Goal: Information Seeking & Learning: Understand process/instructions

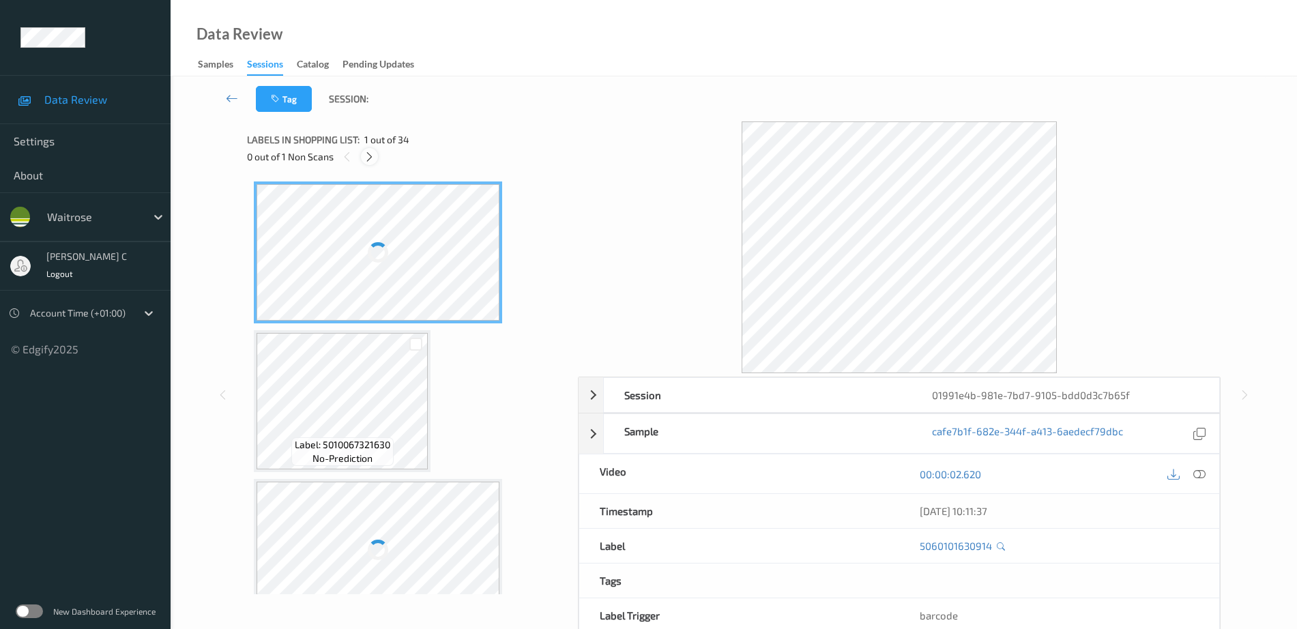
click at [364, 156] on icon at bounding box center [370, 157] width 12 height 12
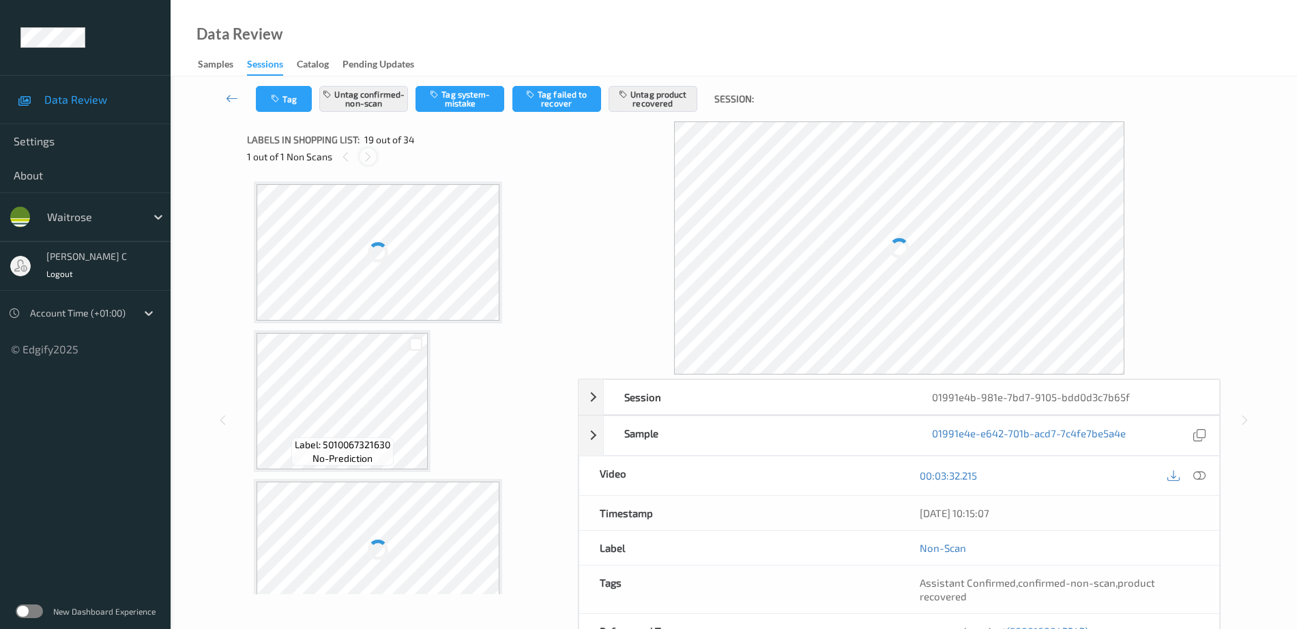
scroll to position [2536, 0]
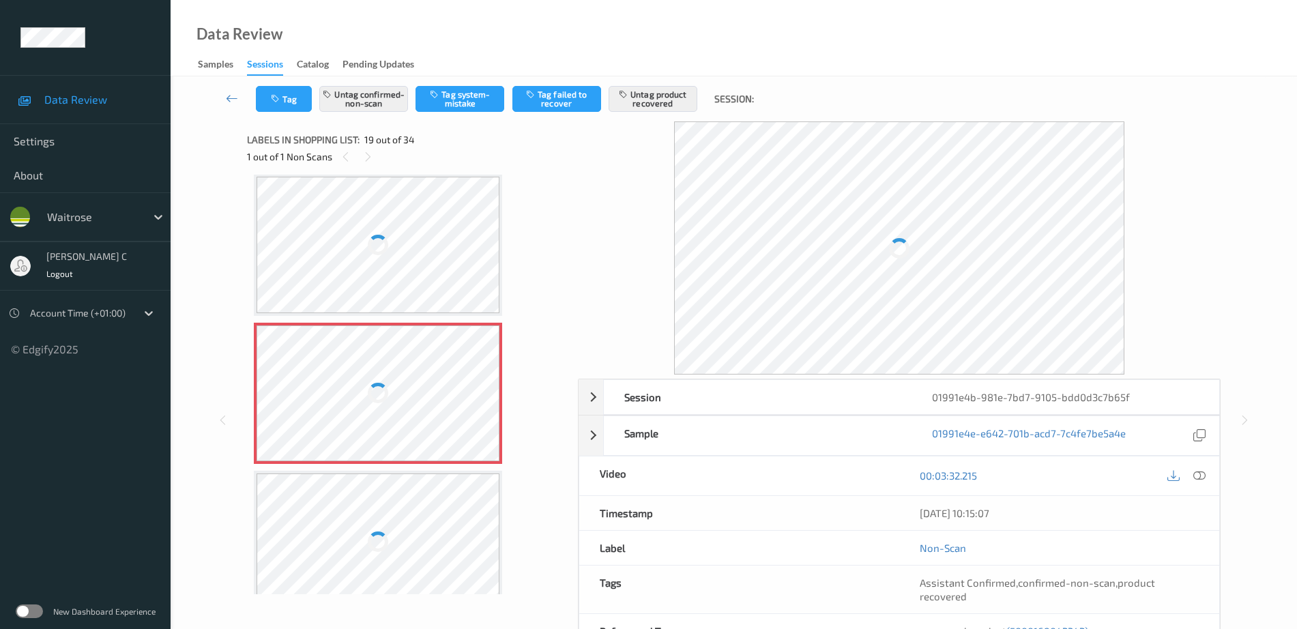
click at [380, 248] on div at bounding box center [378, 245] width 29 height 29
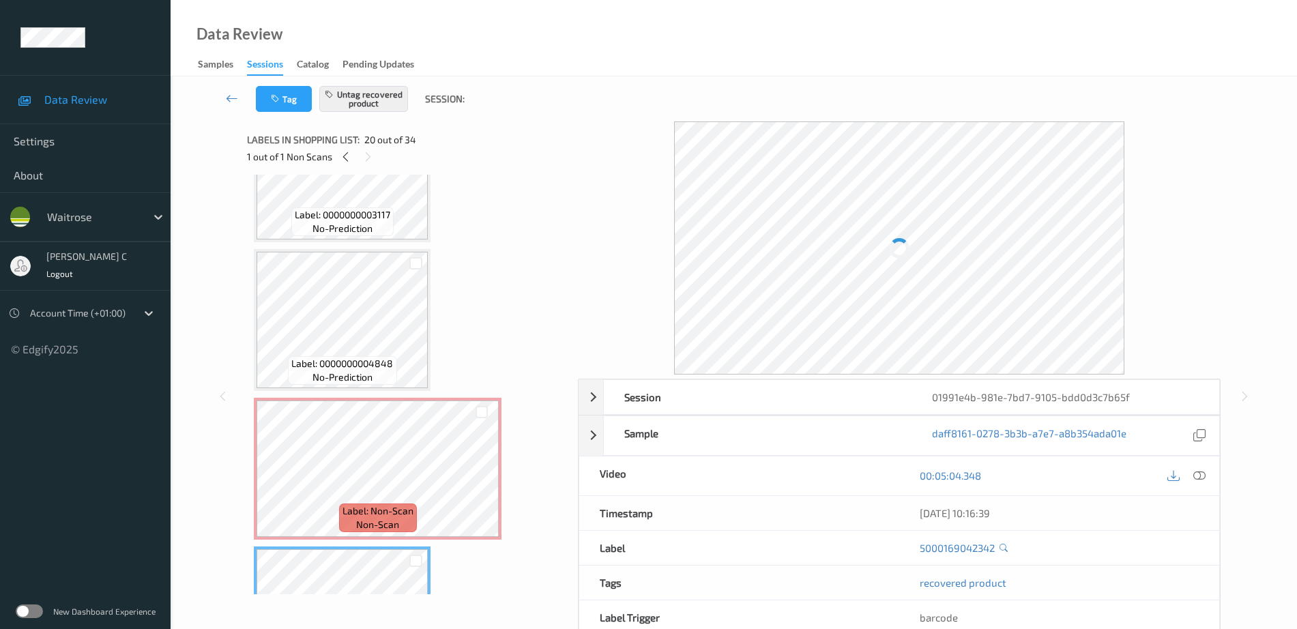
scroll to position [2450, 0]
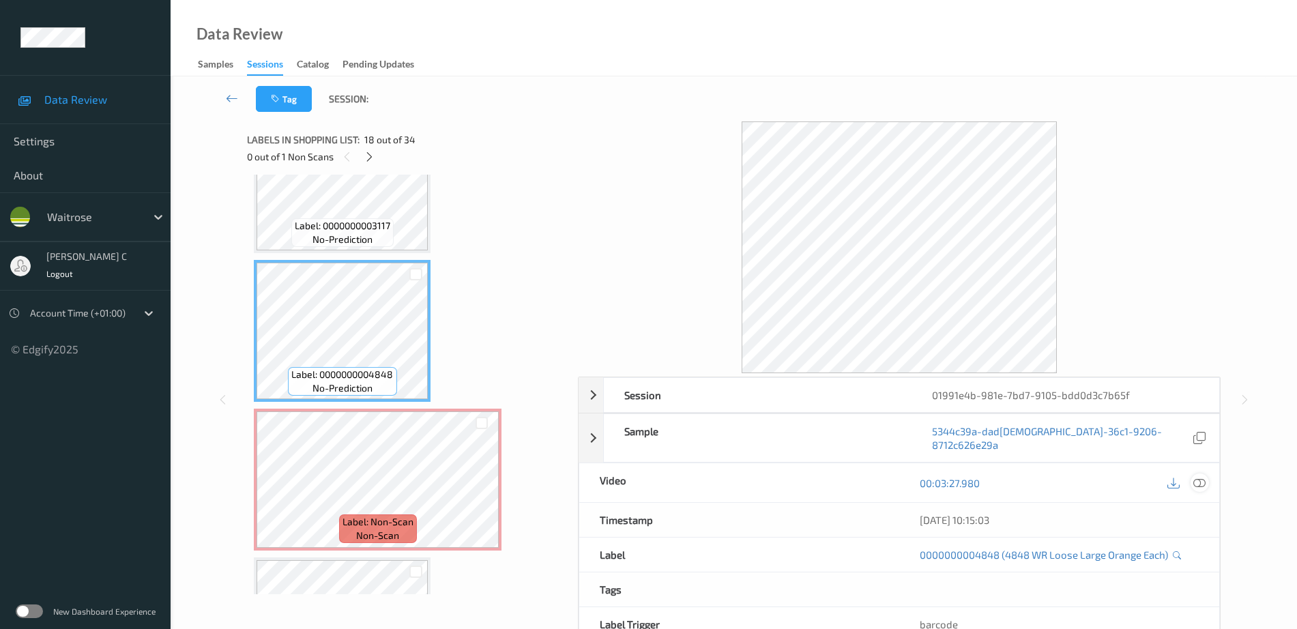
click at [1203, 477] on icon at bounding box center [1199, 483] width 12 height 12
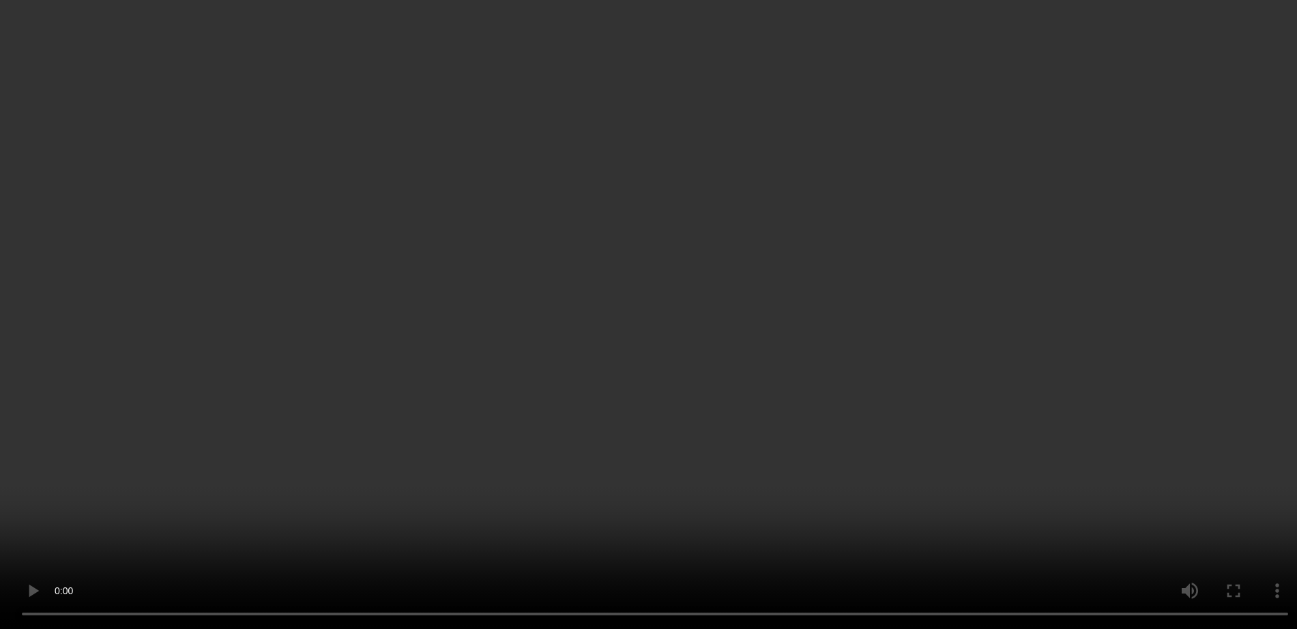
scroll to position [2621, 0]
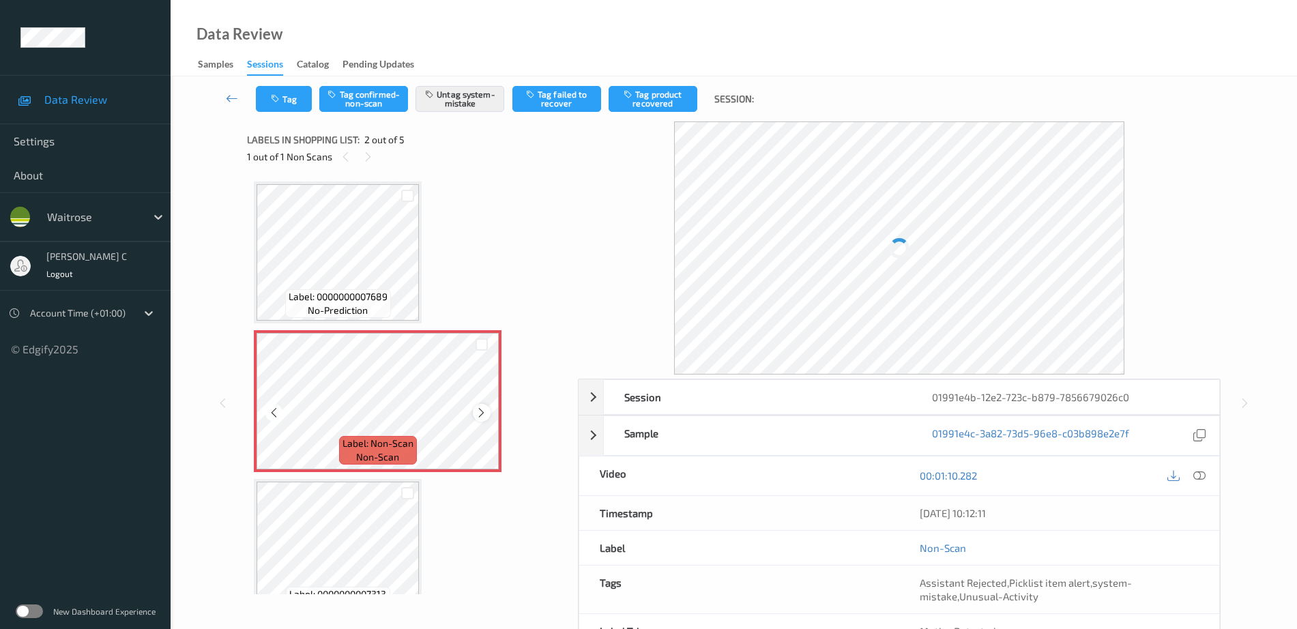
click at [479, 412] on icon at bounding box center [482, 413] width 12 height 12
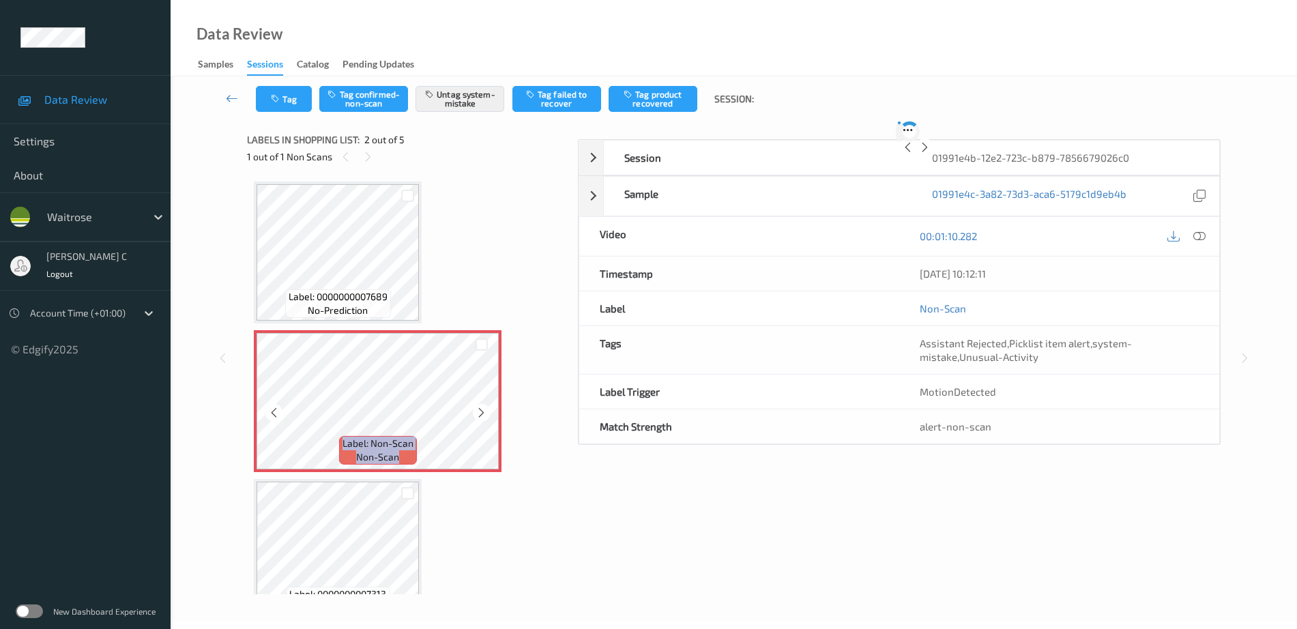
click at [479, 412] on icon at bounding box center [482, 413] width 12 height 12
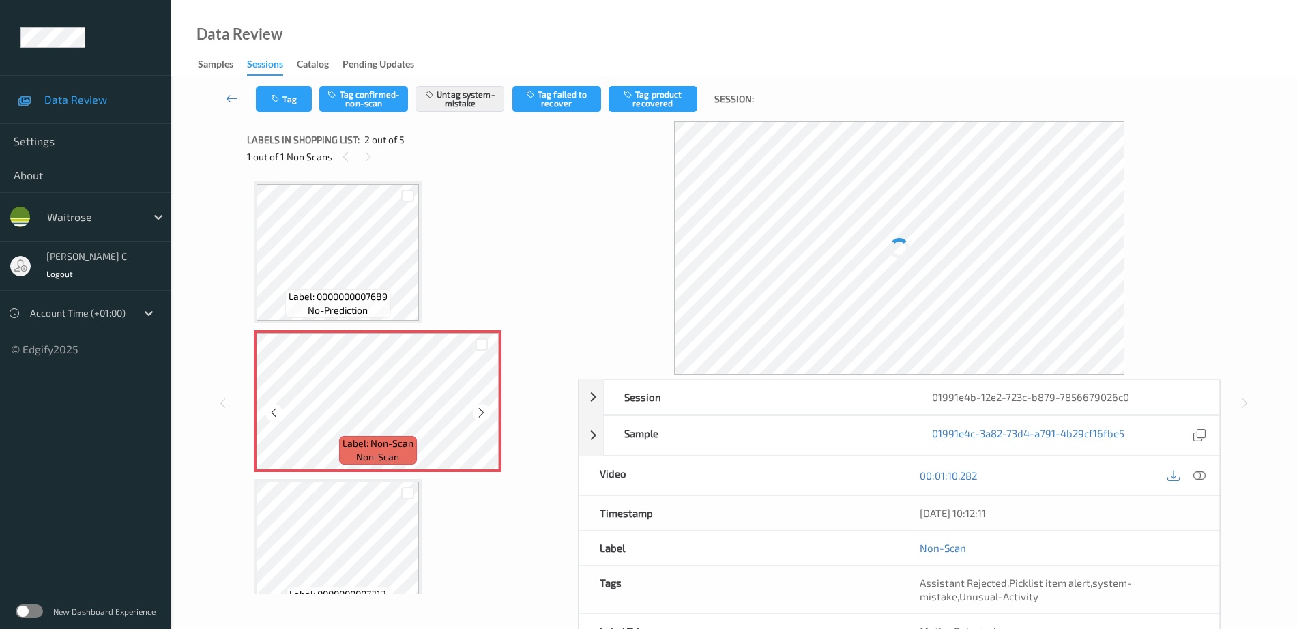
click at [479, 412] on icon at bounding box center [482, 413] width 12 height 12
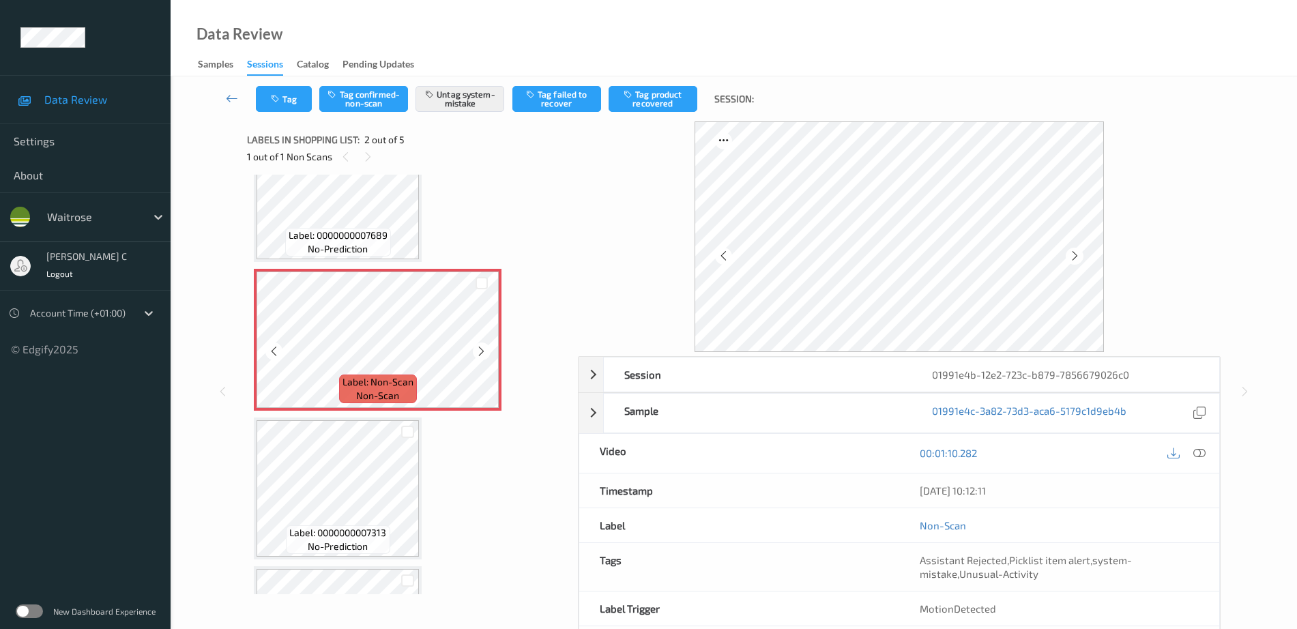
scroll to position [85, 0]
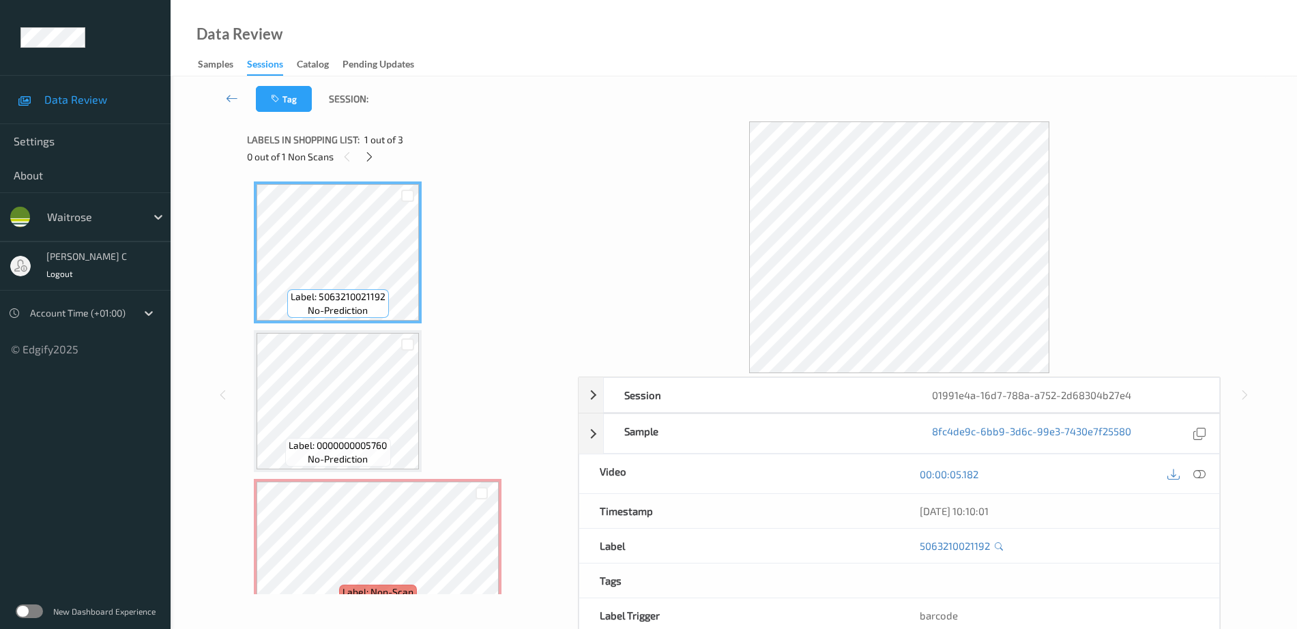
click at [375, 160] on div at bounding box center [369, 156] width 17 height 17
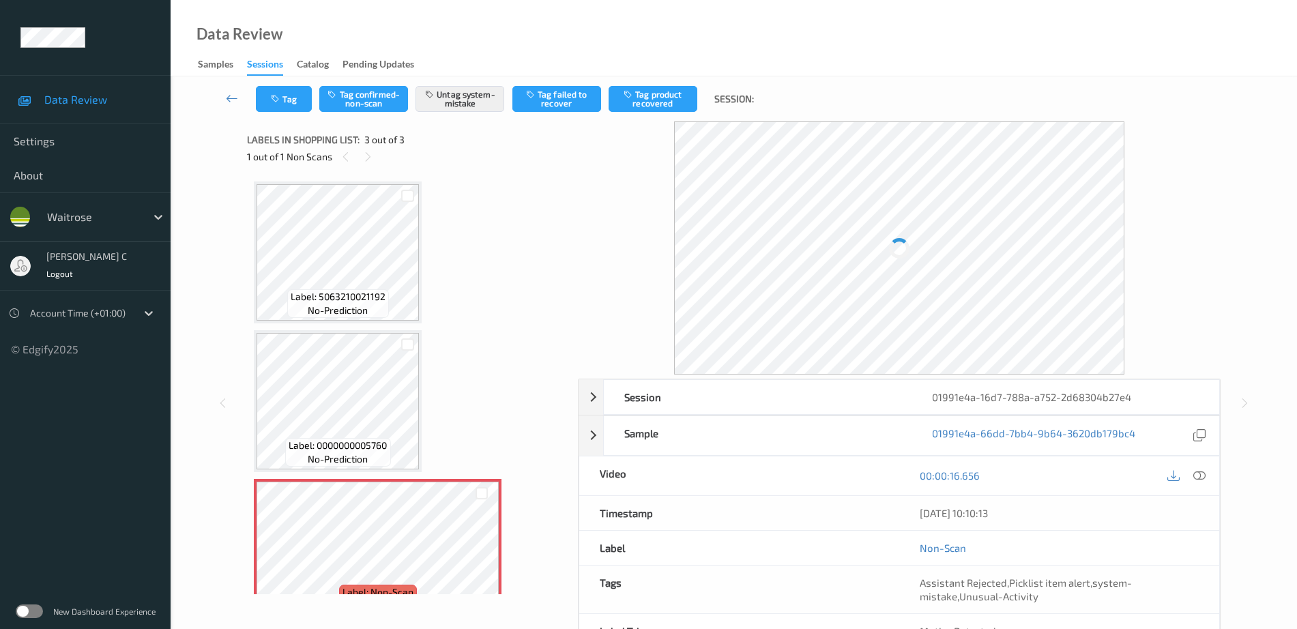
scroll to position [33, 0]
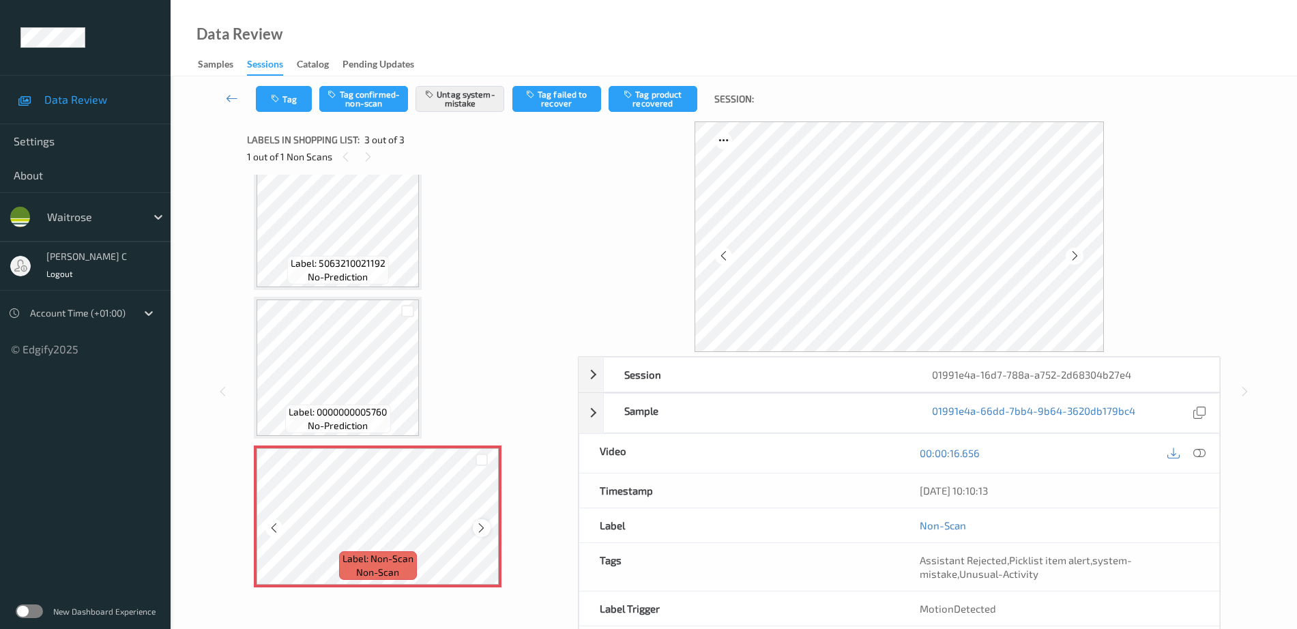
click at [482, 530] on icon at bounding box center [482, 528] width 12 height 12
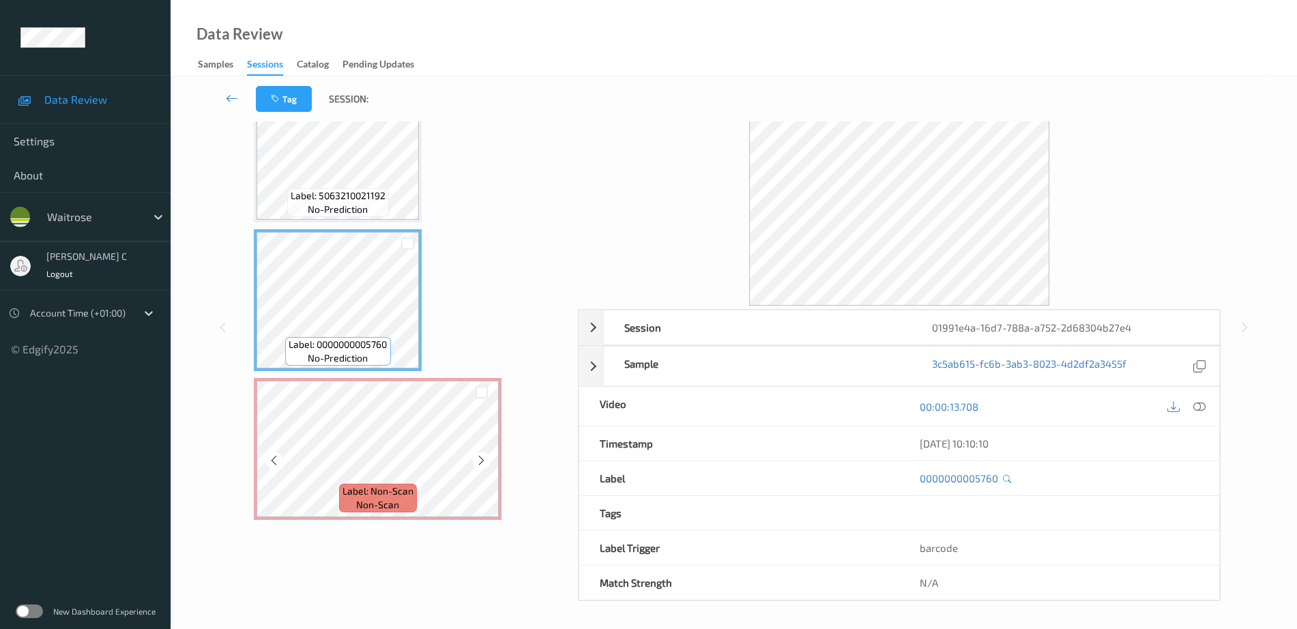
scroll to position [61, 0]
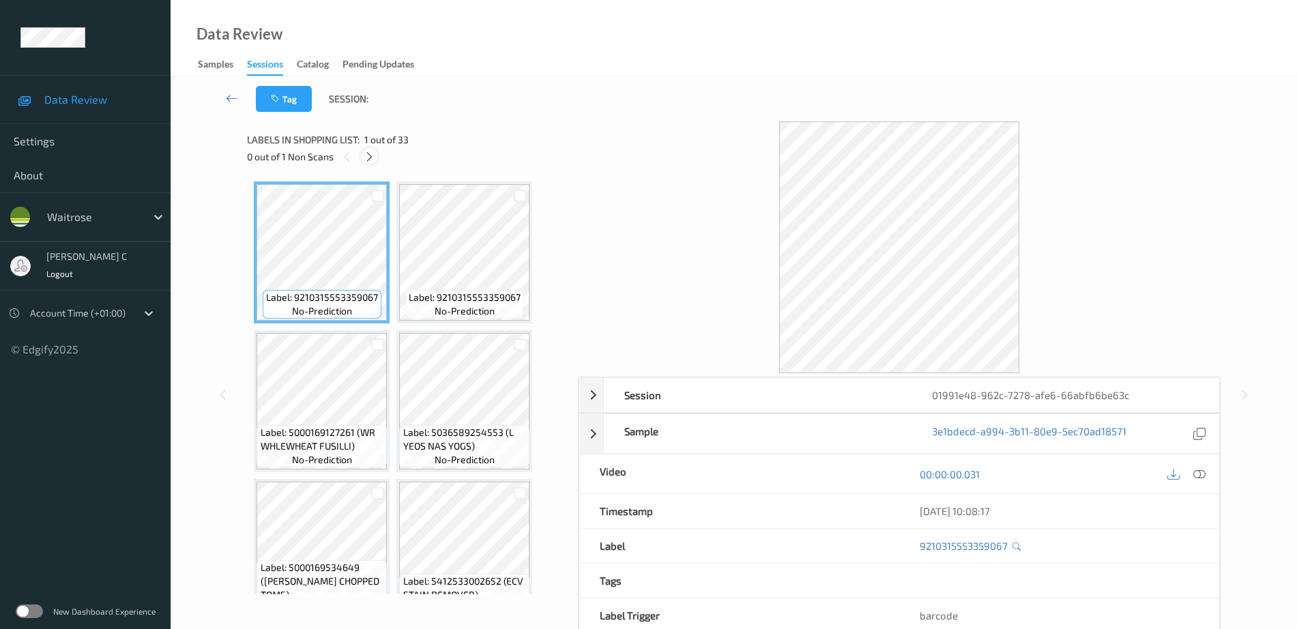
click at [371, 157] on icon at bounding box center [370, 157] width 12 height 12
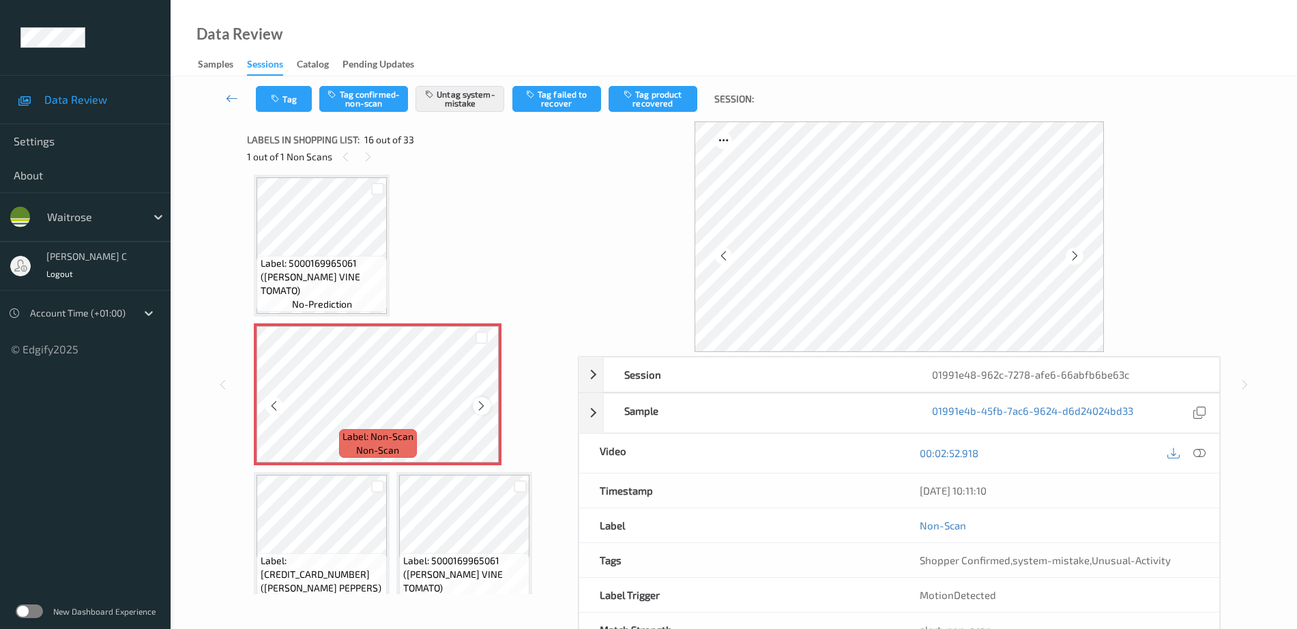
click at [484, 404] on icon at bounding box center [482, 406] width 12 height 12
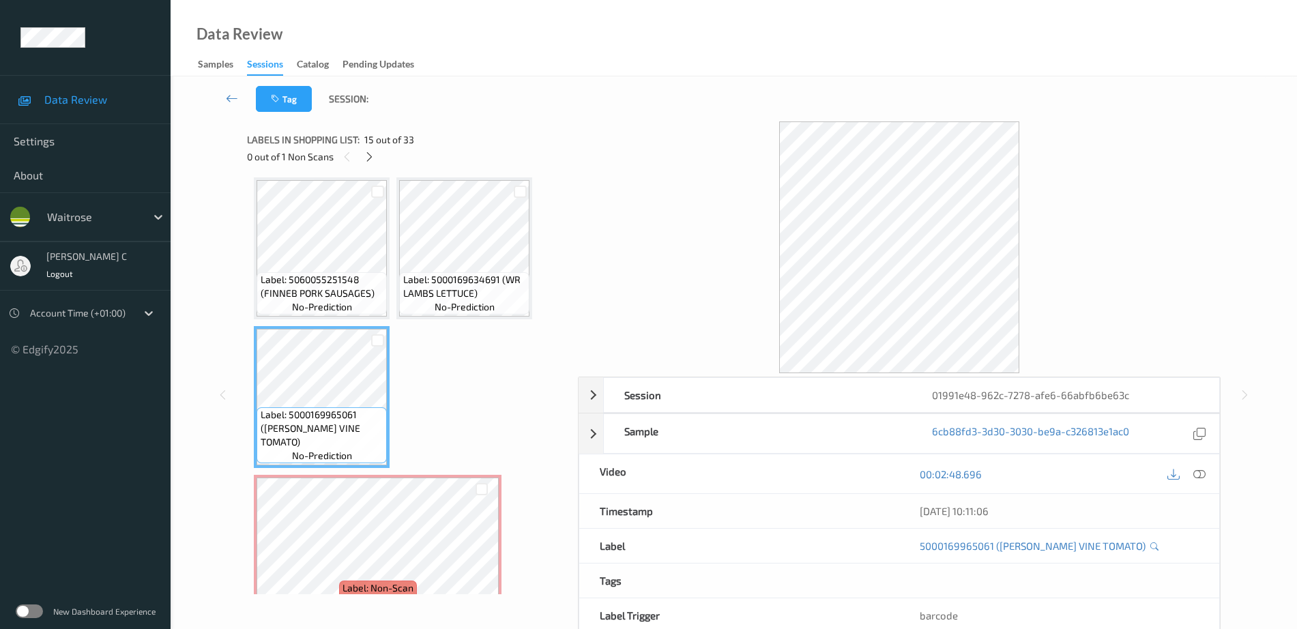
scroll to position [878, 0]
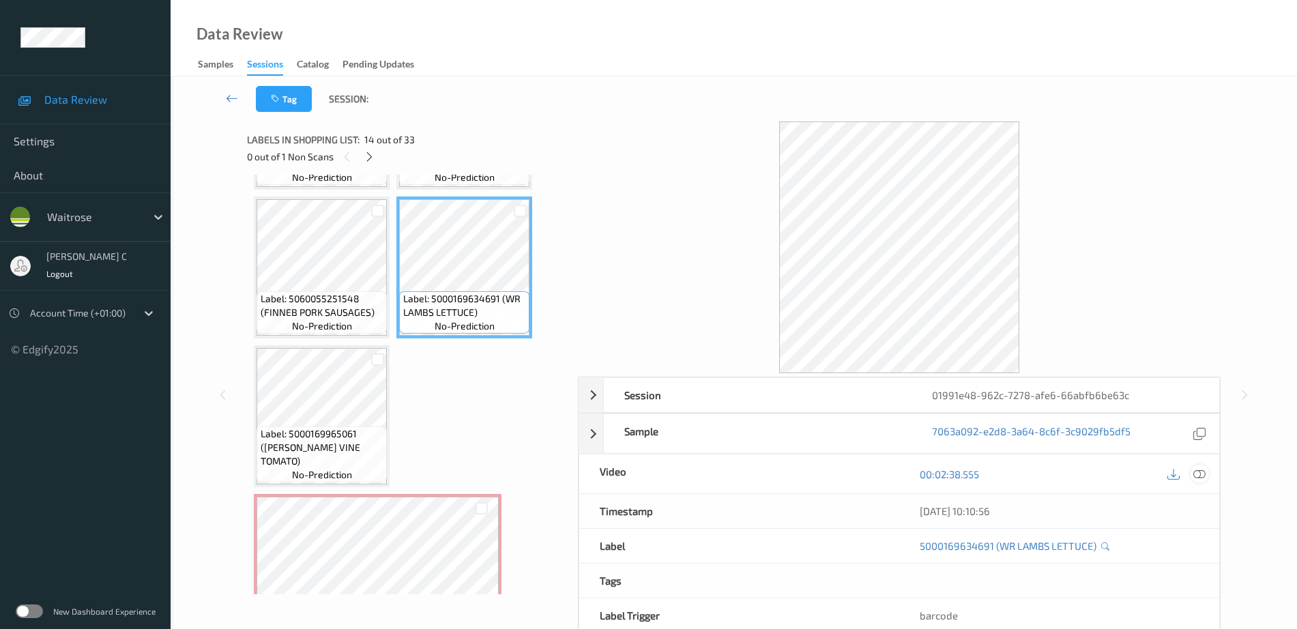
click at [1202, 469] on icon at bounding box center [1199, 474] width 12 height 12
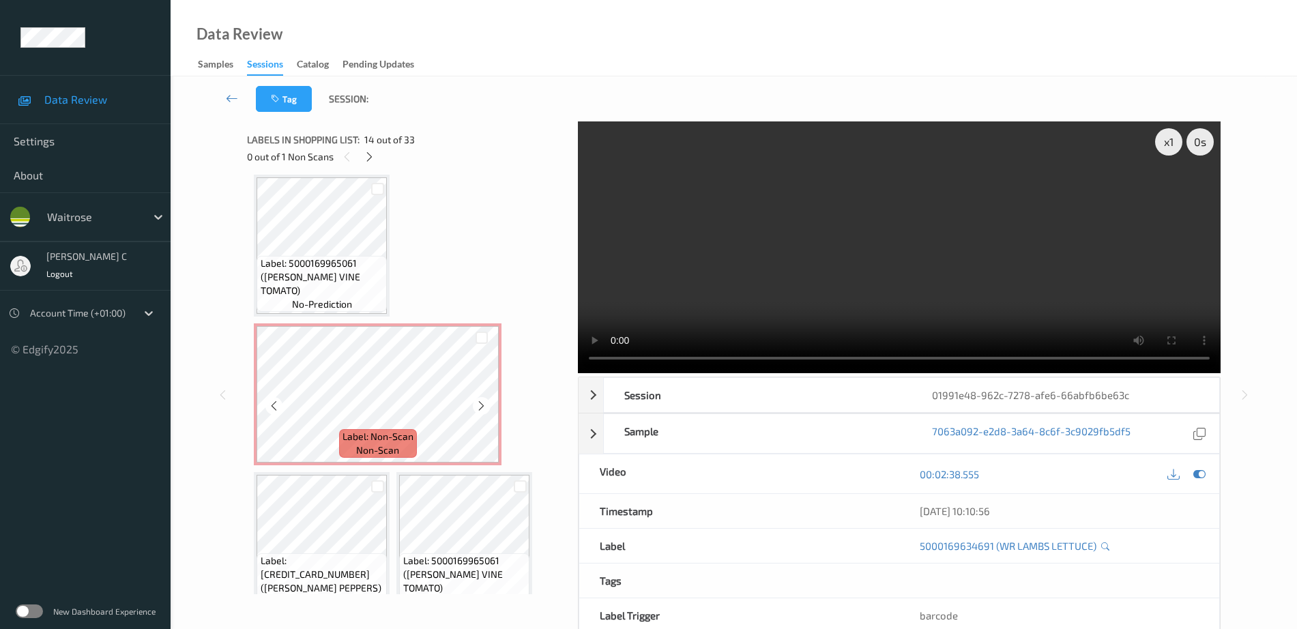
click at [343, 435] on span "Label: Non-Scan" at bounding box center [378, 437] width 71 height 14
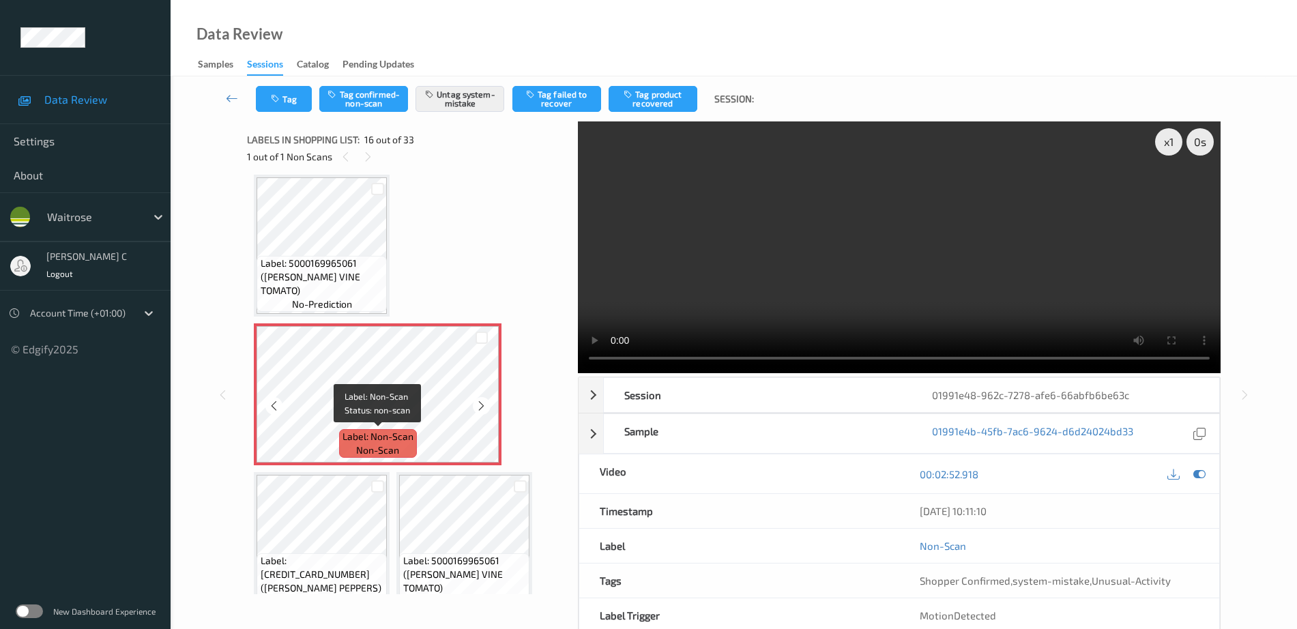
scroll to position [1133, 0]
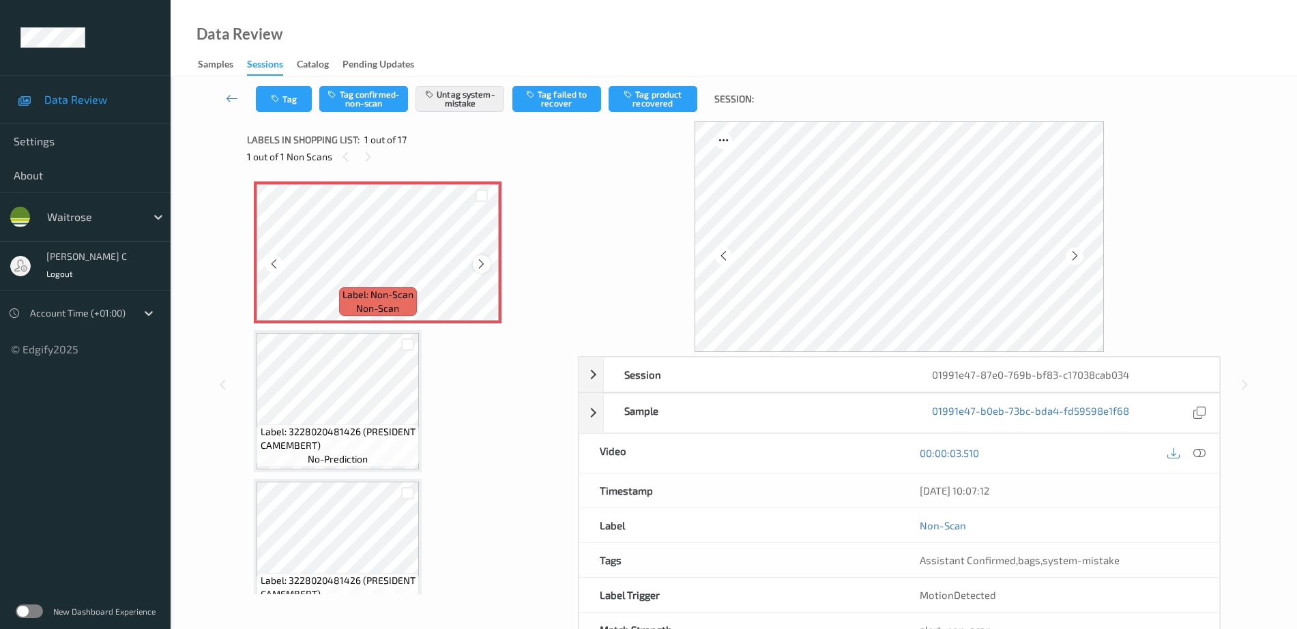
click at [484, 264] on icon at bounding box center [482, 264] width 12 height 12
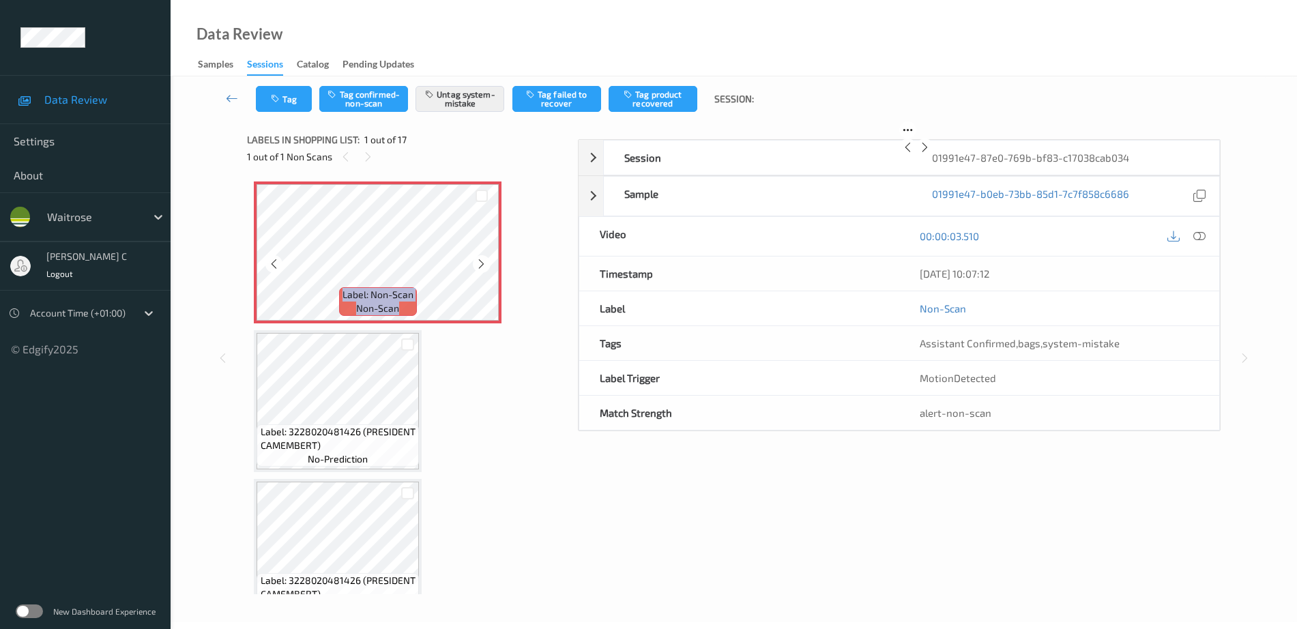
click at [484, 264] on icon at bounding box center [482, 264] width 12 height 12
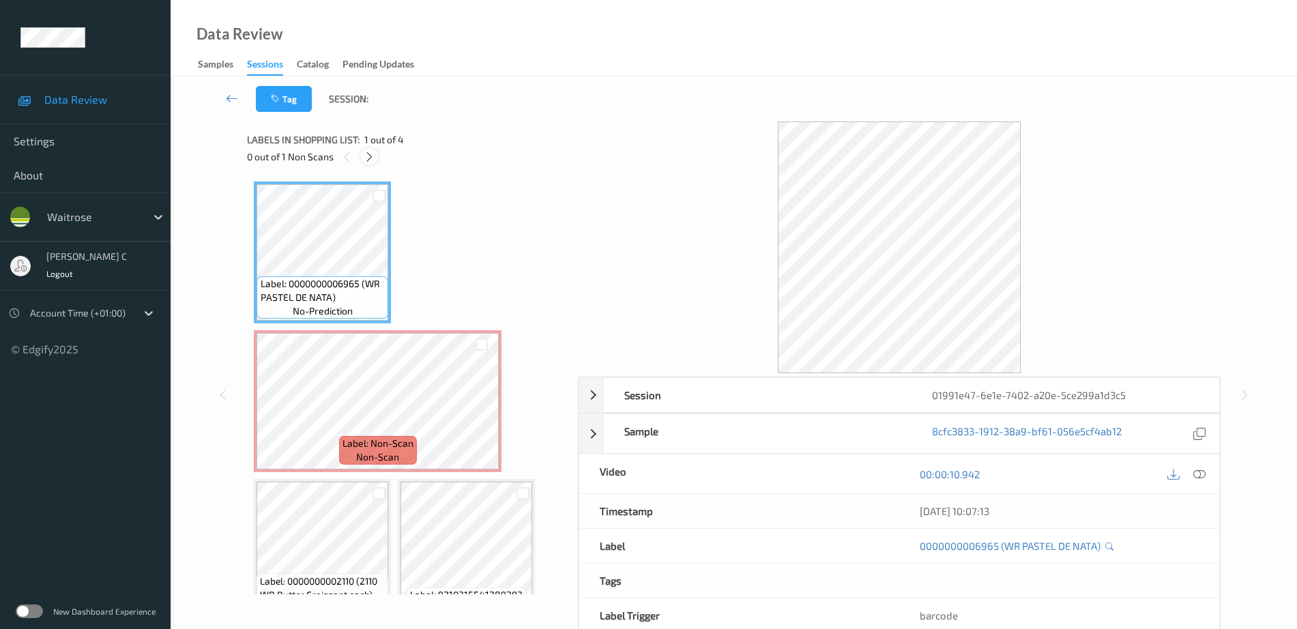
click at [368, 154] on icon at bounding box center [370, 157] width 12 height 12
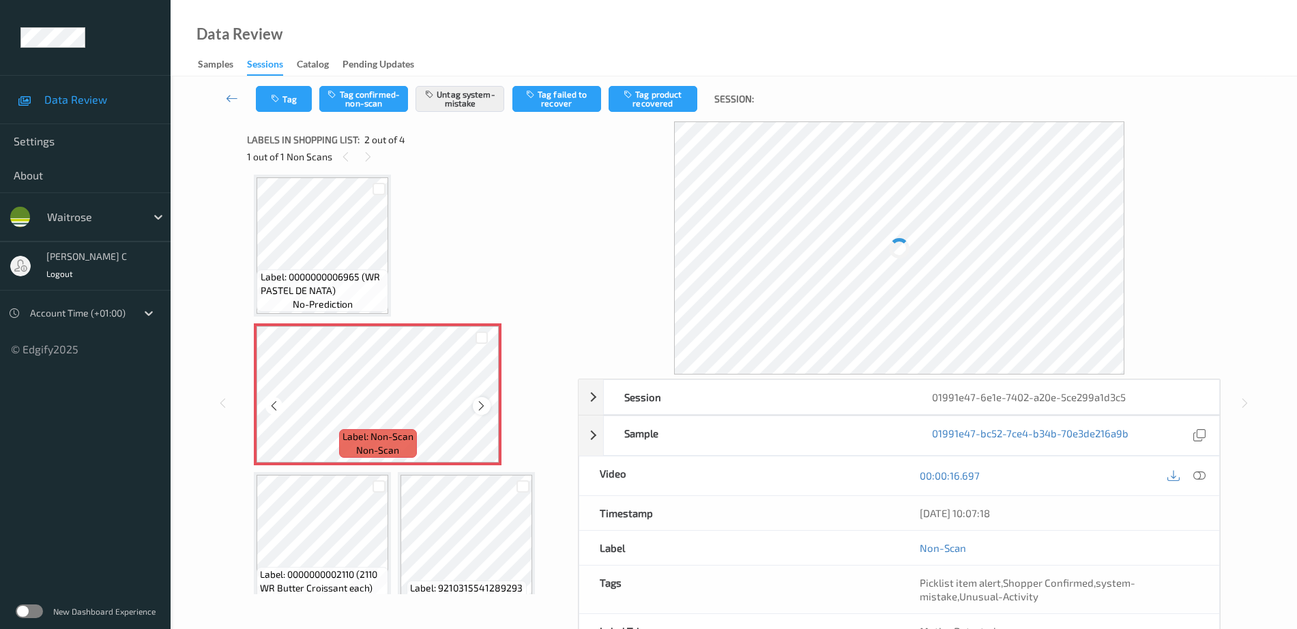
click at [480, 405] on icon at bounding box center [482, 406] width 12 height 12
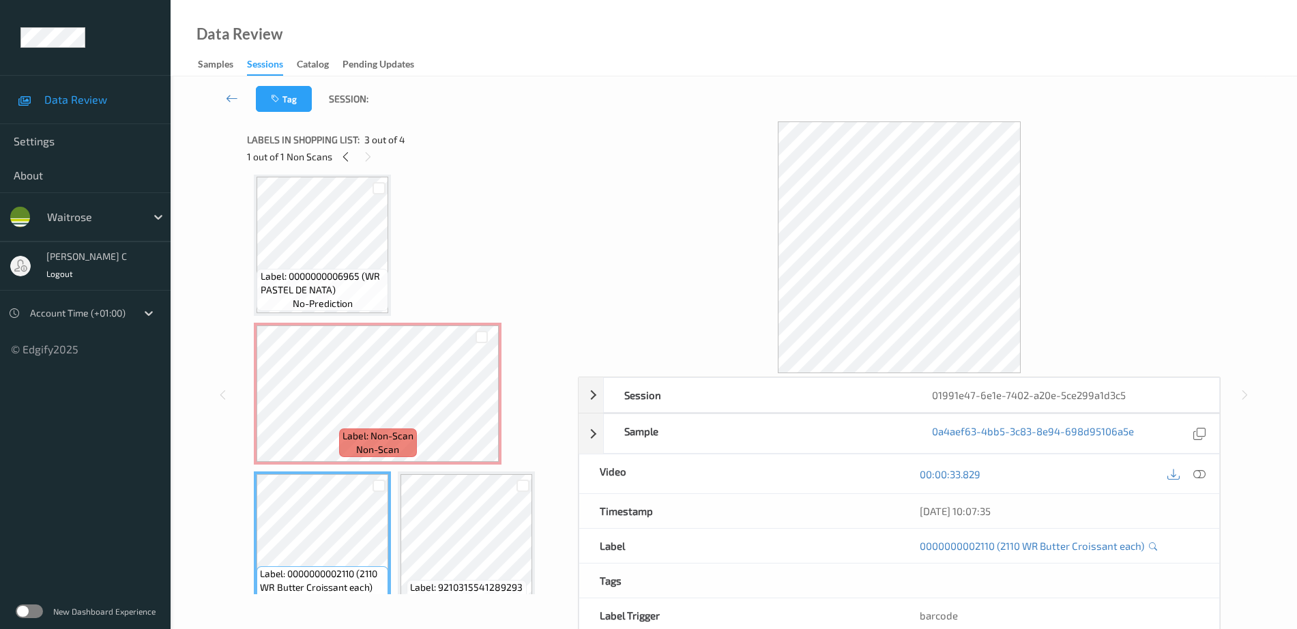
scroll to position [0, 0]
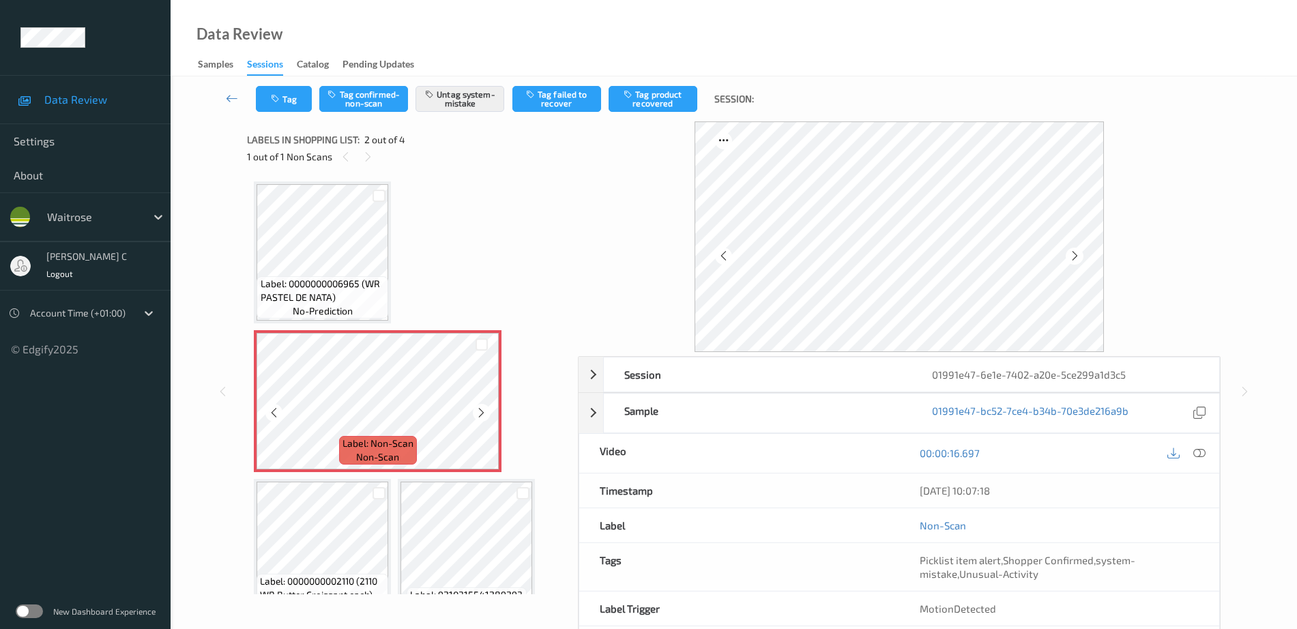
click at [303, 287] on span "Label: 0000000006965 (WR PASTEL DE NATA)" at bounding box center [323, 290] width 125 height 27
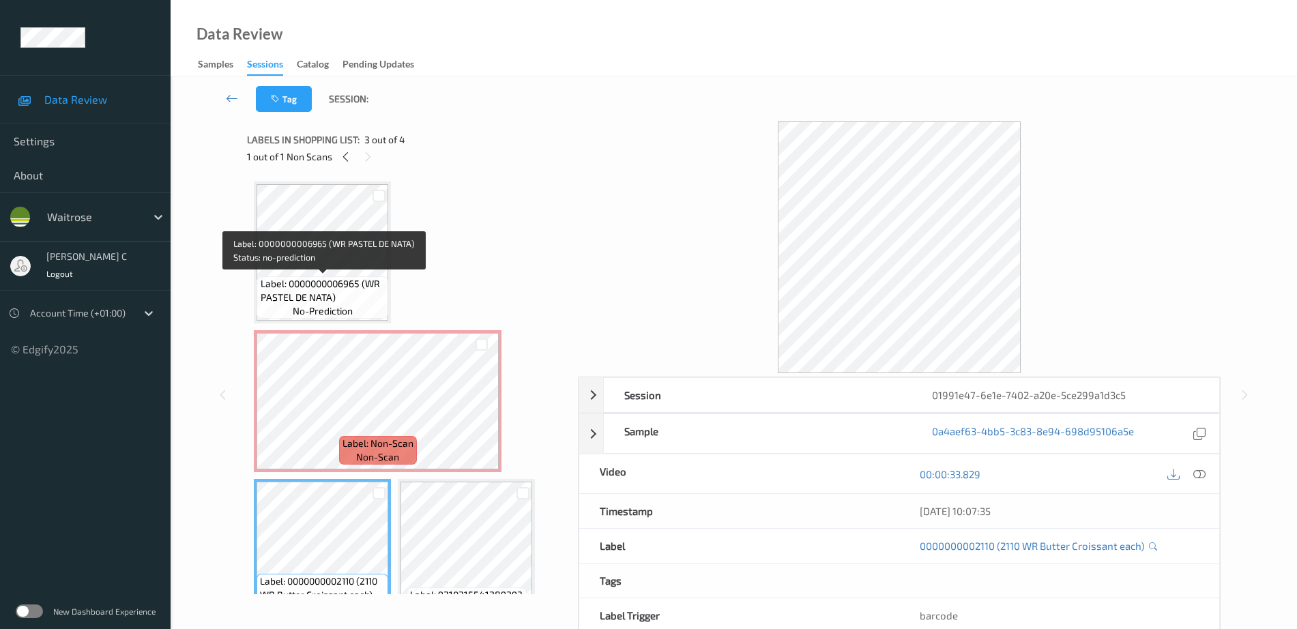
click at [379, 291] on span "Label: 0000000006965 (WR PASTEL DE NATA)" at bounding box center [323, 290] width 125 height 27
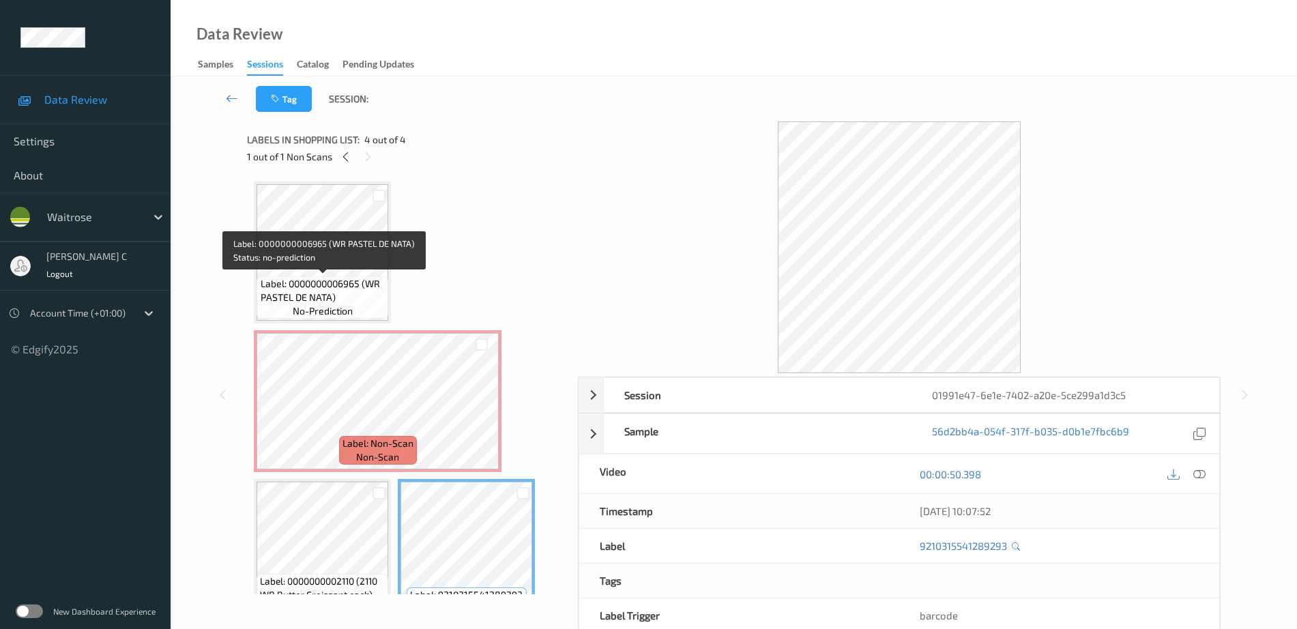
click at [371, 306] on div "Label: 0000000006965 (WR PASTEL DE NATA) no-prediction" at bounding box center [323, 297] width 132 height 42
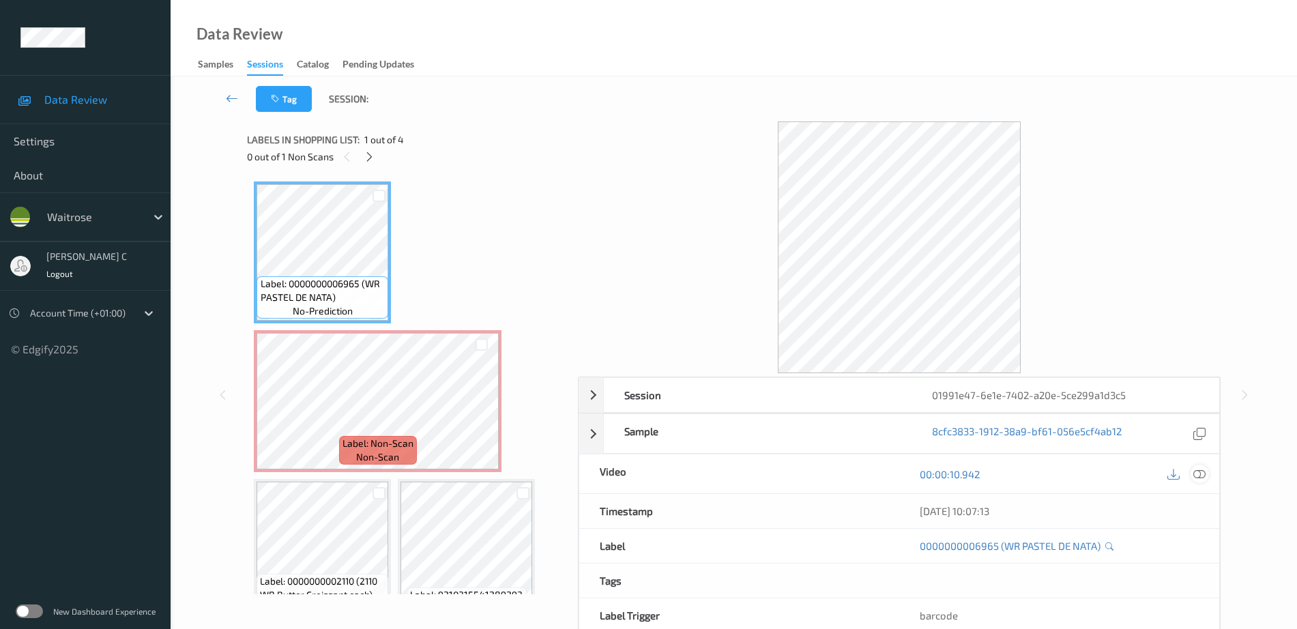
click at [1204, 477] on icon at bounding box center [1199, 474] width 12 height 12
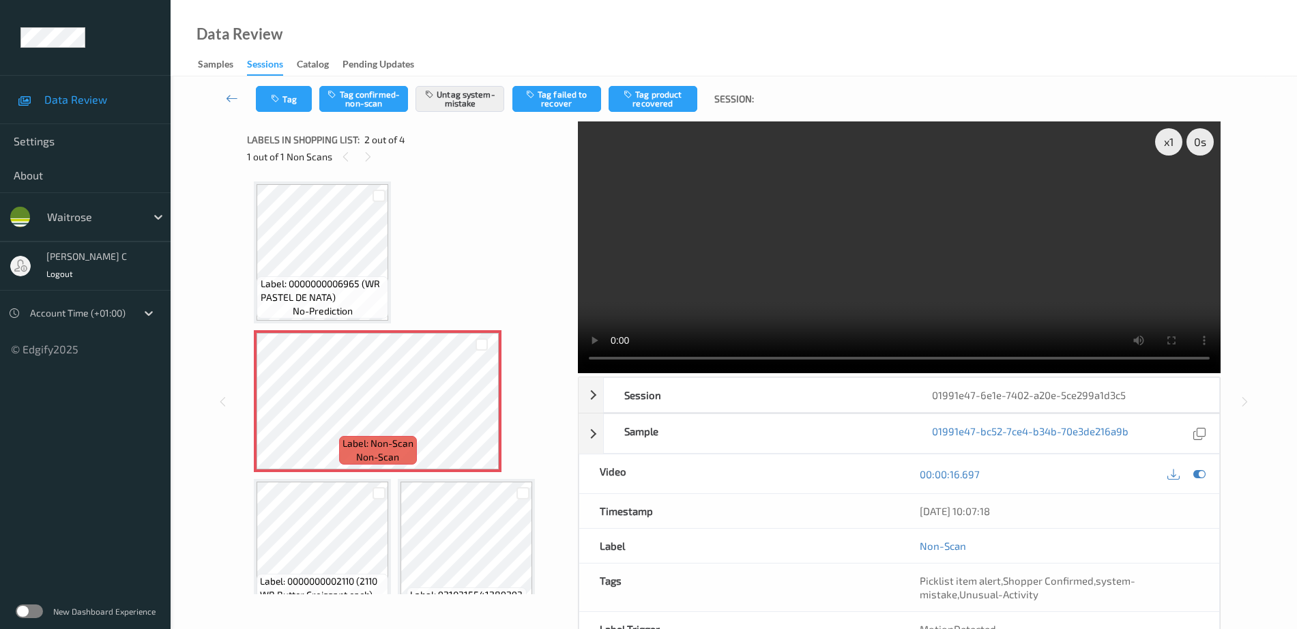
click at [325, 278] on span "Label: 0000000006965 (WR PASTEL DE NATA)" at bounding box center [323, 290] width 125 height 27
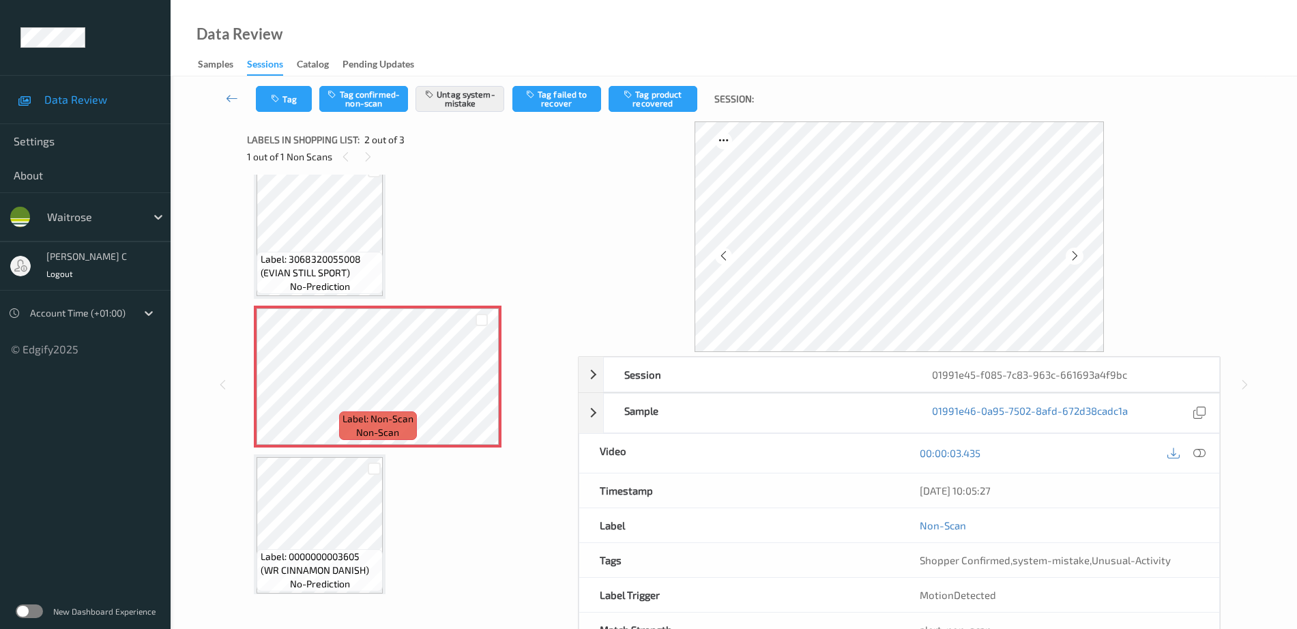
scroll to position [33, 0]
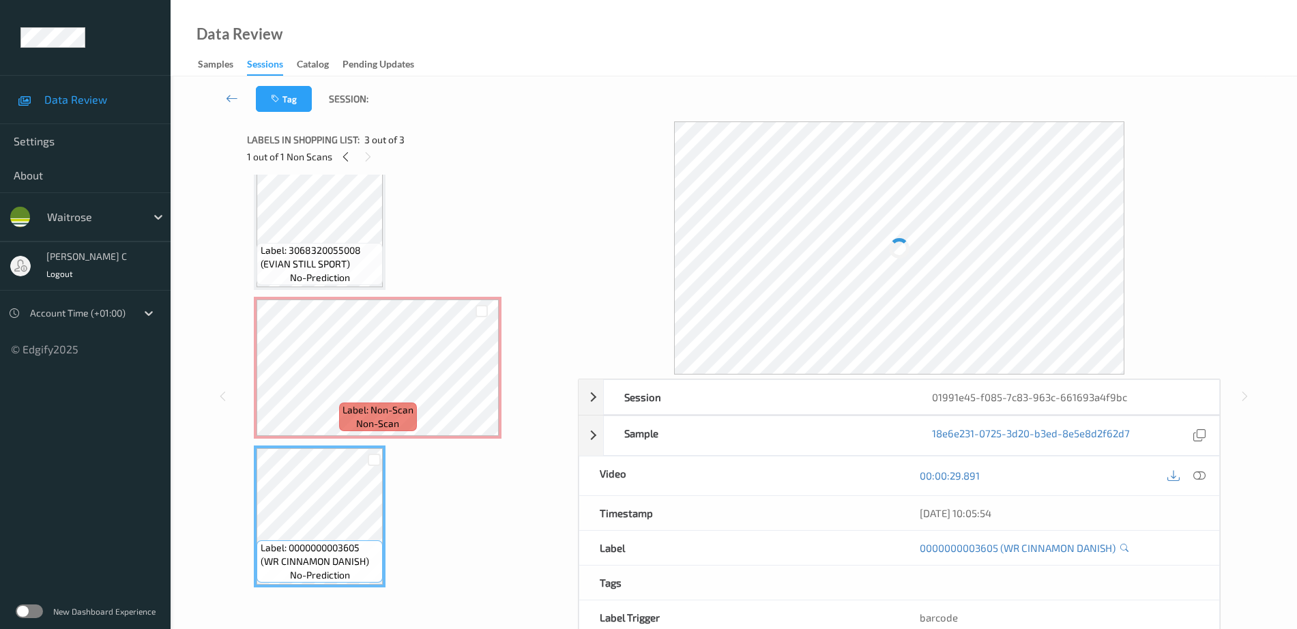
click at [301, 559] on span "Label: 0000000003605 (WR CINNAMON DANISH)" at bounding box center [320, 554] width 119 height 27
click at [348, 406] on span "Label: Non-Scan" at bounding box center [378, 410] width 71 height 14
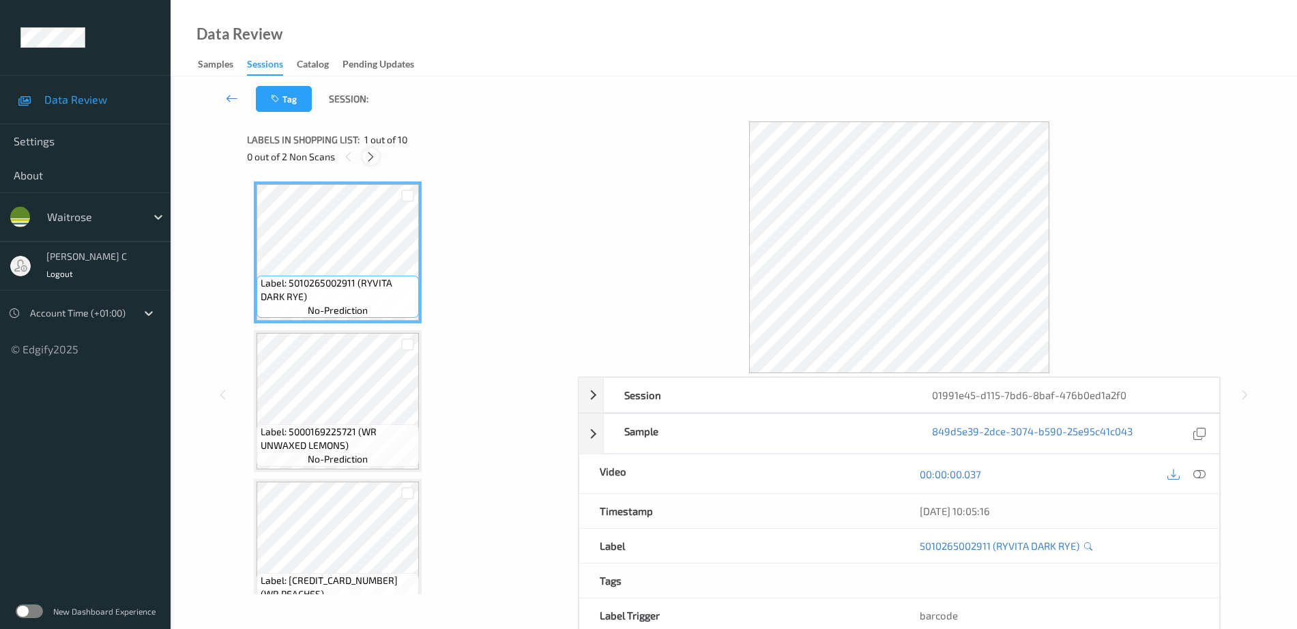
click at [373, 152] on icon at bounding box center [371, 157] width 12 height 12
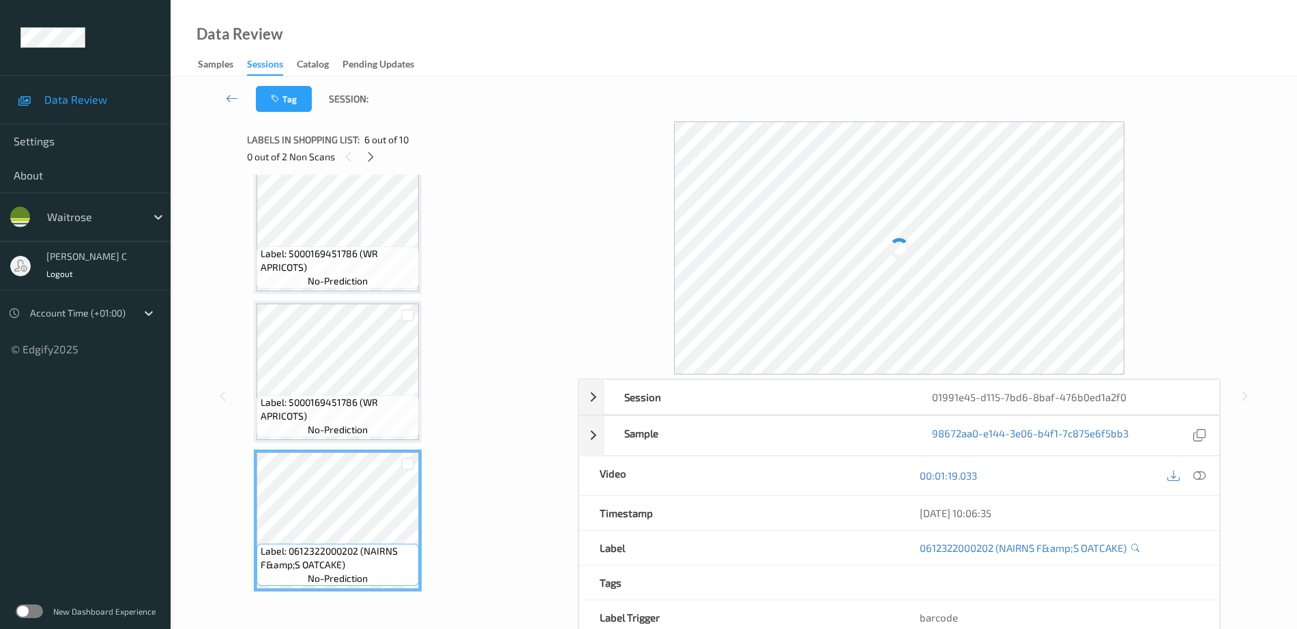
scroll to position [473, 0]
click at [345, 280] on span "no-prediction" at bounding box center [338, 284] width 60 height 14
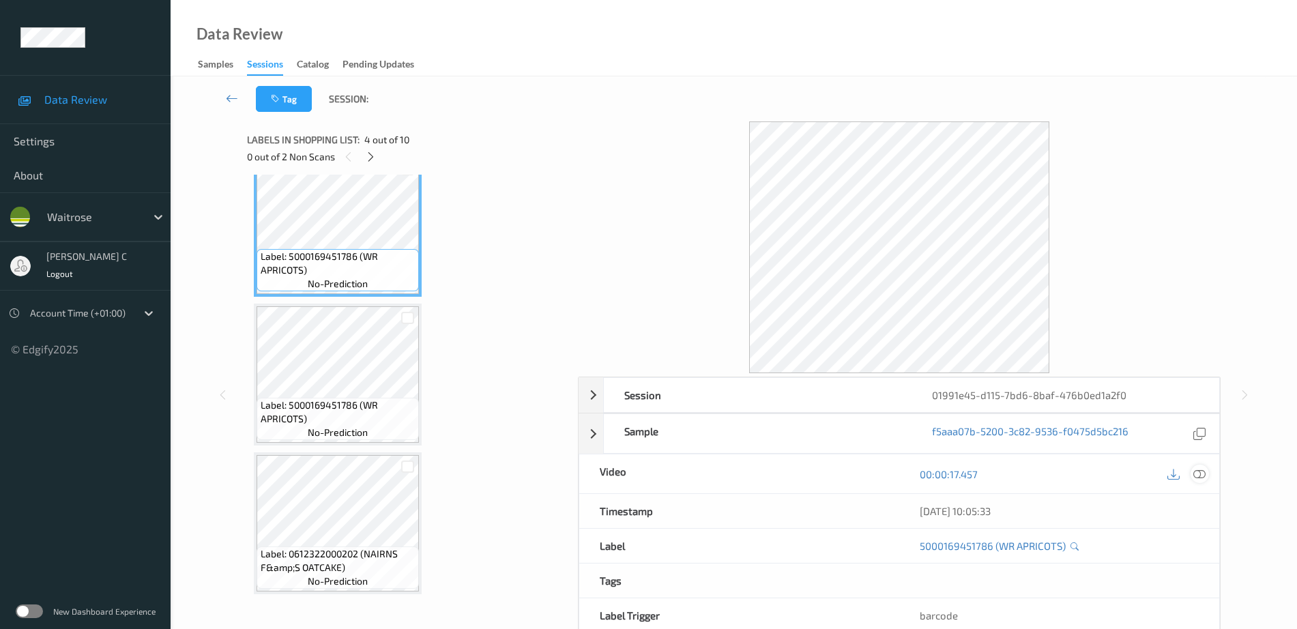
click at [1200, 472] on icon at bounding box center [1199, 474] width 12 height 12
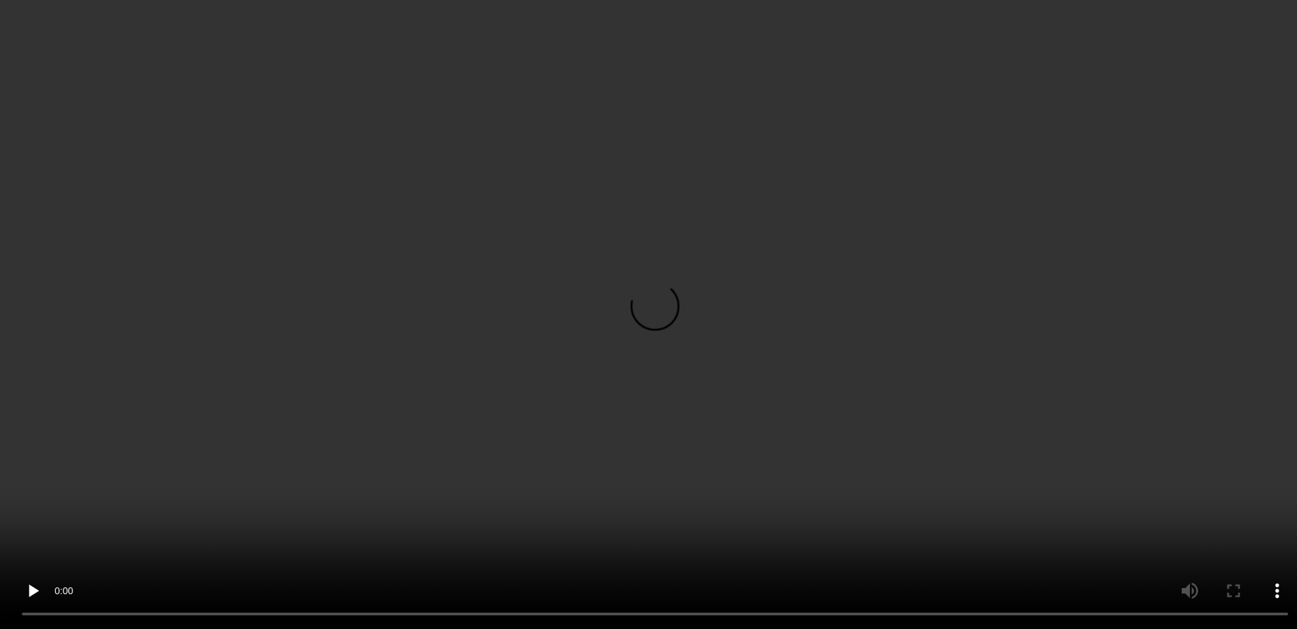
scroll to position [904, 0]
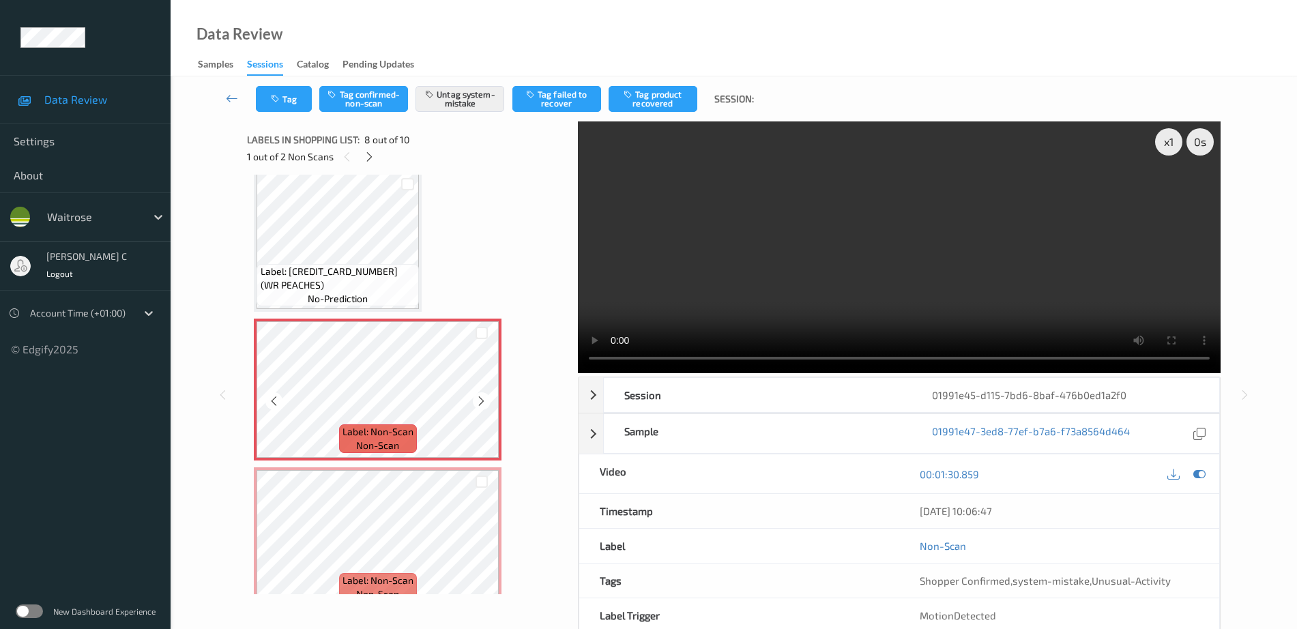
click at [334, 281] on span "Label: 5000169379653 (WR PEACHES)" at bounding box center [339, 278] width 156 height 27
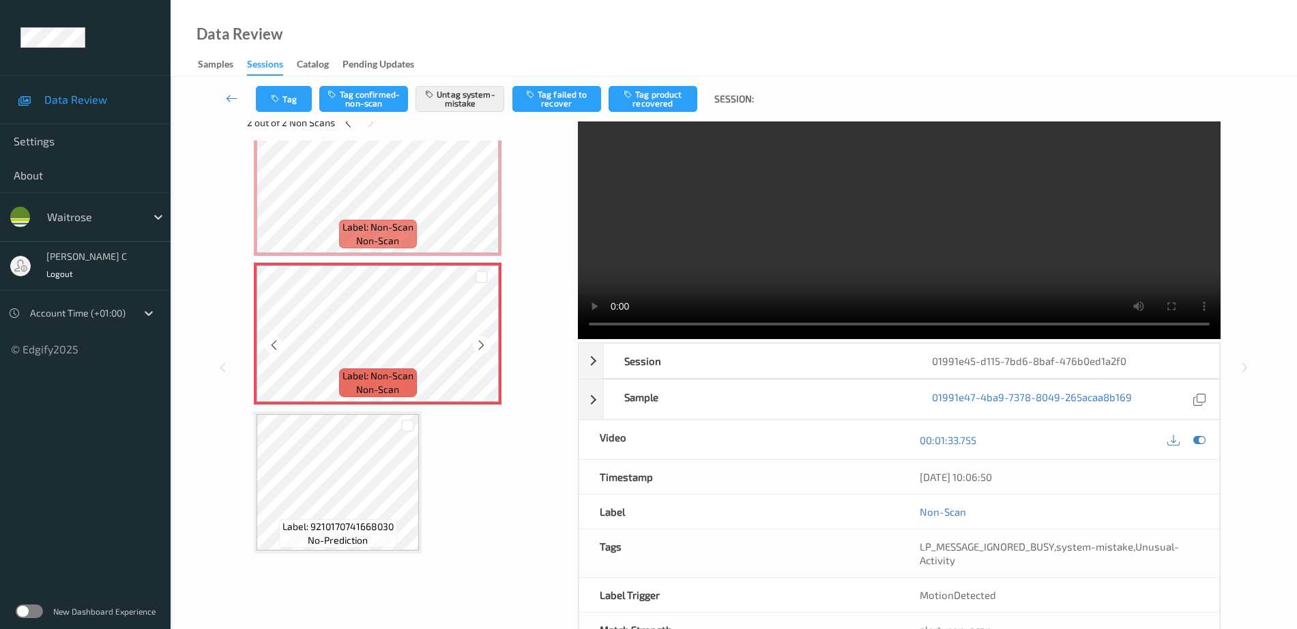
scroll to position [81, 0]
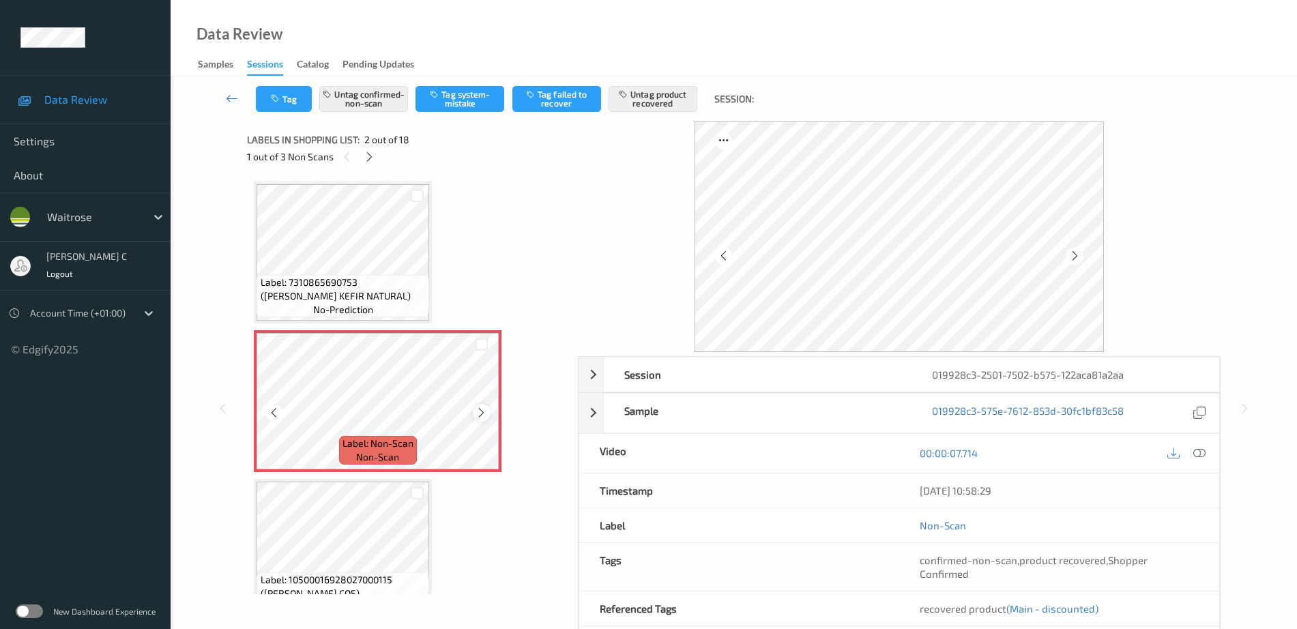
click at [476, 411] on icon at bounding box center [482, 413] width 12 height 12
click at [474, 412] on div at bounding box center [481, 412] width 17 height 17
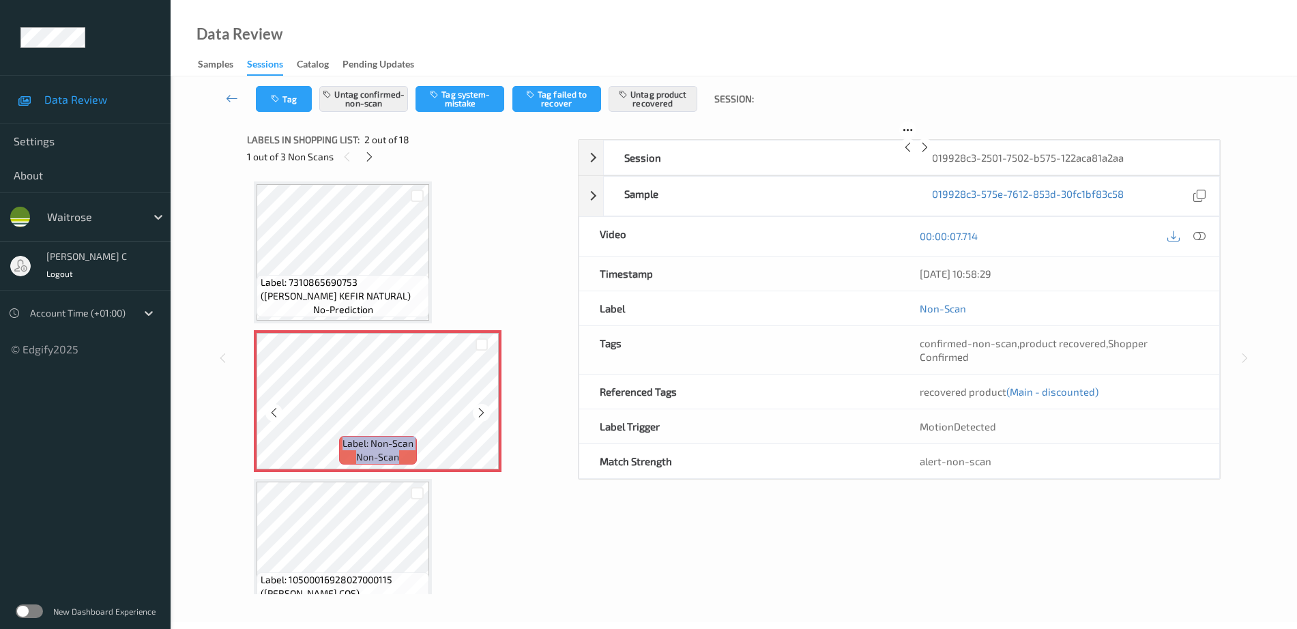
click at [474, 412] on div at bounding box center [481, 412] width 17 height 17
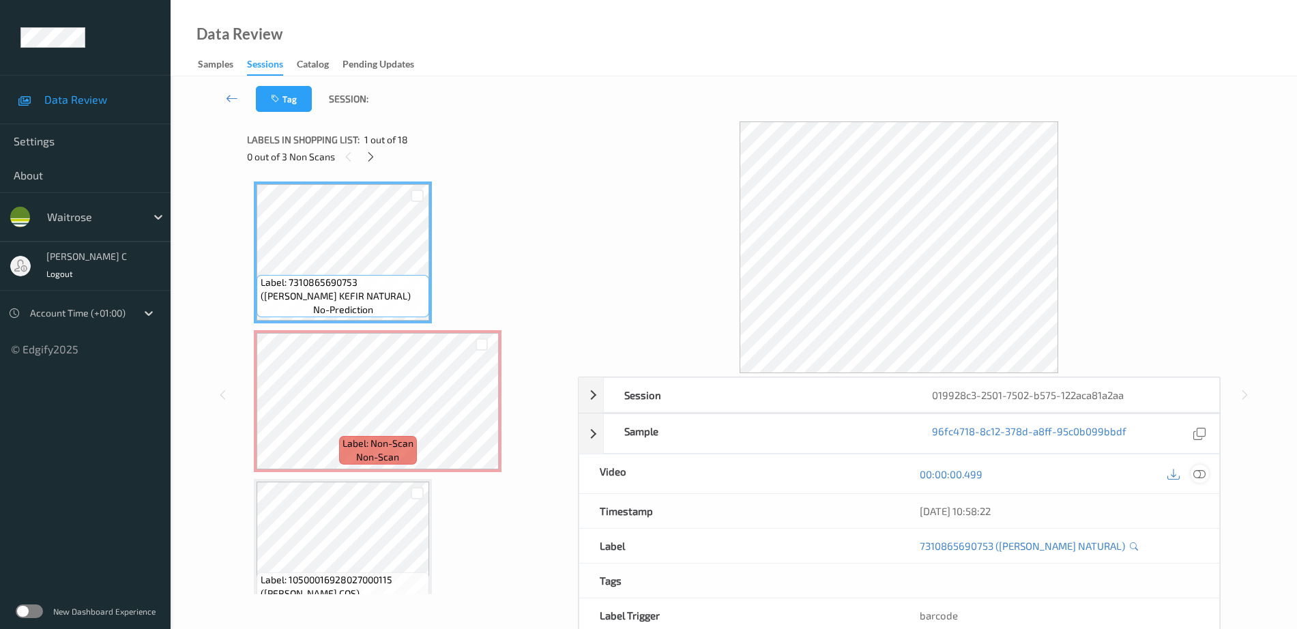
click at [1192, 478] on div at bounding box center [1200, 474] width 18 height 18
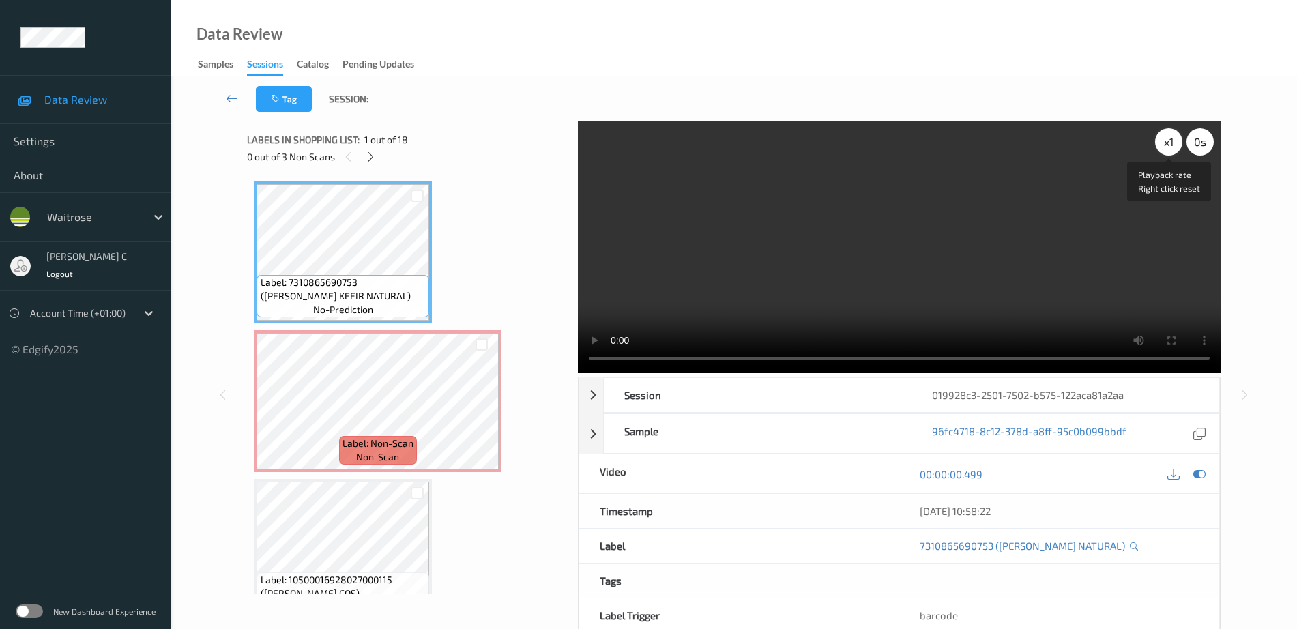
click at [1165, 149] on div "x 1" at bounding box center [1168, 141] width 27 height 27
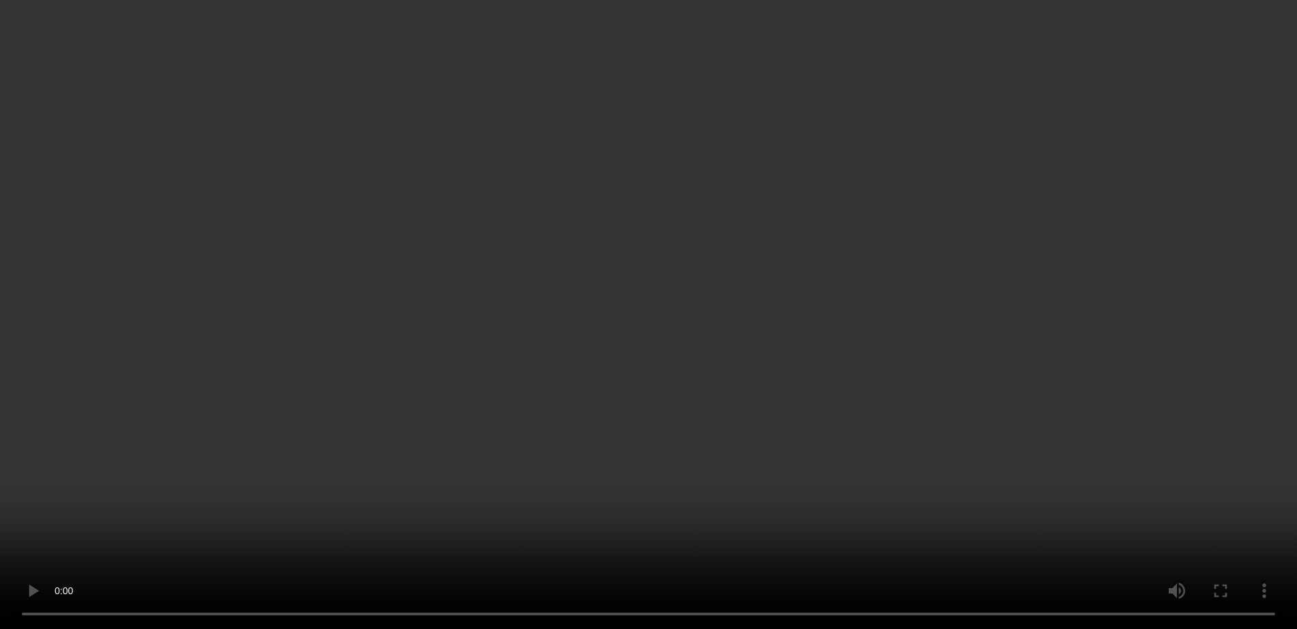
scroll to position [1024, 0]
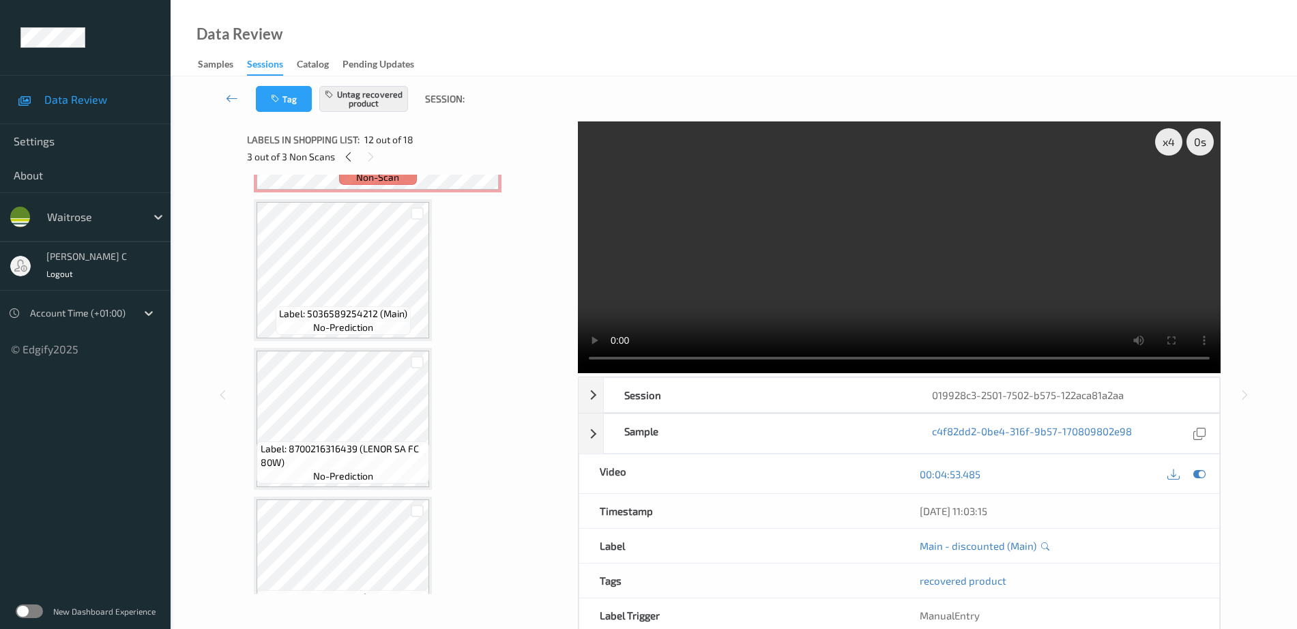
click at [353, 309] on span "Label: 5036589254212 (Main)" at bounding box center [343, 314] width 128 height 14
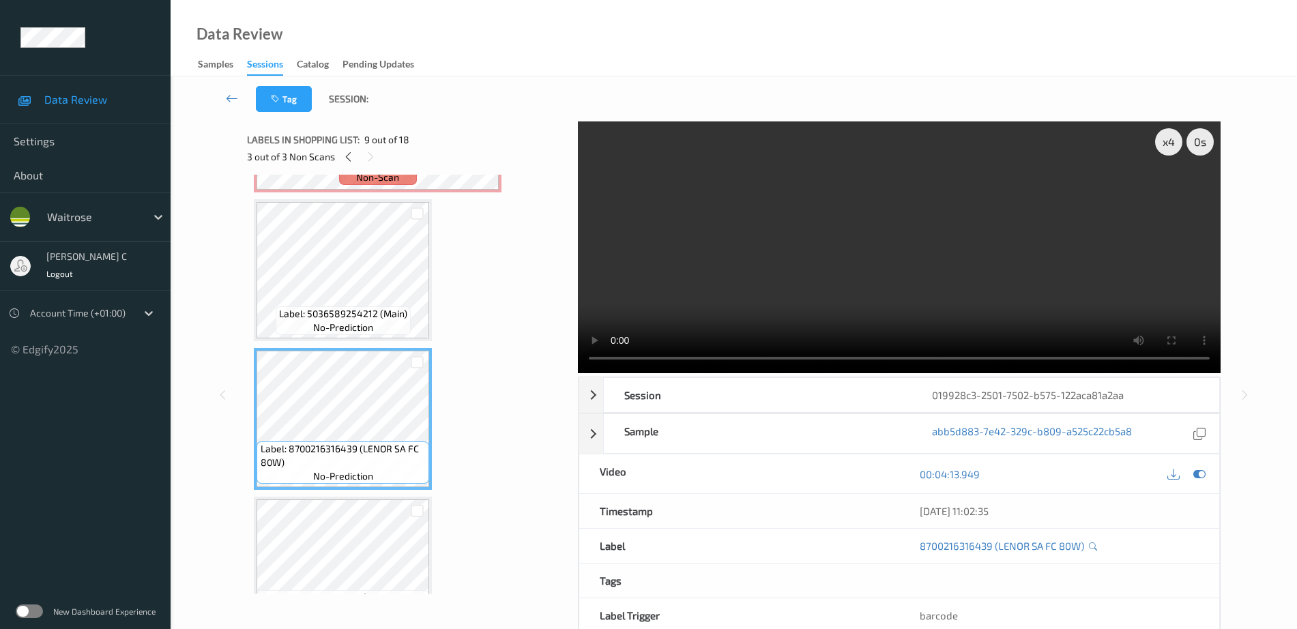
scroll to position [1109, 0]
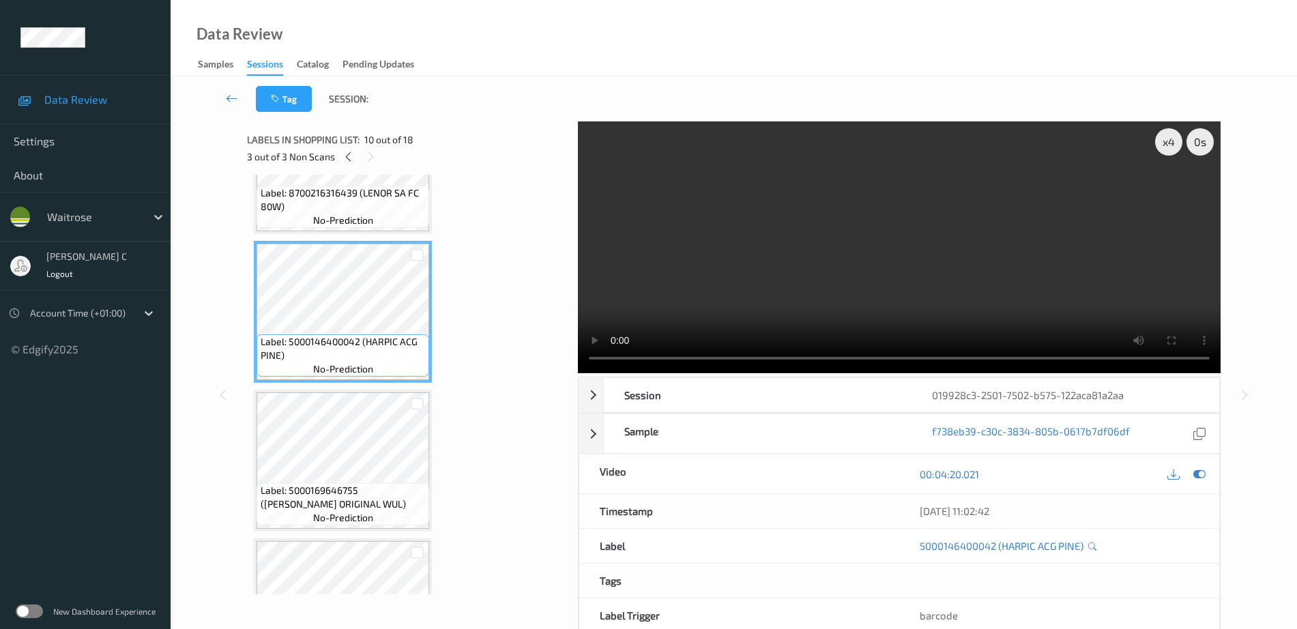
click at [347, 508] on span "Label: 5000169646755 (WR ESS ORIGINAL WUL)" at bounding box center [344, 497] width 166 height 27
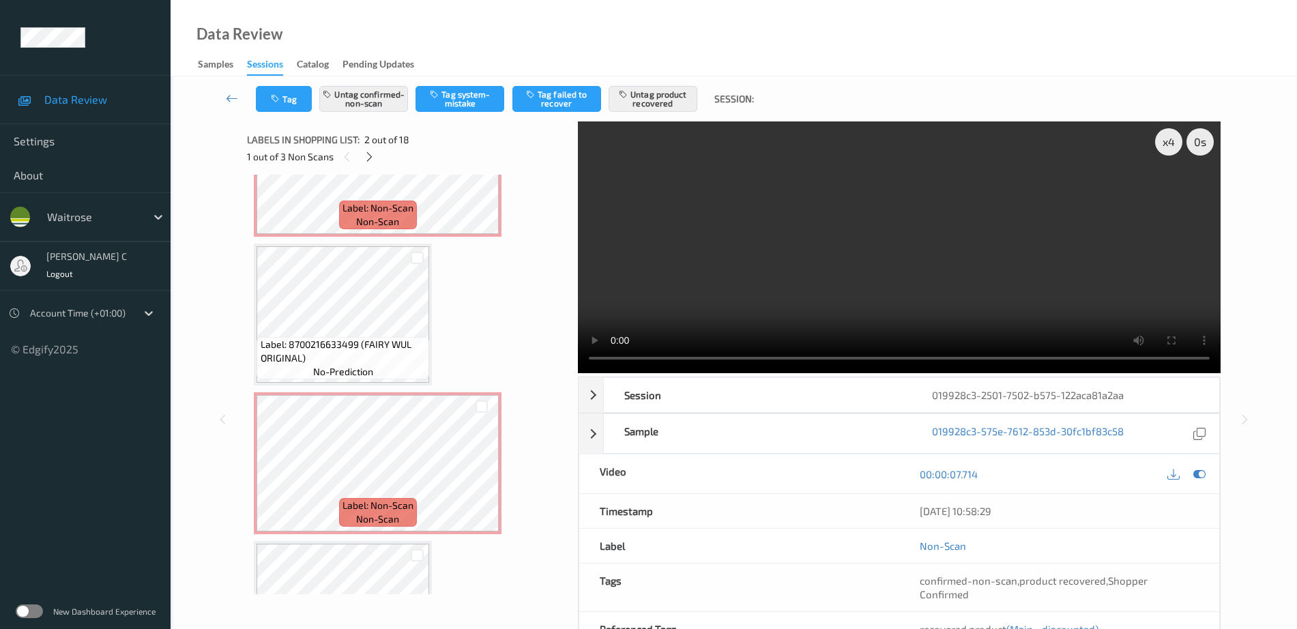
scroll to position [853, 0]
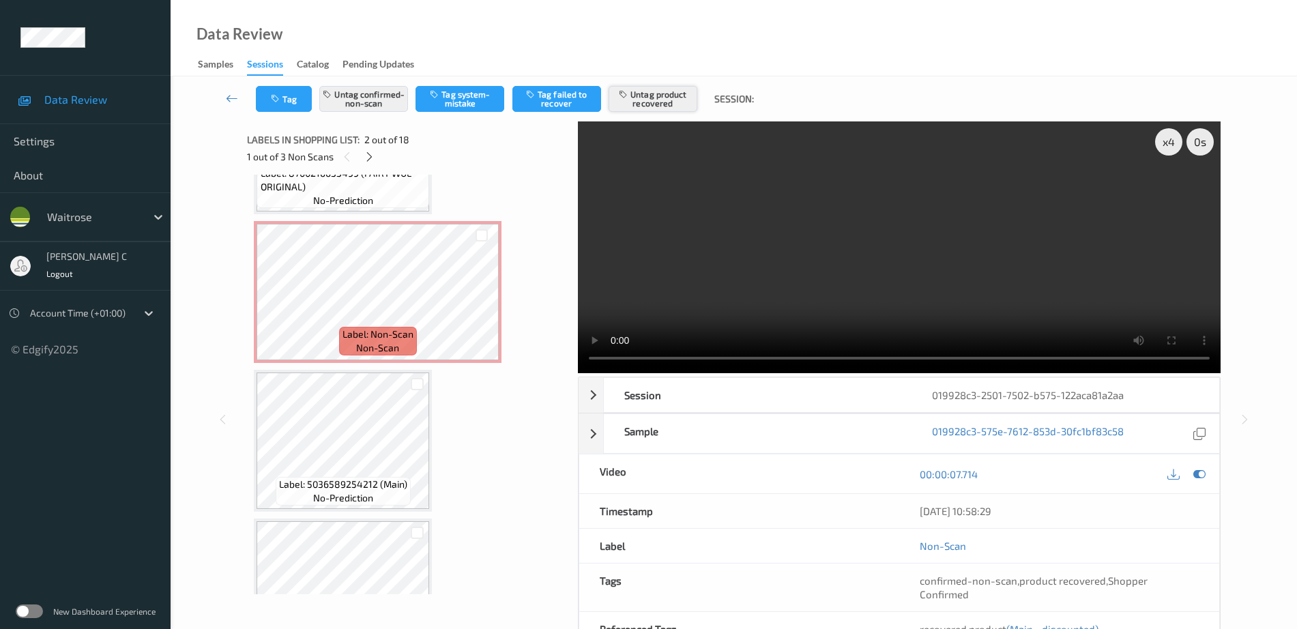
click at [652, 101] on button "Untag product recovered" at bounding box center [653, 99] width 89 height 26
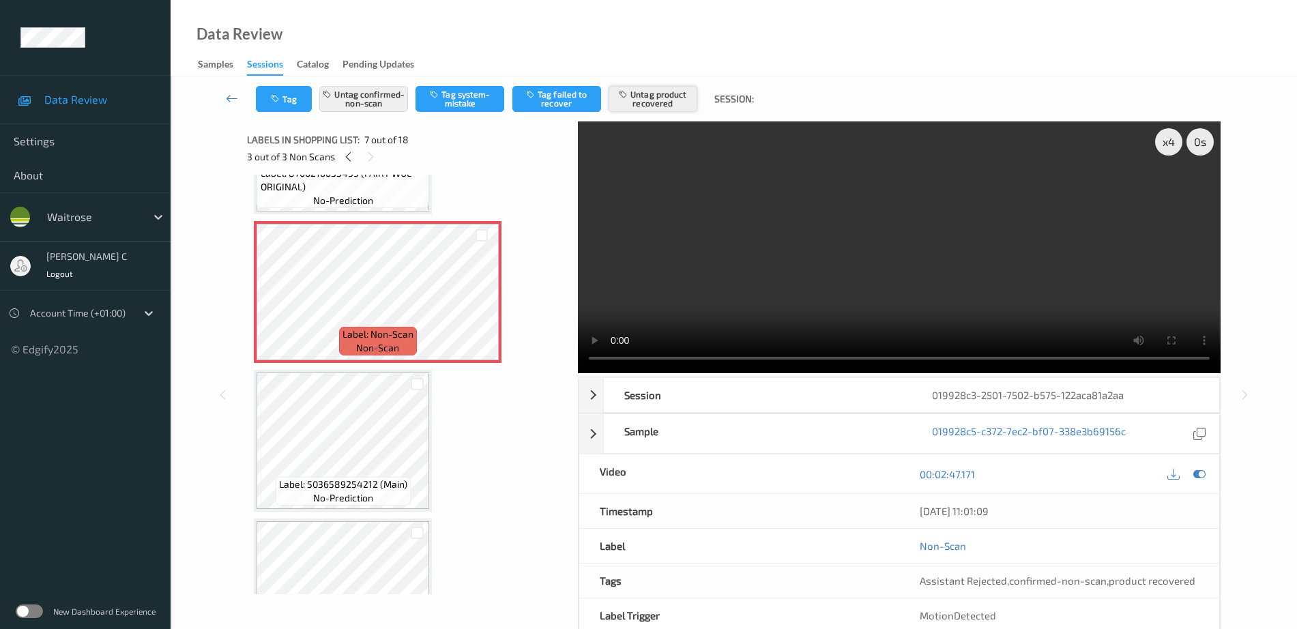
click at [663, 96] on button "Untag product recovered" at bounding box center [653, 99] width 89 height 26
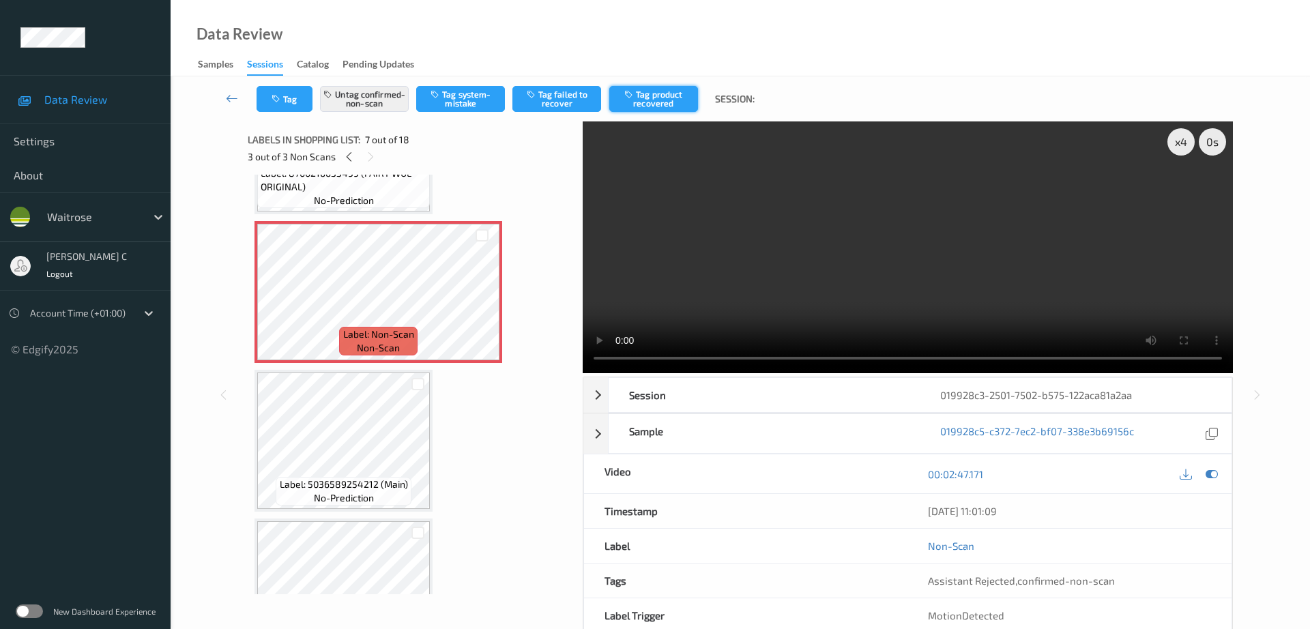
click at [670, 93] on button "Tag product recovered" at bounding box center [653, 99] width 89 height 26
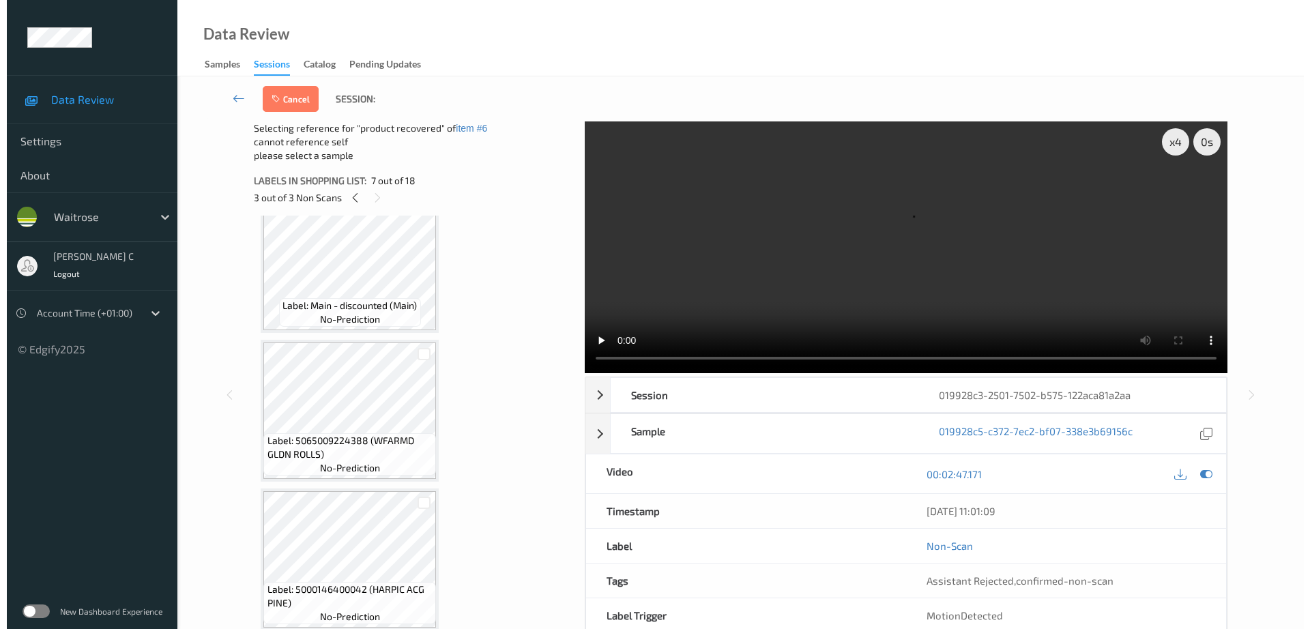
scroll to position [1582, 0]
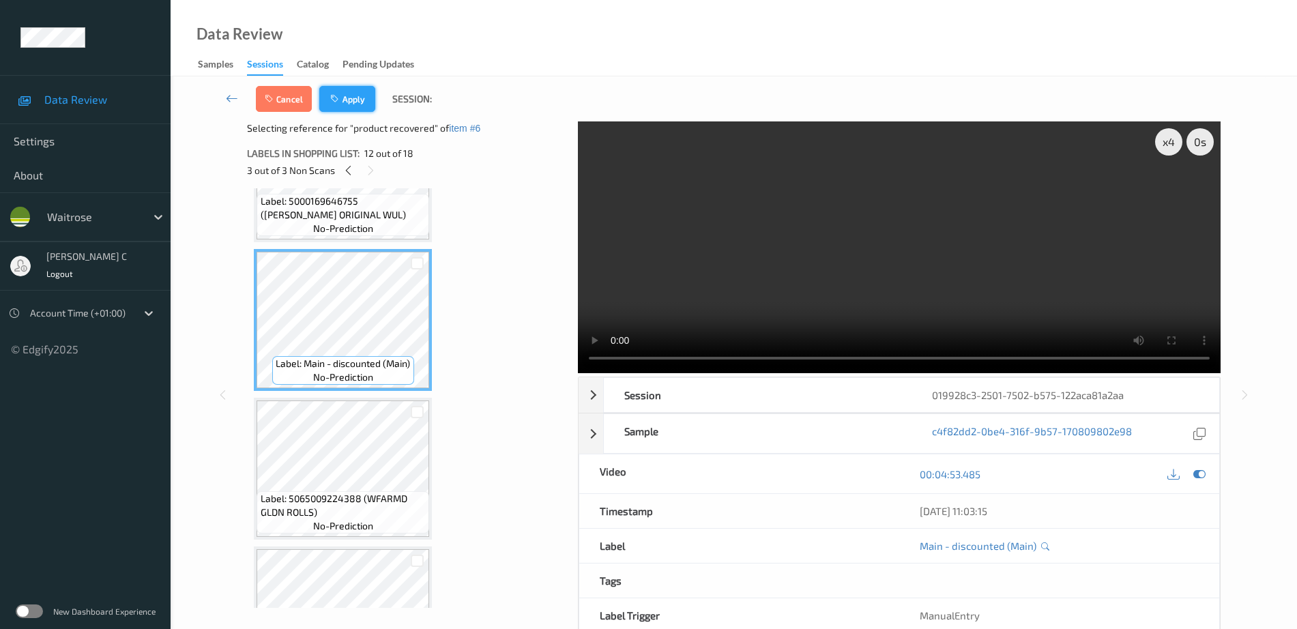
click at [351, 98] on button "Apply" at bounding box center [347, 99] width 56 height 26
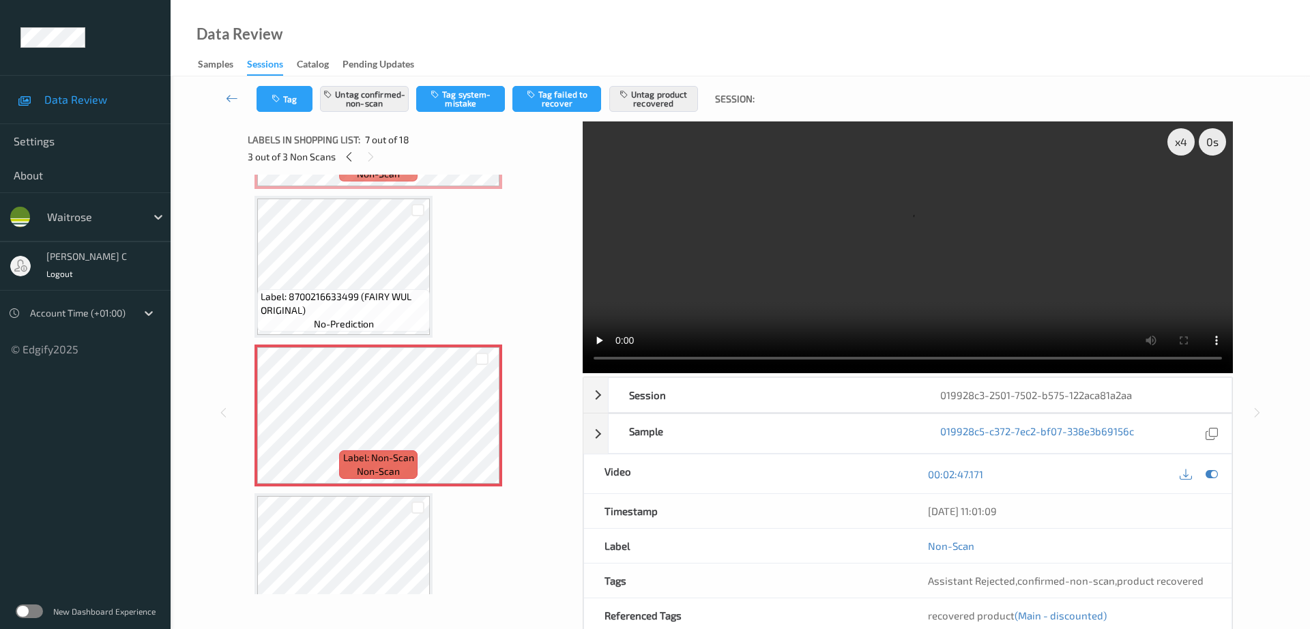
scroll to position [559, 0]
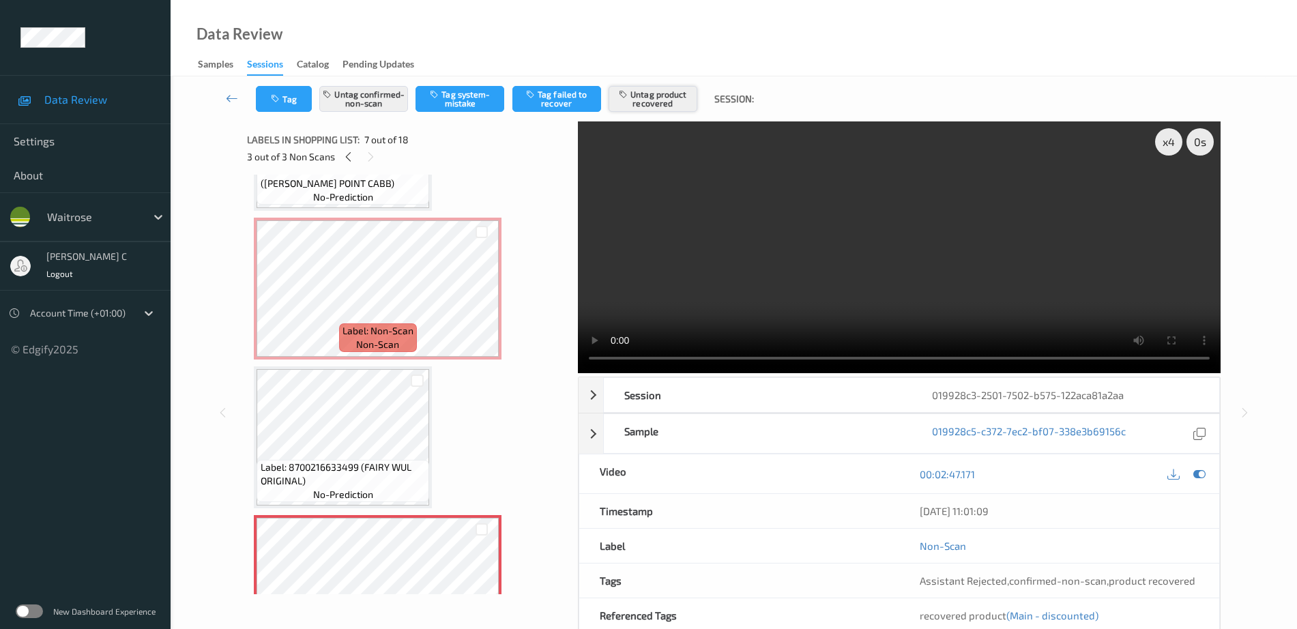
click at [644, 106] on button "Untag product recovered" at bounding box center [653, 99] width 89 height 26
click at [347, 84] on div "Tag Untag confirmed-non-scan Tag system-mistake Tag failed to recover Untag pro…" at bounding box center [734, 98] width 1071 height 45
click at [349, 93] on button "Untag confirmed-non-scan" at bounding box center [363, 99] width 89 height 26
click at [654, 111] on button "Untag product recovered" at bounding box center [653, 99] width 89 height 26
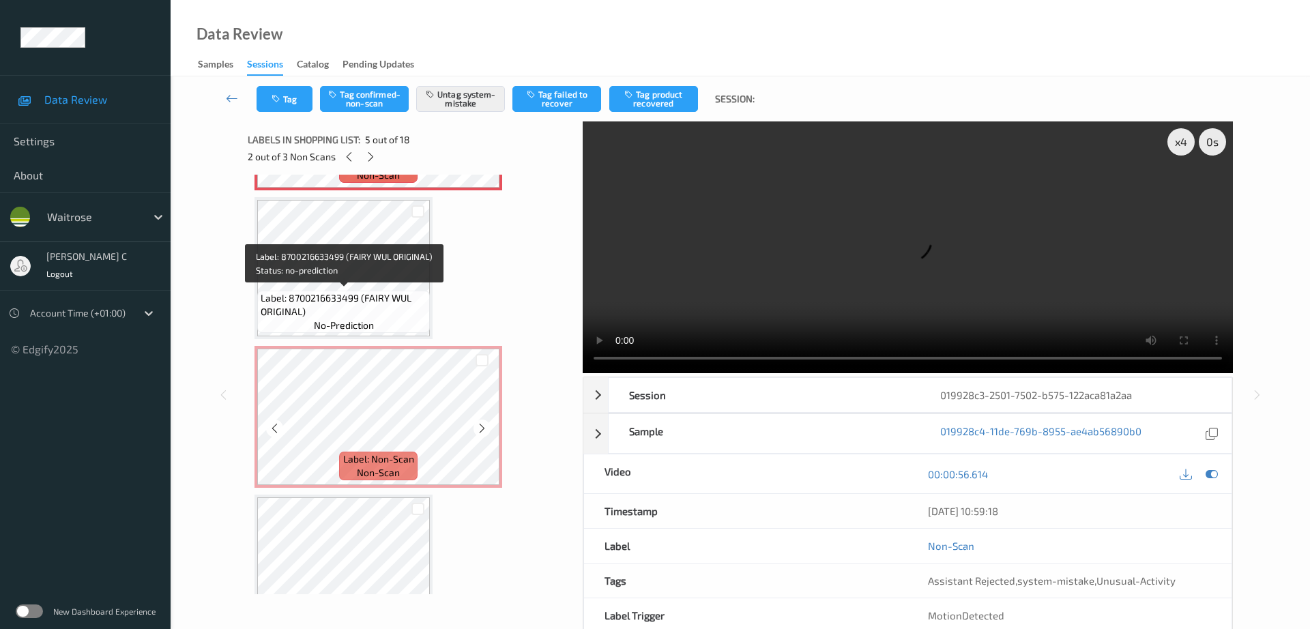
scroll to position [729, 0]
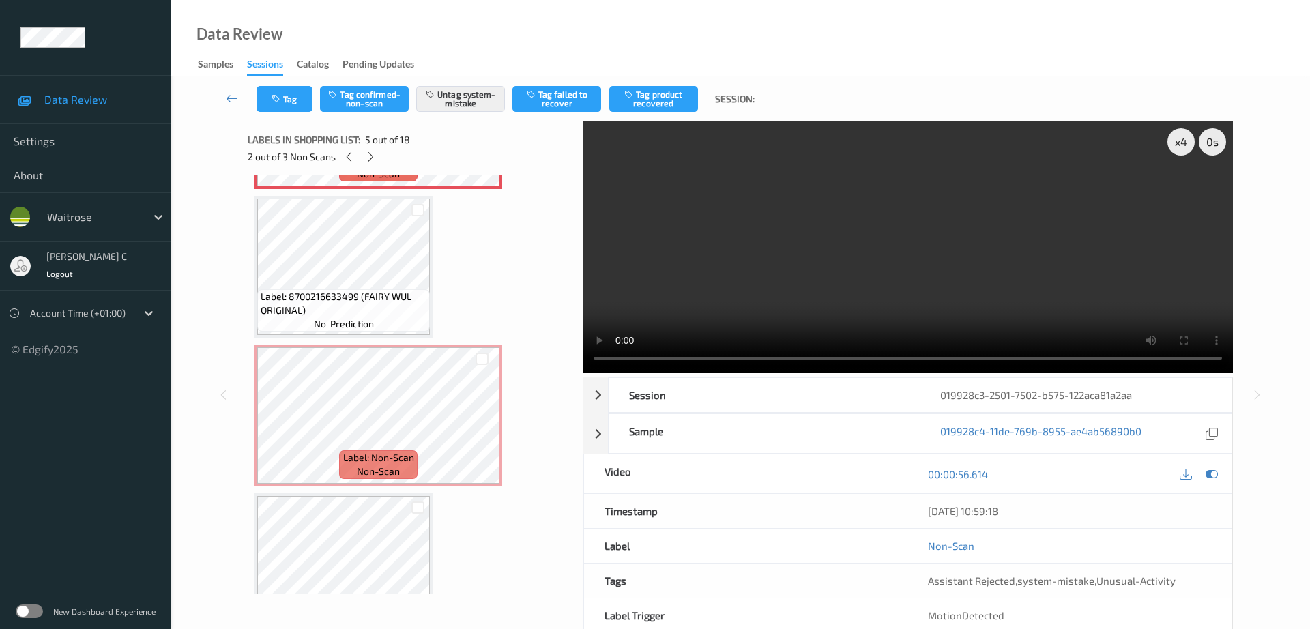
drag, startPoint x: 330, startPoint y: 293, endPoint x: 332, endPoint y: 325, distance: 32.1
click at [329, 293] on span "Label: 8700216633499 (FAIRY WUL ORIGINAL)" at bounding box center [344, 303] width 166 height 27
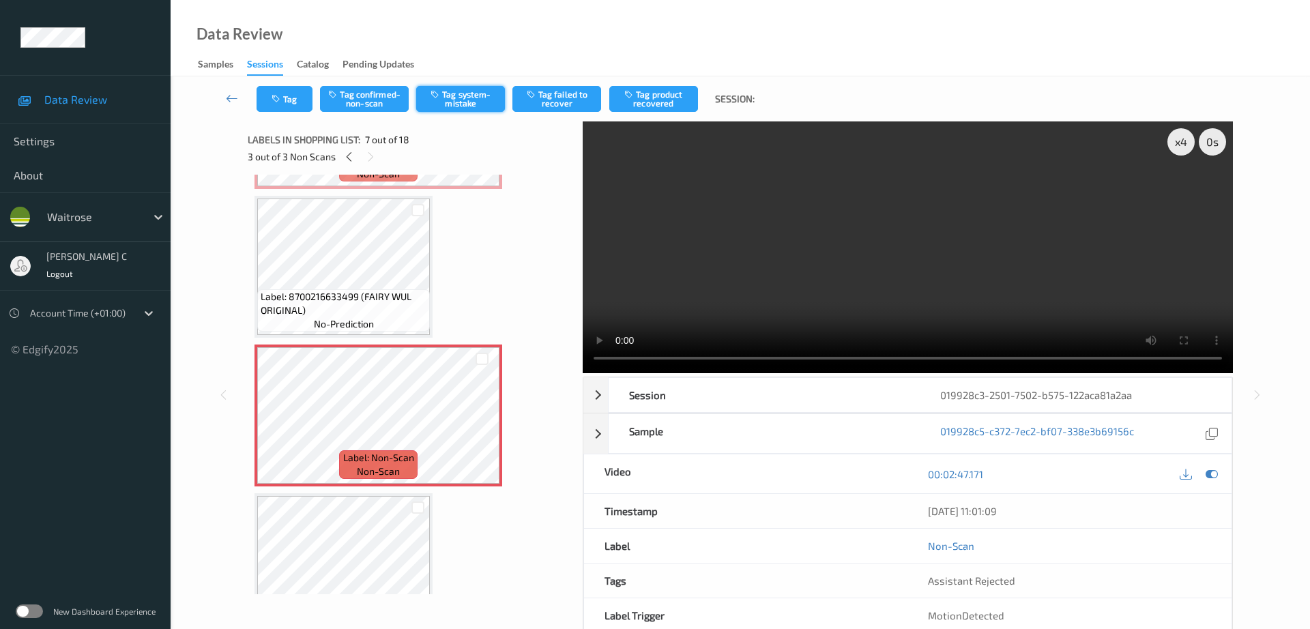
click at [467, 96] on button "Tag system-mistake" at bounding box center [460, 99] width 89 height 26
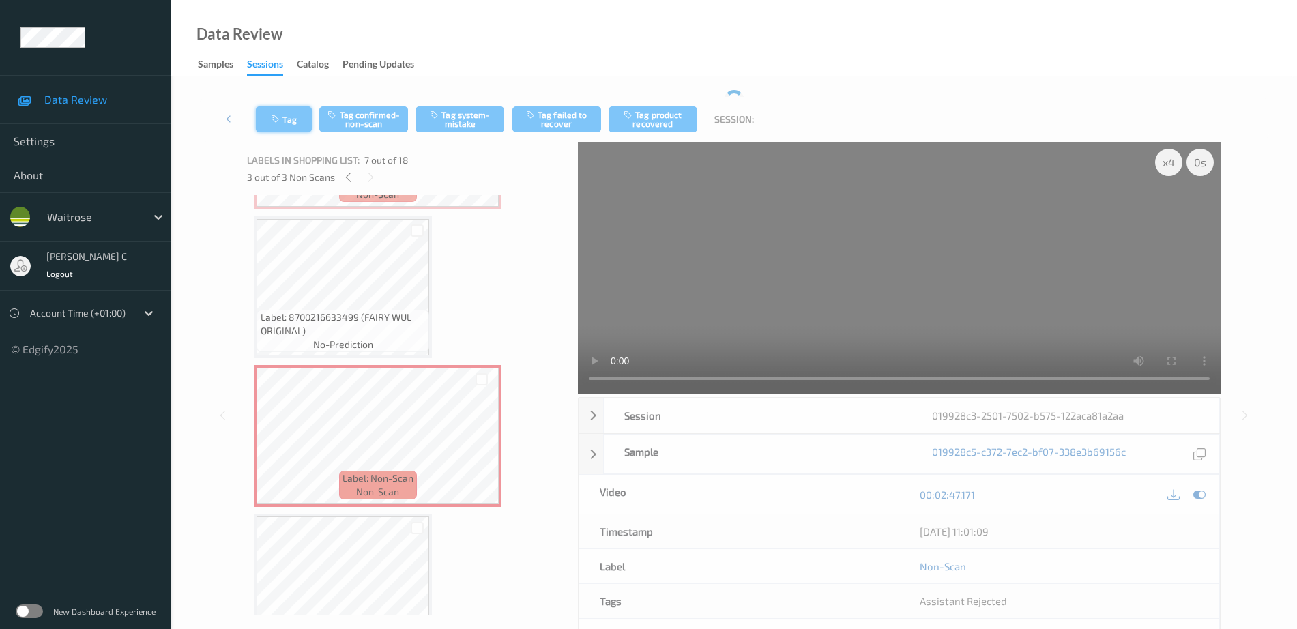
click at [279, 122] on icon "button" at bounding box center [277, 120] width 12 height 10
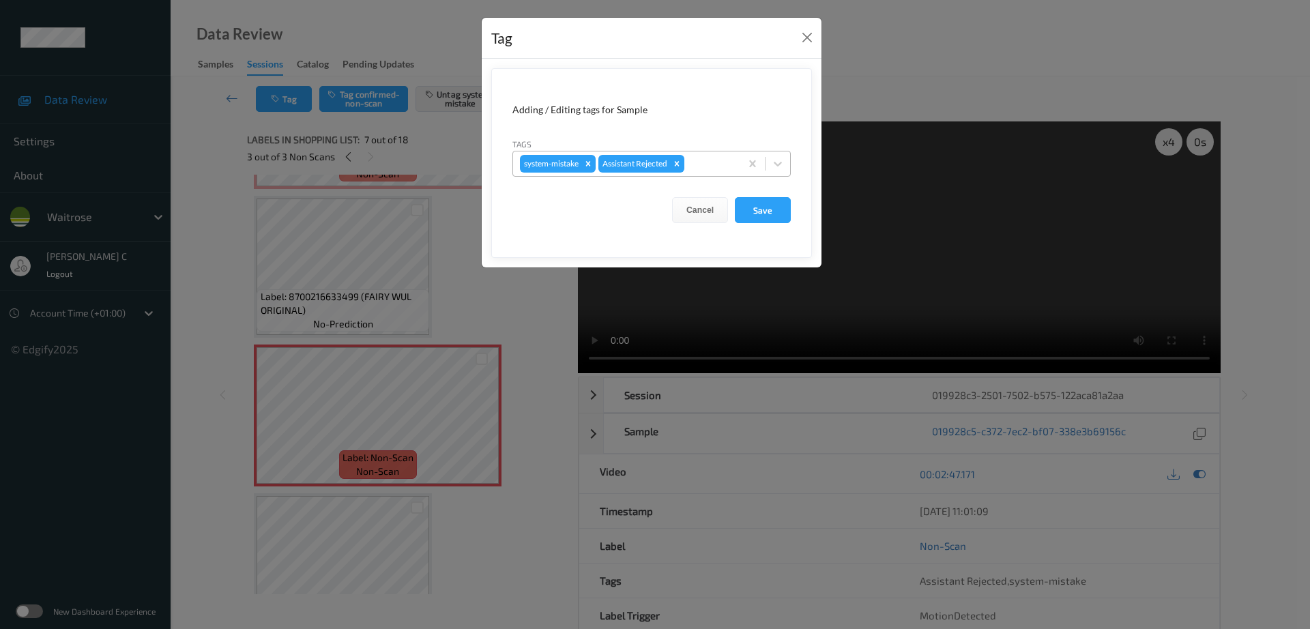
click at [706, 156] on div at bounding box center [710, 164] width 46 height 16
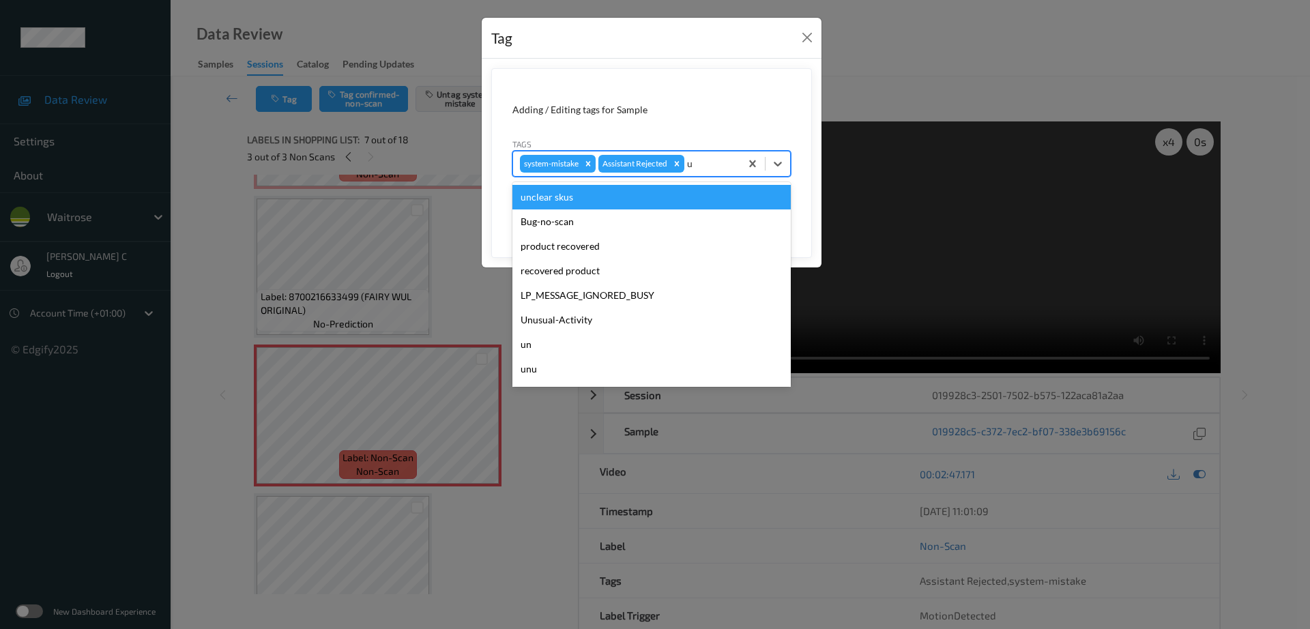
type input "un"
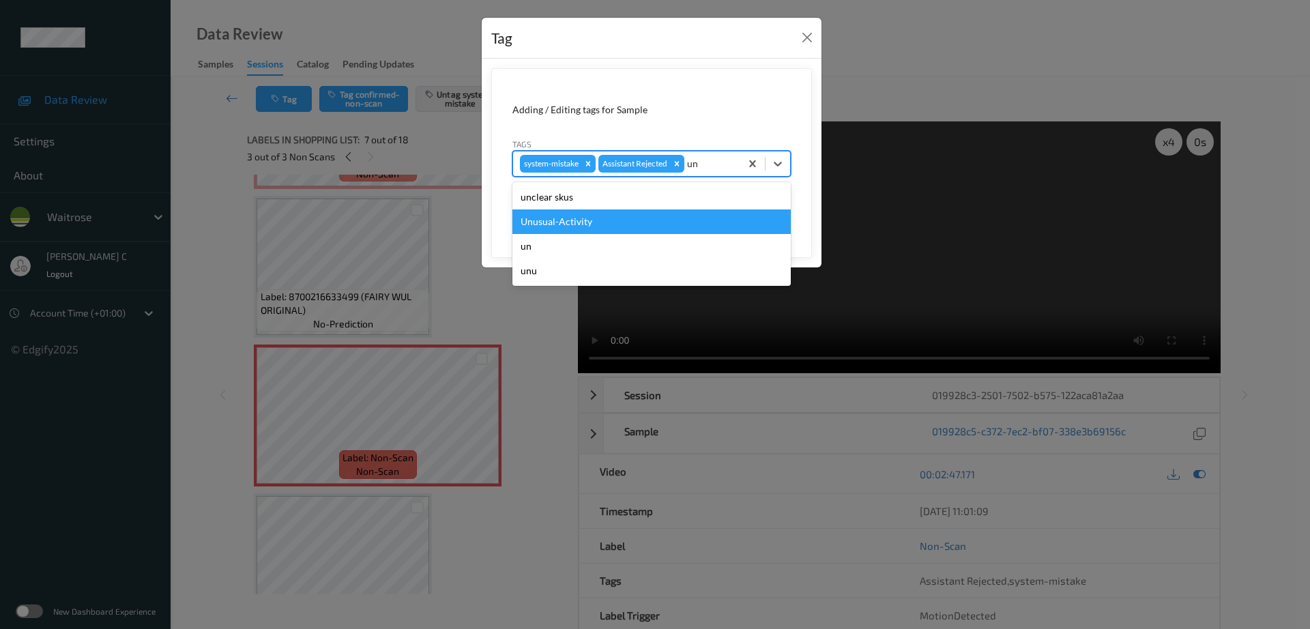
click at [564, 227] on div "Unusual-Activity" at bounding box center [651, 221] width 278 height 25
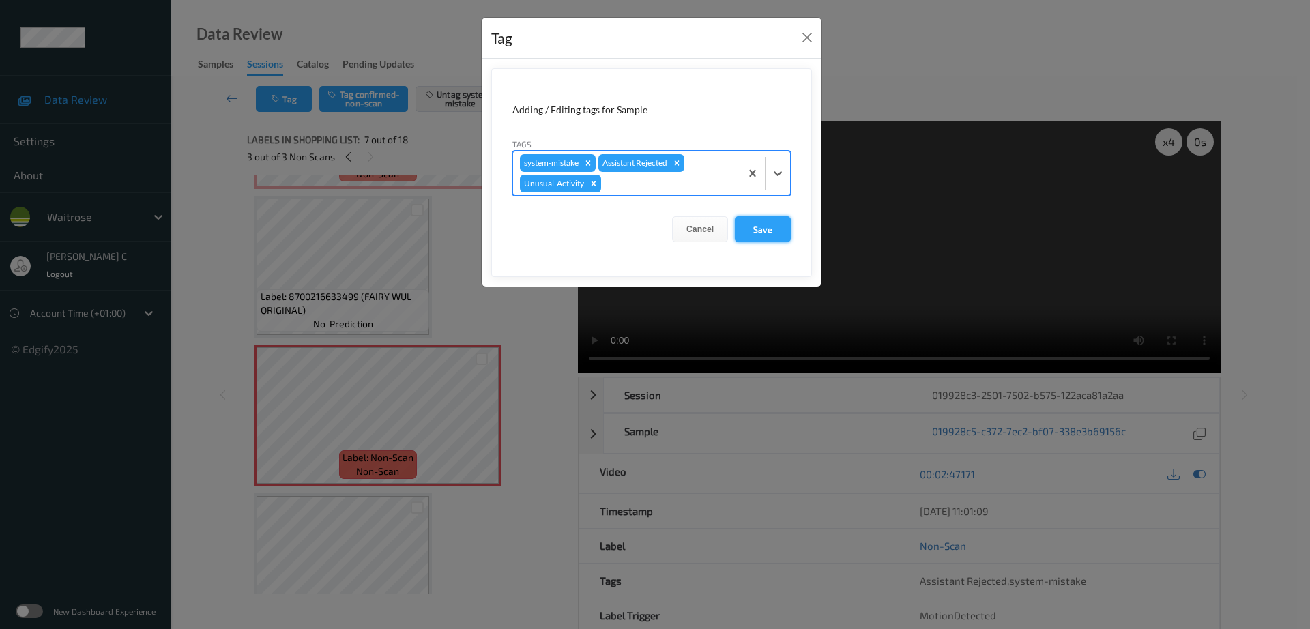
click at [781, 229] on button "Save" at bounding box center [763, 229] width 56 height 26
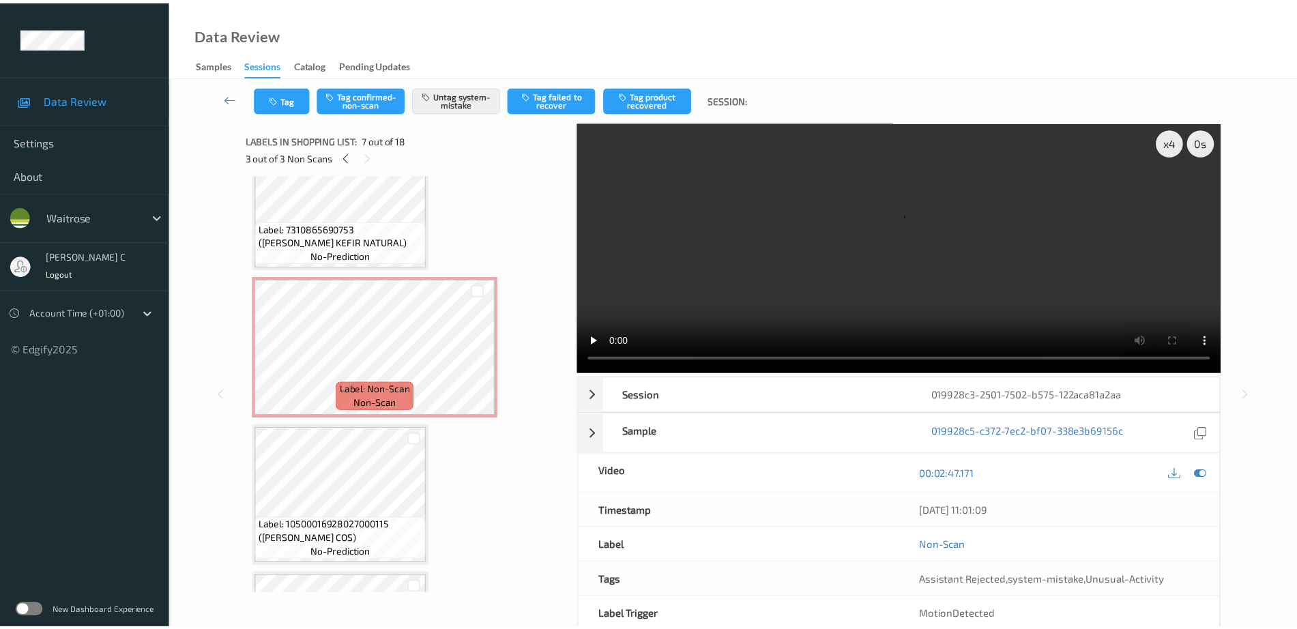
scroll to position [0, 0]
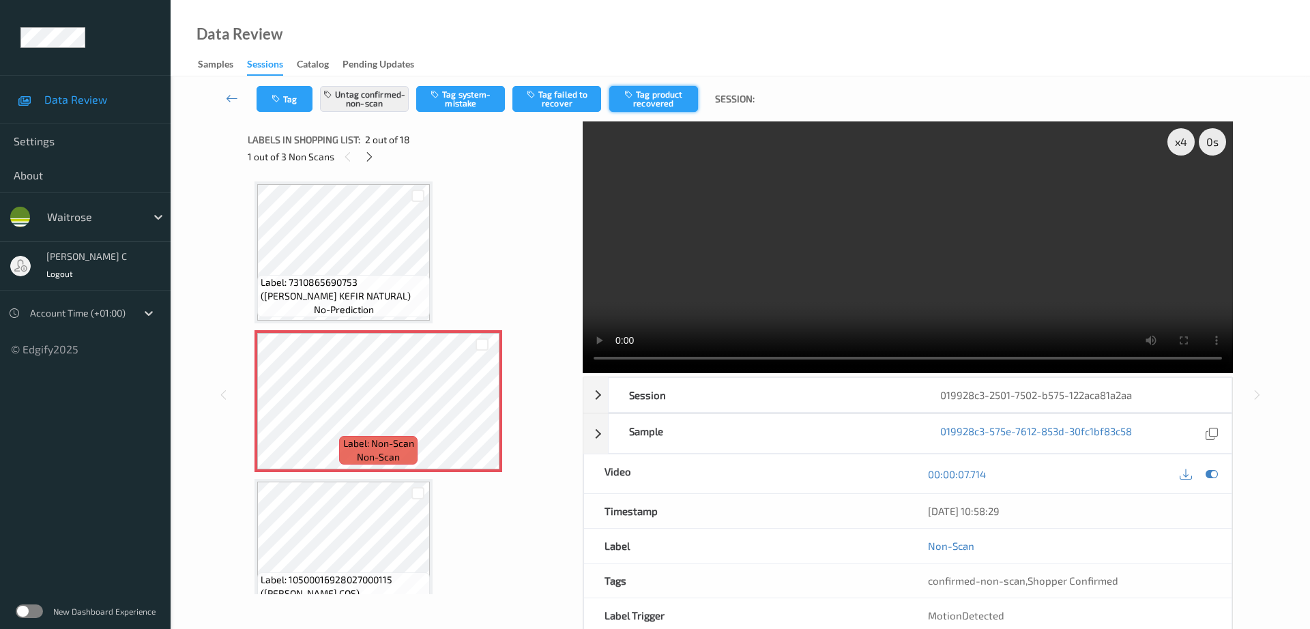
click at [674, 94] on button "Tag product recovered" at bounding box center [653, 99] width 89 height 26
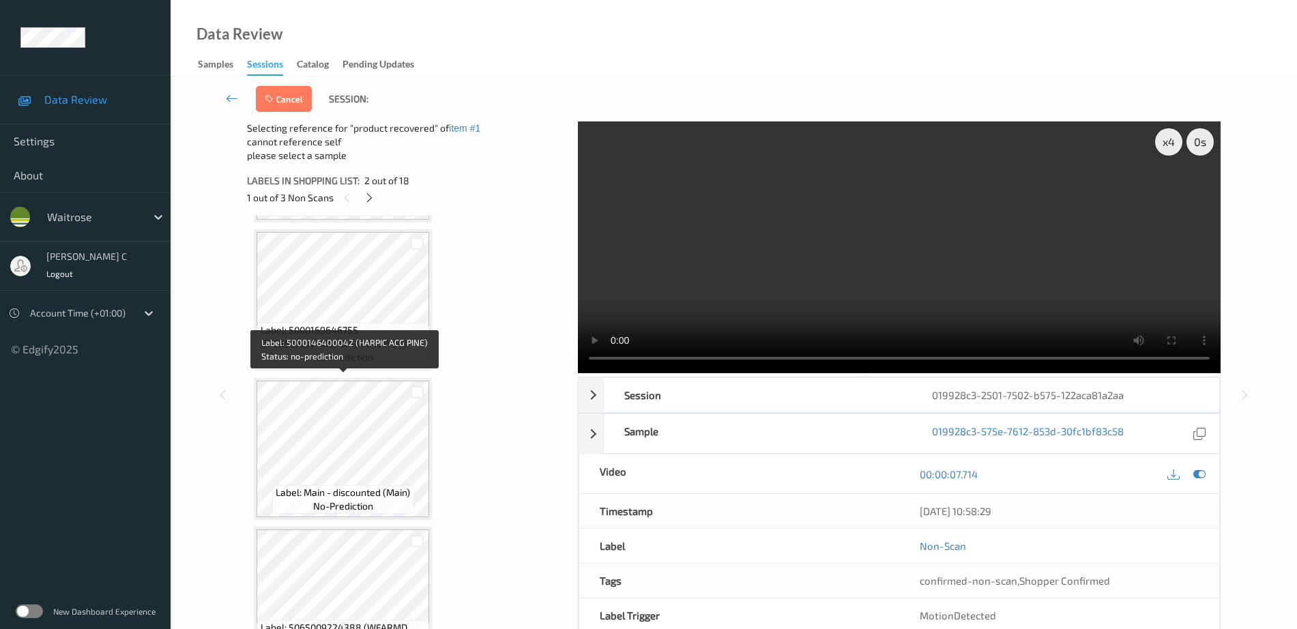
scroll to position [1535, 0]
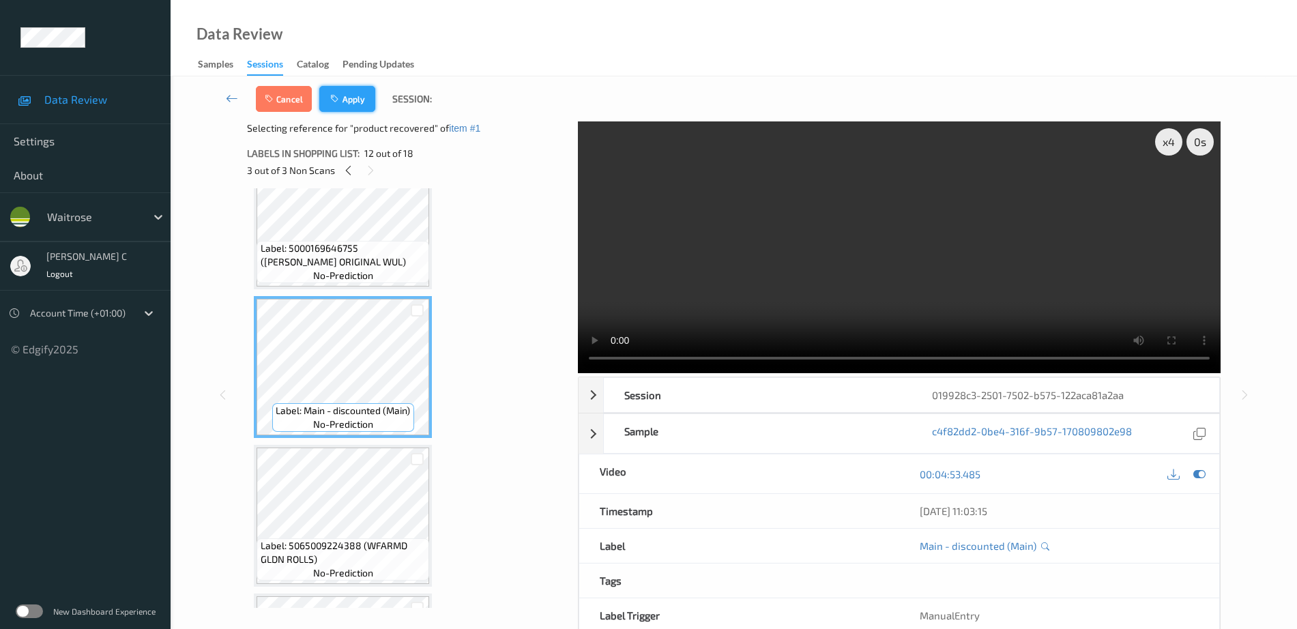
click at [368, 102] on button "Apply" at bounding box center [347, 99] width 56 height 26
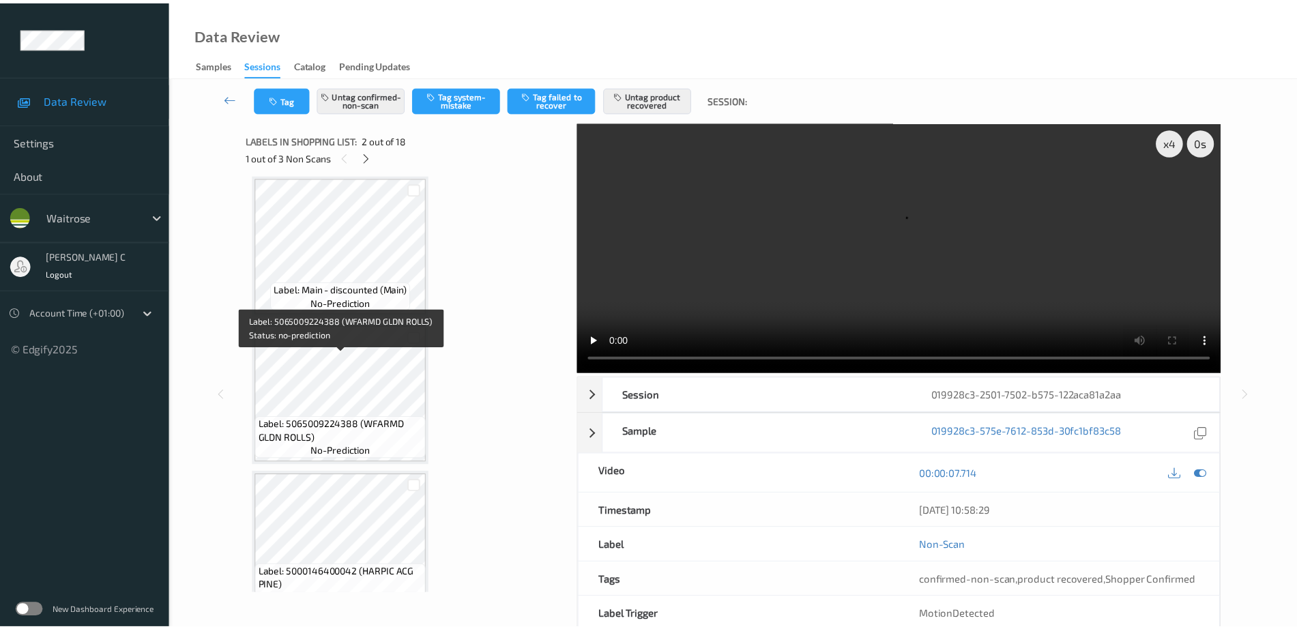
scroll to position [1621, 0]
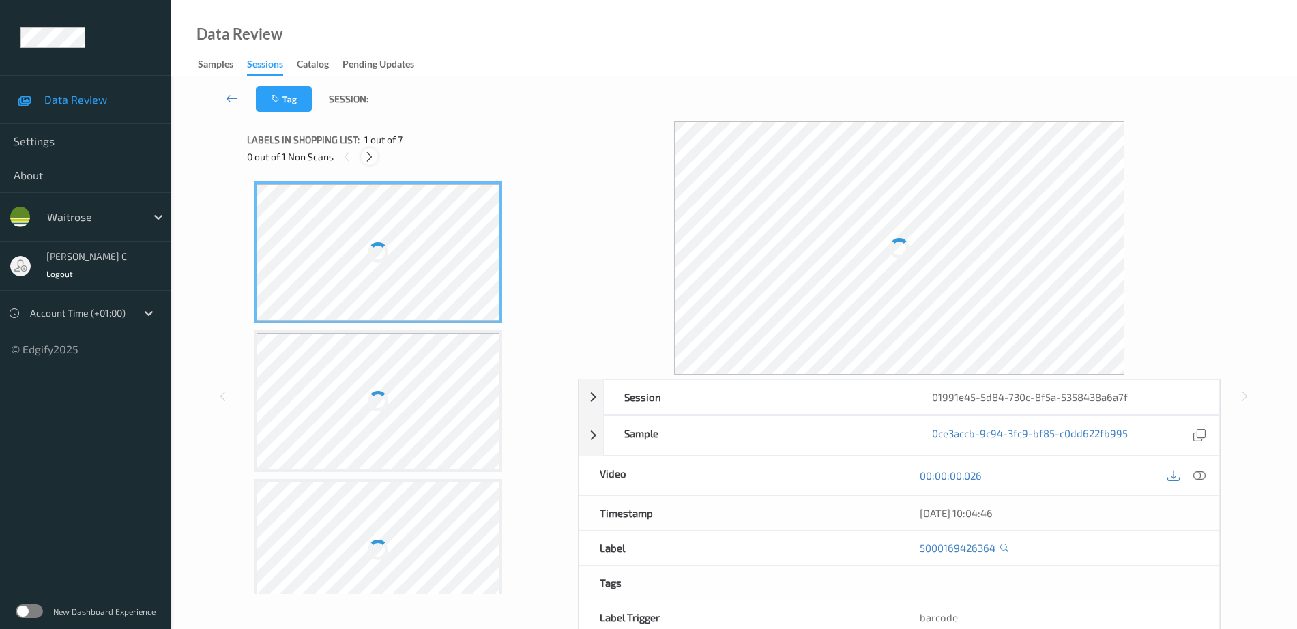
click at [368, 154] on icon at bounding box center [370, 157] width 12 height 12
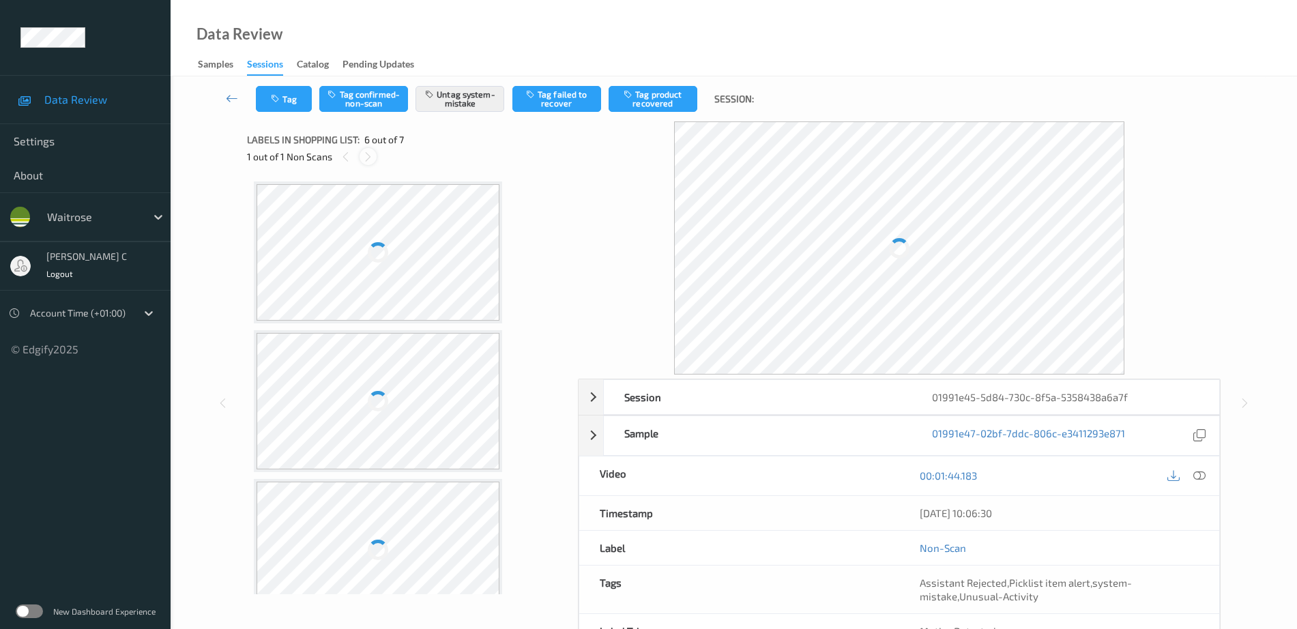
scroll to position [602, 0]
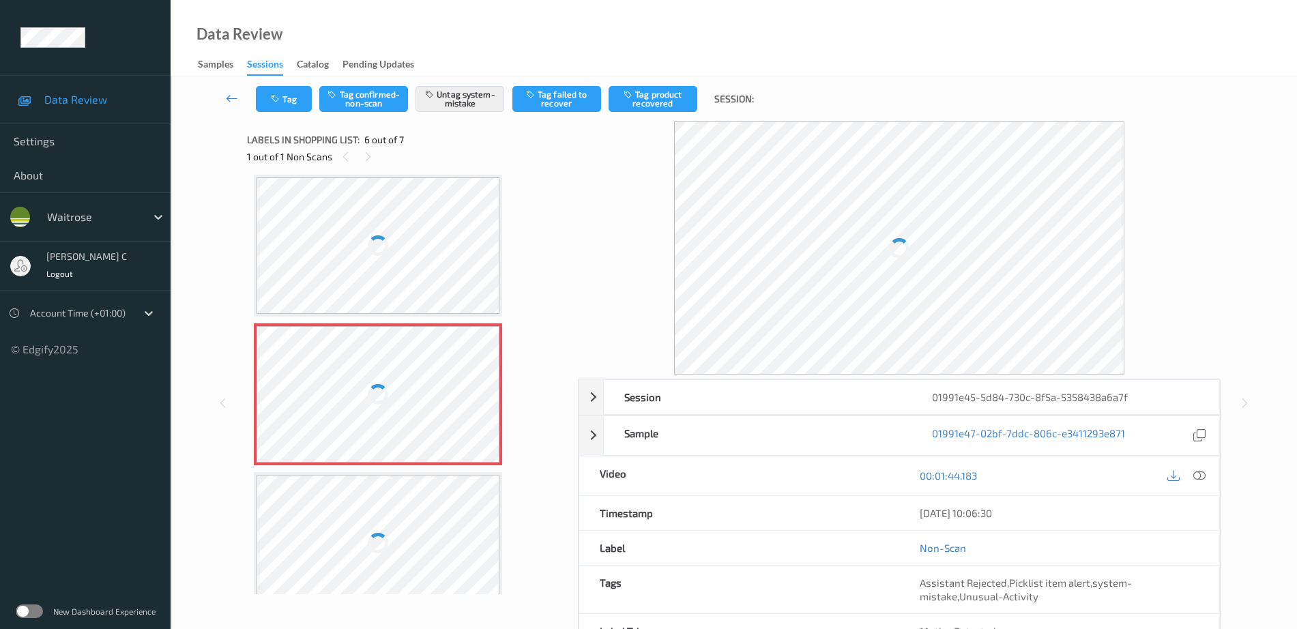
click at [402, 262] on div at bounding box center [378, 245] width 243 height 136
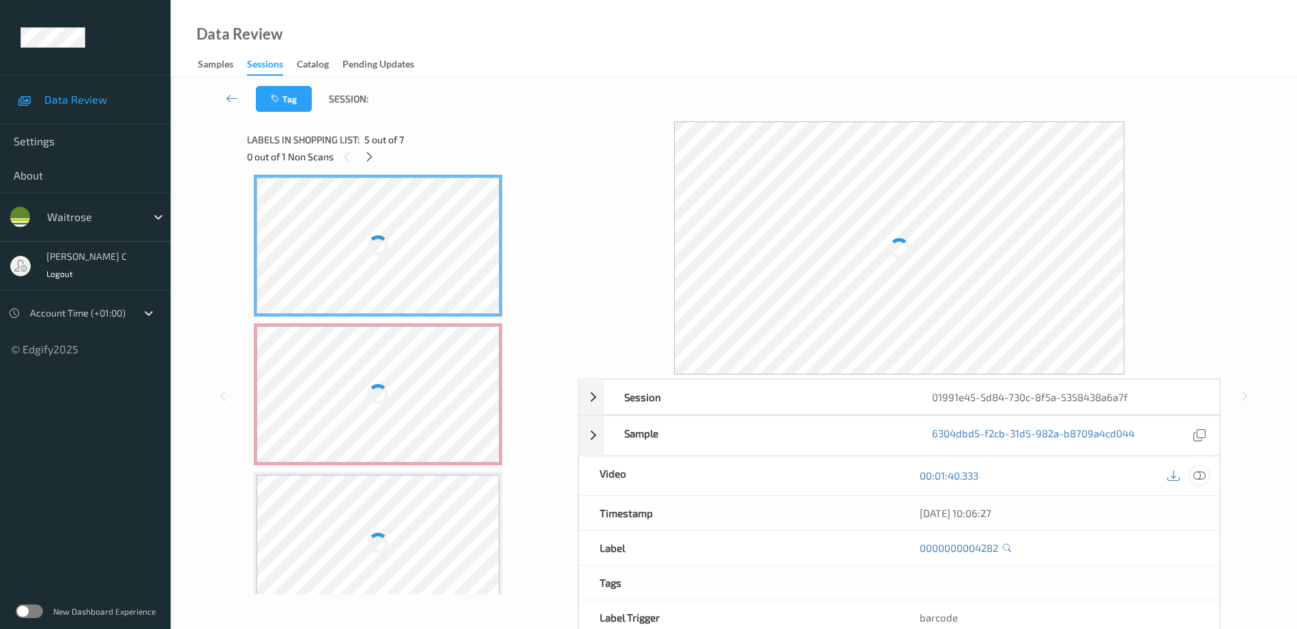
click at [1198, 479] on icon at bounding box center [1199, 475] width 12 height 12
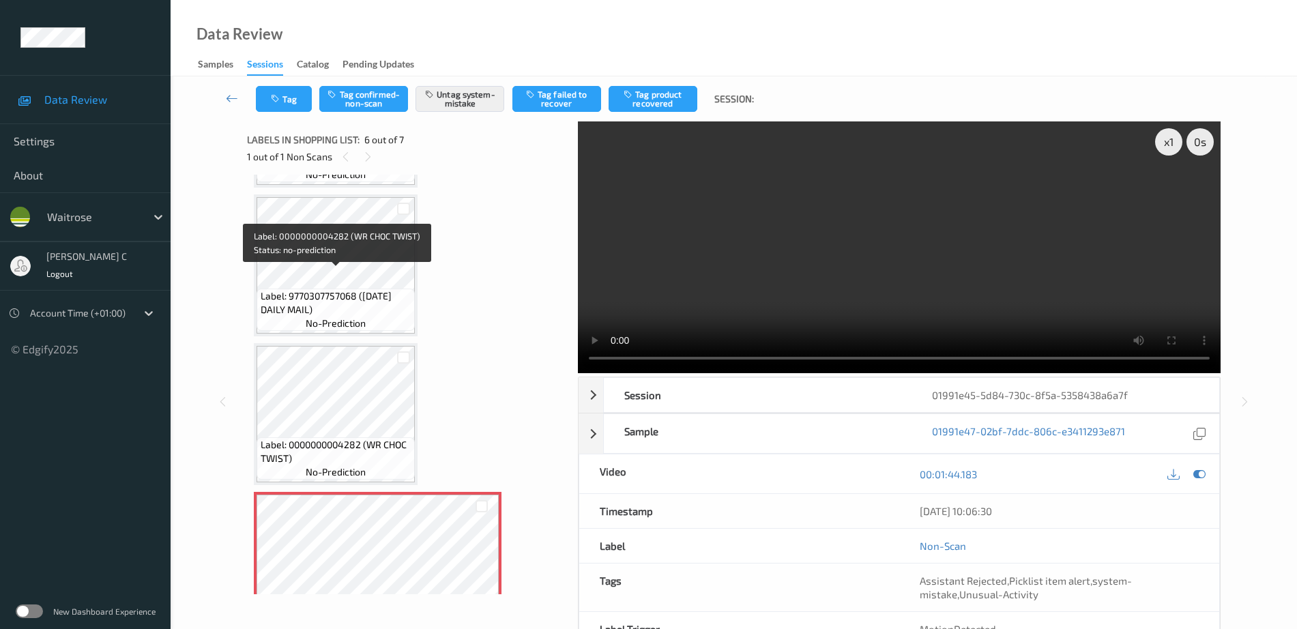
scroll to position [373, 0]
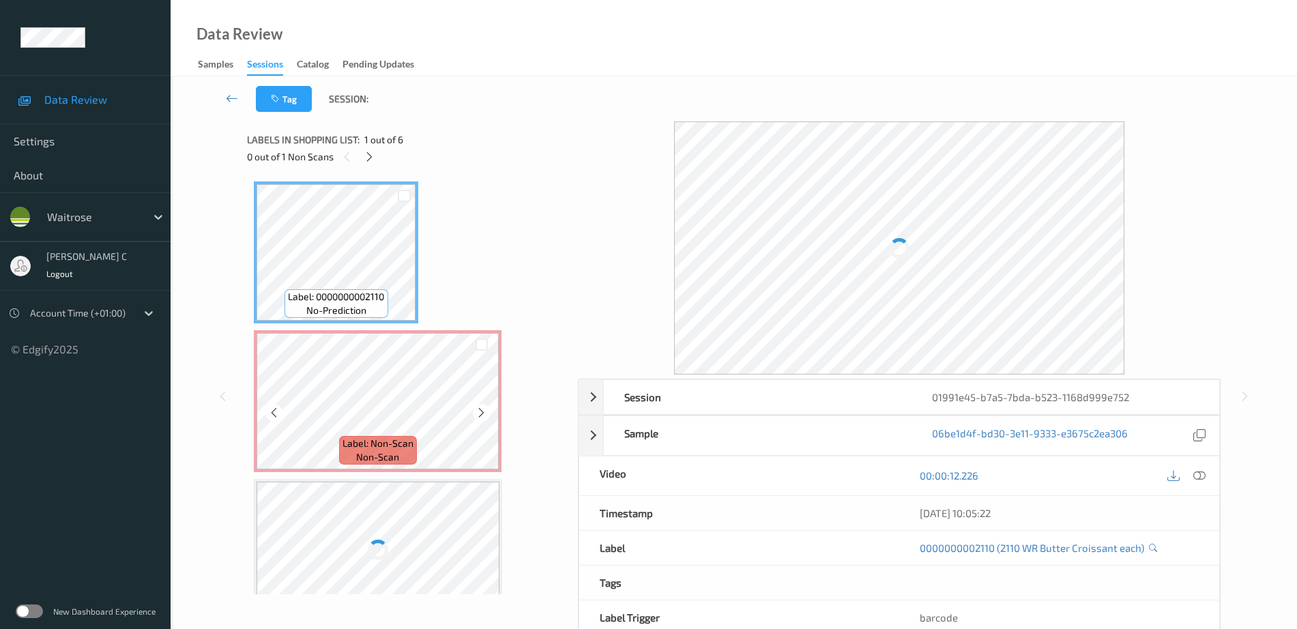
click at [397, 449] on span "Label: Non-Scan" at bounding box center [378, 444] width 71 height 14
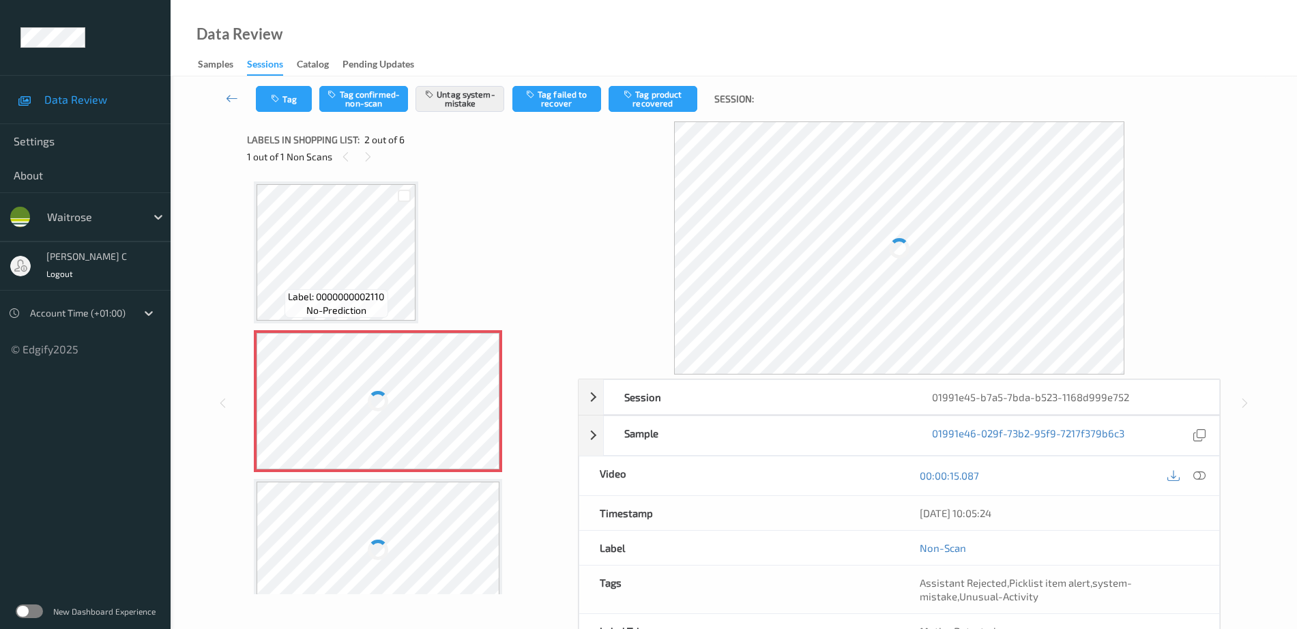
click at [383, 408] on div at bounding box center [378, 401] width 23 height 23
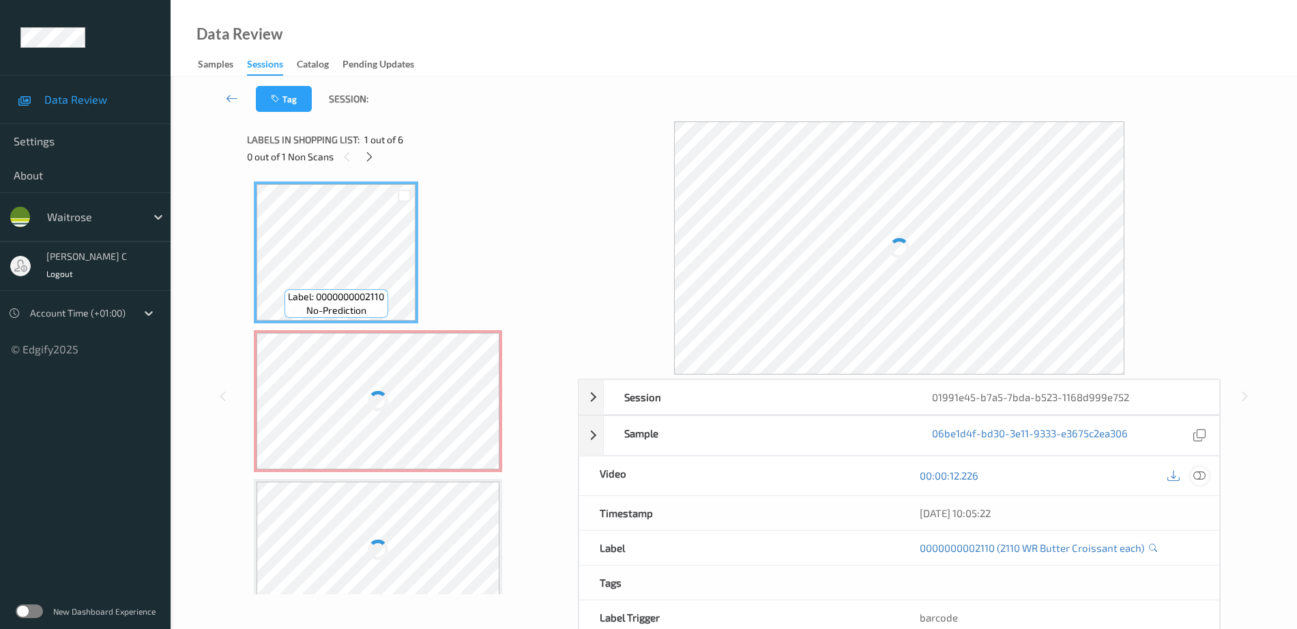
click at [1198, 475] on icon at bounding box center [1199, 475] width 12 height 12
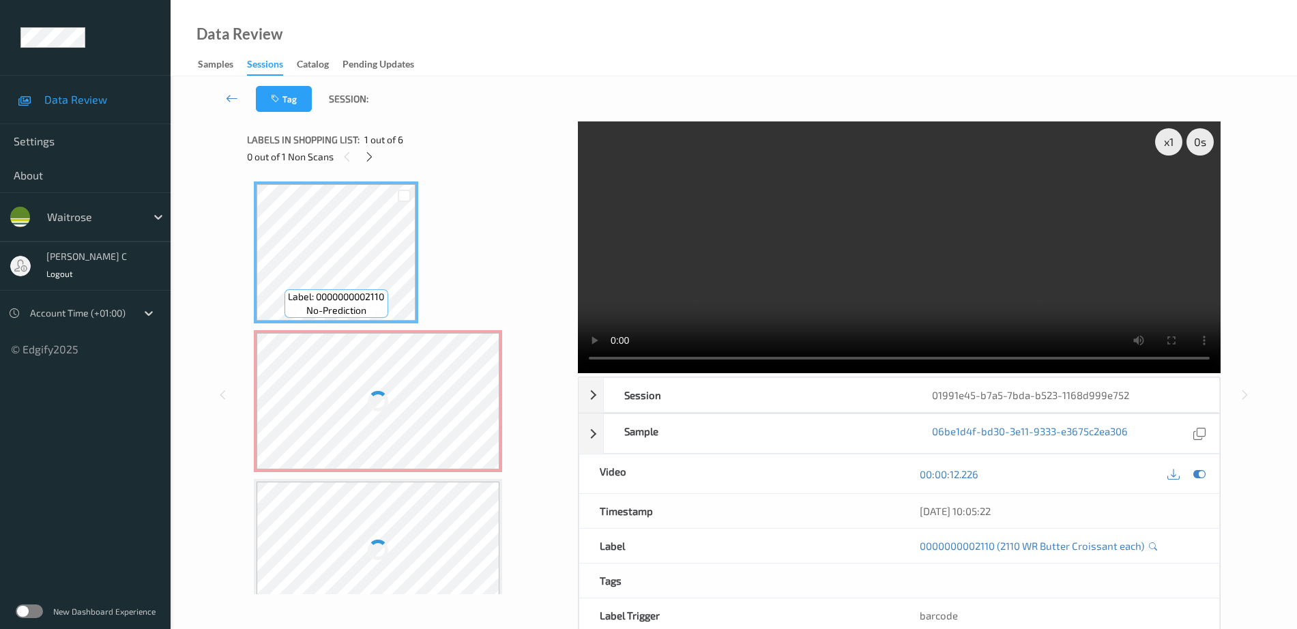
click at [381, 372] on div at bounding box center [378, 401] width 243 height 136
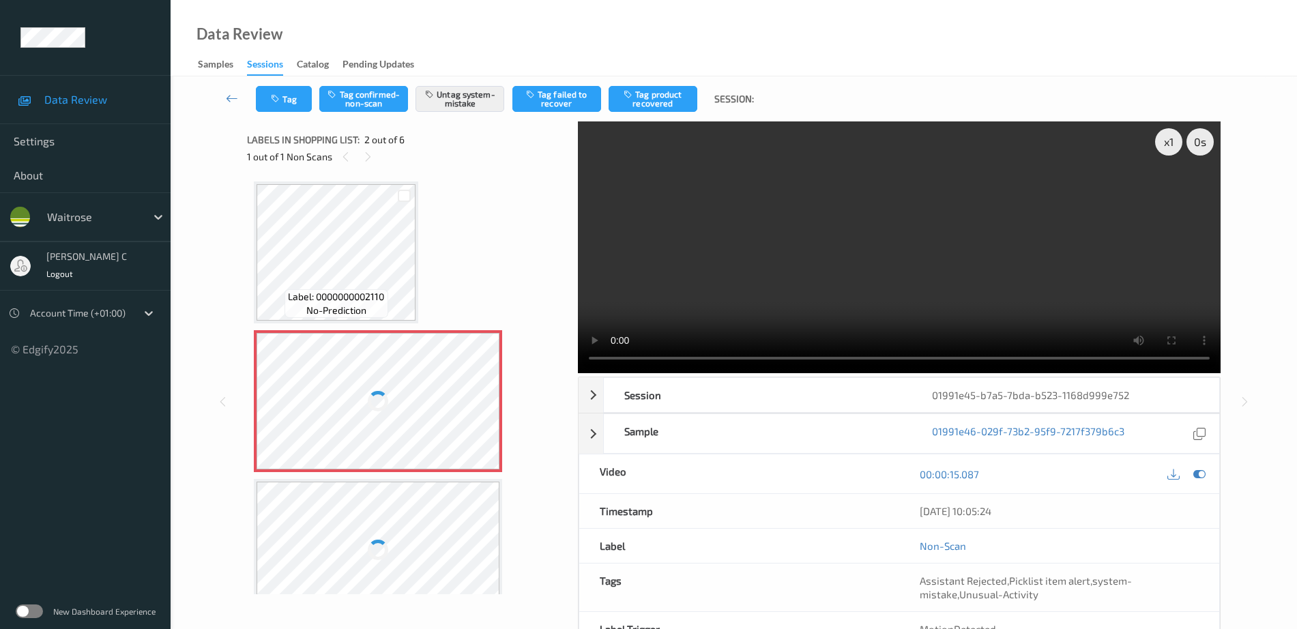
click at [396, 428] on div at bounding box center [378, 401] width 243 height 136
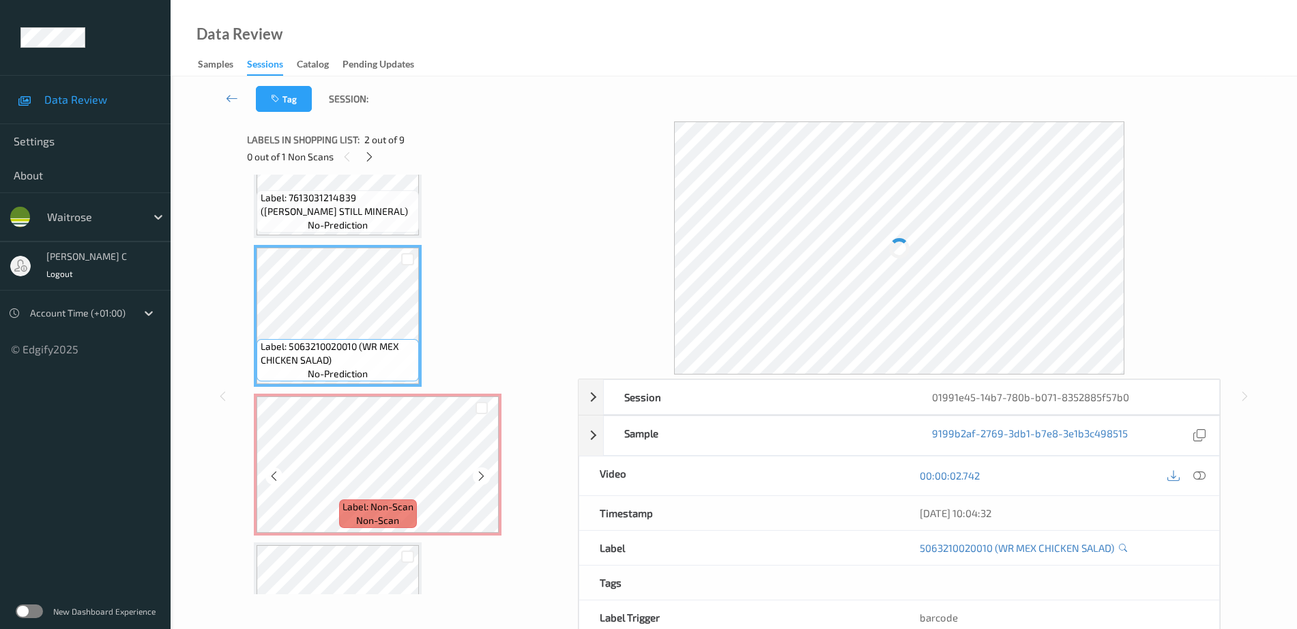
scroll to position [171, 0]
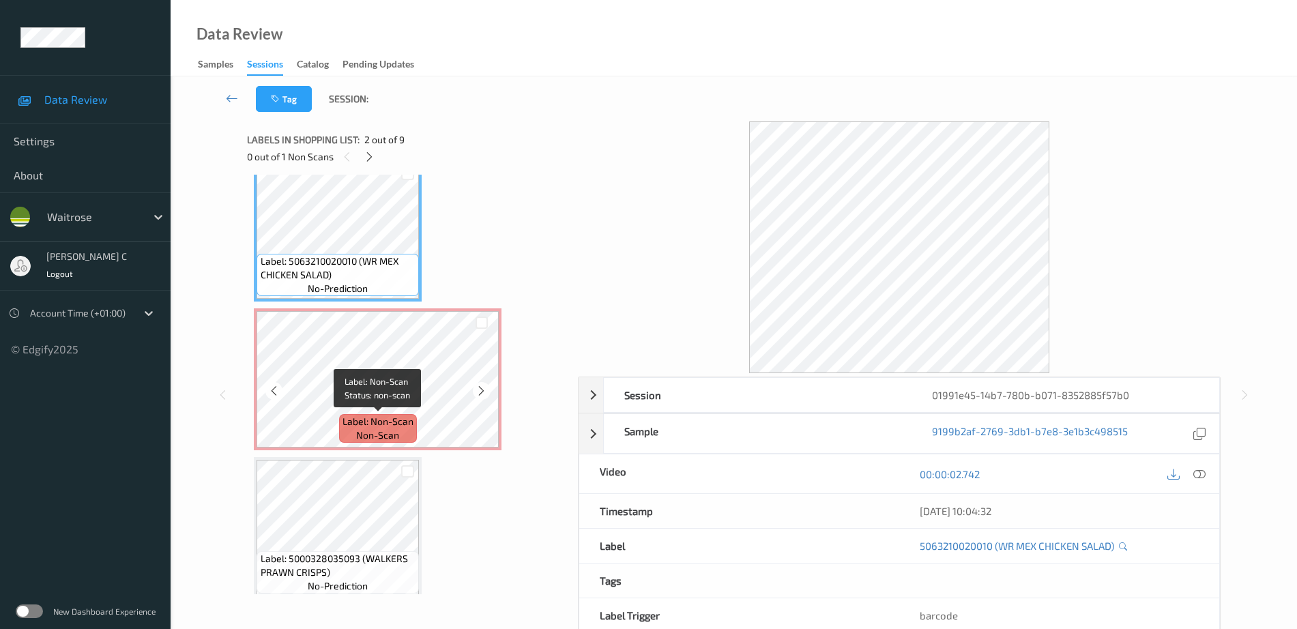
click at [381, 441] on span "non-scan" at bounding box center [377, 436] width 43 height 14
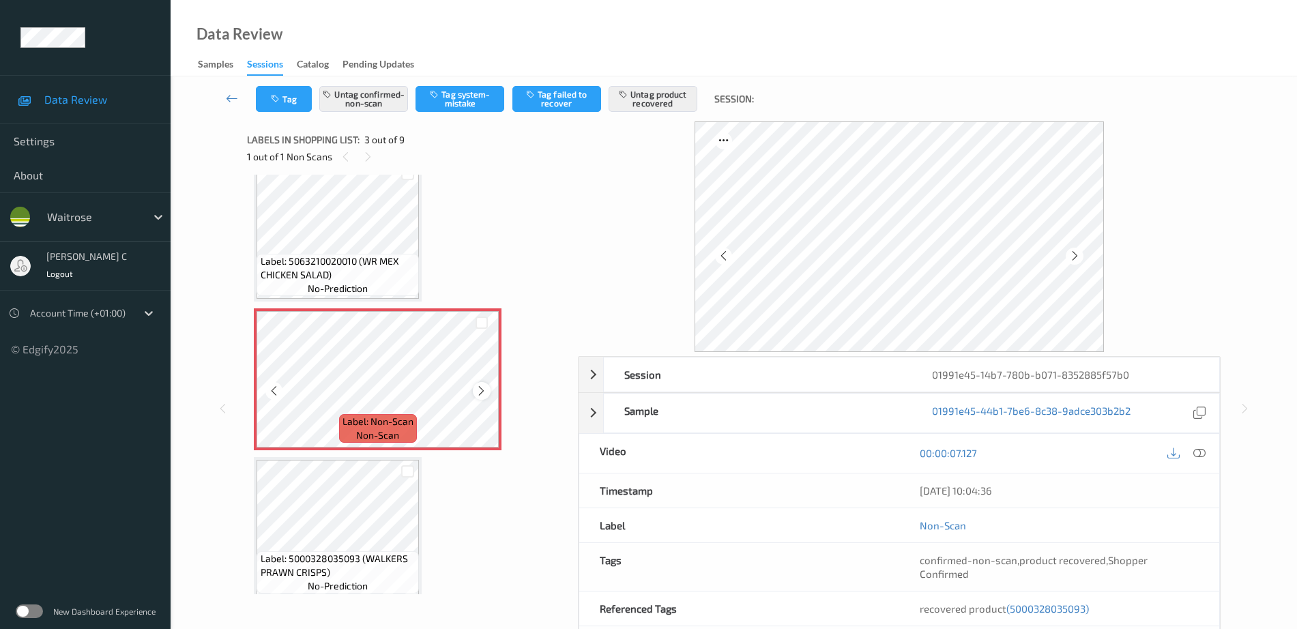
click at [484, 386] on icon at bounding box center [482, 391] width 12 height 12
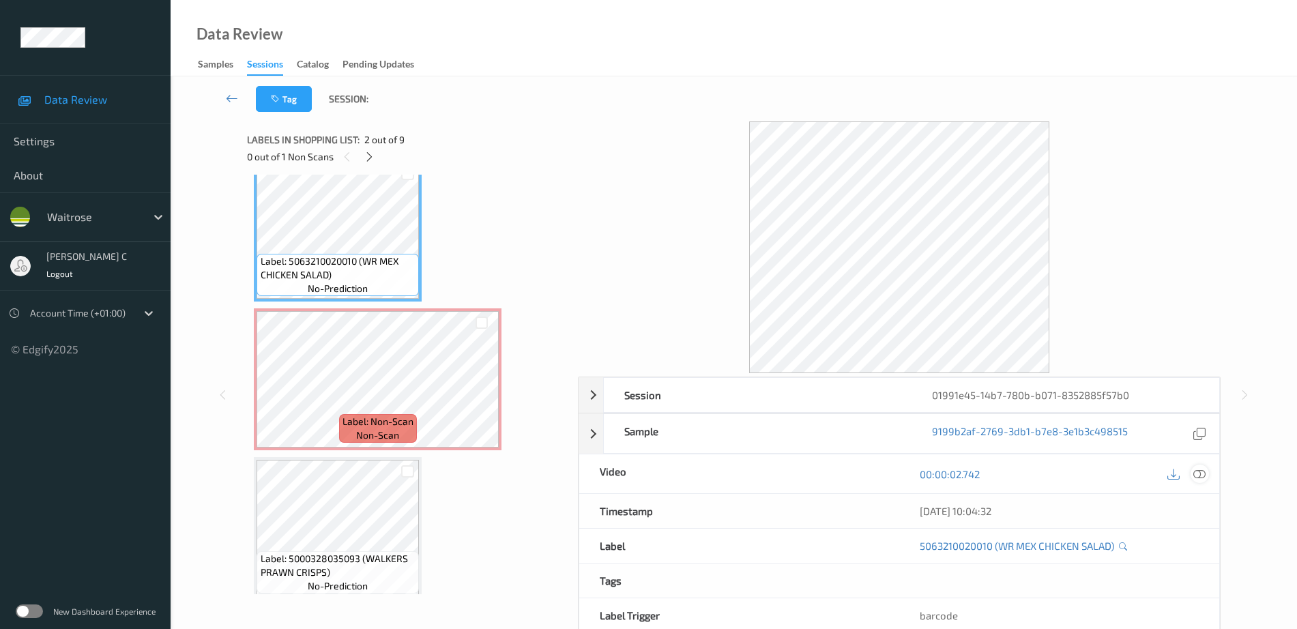
click at [1200, 475] on icon at bounding box center [1199, 474] width 12 height 12
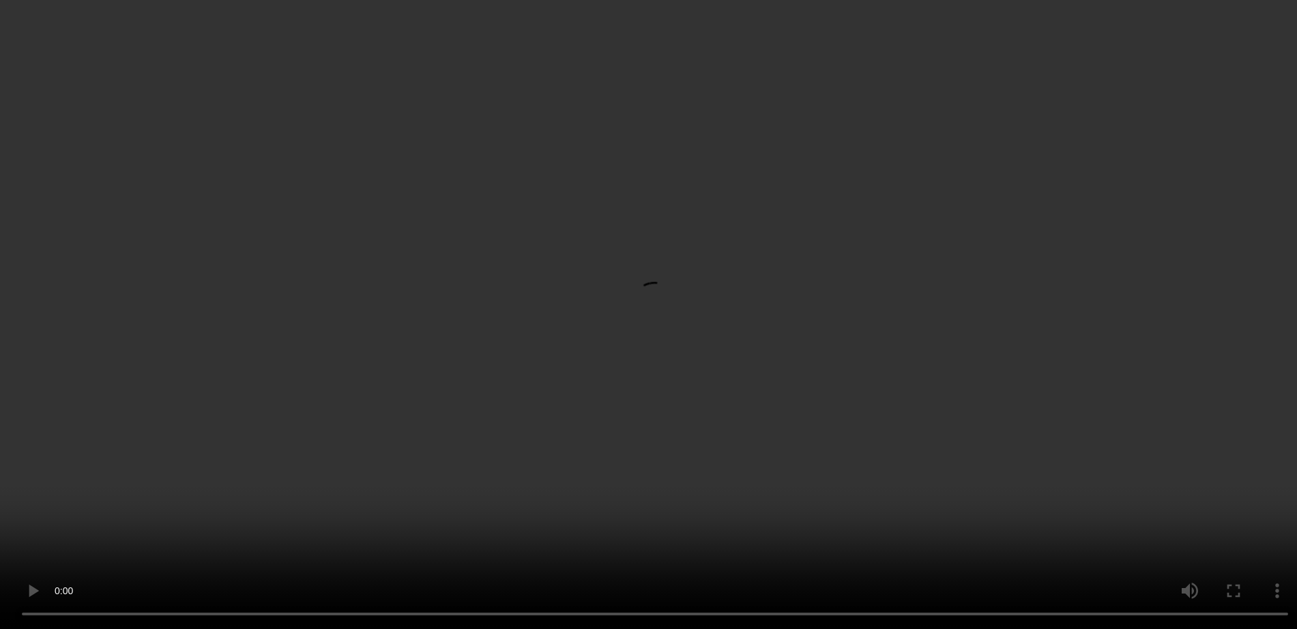
scroll to position [256, 0]
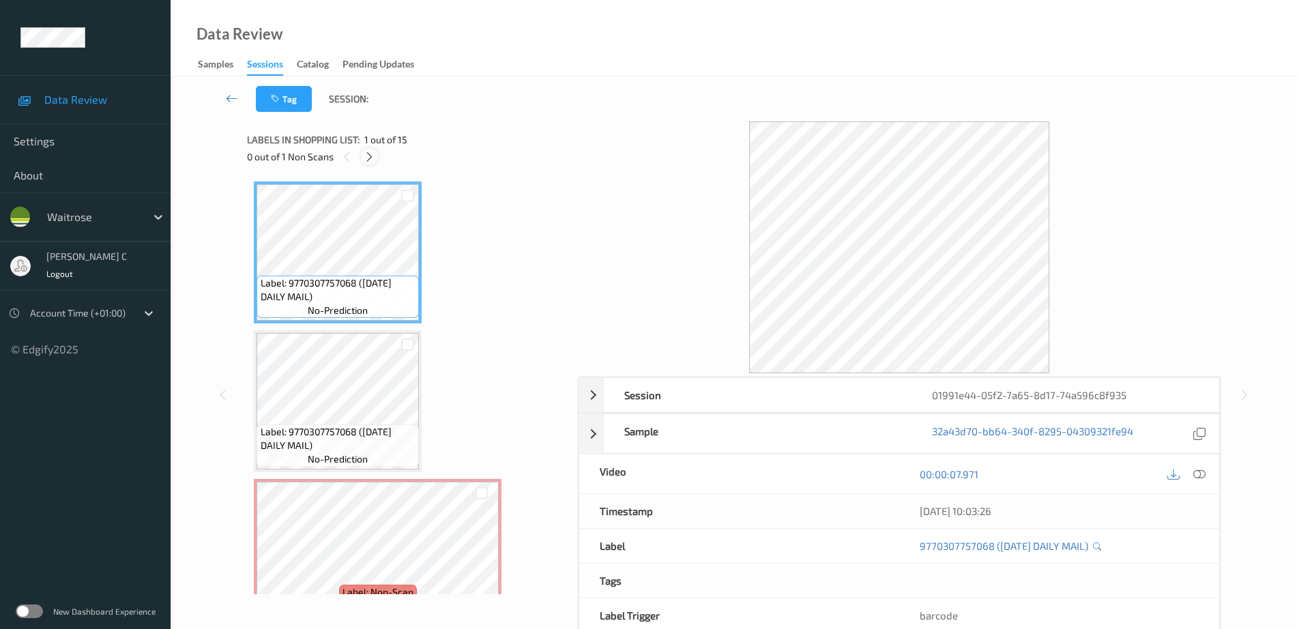
click at [368, 148] on div at bounding box center [369, 156] width 17 height 17
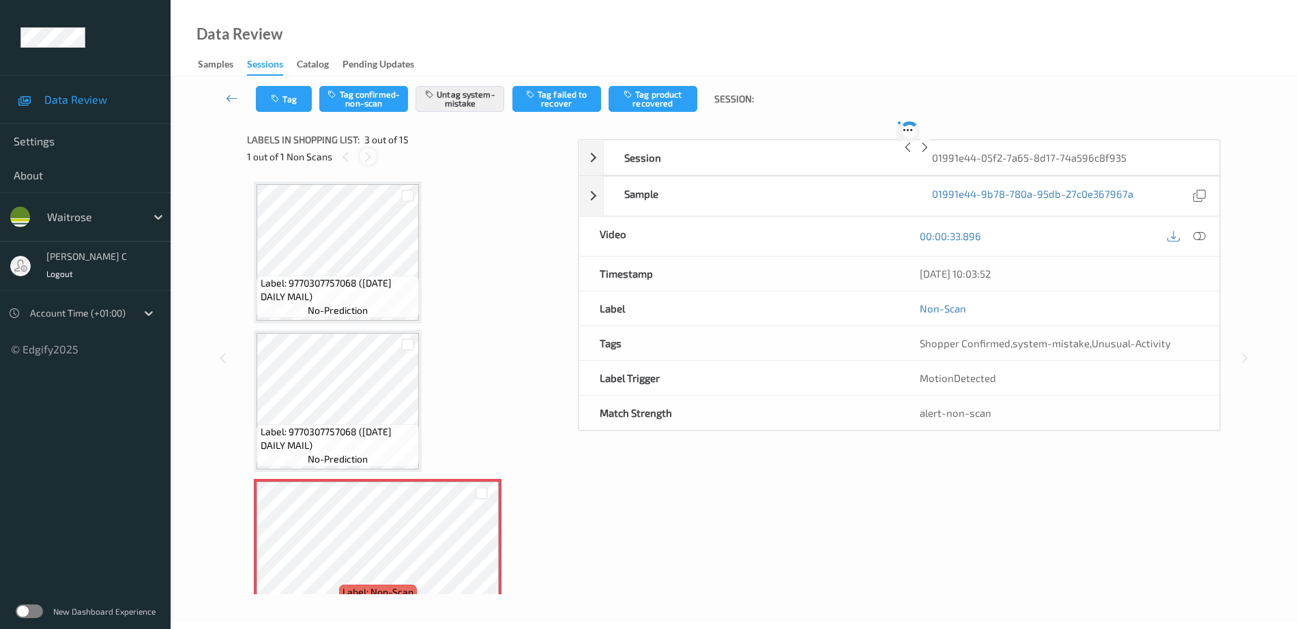
scroll to position [156, 0]
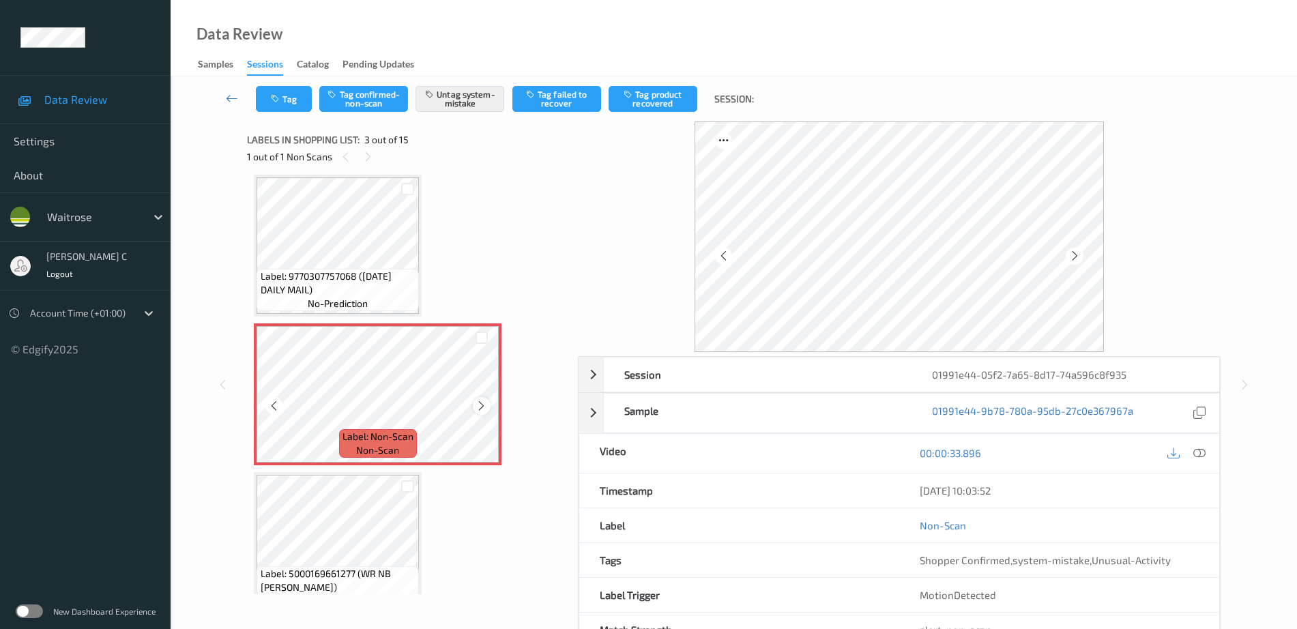
click at [484, 409] on icon at bounding box center [482, 406] width 12 height 12
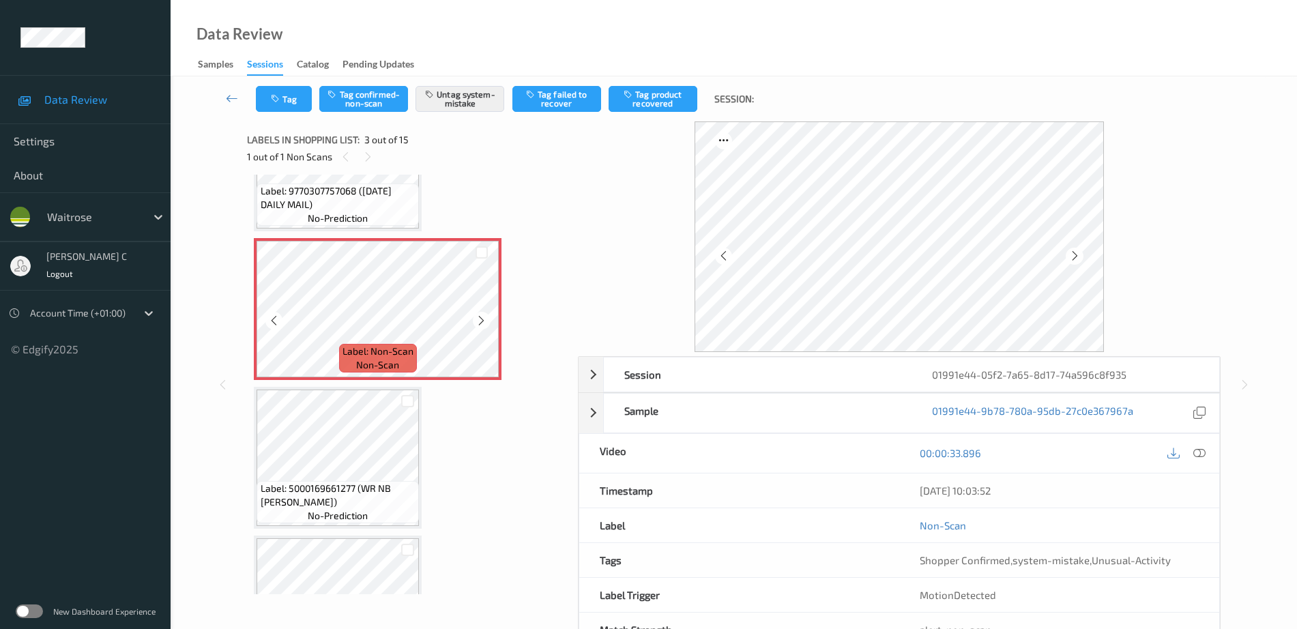
scroll to position [256, 0]
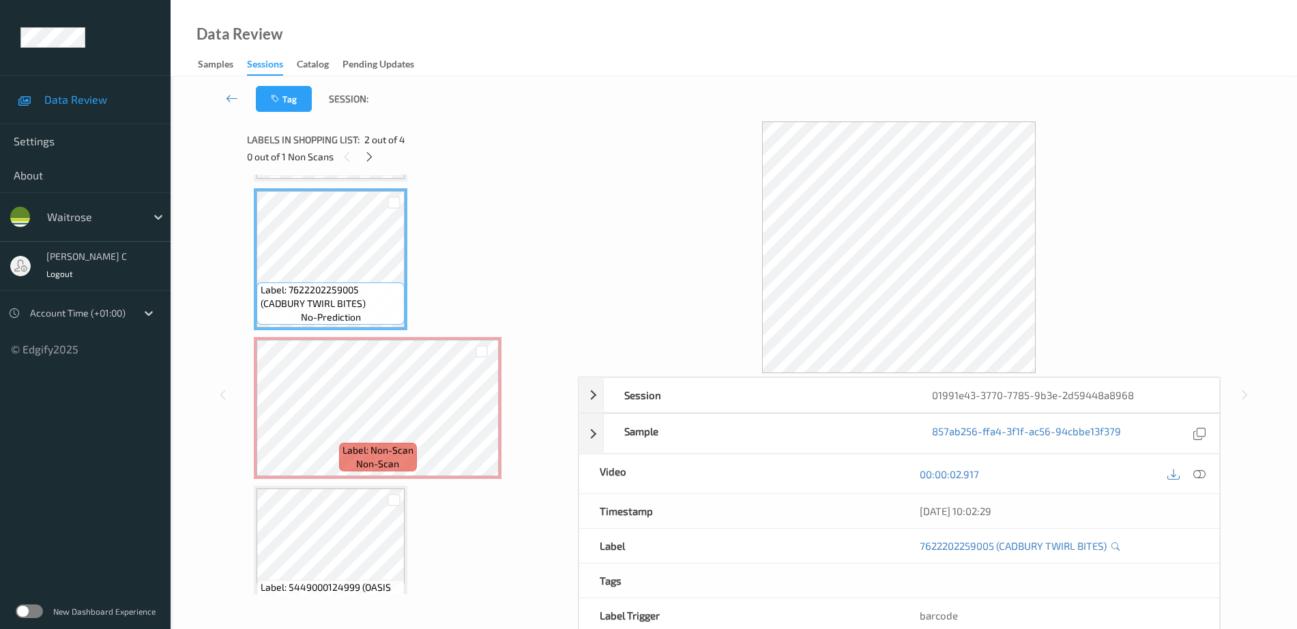
scroll to position [171, 0]
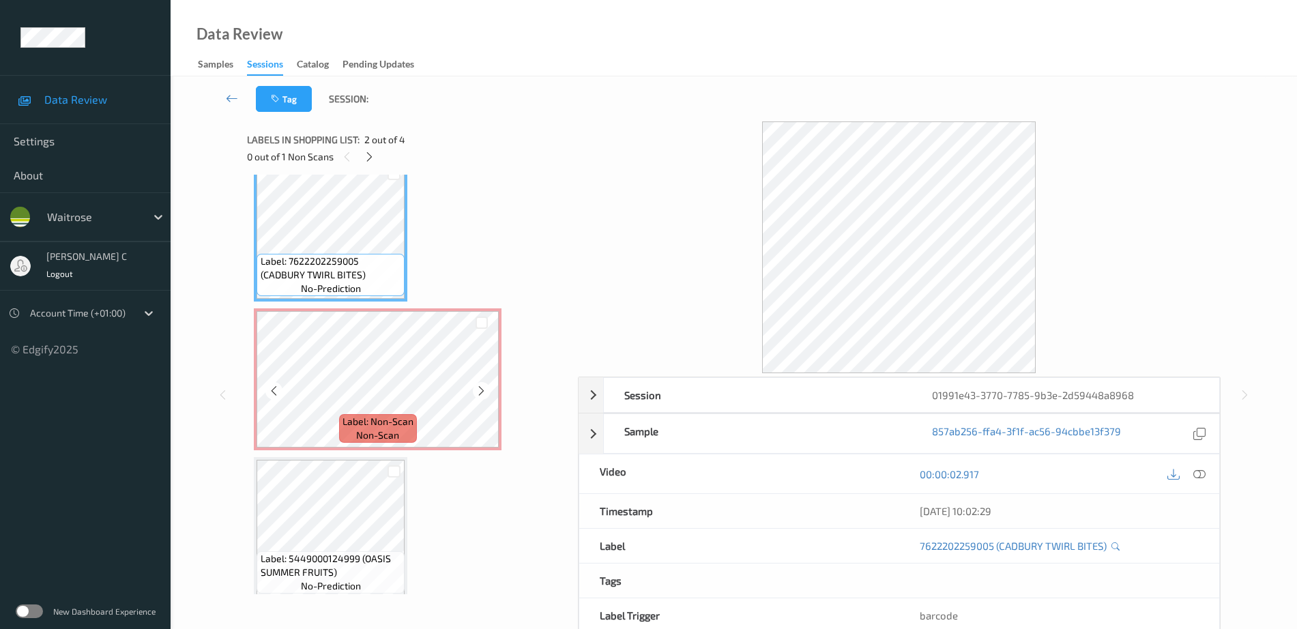
click at [360, 439] on span "non-scan" at bounding box center [377, 436] width 43 height 14
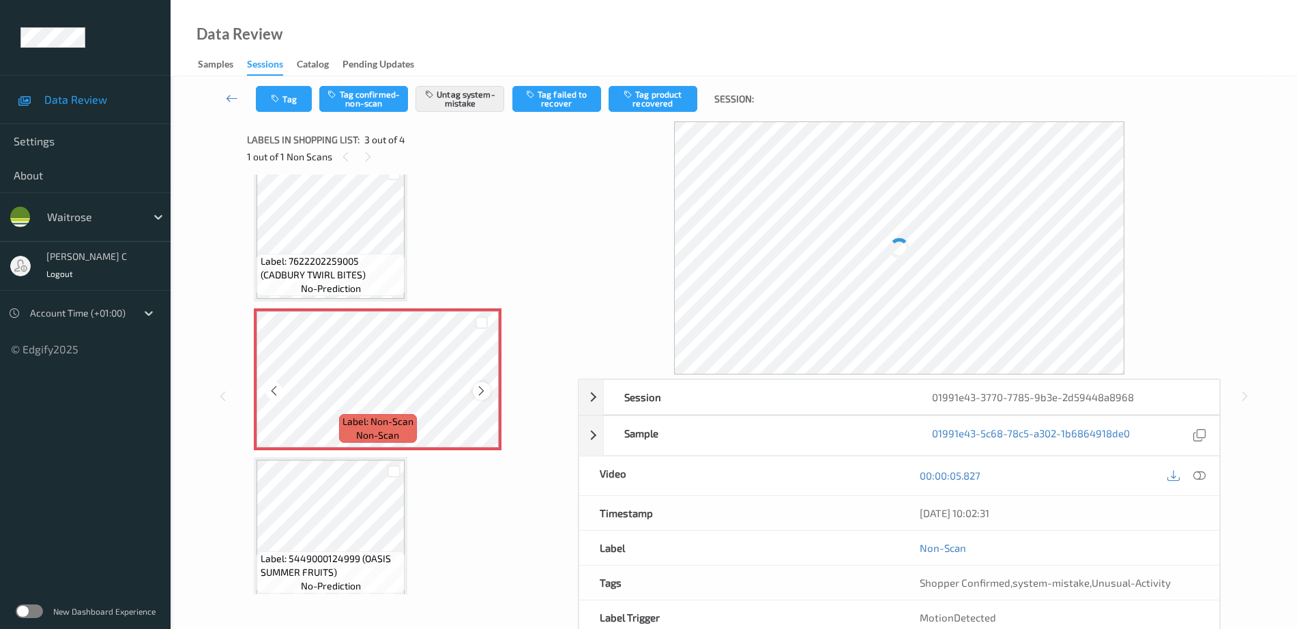
click at [482, 390] on icon at bounding box center [482, 391] width 12 height 12
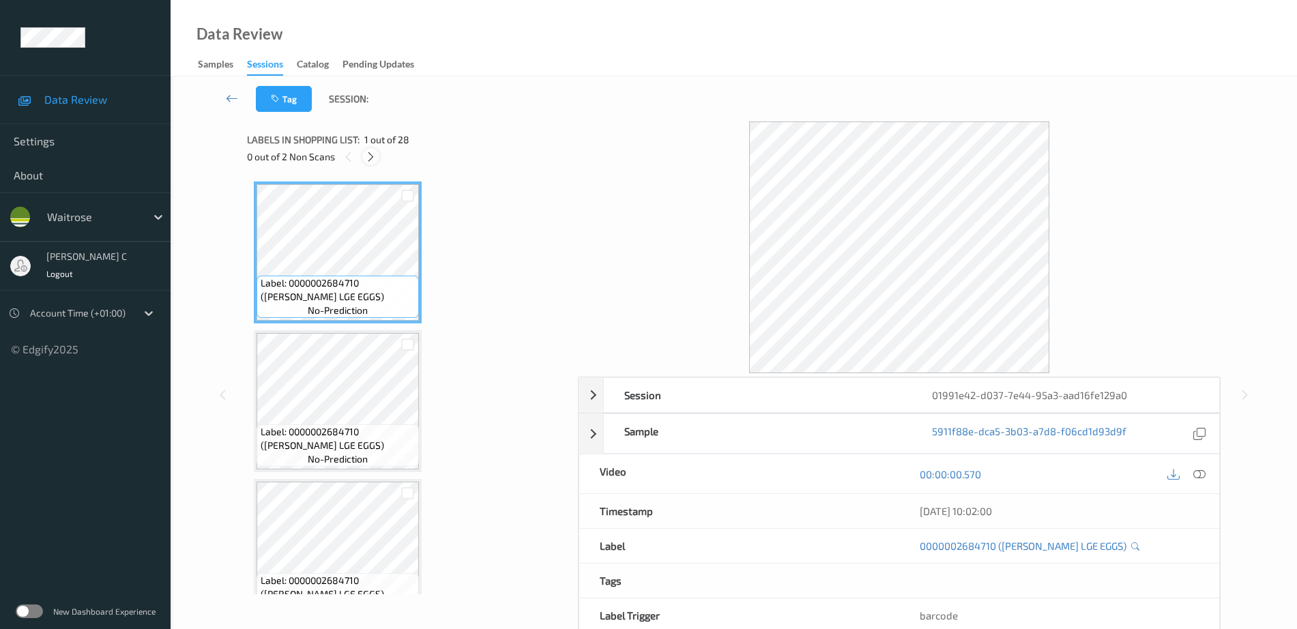
click at [367, 160] on icon at bounding box center [371, 157] width 12 height 12
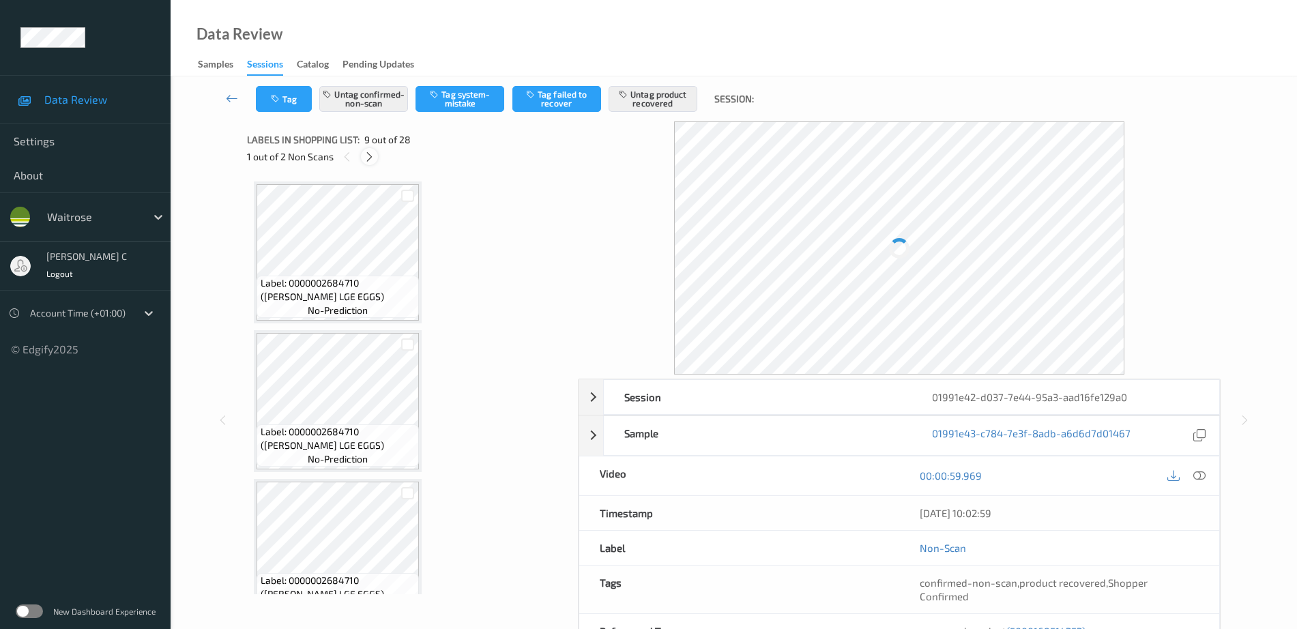
scroll to position [1048, 0]
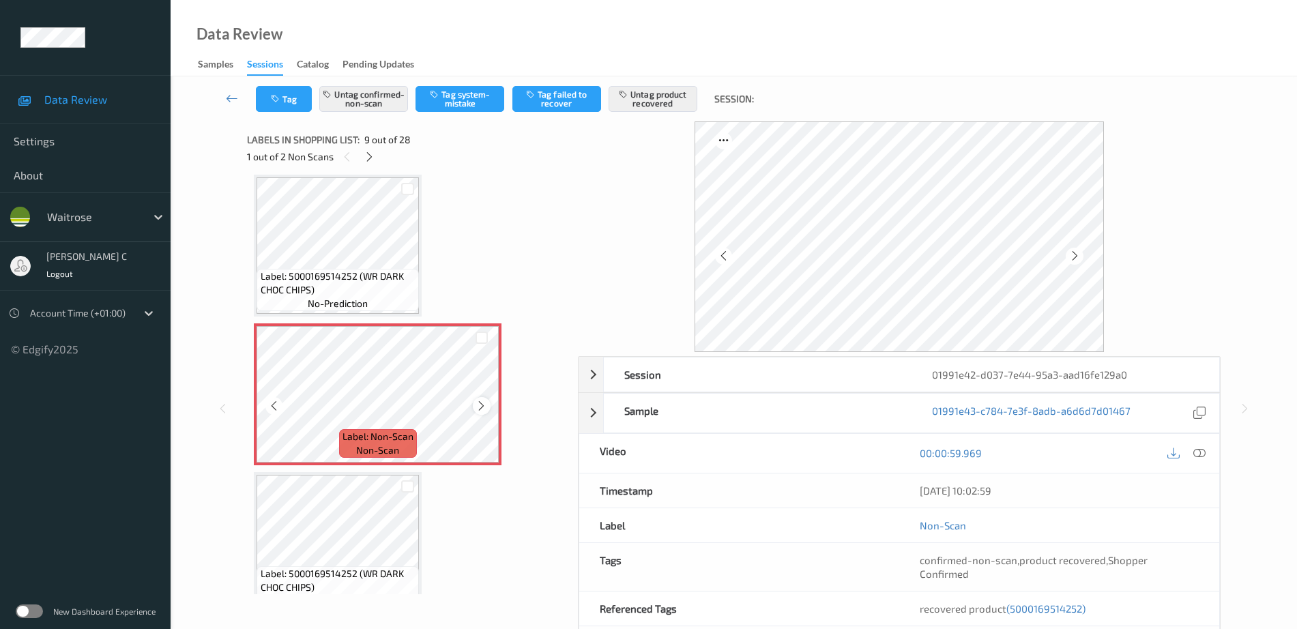
click at [480, 404] on icon at bounding box center [482, 406] width 12 height 12
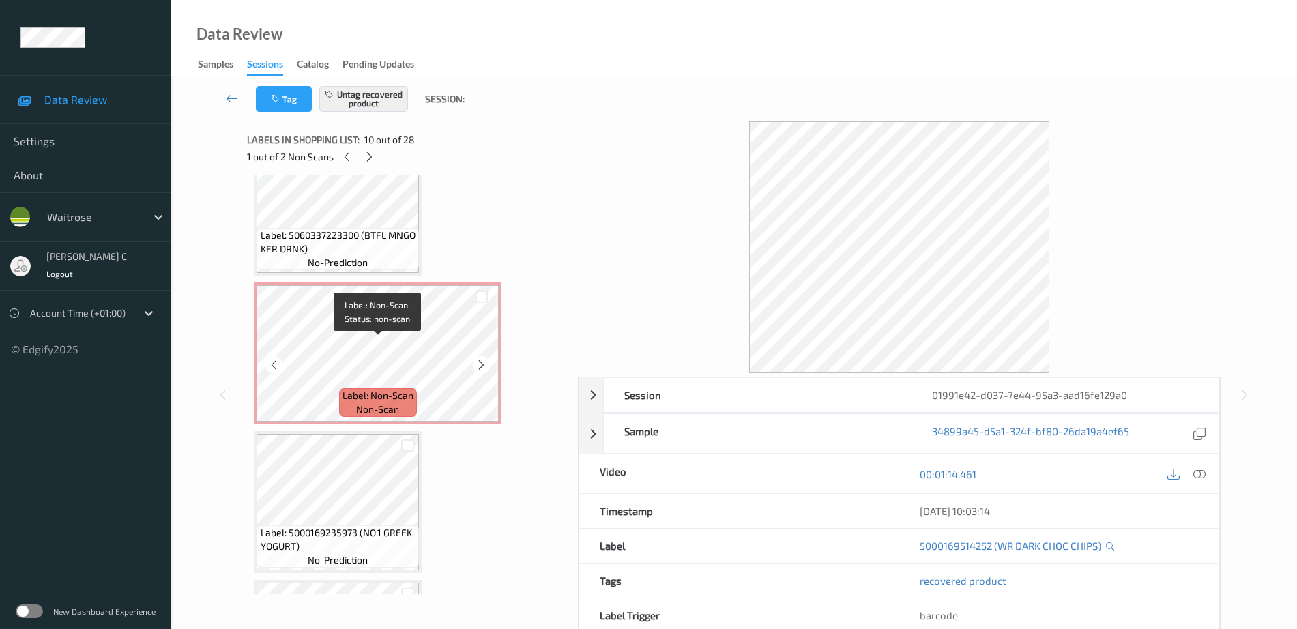
scroll to position [2839, 0]
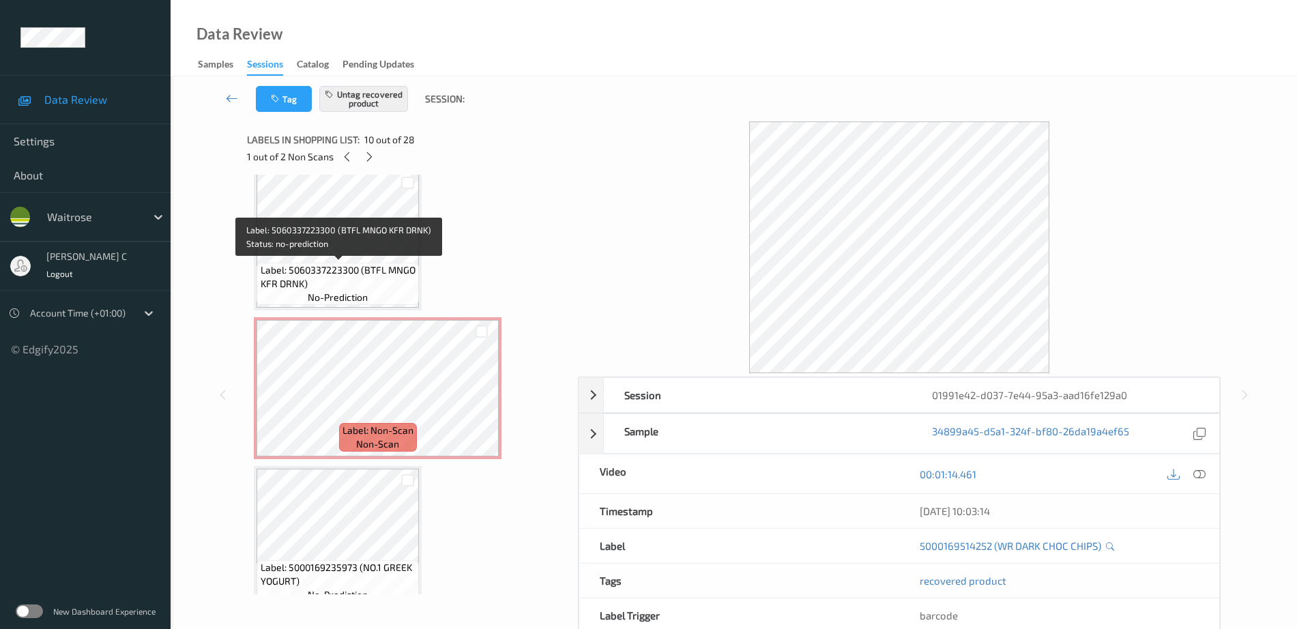
click at [344, 271] on span "Label: 5060337223300 (BTFL MNGO KFR DRNK)" at bounding box center [339, 276] width 156 height 27
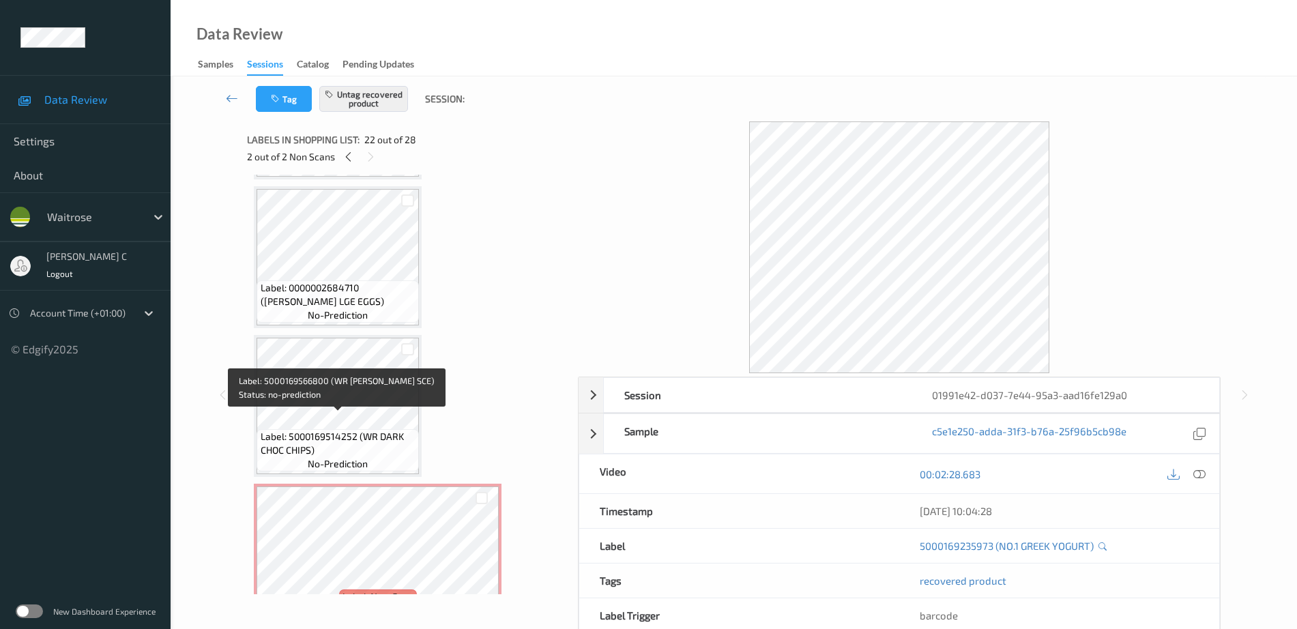
scroll to position [878, 0]
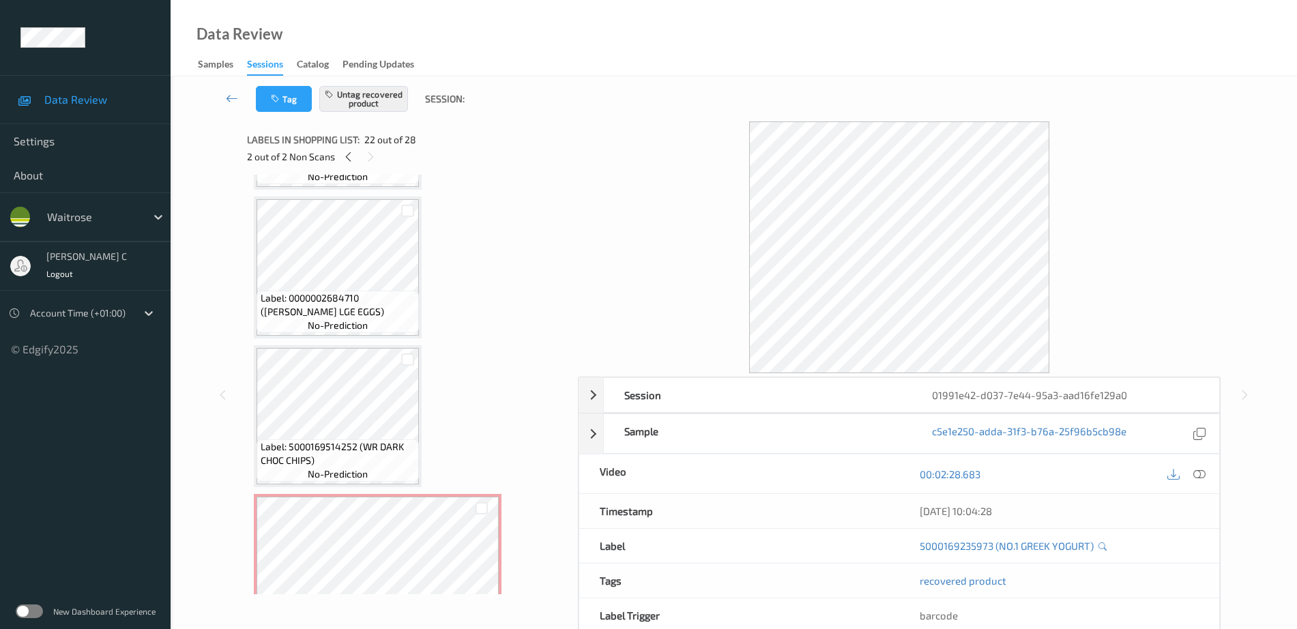
click at [323, 325] on span "no-prediction" at bounding box center [338, 326] width 60 height 14
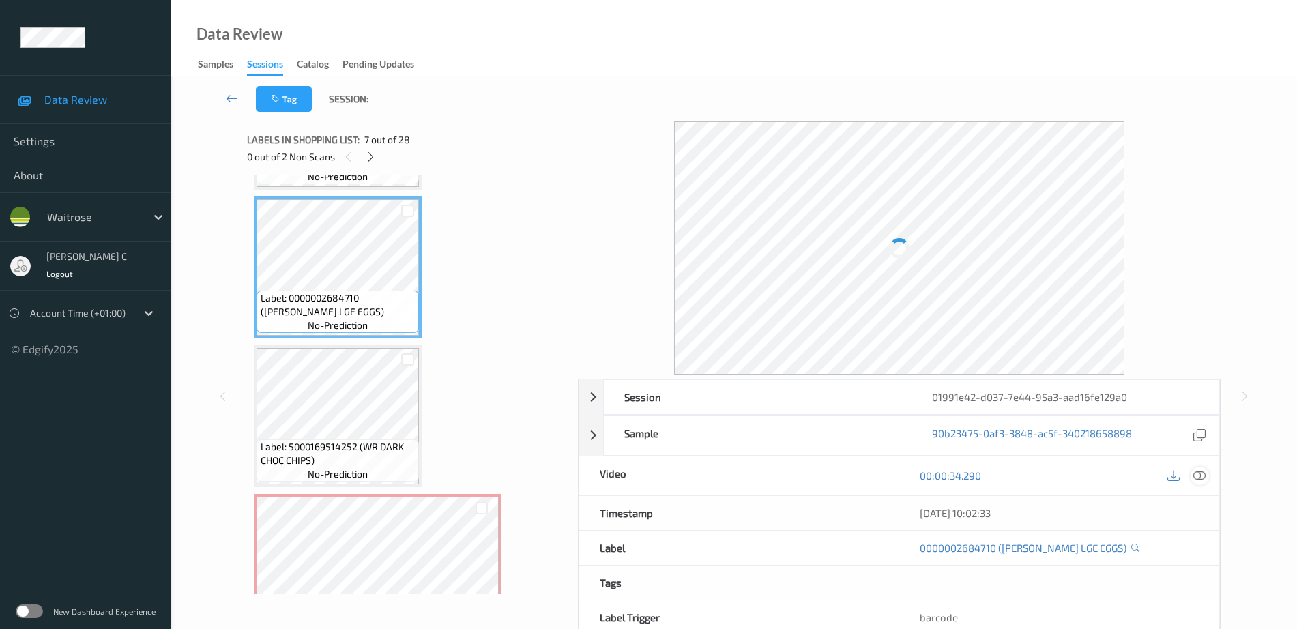
click at [1196, 479] on icon at bounding box center [1199, 475] width 12 height 12
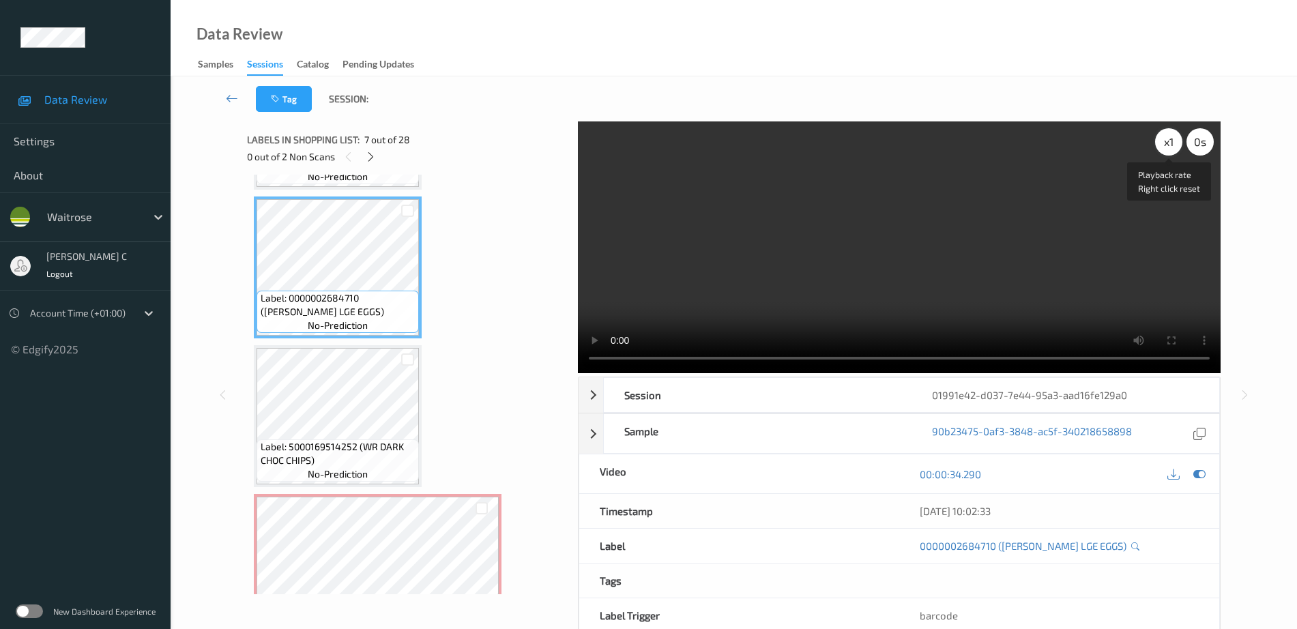
click at [1166, 143] on div "x 1" at bounding box center [1168, 141] width 27 height 27
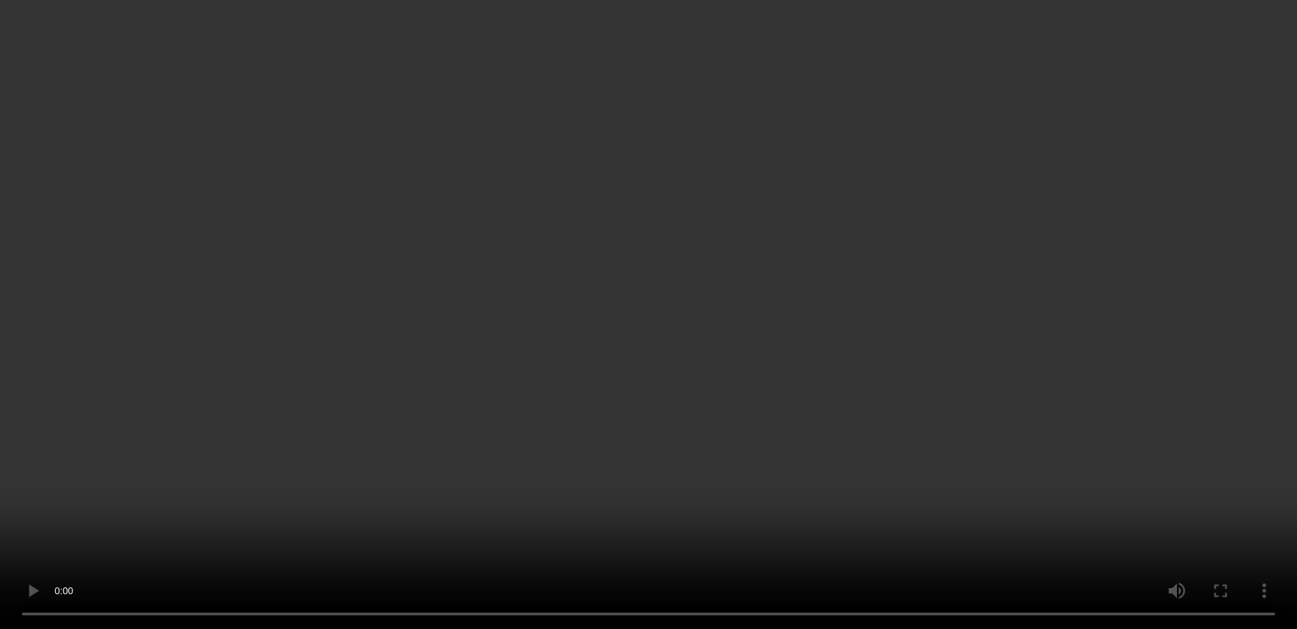
scroll to position [2754, 0]
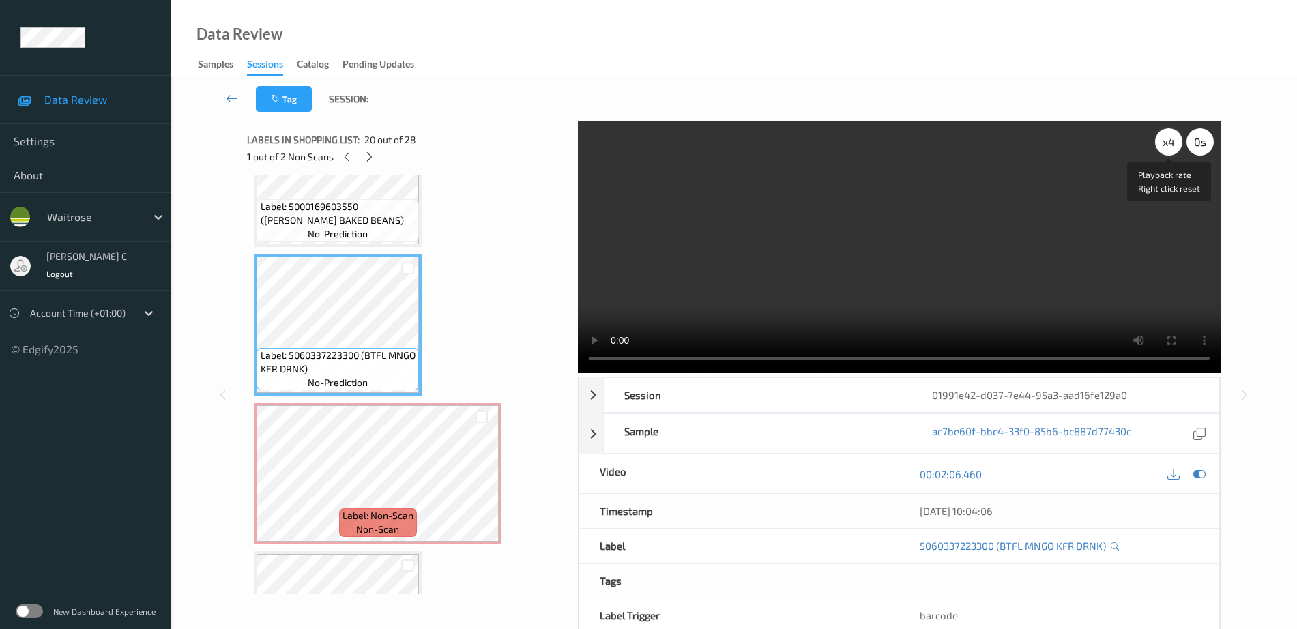
click at [1161, 142] on div "x 4" at bounding box center [1168, 141] width 27 height 27
click at [1161, 142] on div "x 8" at bounding box center [1168, 141] width 27 height 27
click at [1161, 142] on div "x 1" at bounding box center [1168, 141] width 27 height 27
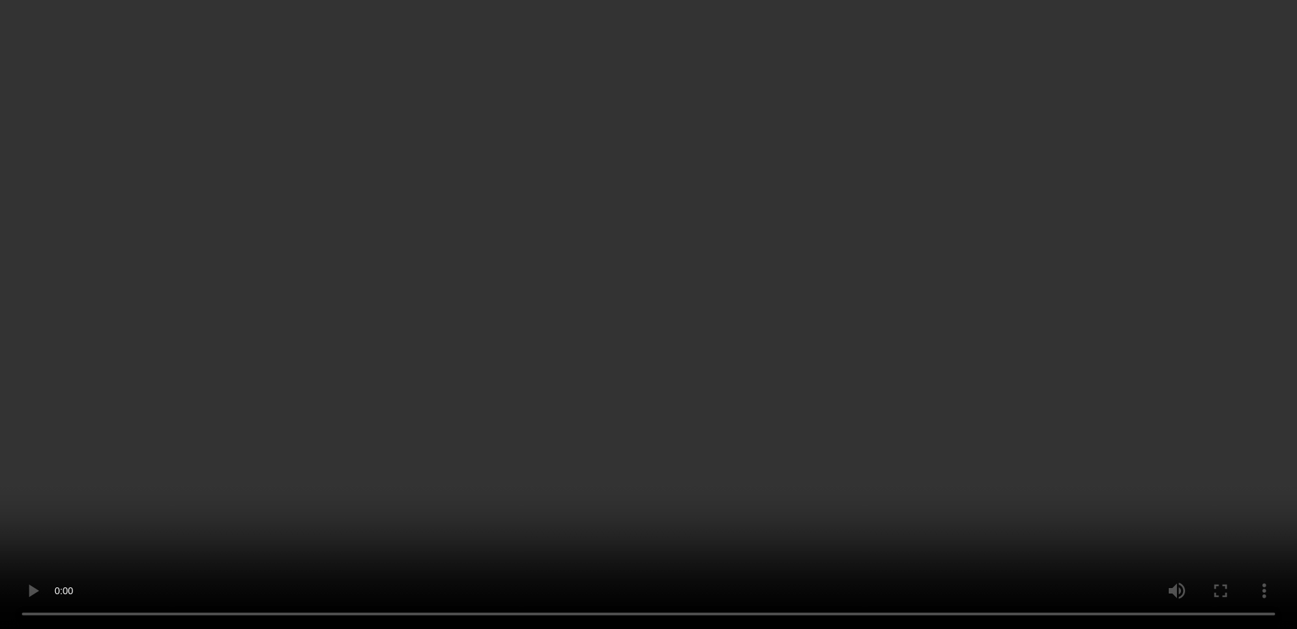
scroll to position [2925, 0]
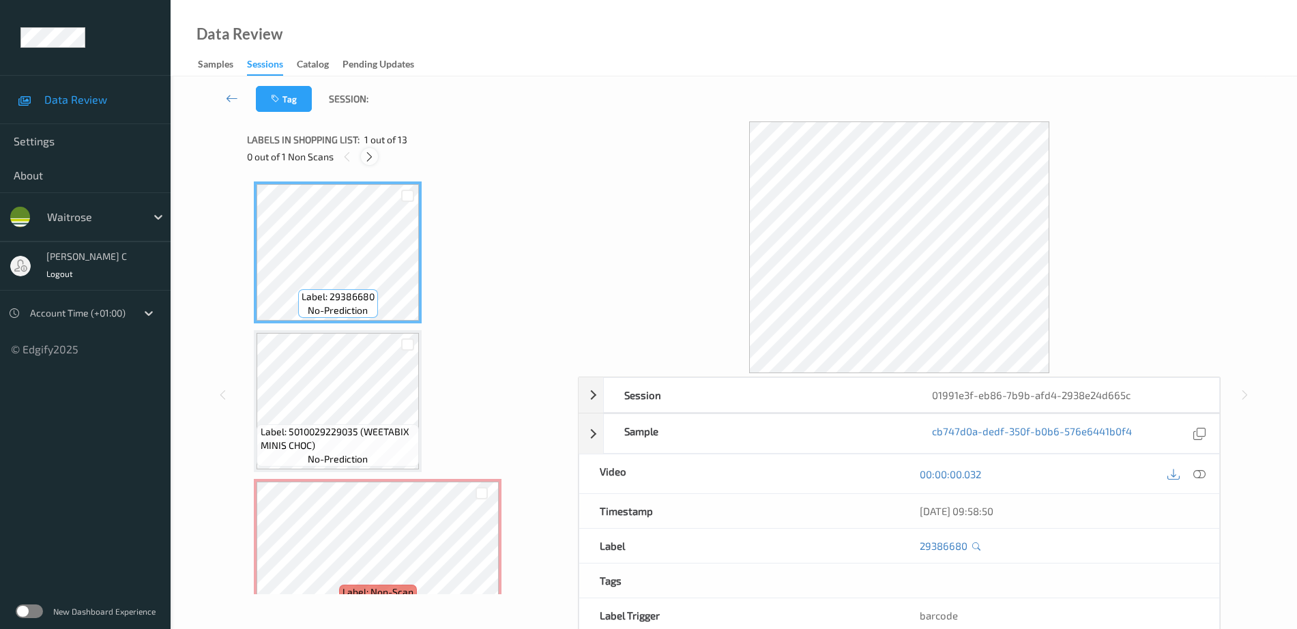
click at [371, 154] on icon at bounding box center [370, 157] width 12 height 12
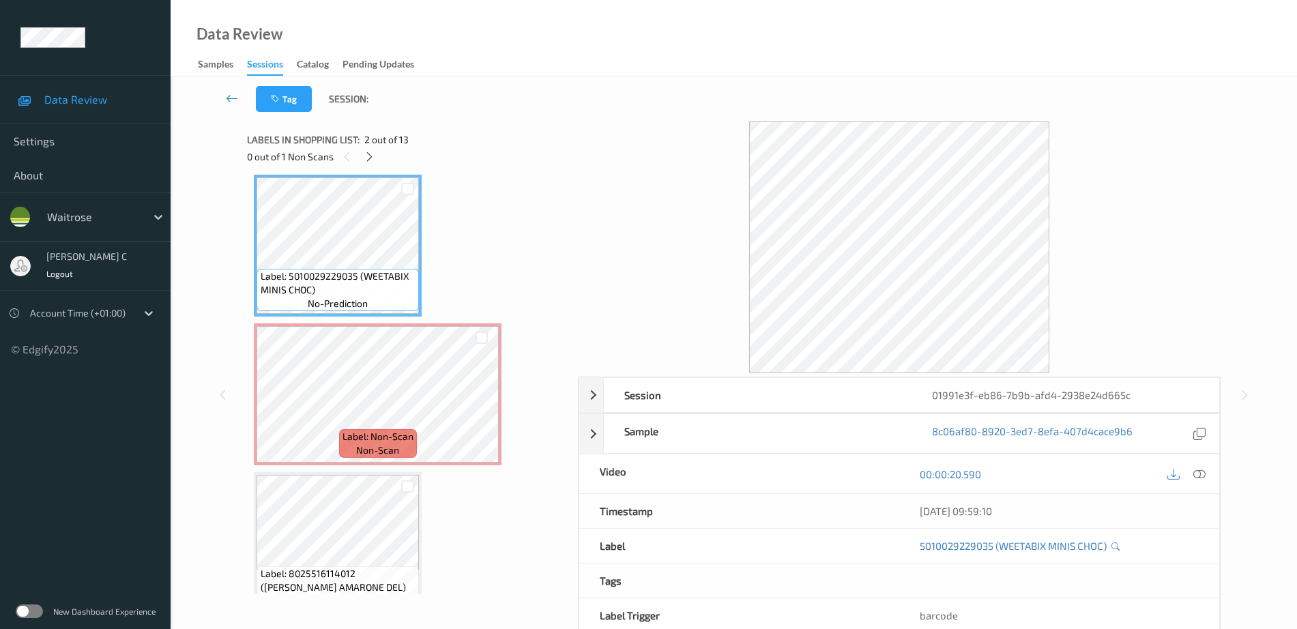
scroll to position [70, 0]
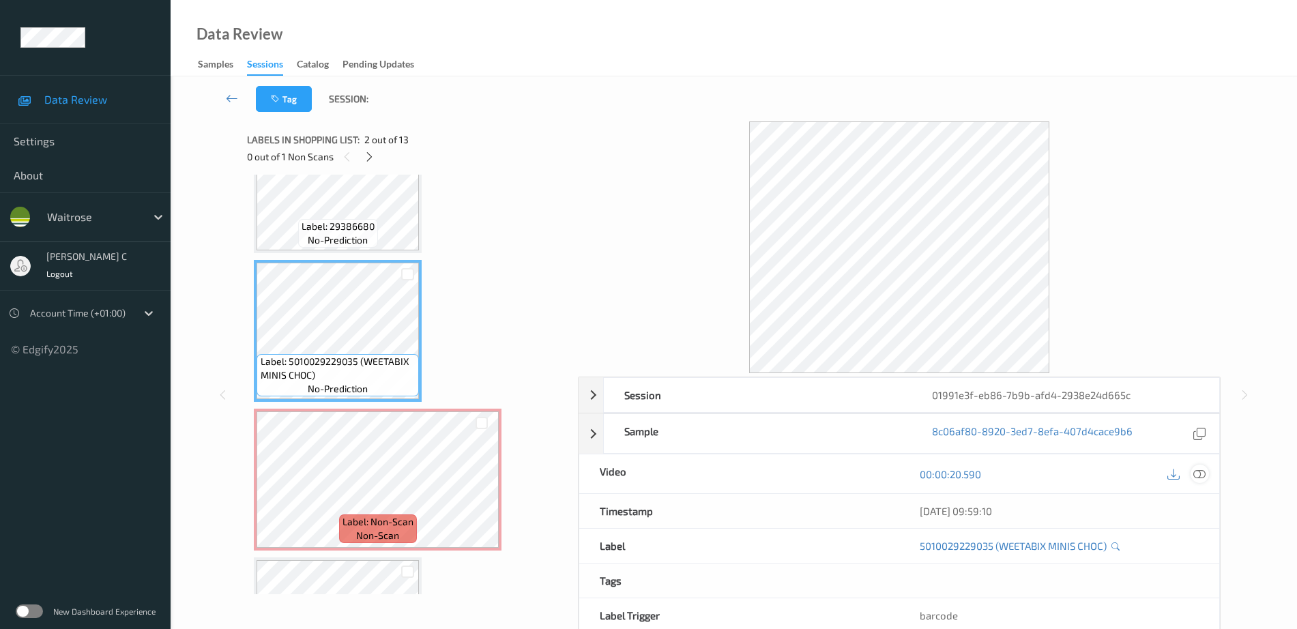
click at [1203, 476] on icon at bounding box center [1199, 474] width 12 height 12
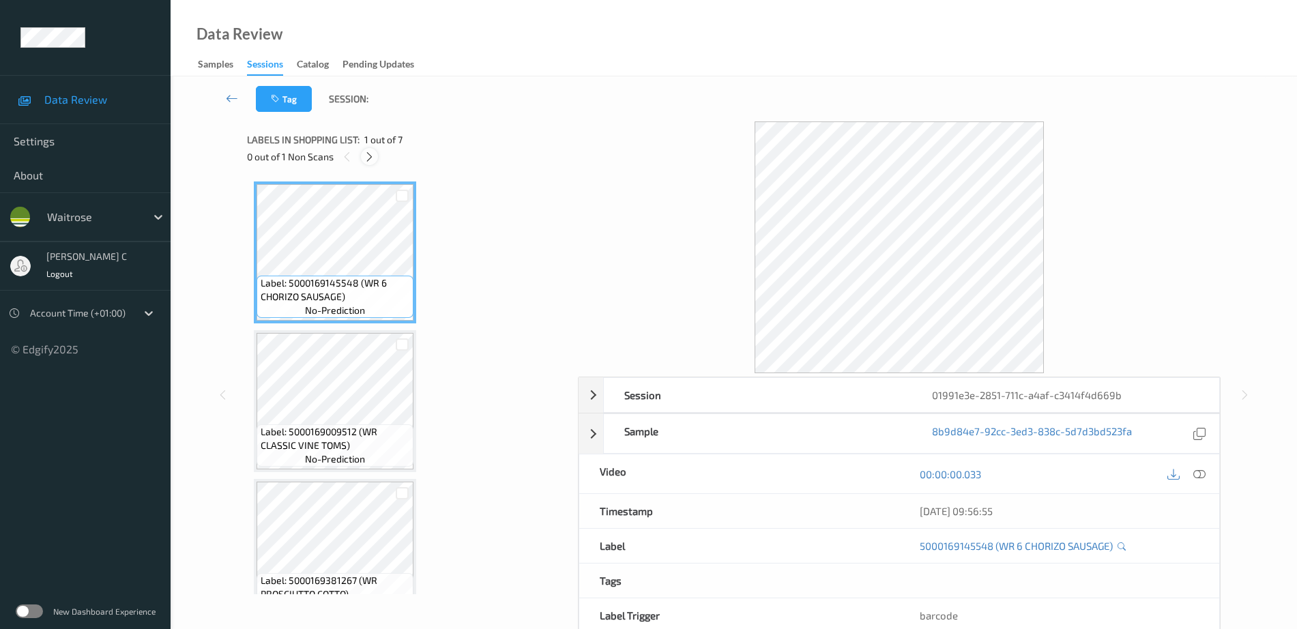
click at [368, 160] on icon at bounding box center [370, 157] width 12 height 12
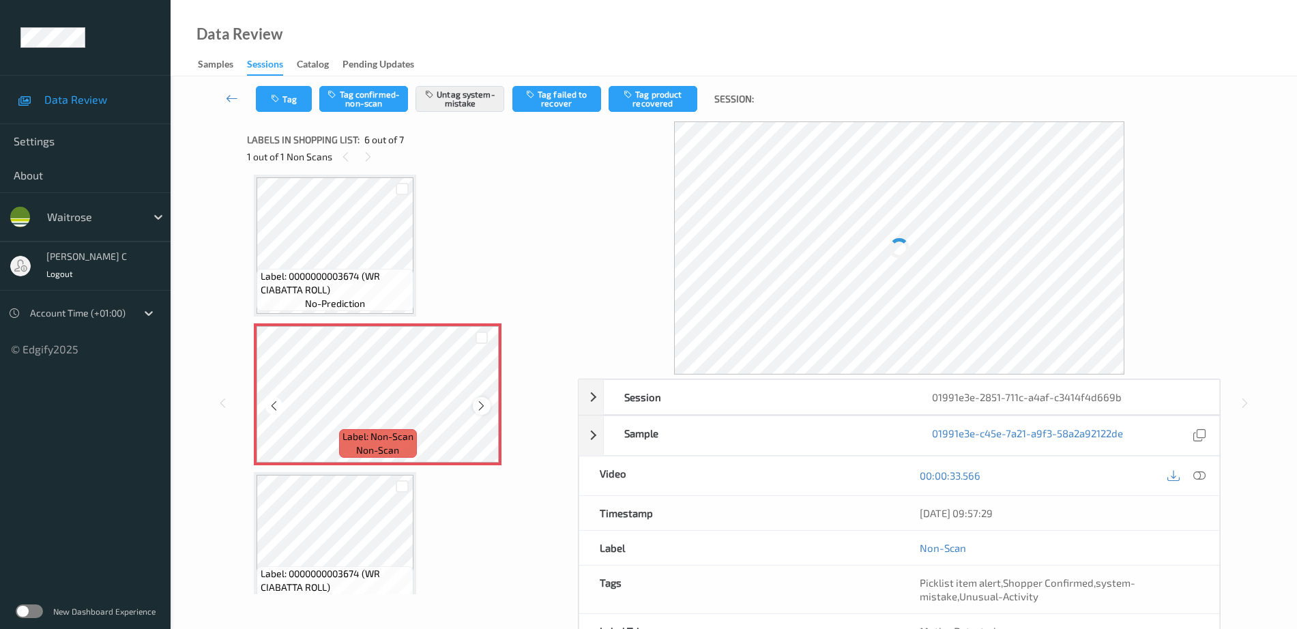
click at [478, 400] on icon at bounding box center [482, 406] width 12 height 12
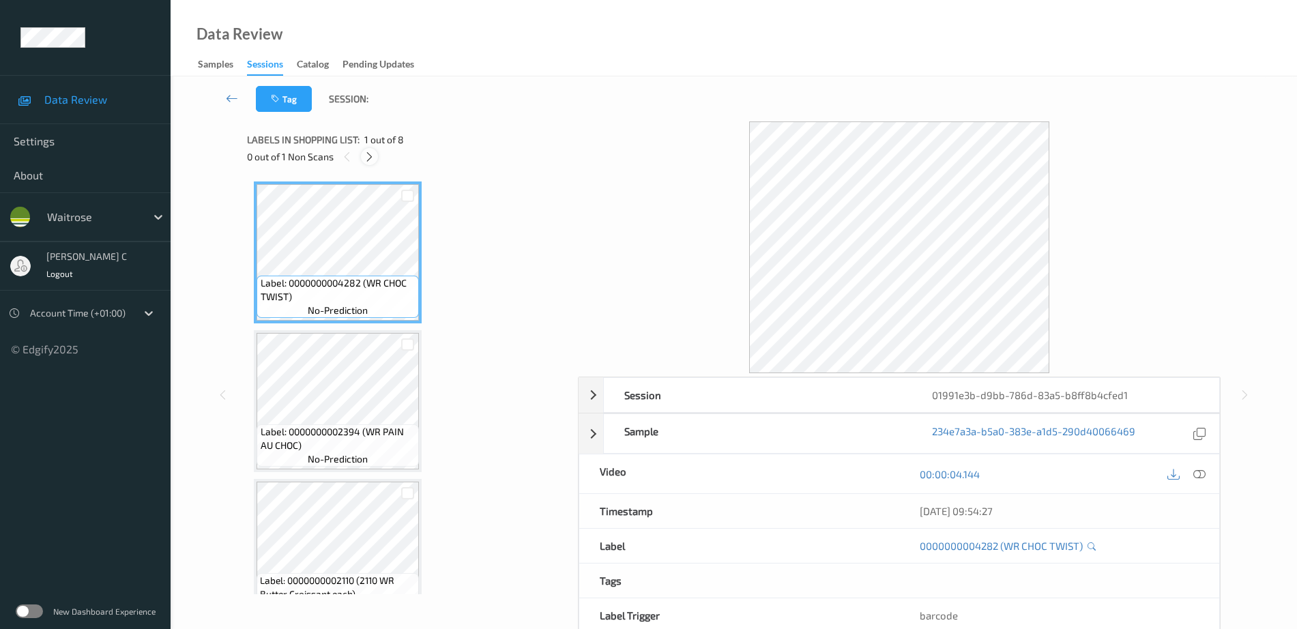
click at [373, 153] on icon at bounding box center [370, 157] width 12 height 12
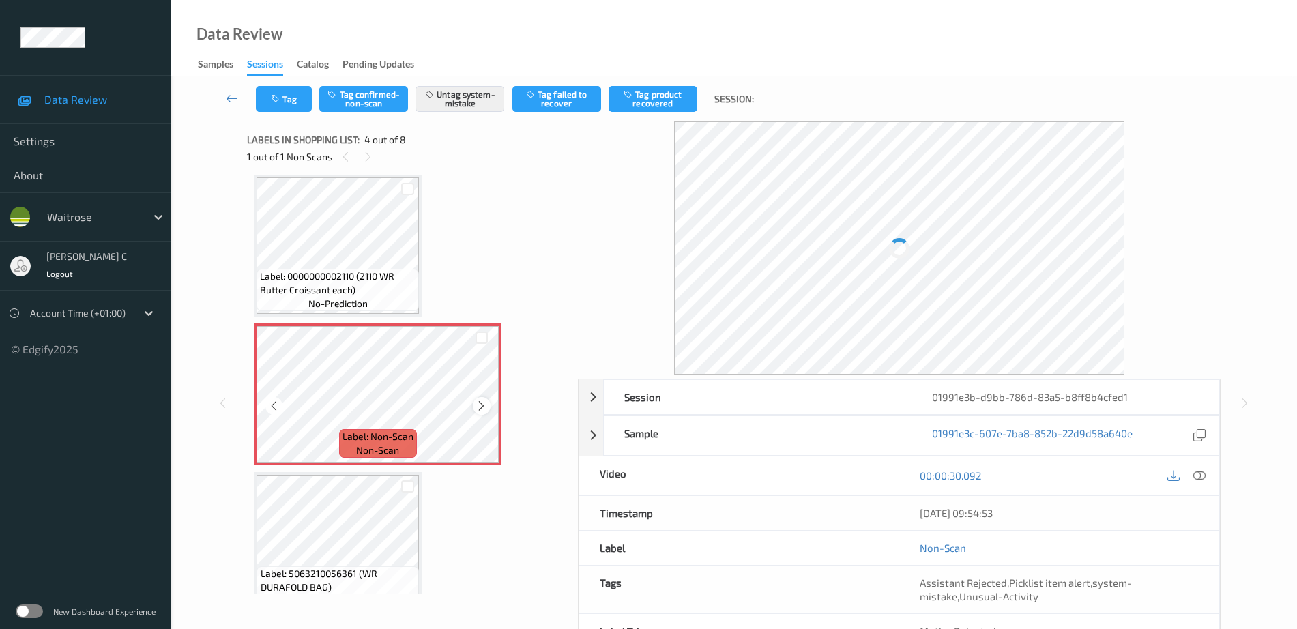
click at [473, 403] on div at bounding box center [481, 405] width 17 height 17
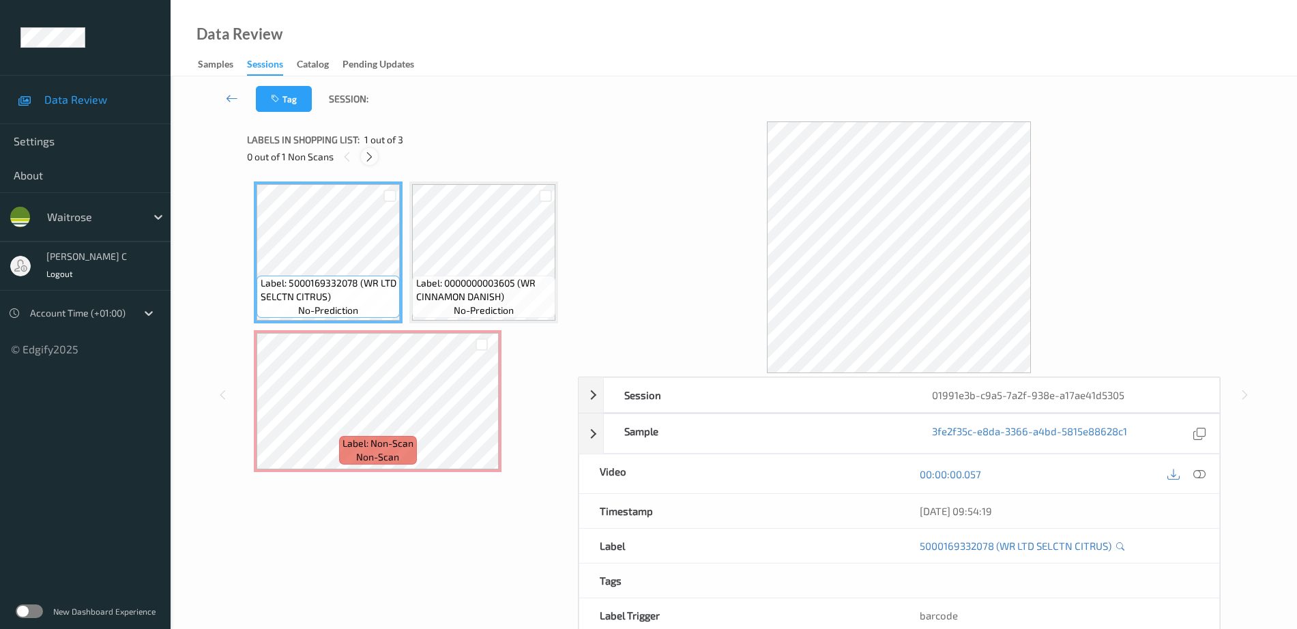
click at [371, 156] on icon at bounding box center [370, 157] width 12 height 12
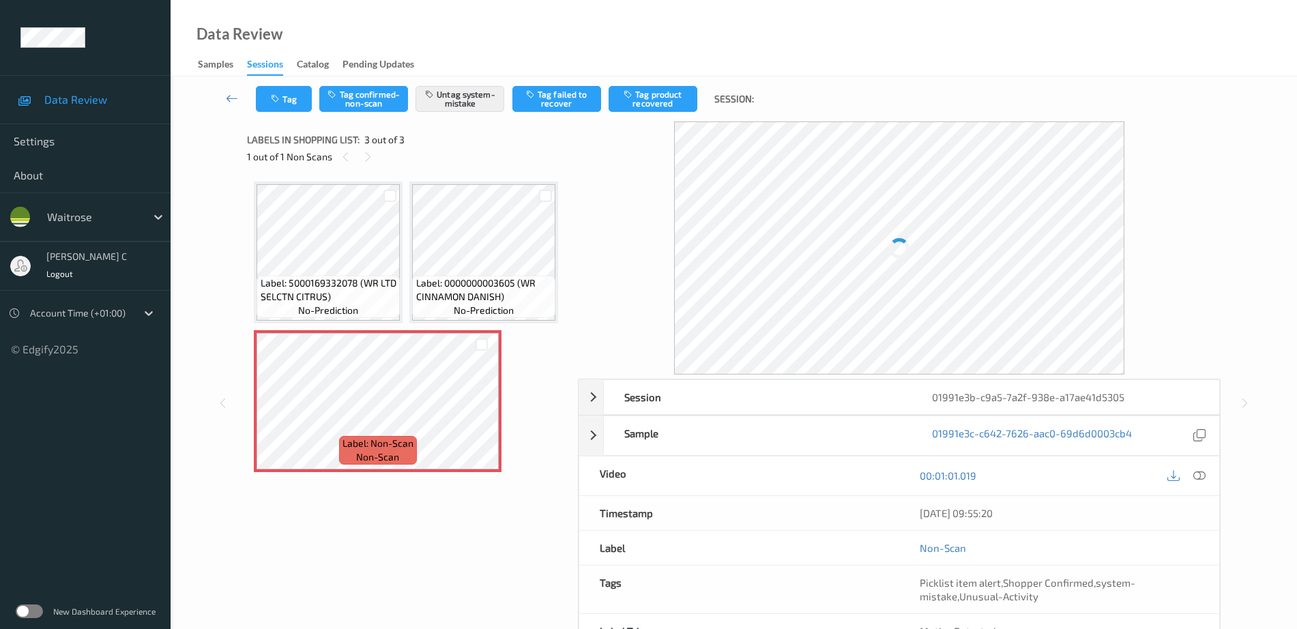
scroll to position [33, 0]
click at [474, 421] on div at bounding box center [481, 412] width 17 height 17
click at [477, 419] on icon at bounding box center [482, 413] width 12 height 12
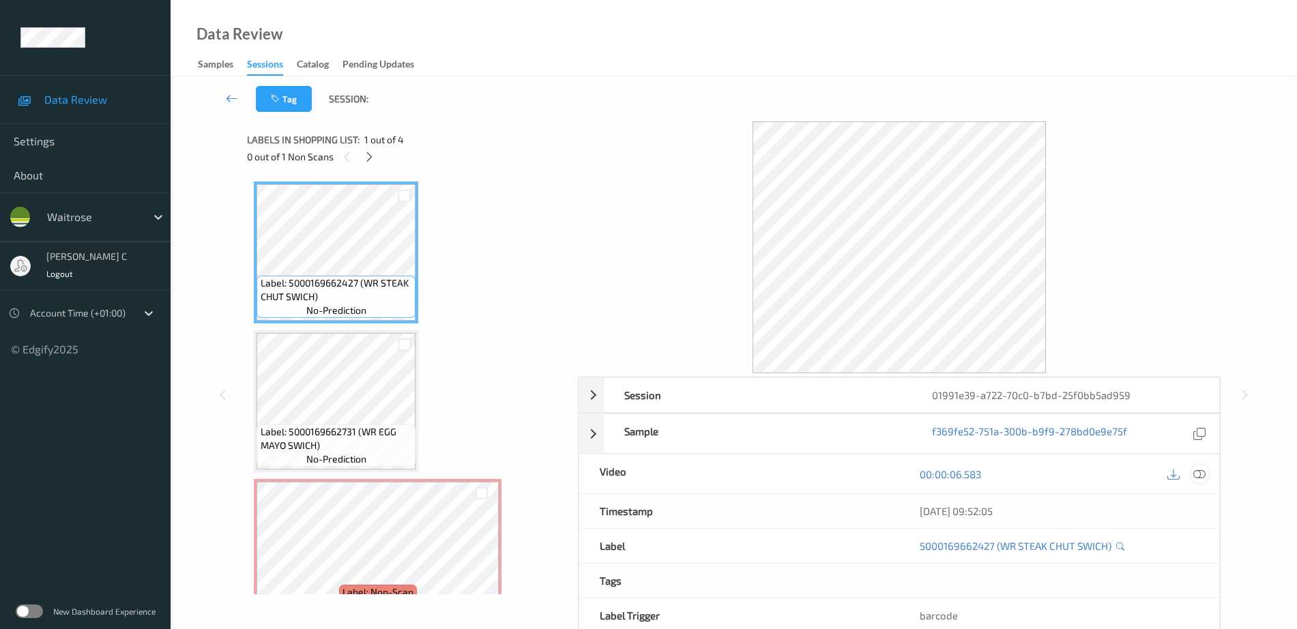
click at [1197, 469] on icon at bounding box center [1199, 474] width 12 height 12
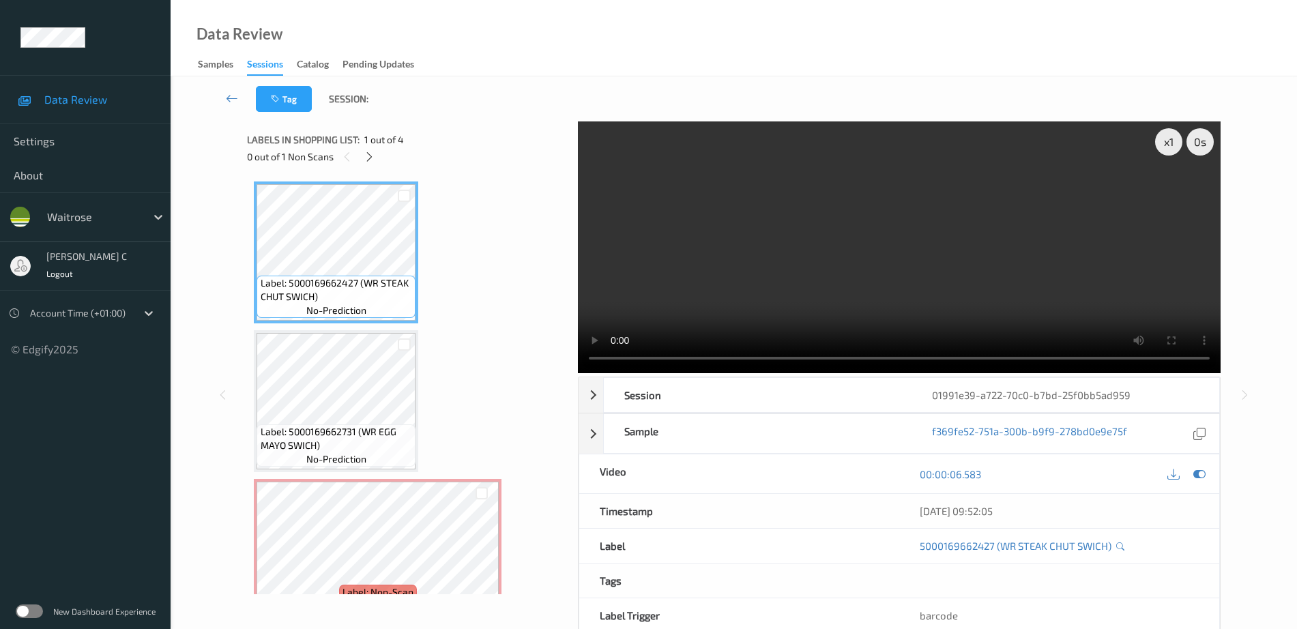
click at [364, 429] on span "Label: 5000169662731 (WR EGG MAYO SWICH)" at bounding box center [337, 438] width 152 height 27
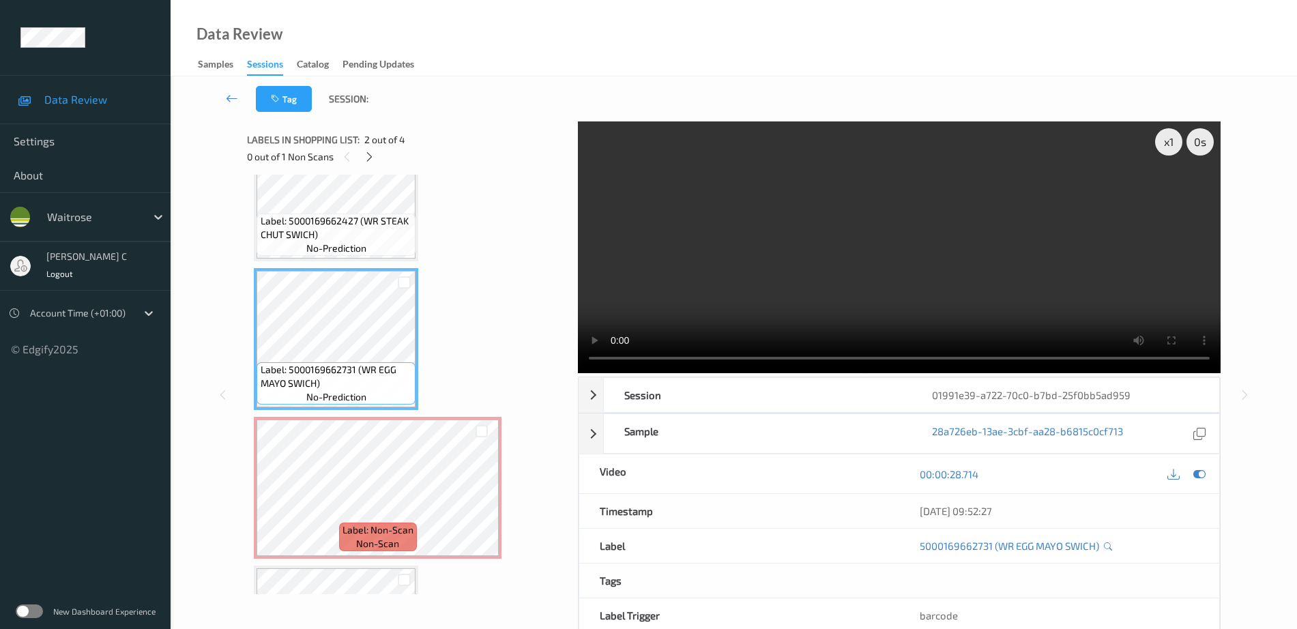
scroll to position [85, 0]
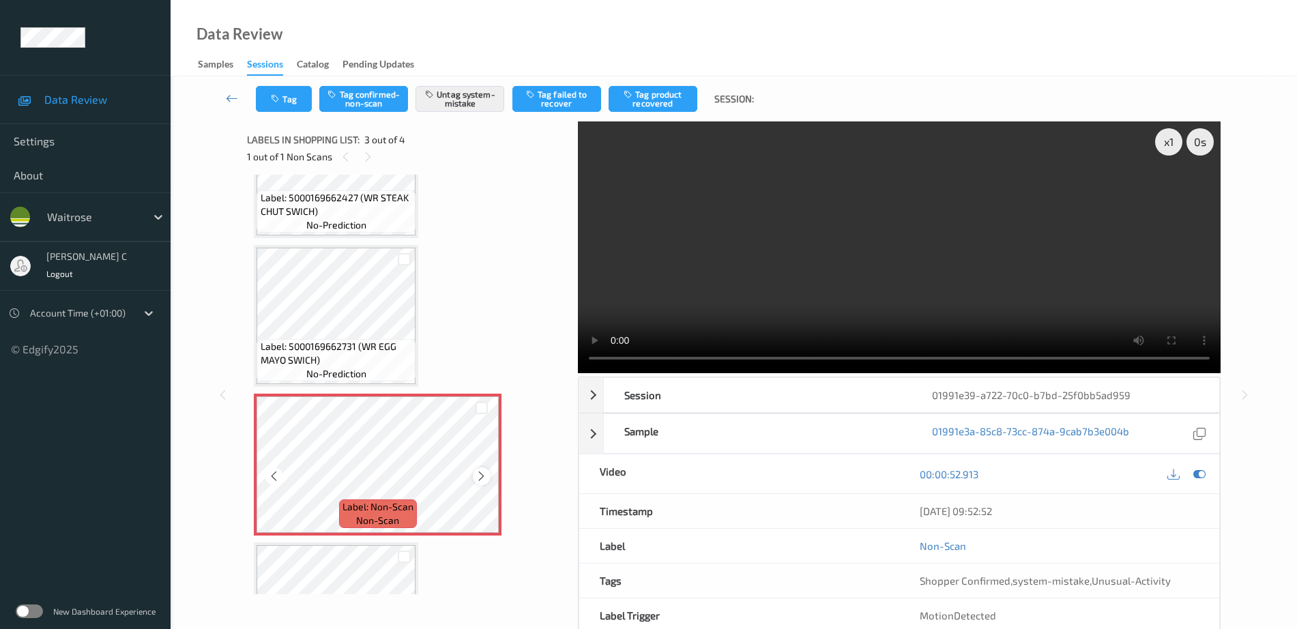
click at [483, 472] on icon at bounding box center [482, 476] width 12 height 12
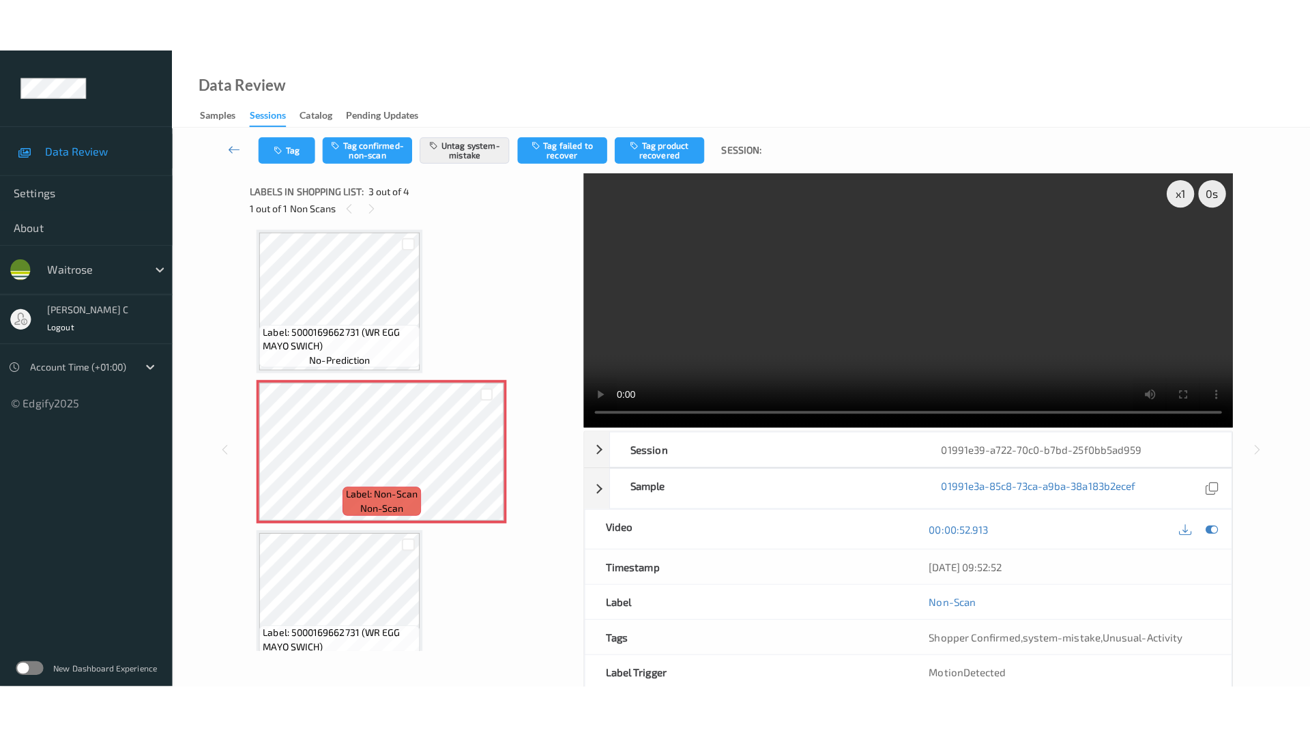
scroll to position [182, 0]
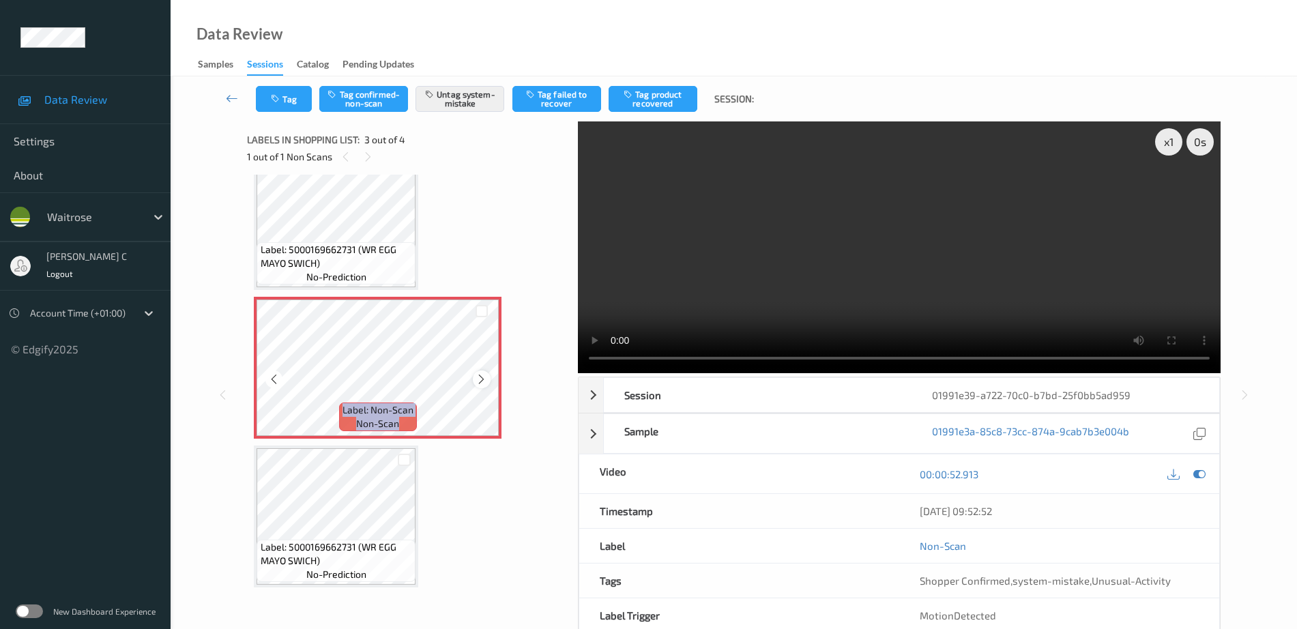
click at [486, 379] on icon at bounding box center [482, 379] width 12 height 12
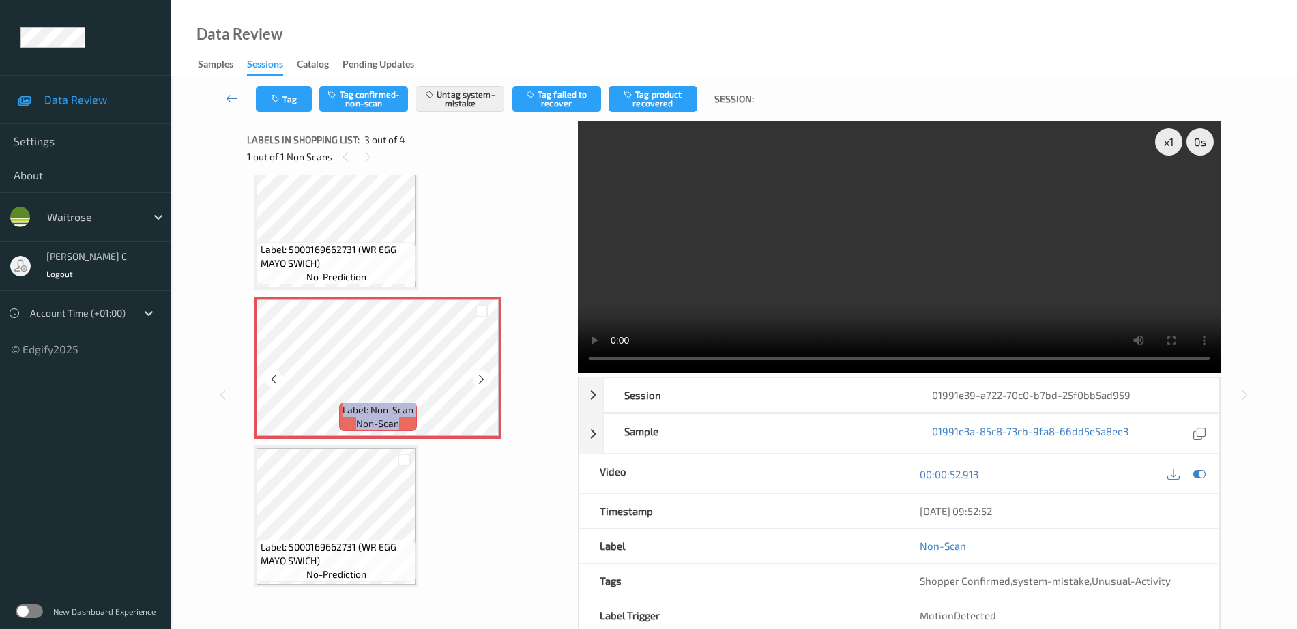
click at [486, 379] on icon at bounding box center [482, 379] width 12 height 12
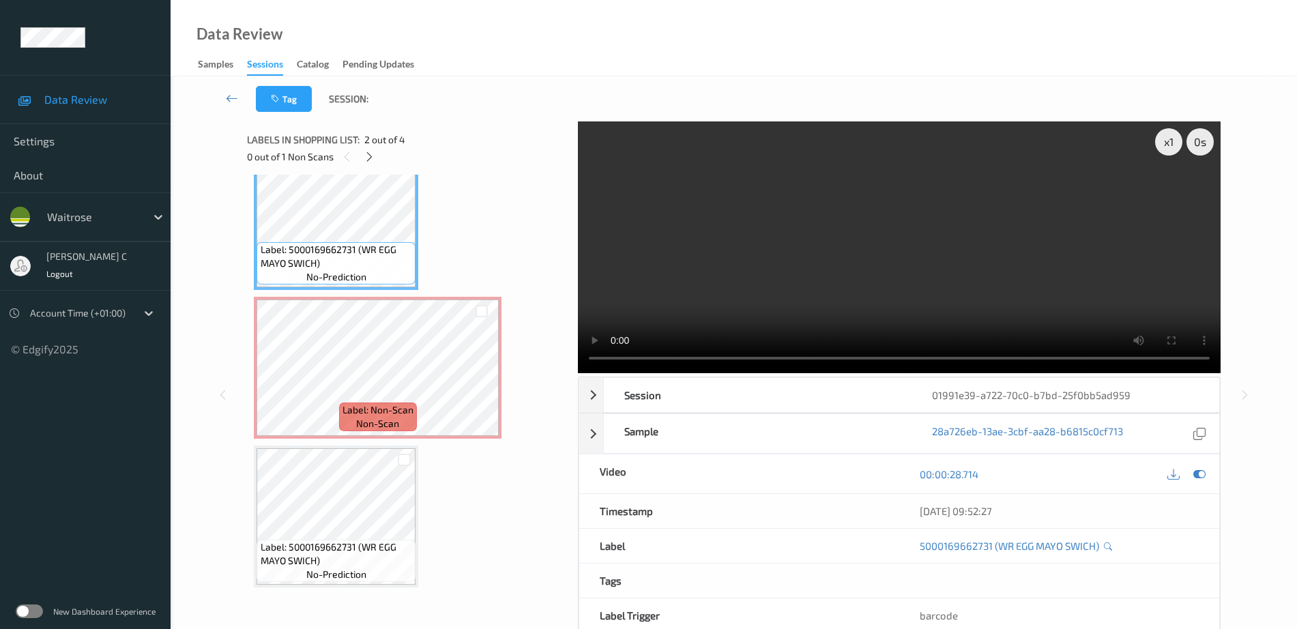
scroll to position [74, 0]
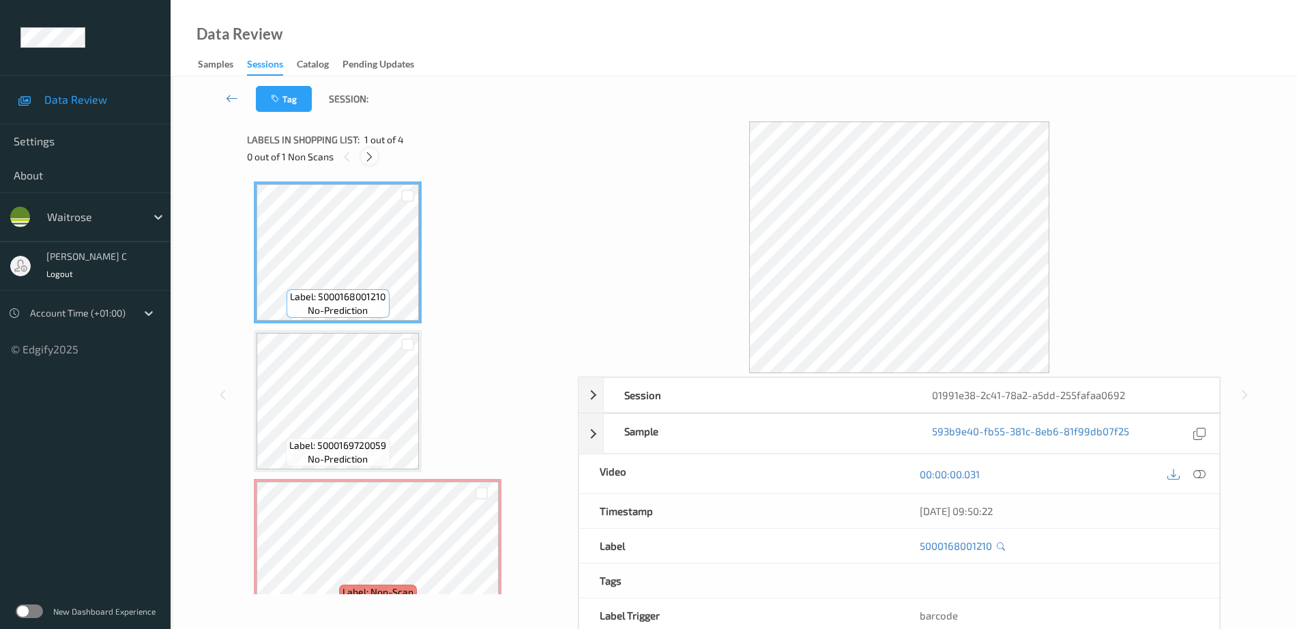
click at [371, 148] on div at bounding box center [369, 156] width 17 height 17
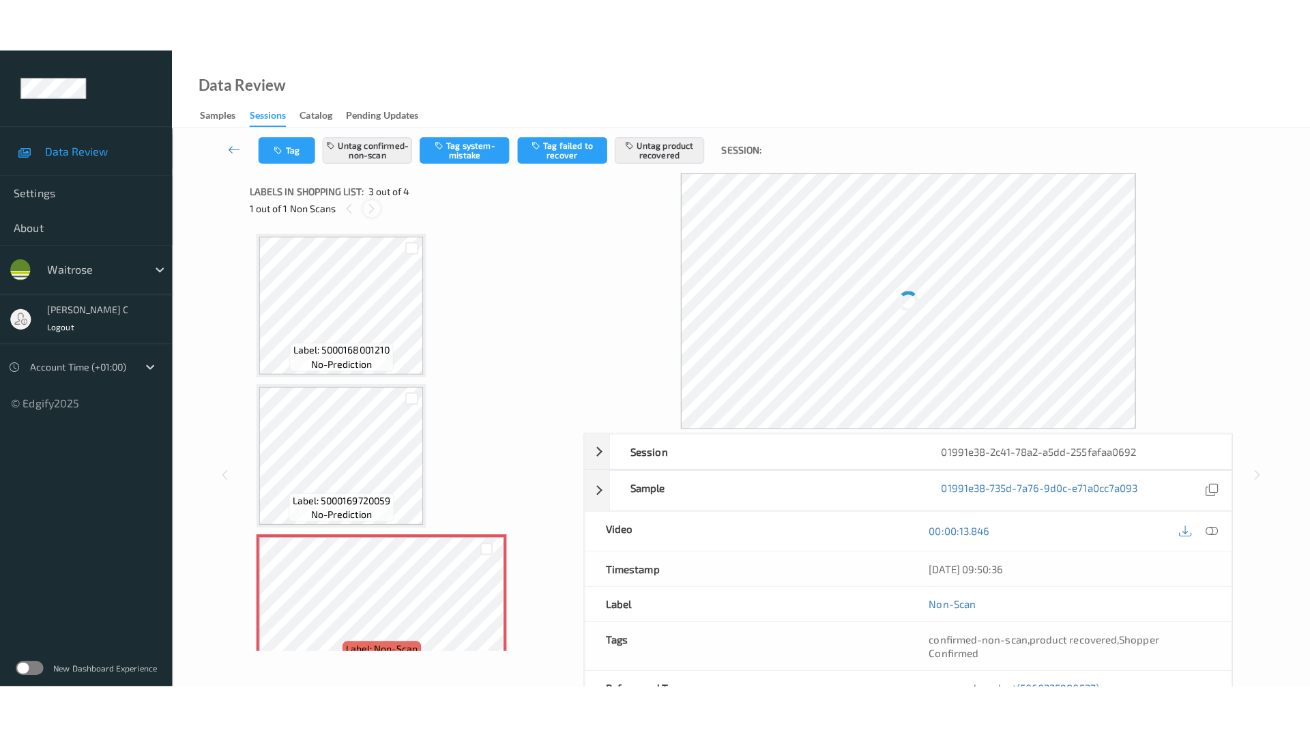
scroll to position [156, 0]
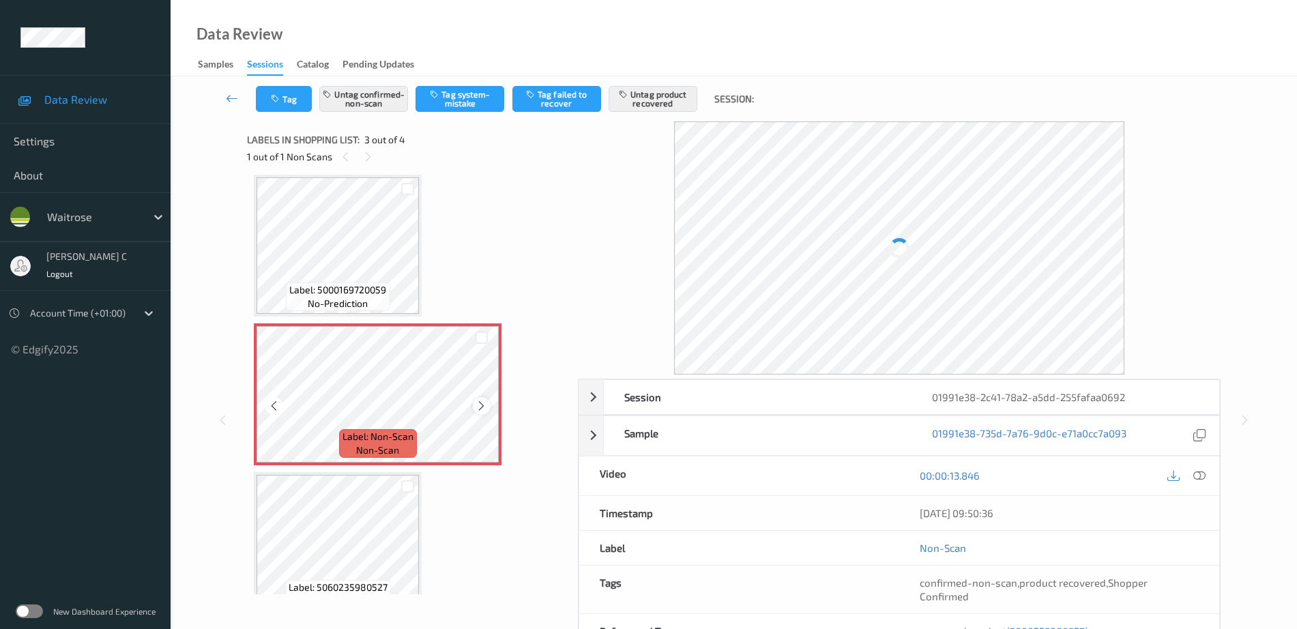
click at [482, 404] on icon at bounding box center [482, 406] width 12 height 12
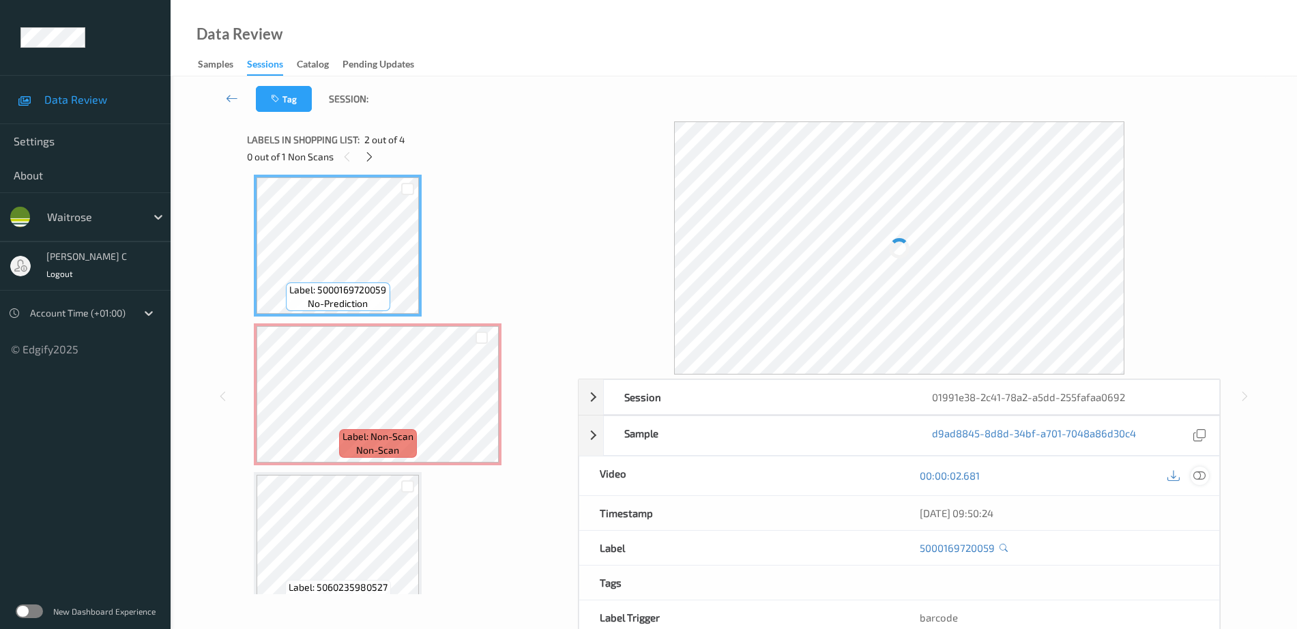
click at [1196, 478] on icon at bounding box center [1199, 475] width 12 height 12
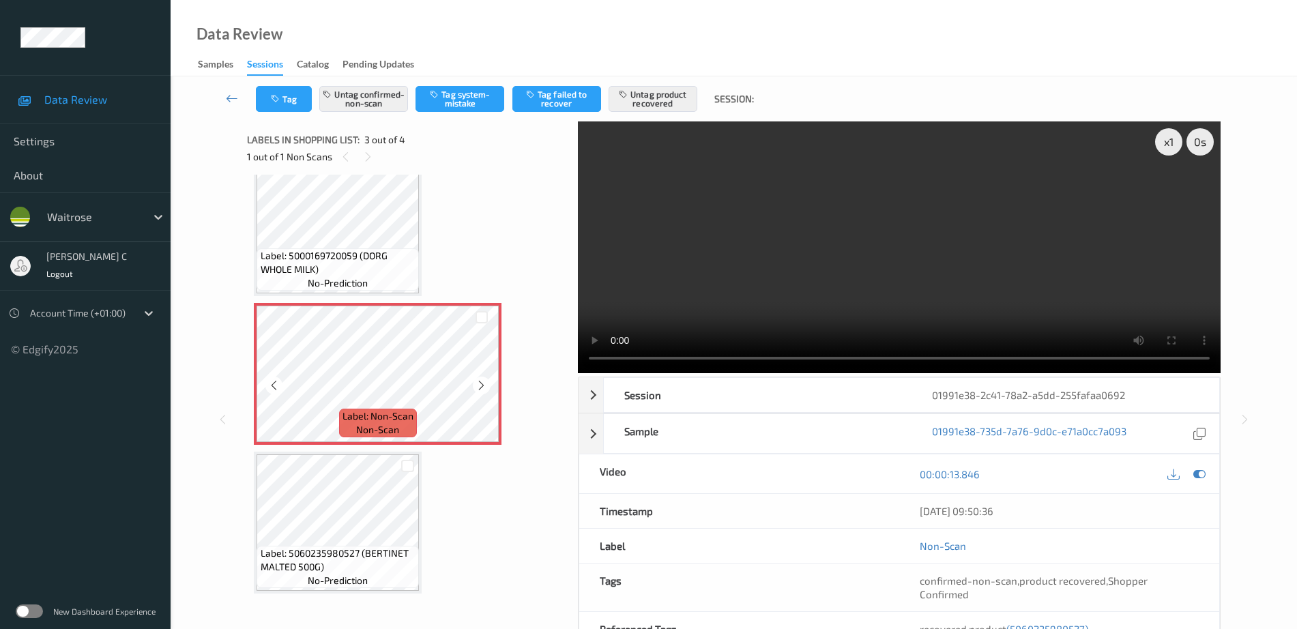
scroll to position [182, 0]
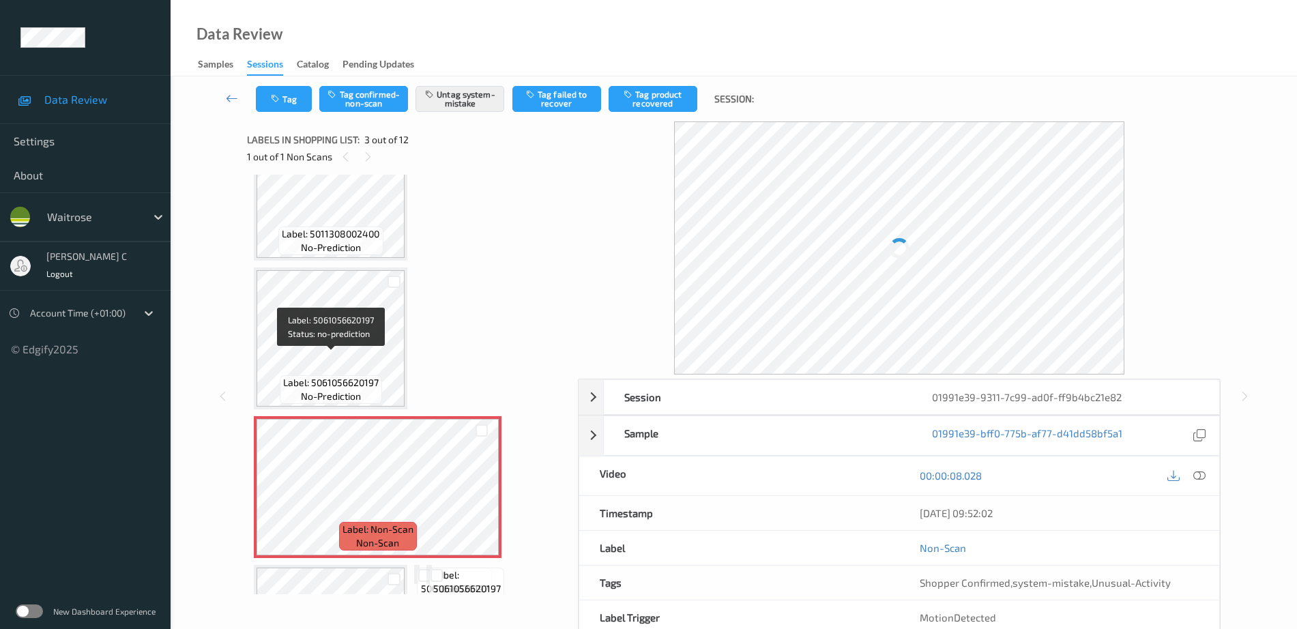
scroll to position [85, 0]
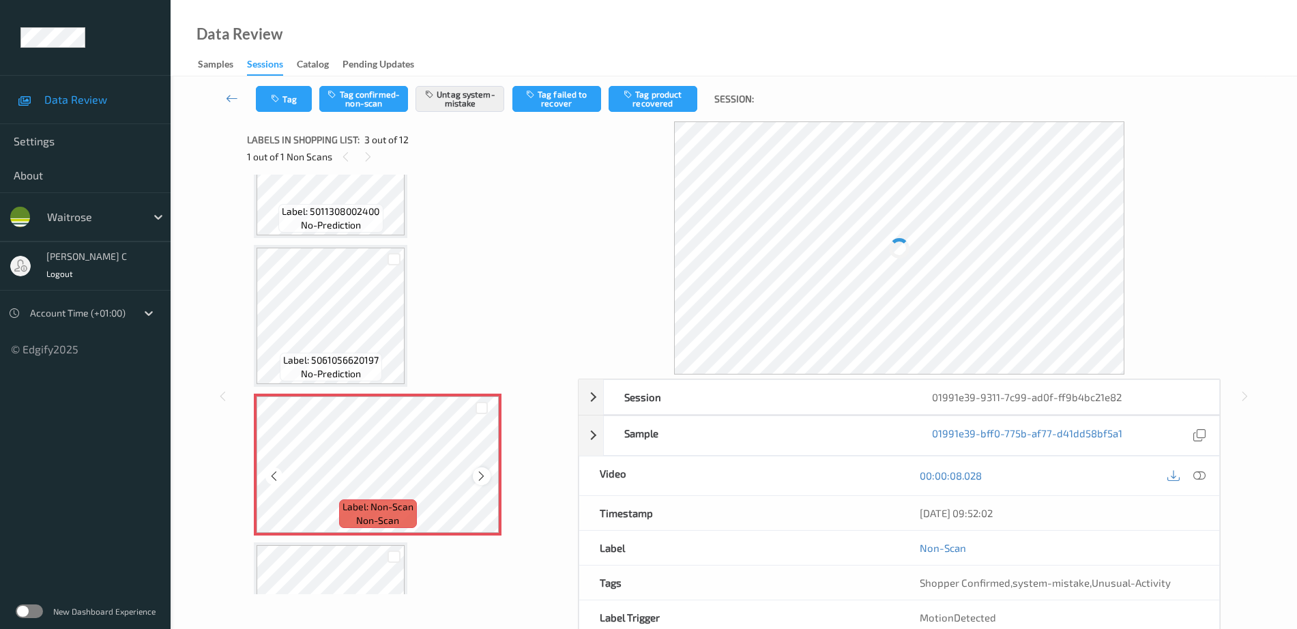
click at [474, 475] on div at bounding box center [481, 475] width 17 height 17
click at [487, 480] on icon at bounding box center [482, 476] width 12 height 12
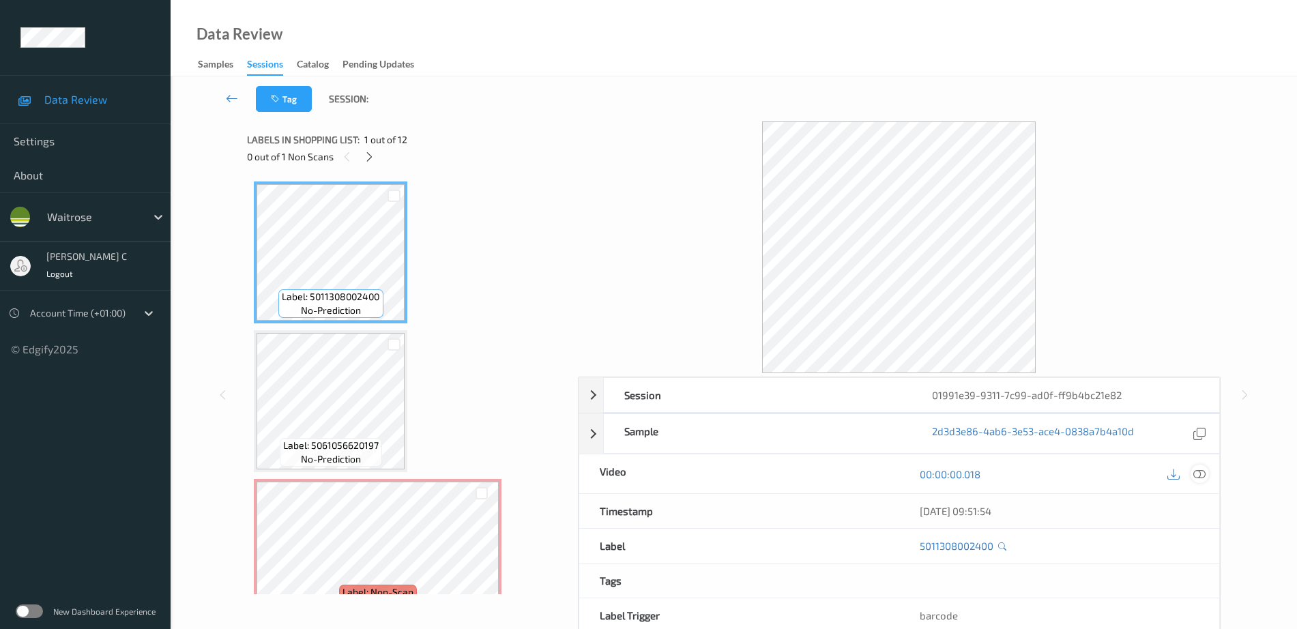
click at [1196, 478] on icon at bounding box center [1199, 474] width 12 height 12
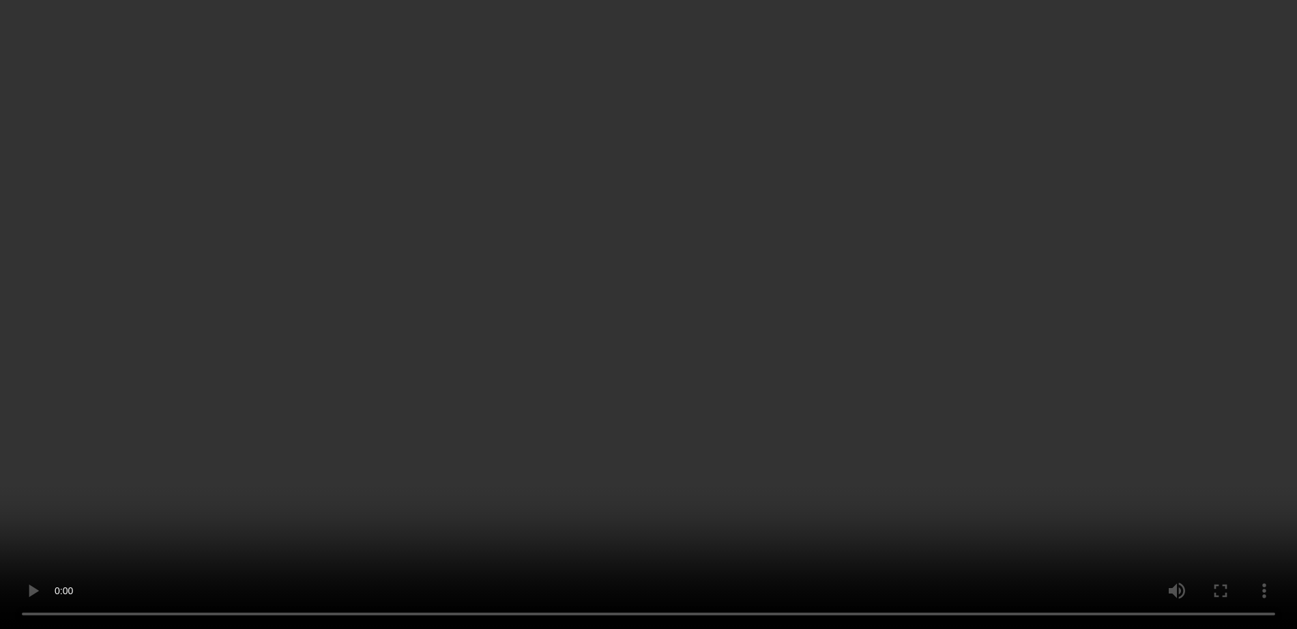
scroll to position [256, 0]
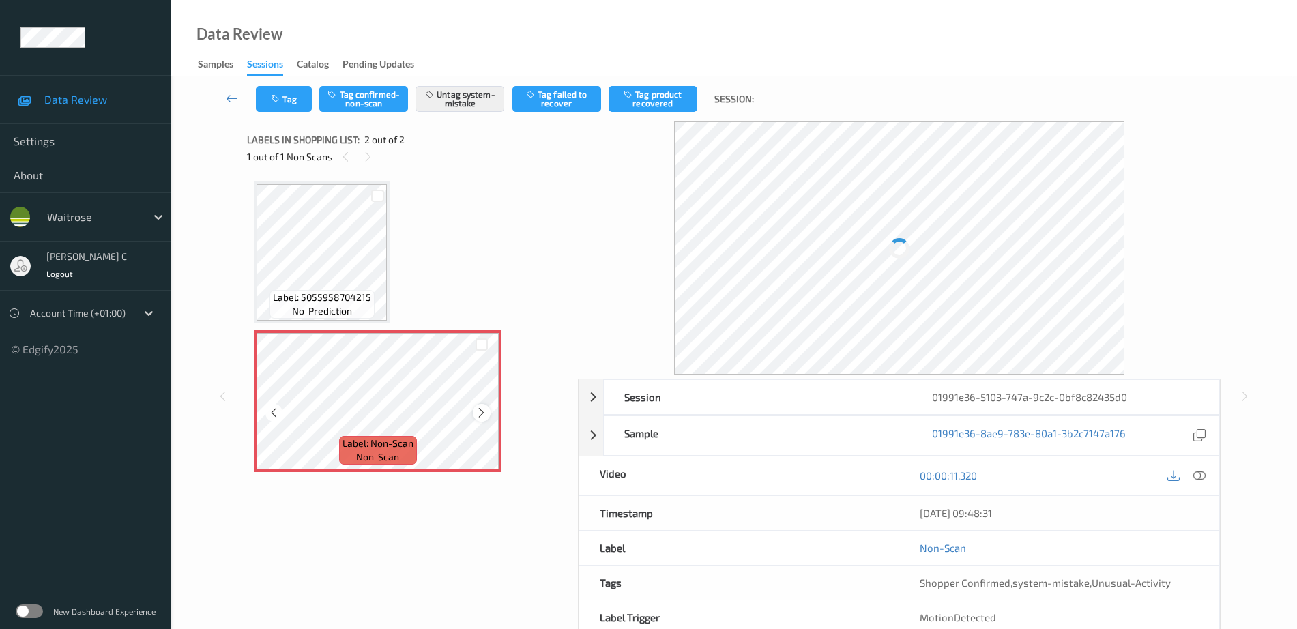
click at [490, 410] on div at bounding box center [481, 412] width 17 height 17
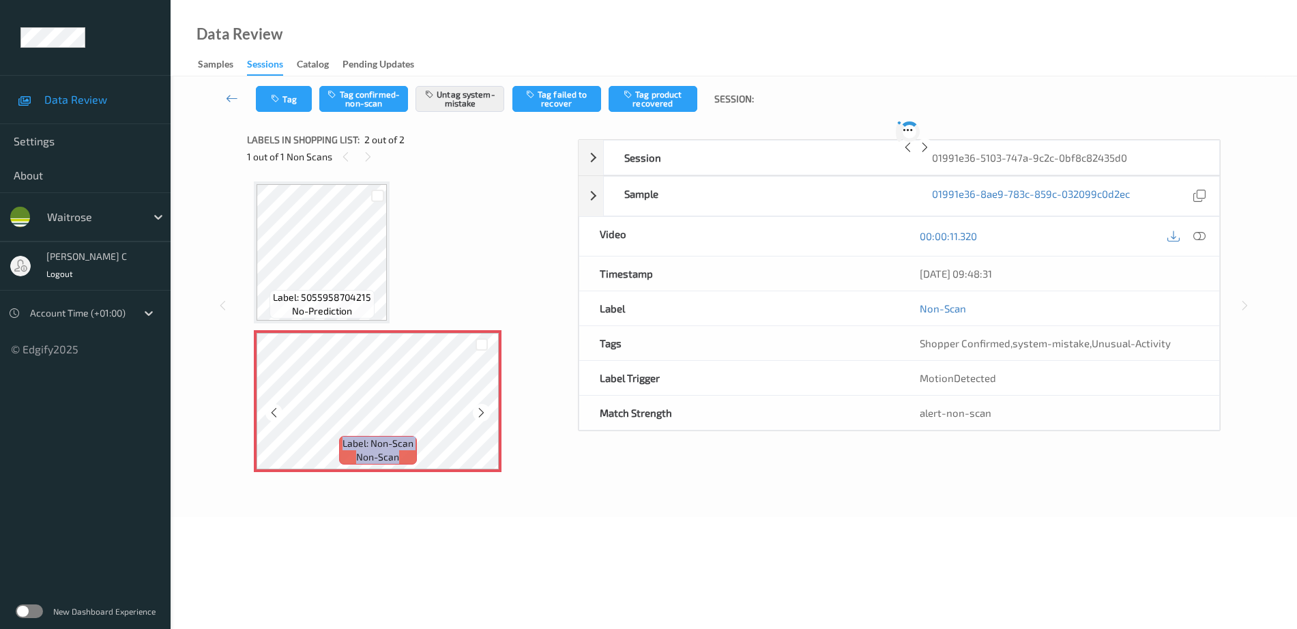
click at [490, 410] on div at bounding box center [481, 412] width 17 height 17
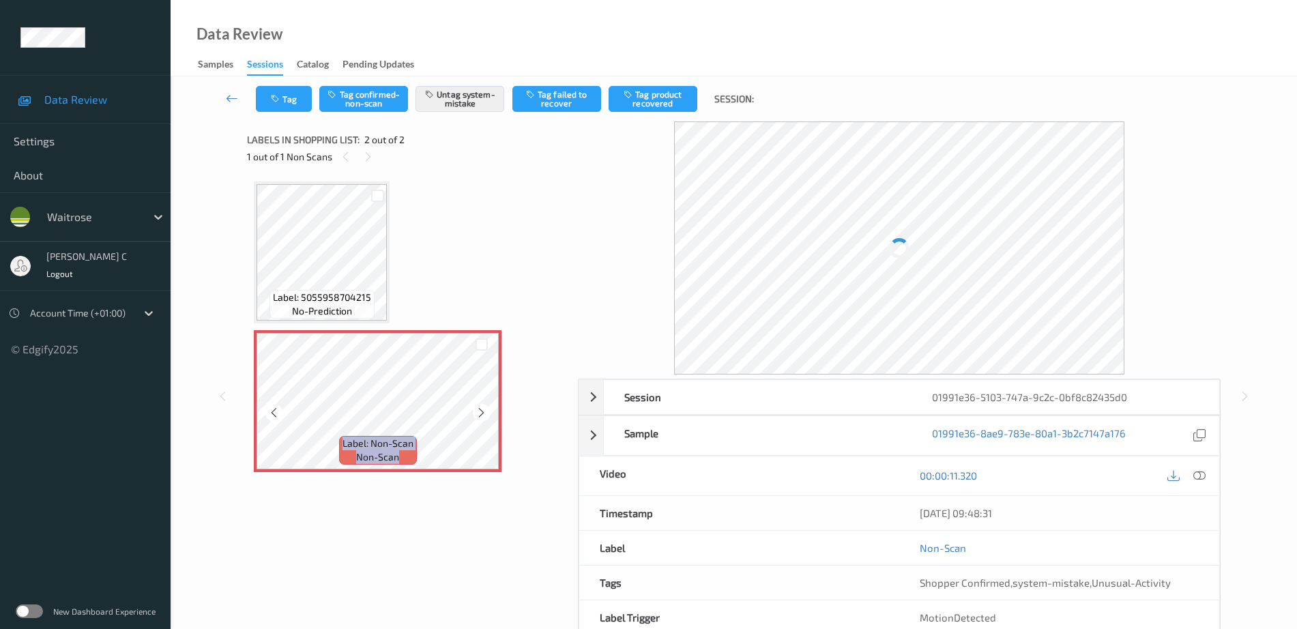
click at [490, 410] on div at bounding box center [481, 412] width 17 height 17
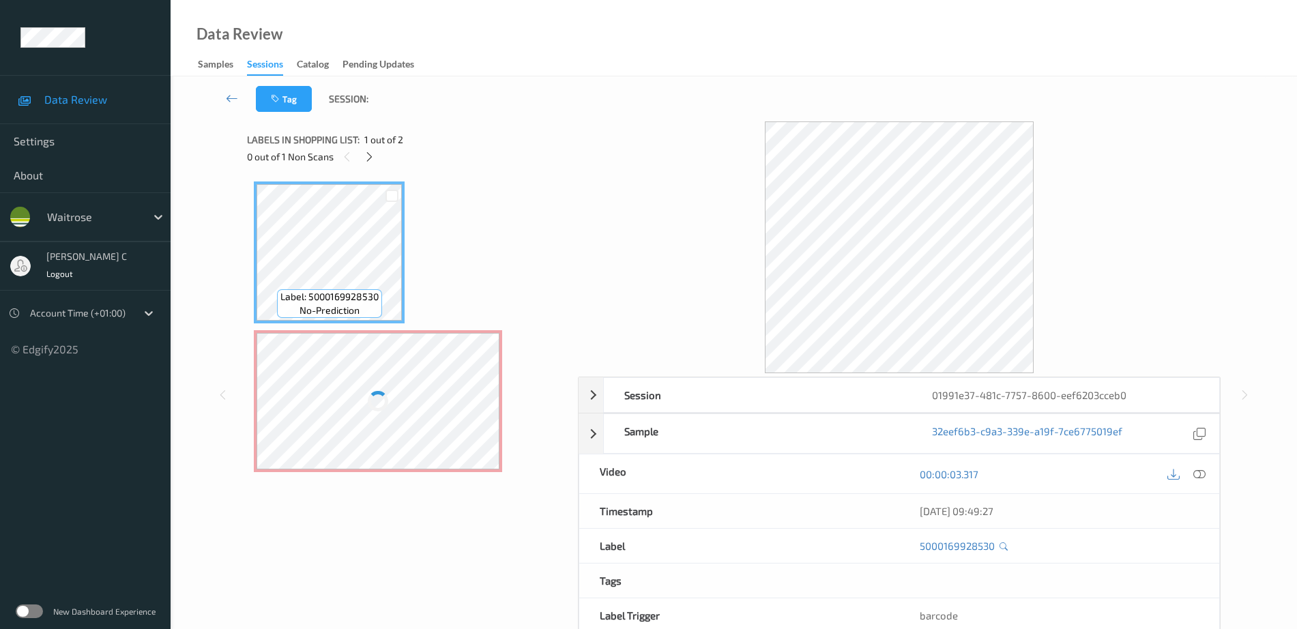
click at [386, 374] on div at bounding box center [378, 401] width 243 height 136
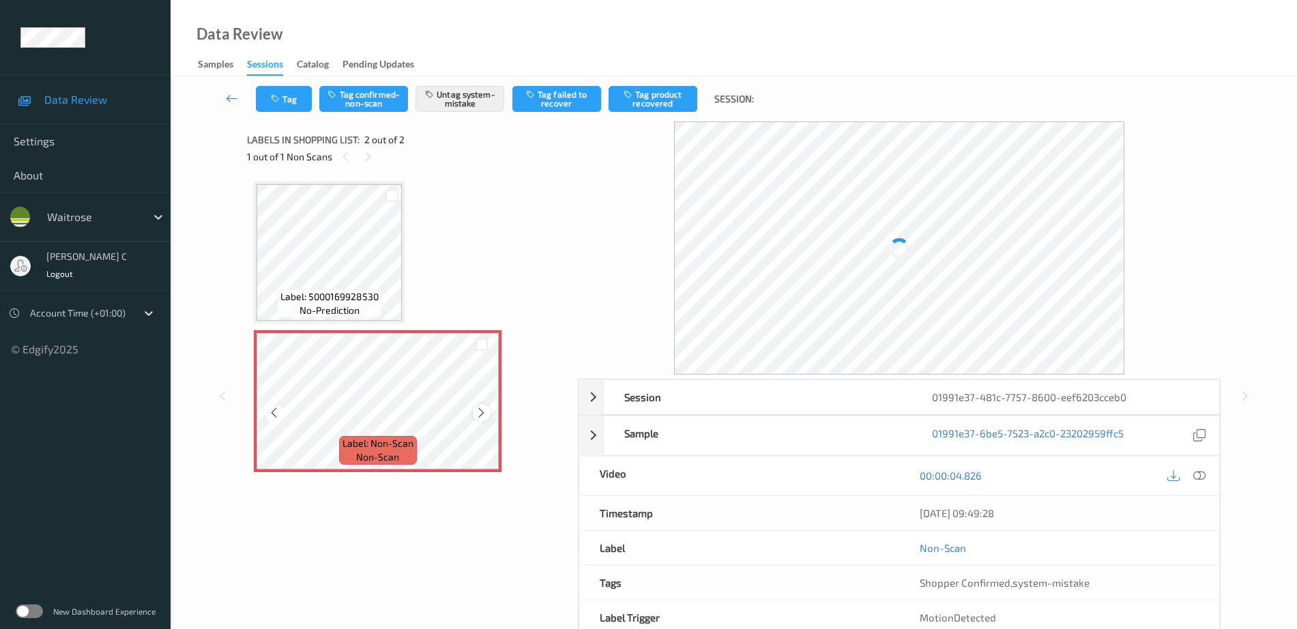
click at [482, 414] on icon at bounding box center [482, 413] width 12 height 12
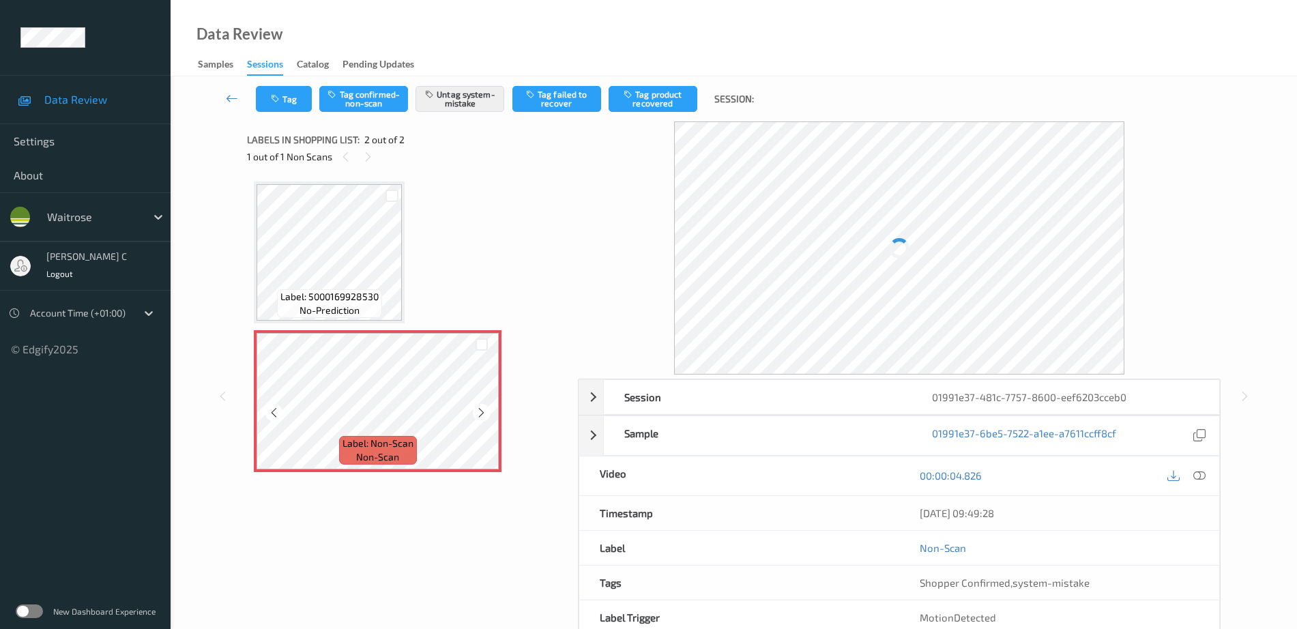
click at [482, 414] on icon at bounding box center [482, 413] width 12 height 12
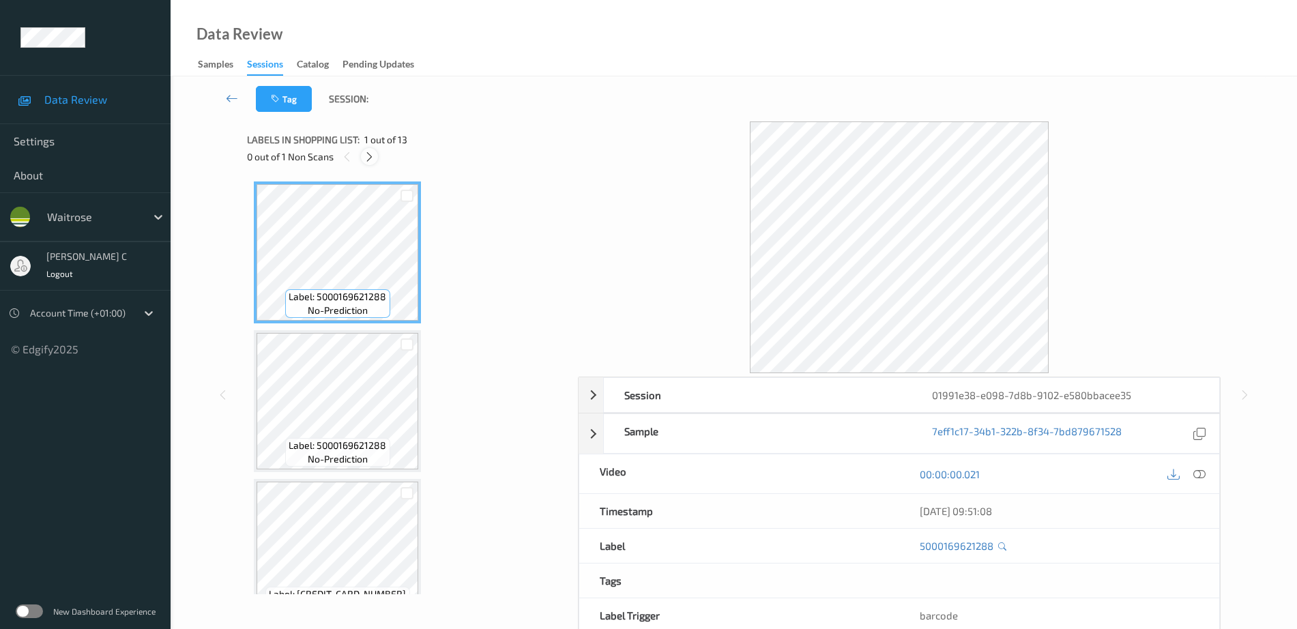
click at [373, 157] on icon at bounding box center [370, 157] width 12 height 12
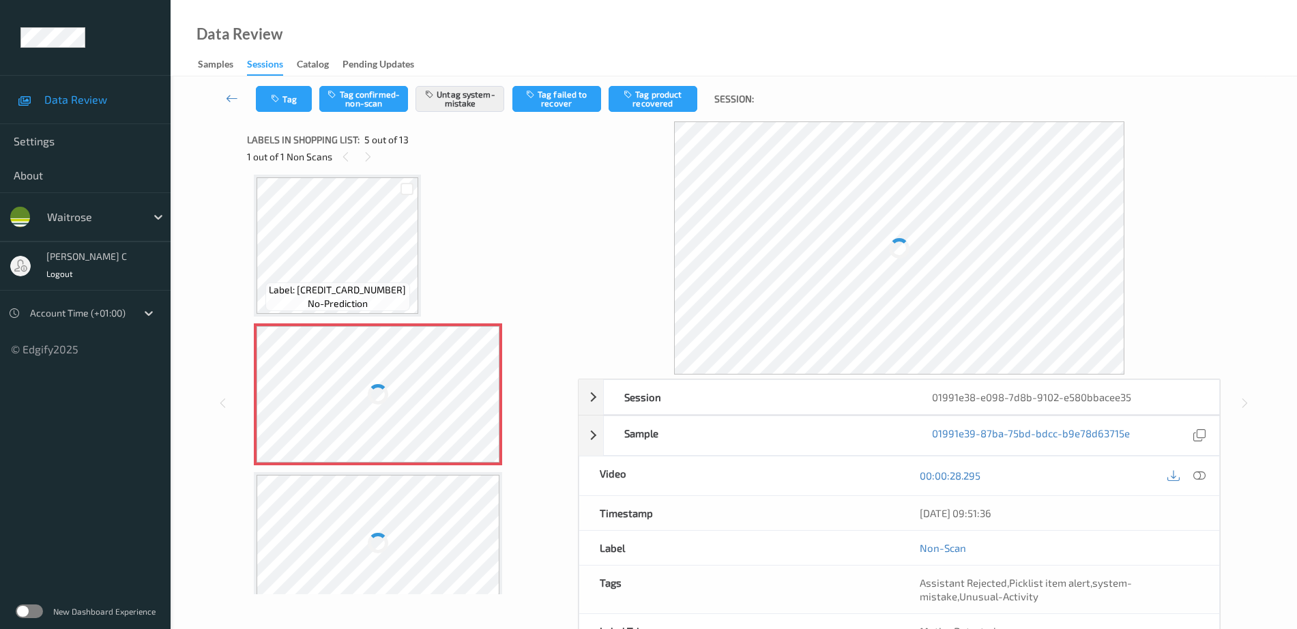
click at [384, 365] on div at bounding box center [378, 394] width 243 height 136
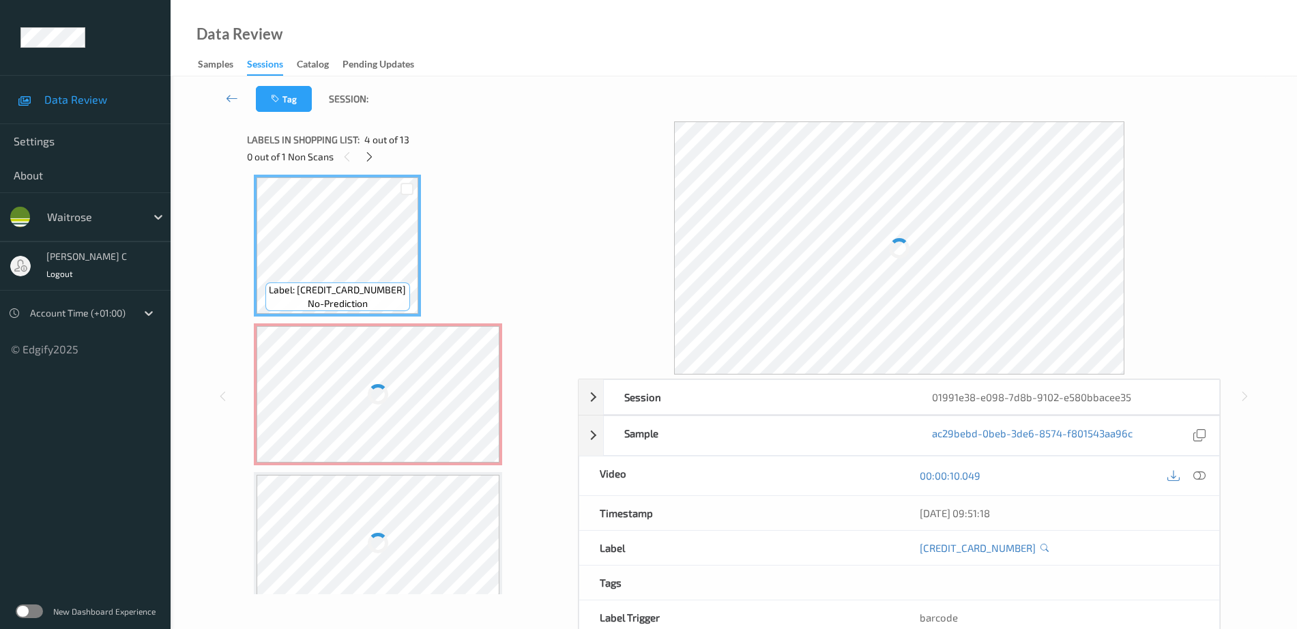
click at [1191, 469] on div at bounding box center [1186, 476] width 44 height 18
click at [1204, 478] on icon at bounding box center [1199, 475] width 12 height 12
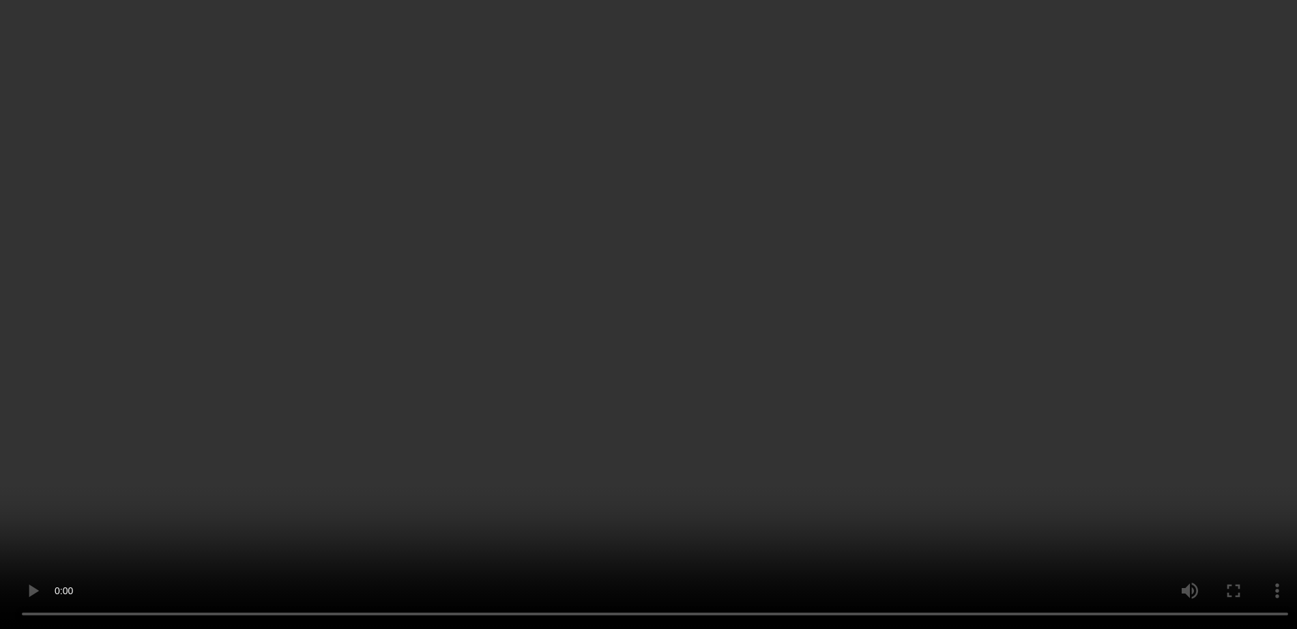
scroll to position [624, 0]
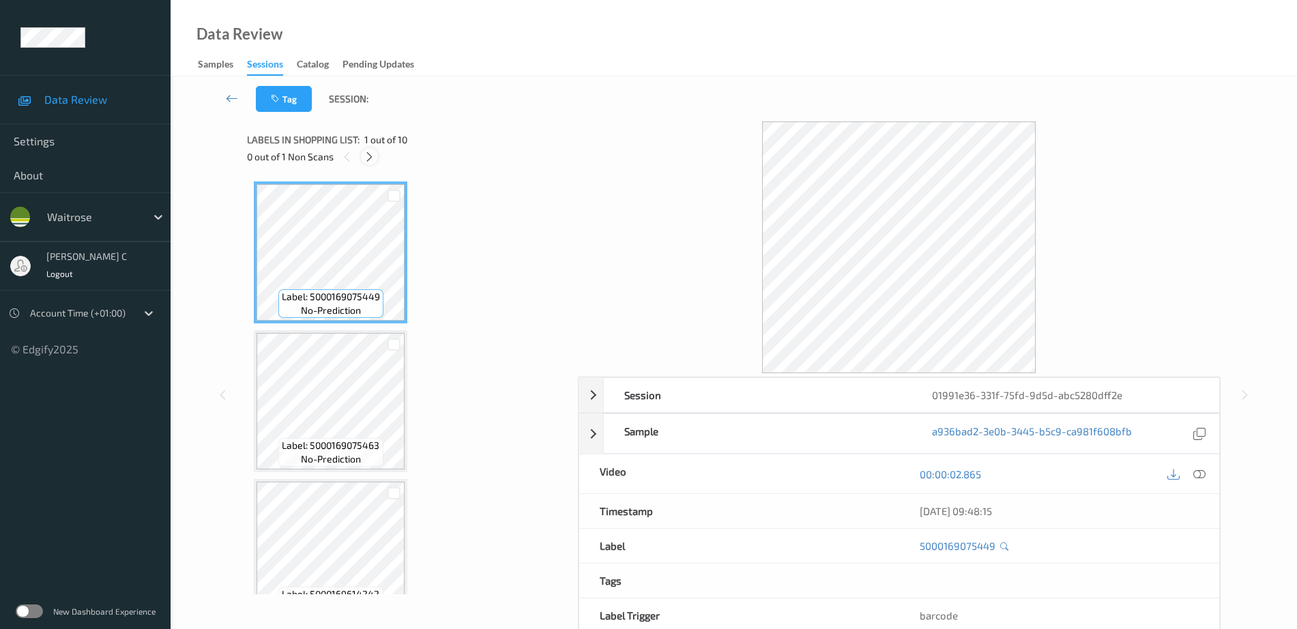
click at [362, 151] on div at bounding box center [369, 156] width 17 height 17
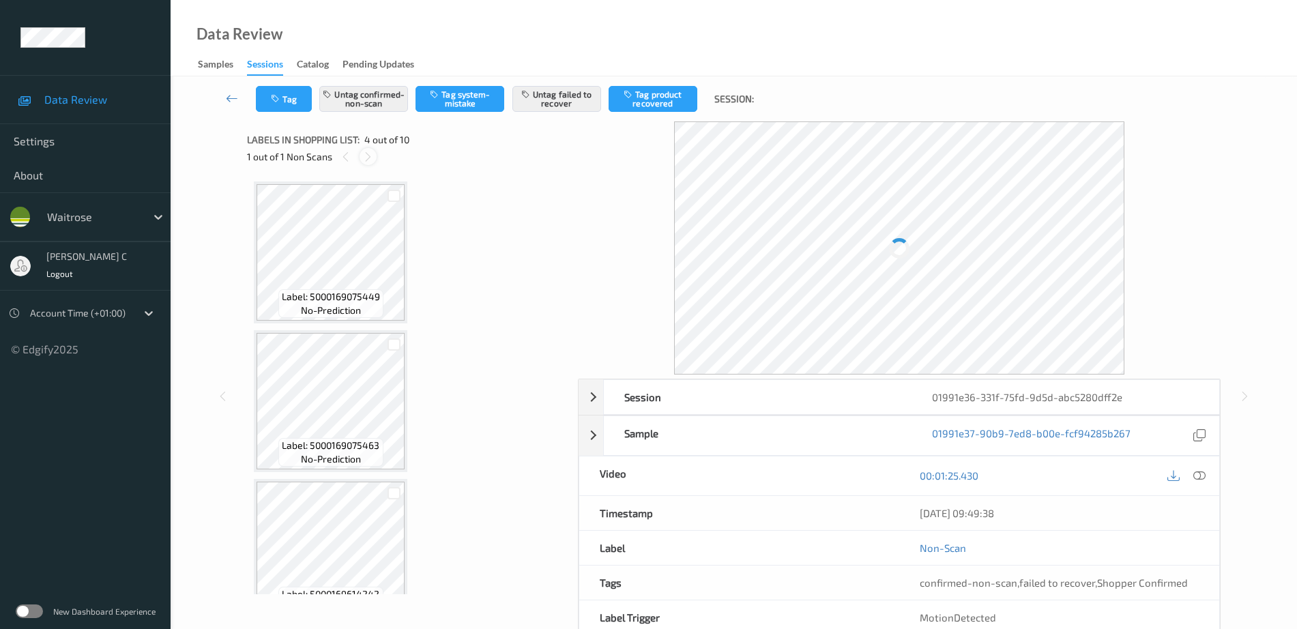
scroll to position [304, 0]
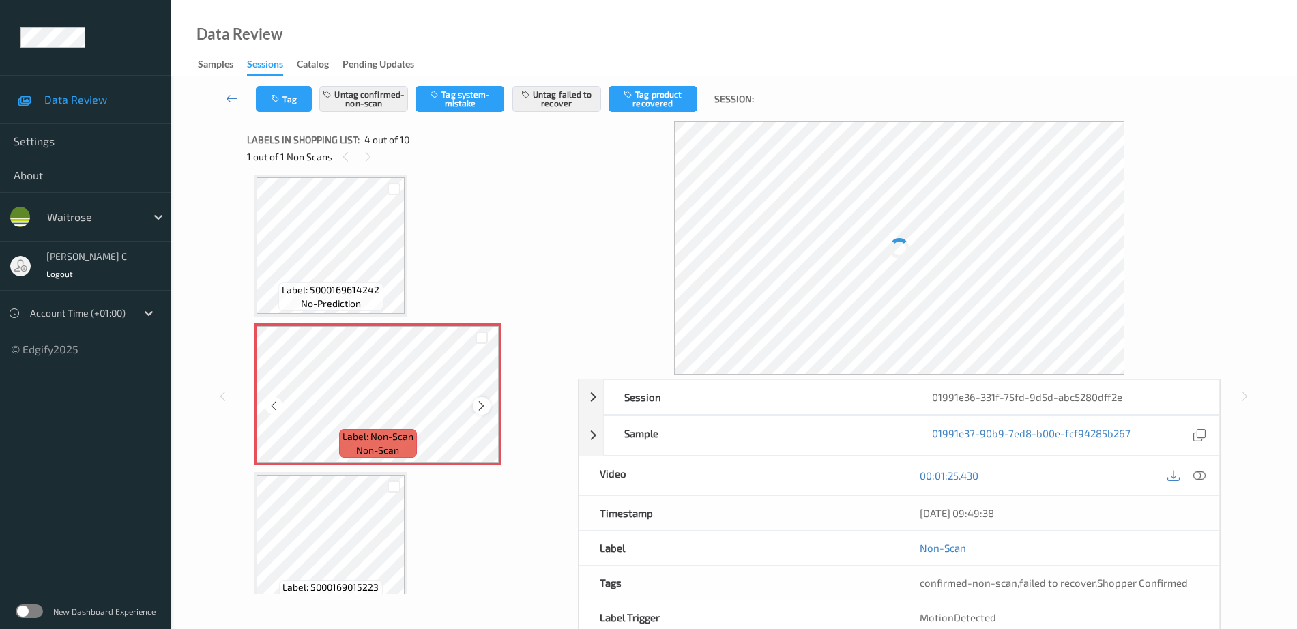
click at [487, 406] on icon at bounding box center [482, 406] width 12 height 12
click at [488, 406] on div at bounding box center [481, 405] width 17 height 17
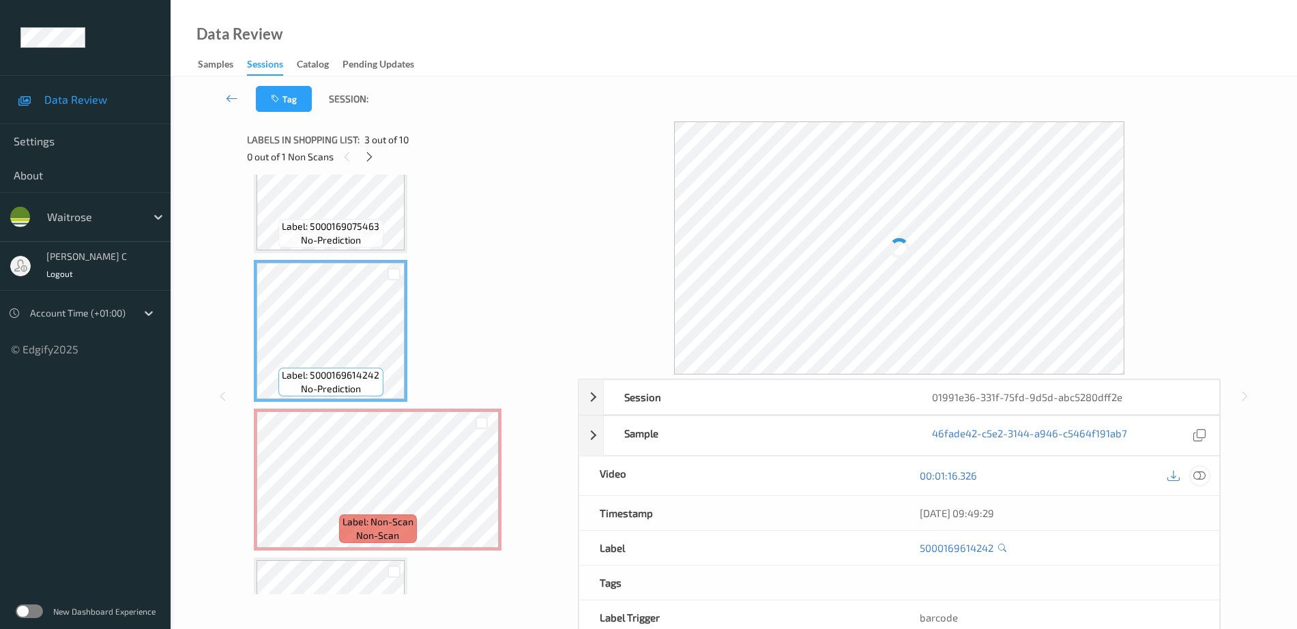
click at [1204, 473] on icon at bounding box center [1199, 475] width 12 height 12
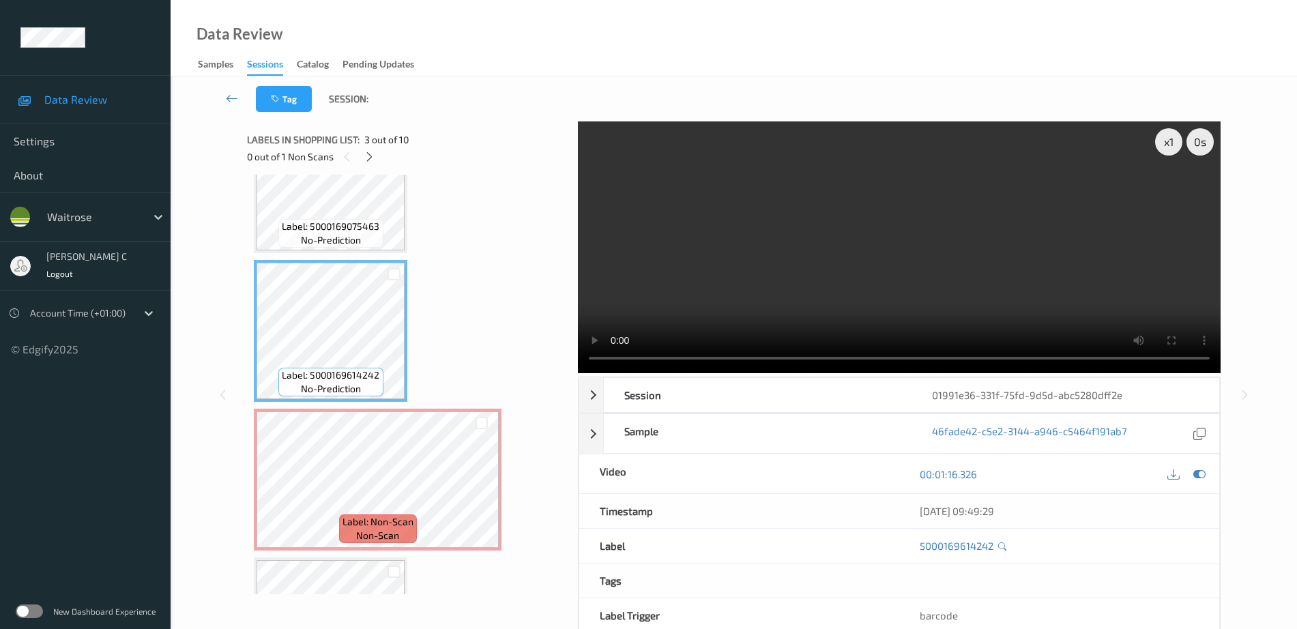
click at [347, 231] on span "Label: 5000169075463" at bounding box center [331, 227] width 98 height 14
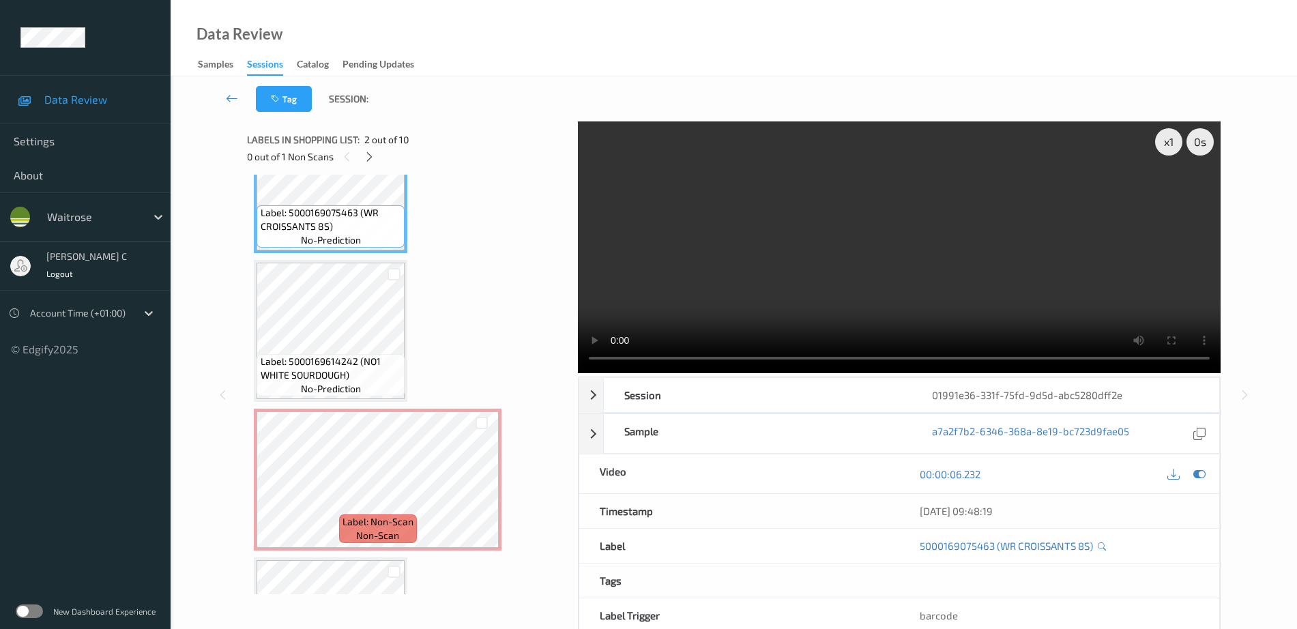
scroll to position [205, 0]
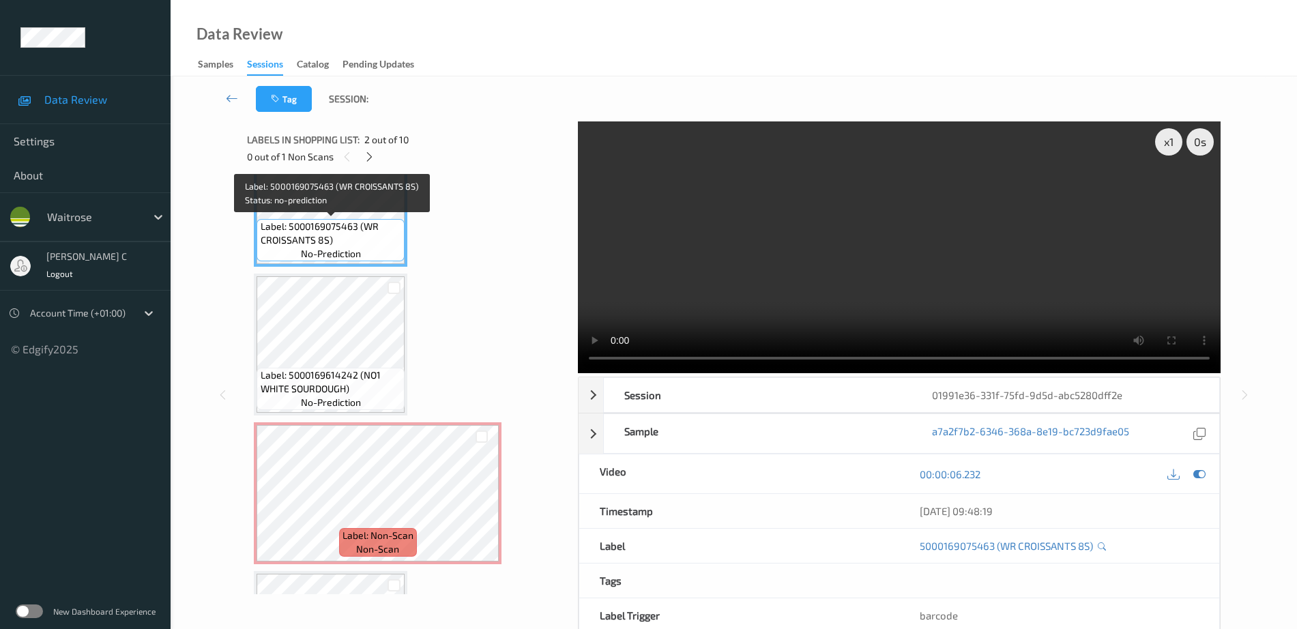
click at [313, 233] on span "Label: 5000169075463 (WR CROISSANTS 8S)" at bounding box center [331, 233] width 141 height 27
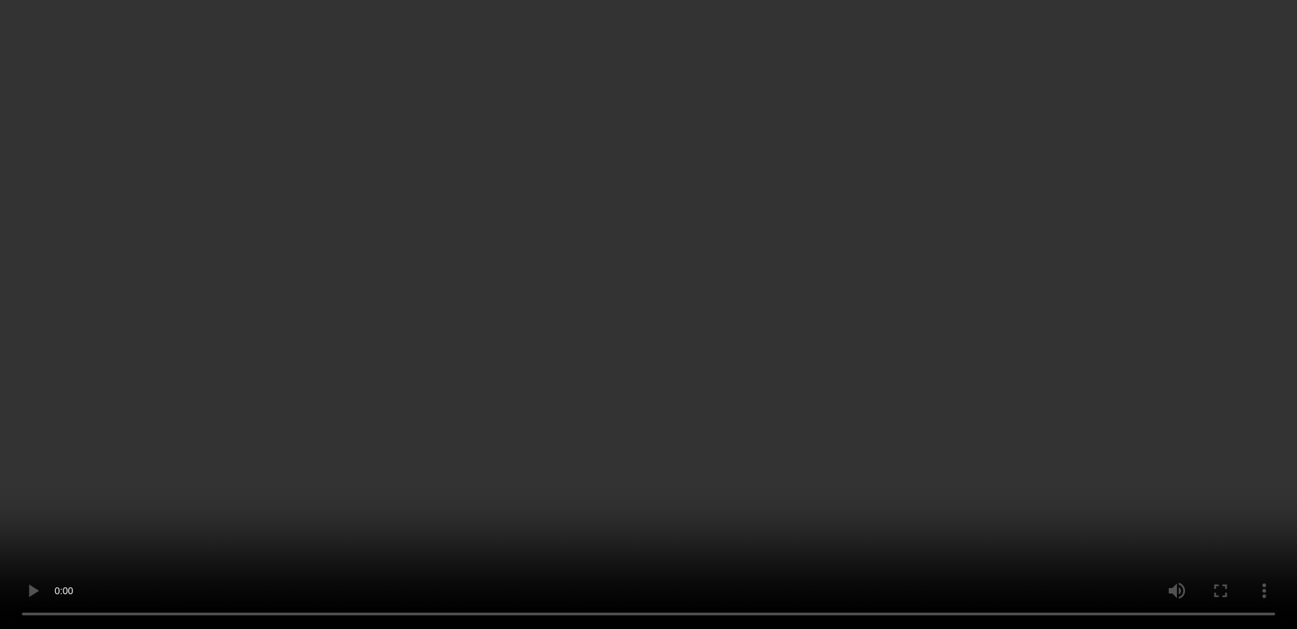
scroll to position [291, 0]
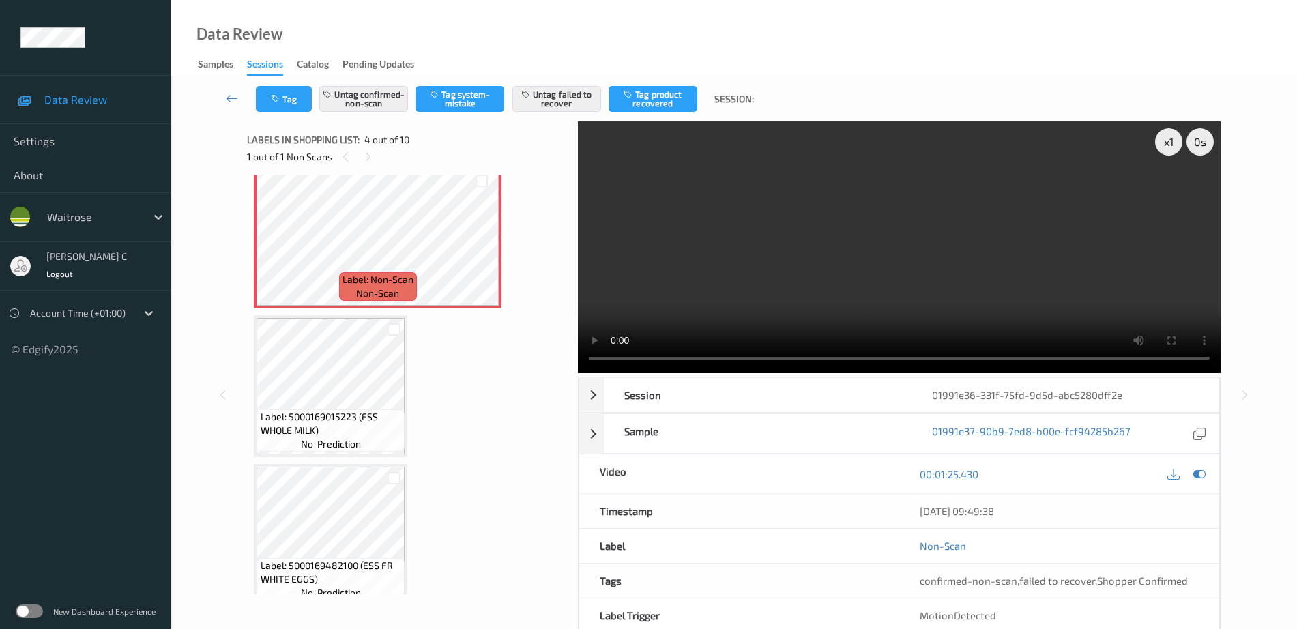
click at [351, 419] on span "Label: 5000169015223 (ESS WHOLE MILK)" at bounding box center [331, 423] width 141 height 27
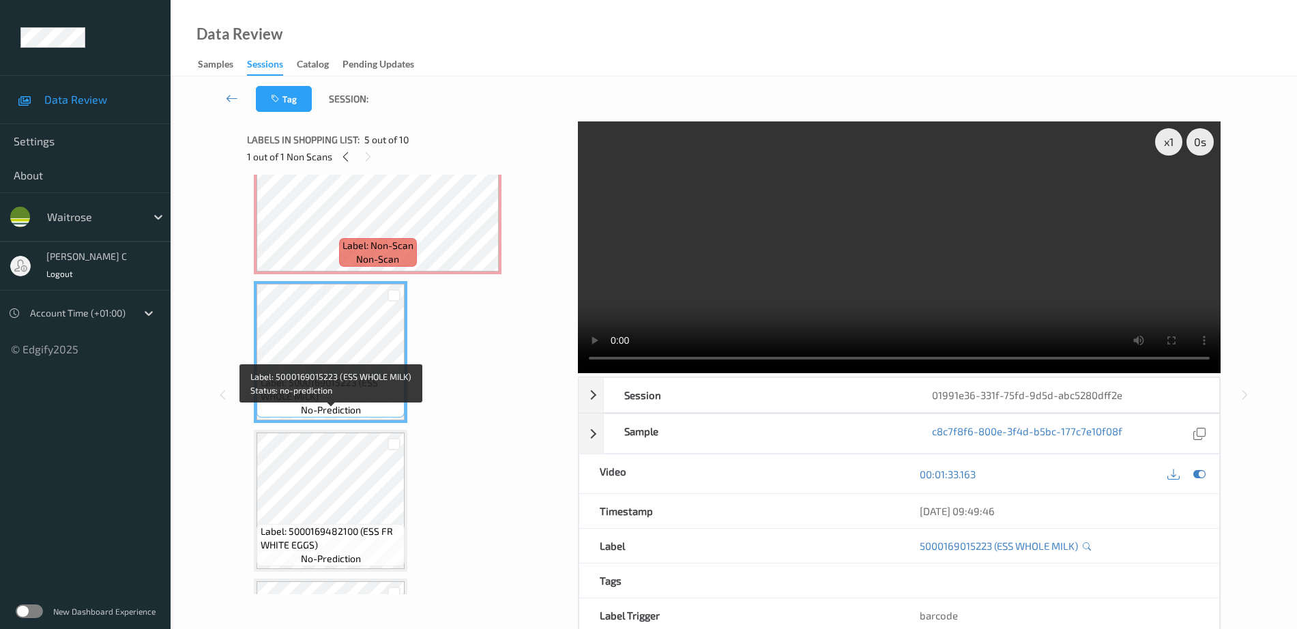
scroll to position [547, 0]
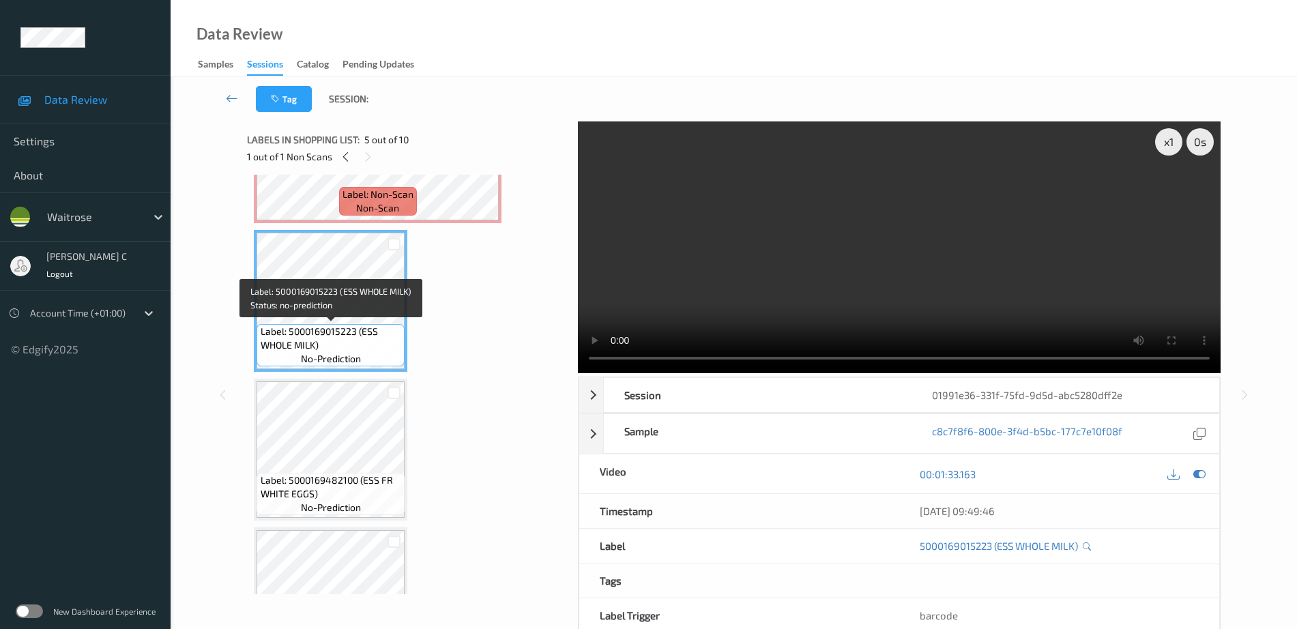
click at [307, 498] on span "Label: 5000169482100 (ESS FR WHITE EGGS)" at bounding box center [331, 487] width 141 height 27
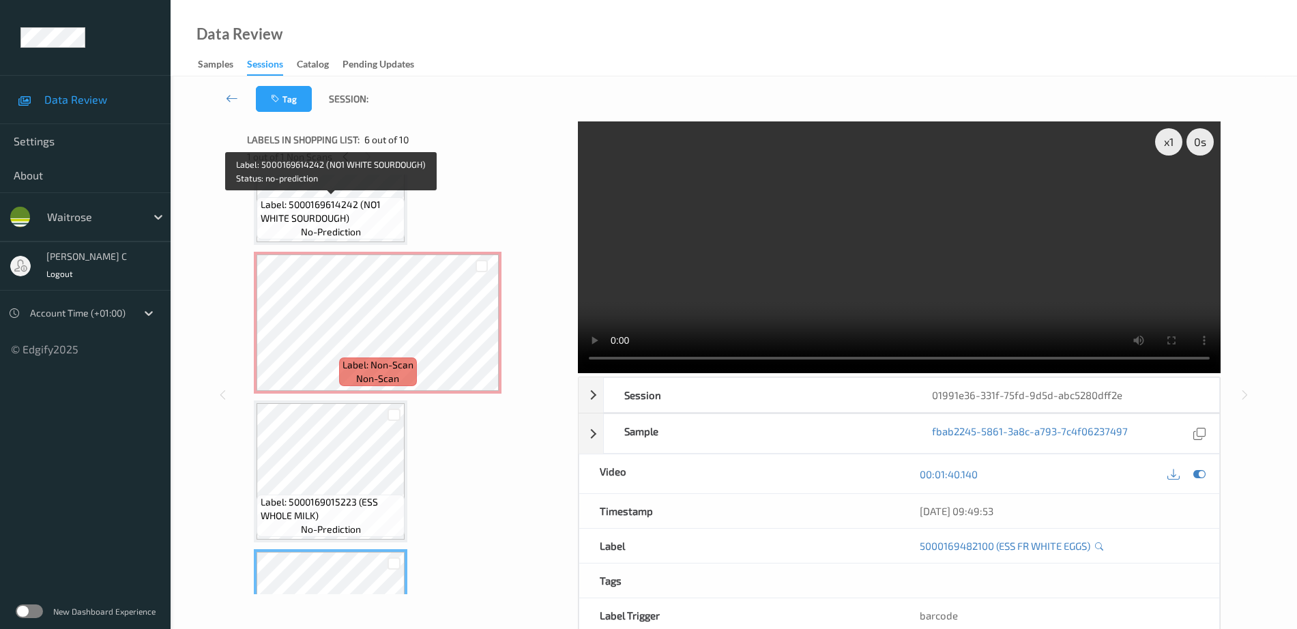
click at [324, 221] on span "Label: 5000169614242 (NO1 WHITE SOURDOUGH)" at bounding box center [331, 211] width 141 height 27
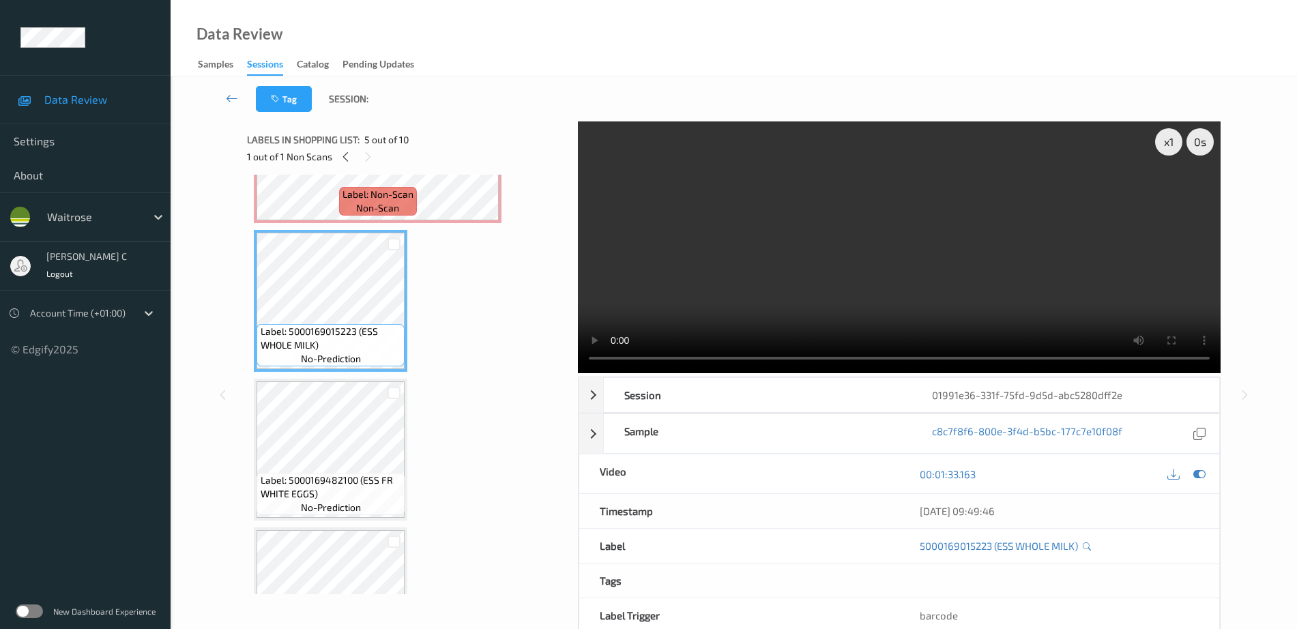
click at [332, 494] on span "Label: 5000169482100 (ESS FR WHITE EGGS)" at bounding box center [331, 487] width 141 height 27
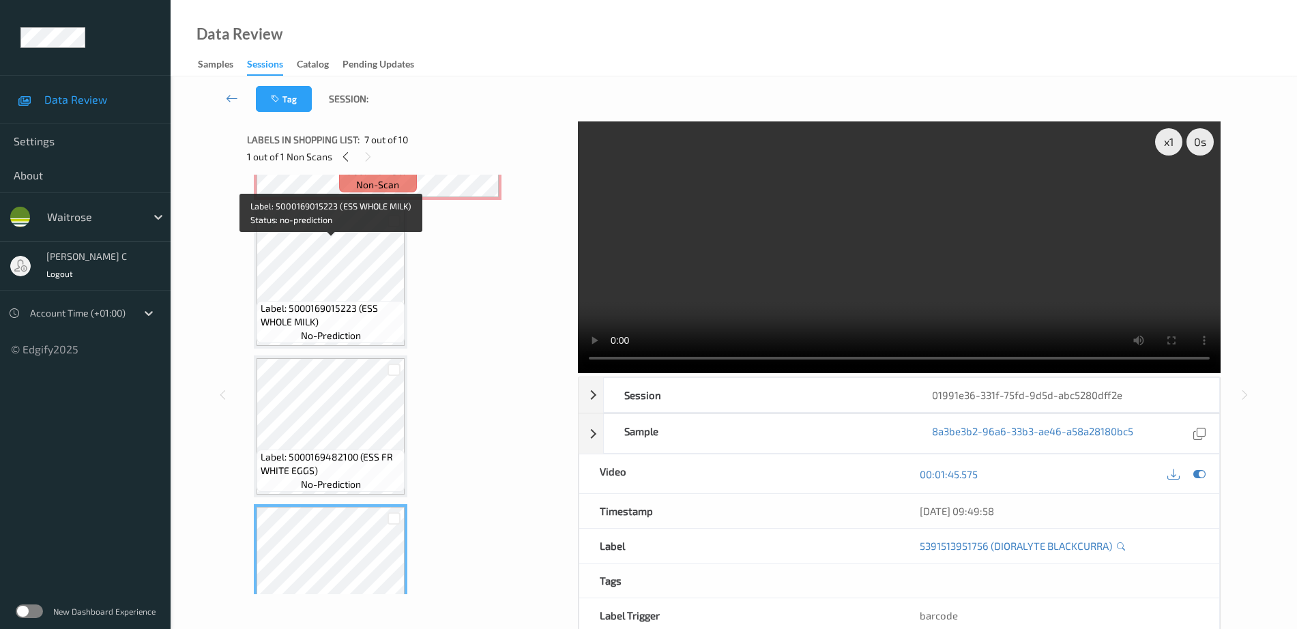
scroll to position [461, 0]
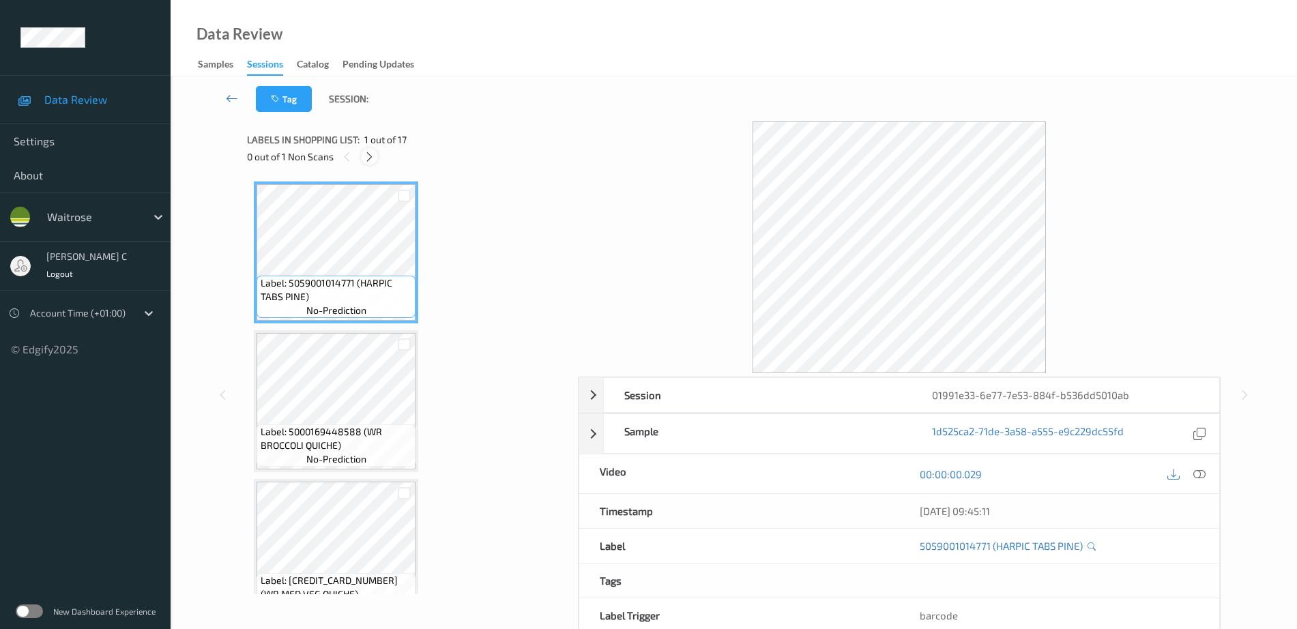
click at [371, 157] on icon at bounding box center [370, 157] width 12 height 12
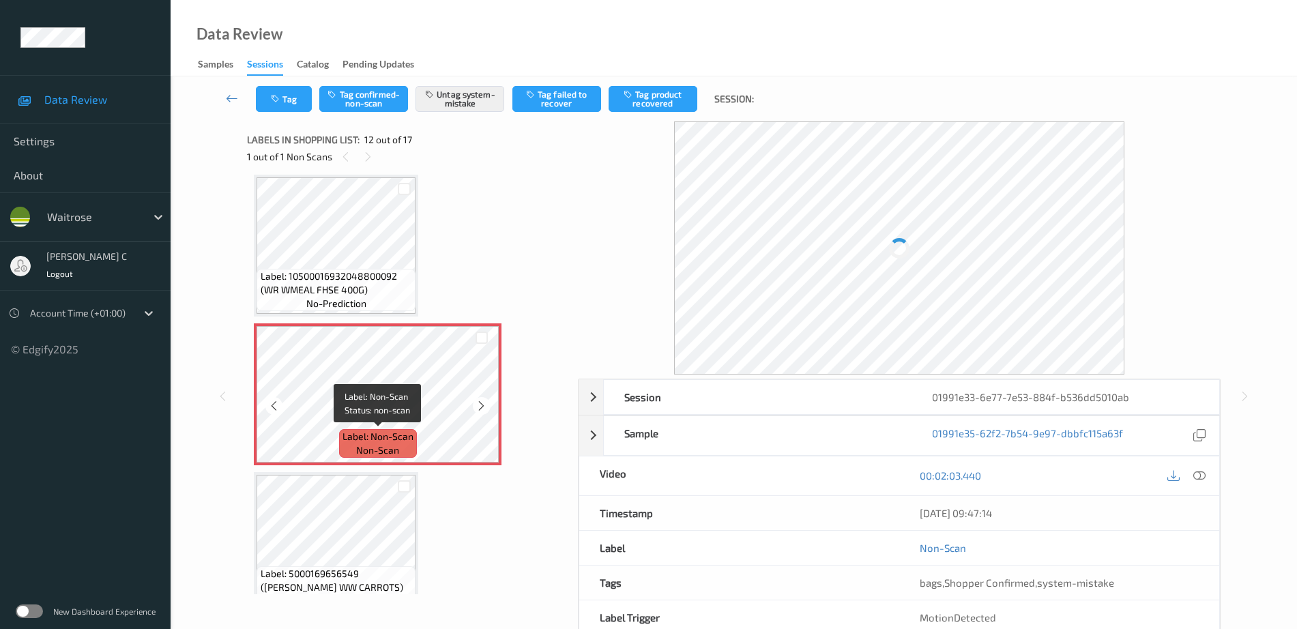
click at [406, 448] on div "Label: Non-Scan non-scan" at bounding box center [378, 443] width 78 height 29
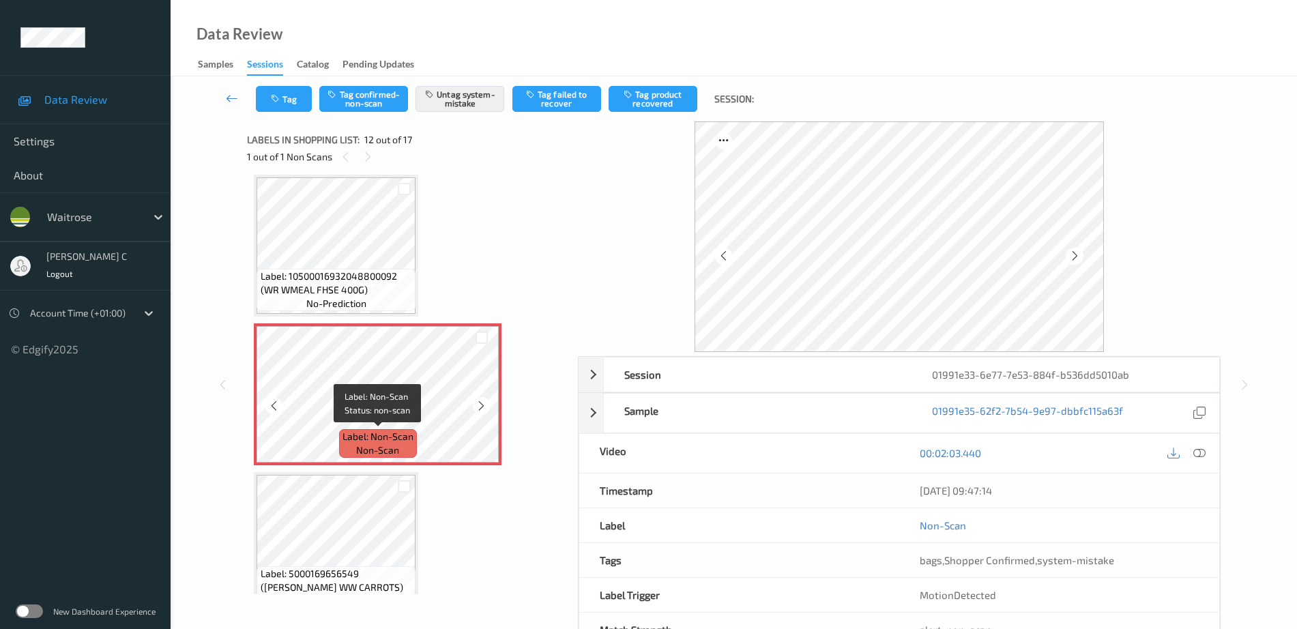
click at [413, 431] on span "Label: Non-Scan" at bounding box center [378, 437] width 71 height 14
click at [483, 404] on icon at bounding box center [482, 406] width 12 height 12
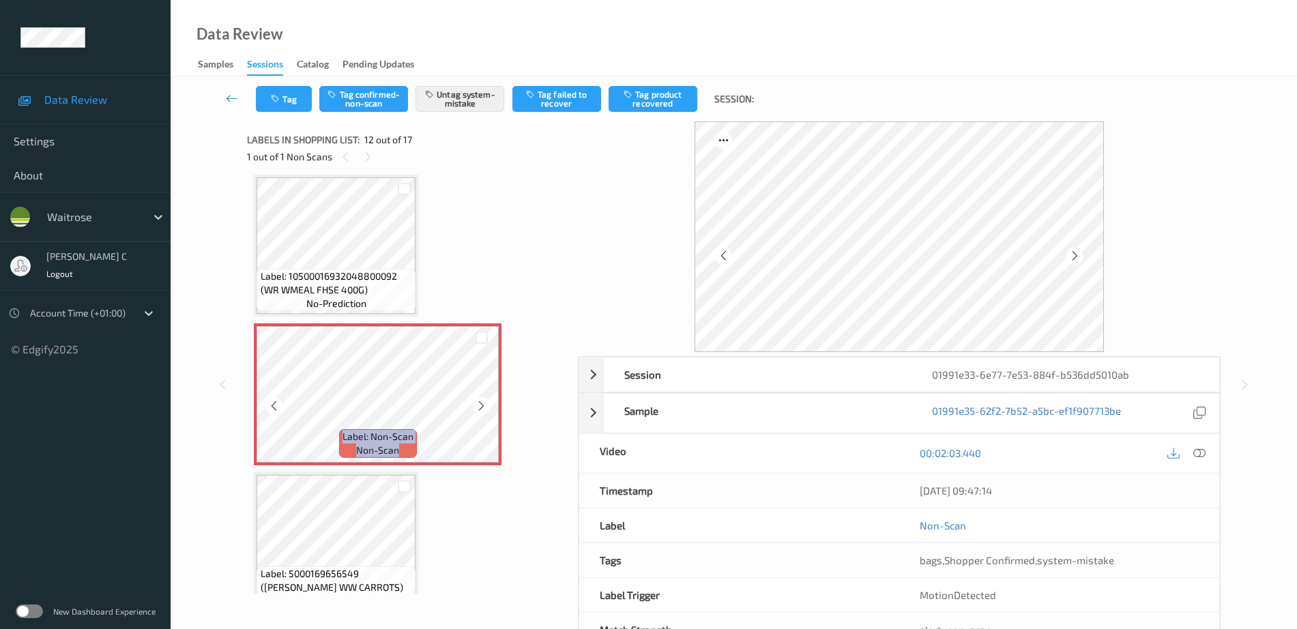
click at [483, 405] on icon at bounding box center [482, 406] width 12 height 12
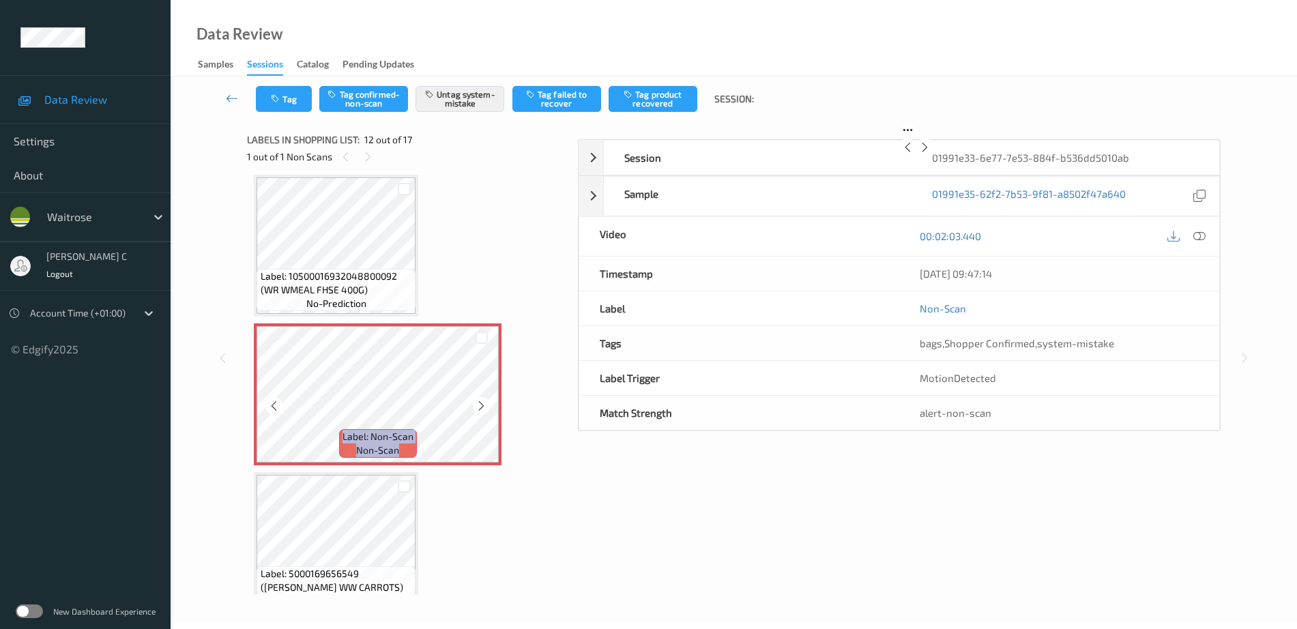
click at [483, 405] on icon at bounding box center [482, 406] width 12 height 12
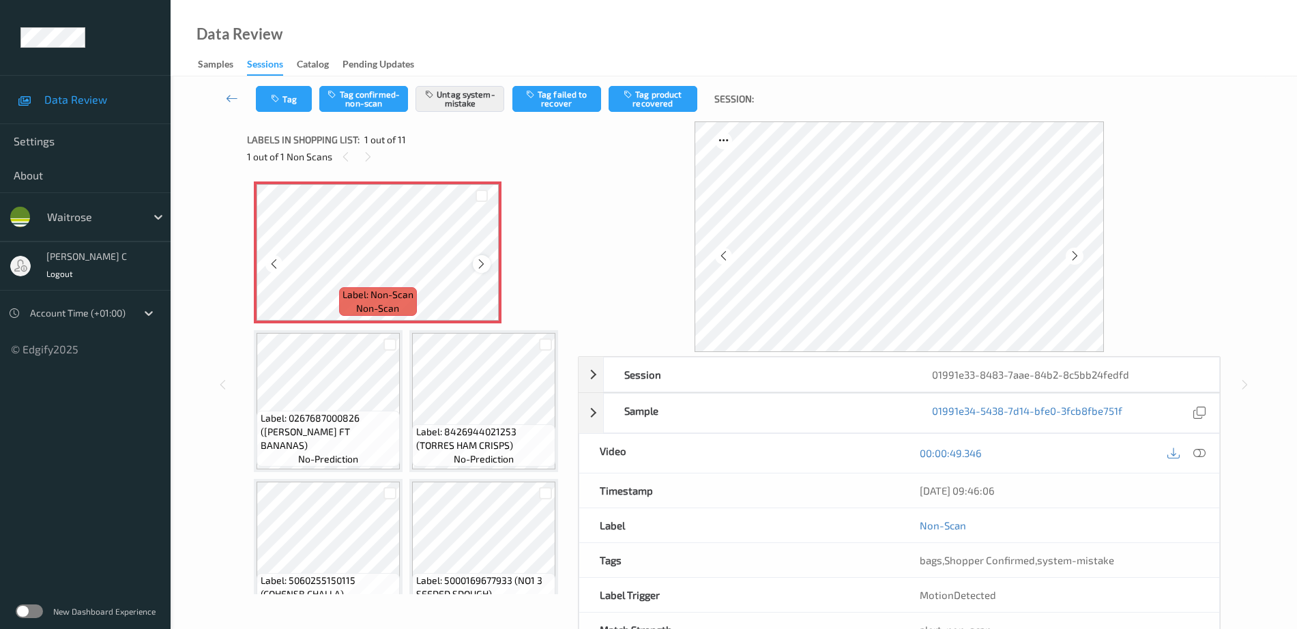
click at [476, 263] on icon at bounding box center [482, 264] width 12 height 12
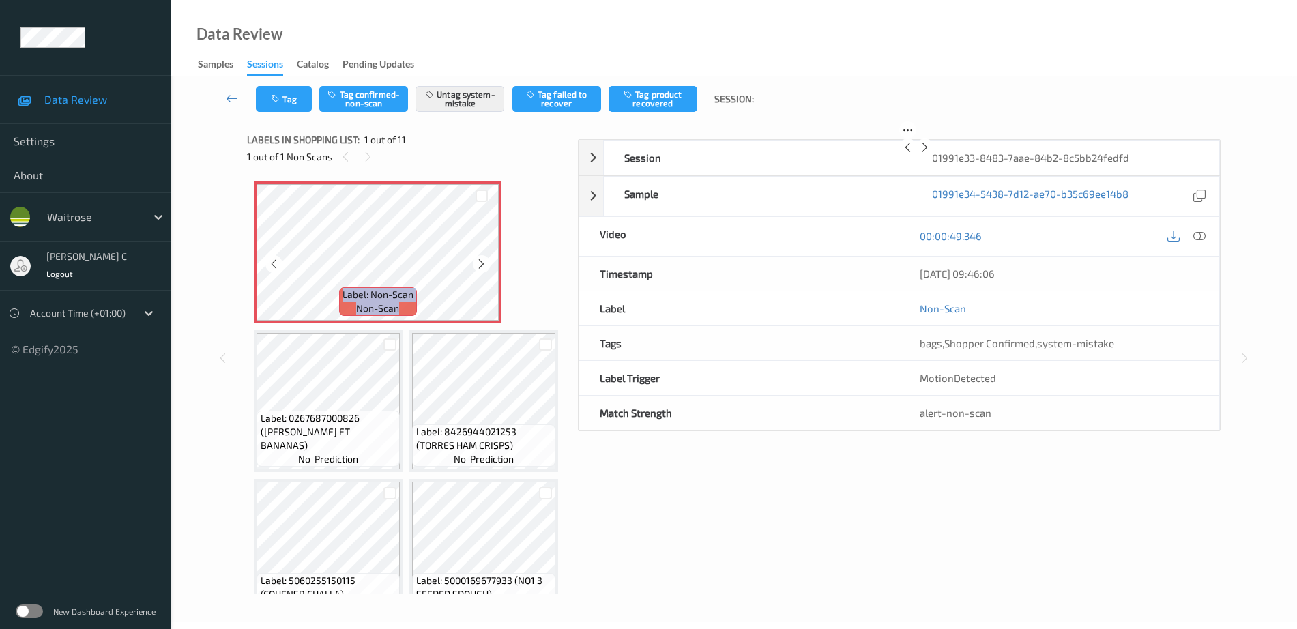
click at [476, 263] on icon at bounding box center [482, 264] width 12 height 12
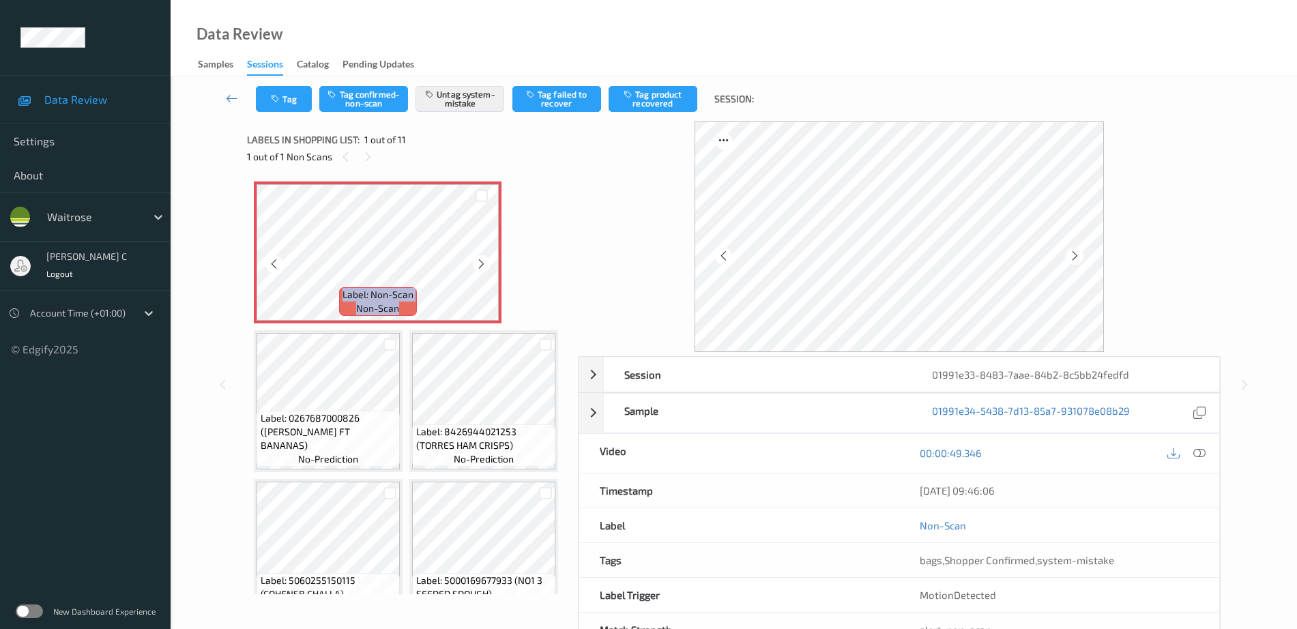
click at [476, 263] on icon at bounding box center [482, 264] width 12 height 12
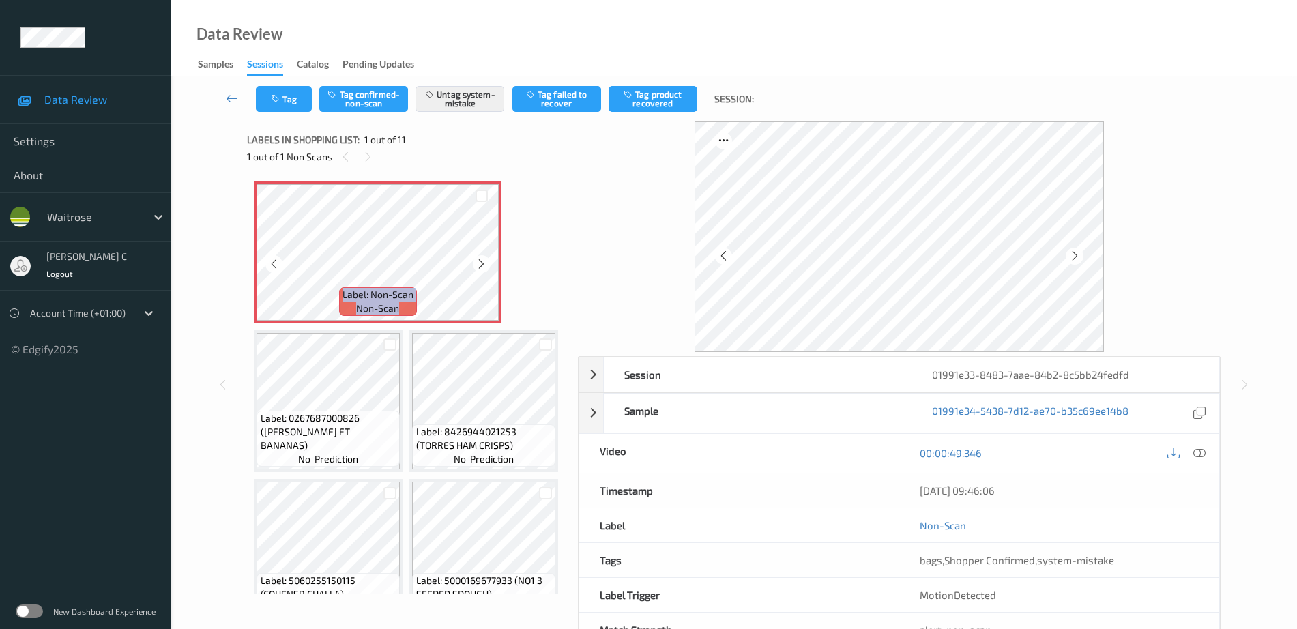
click at [476, 263] on icon at bounding box center [482, 264] width 12 height 12
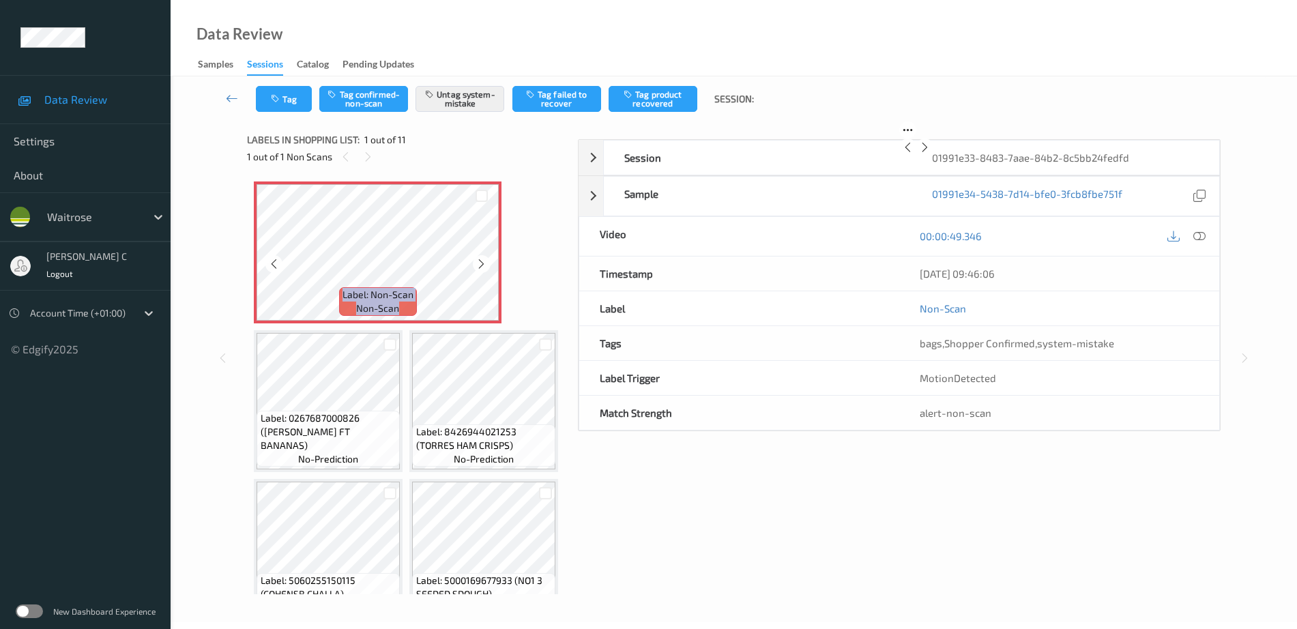
click at [476, 263] on icon at bounding box center [482, 264] width 12 height 12
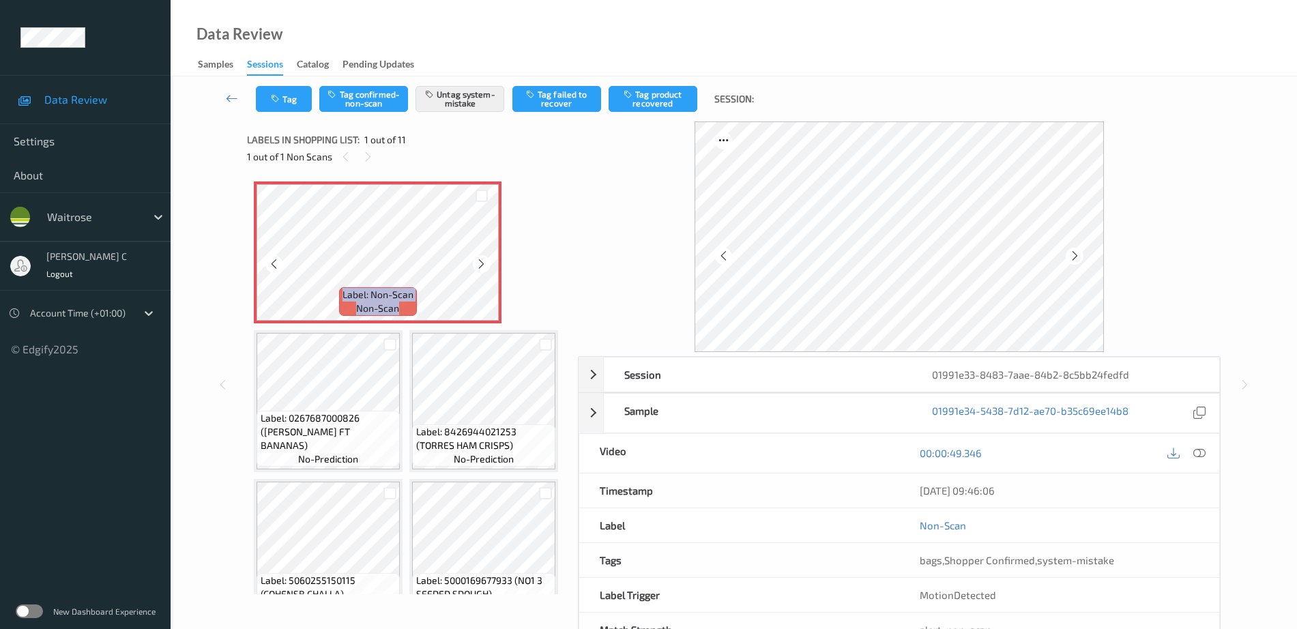
click at [476, 263] on icon at bounding box center [482, 264] width 12 height 12
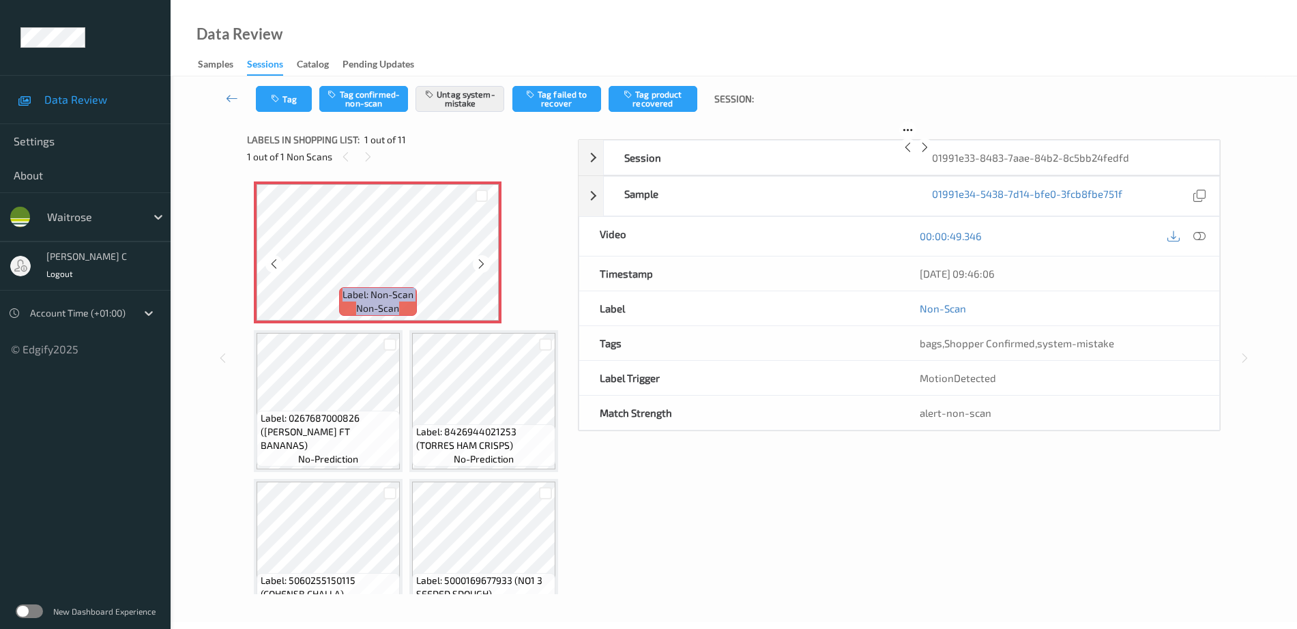
click at [476, 263] on icon at bounding box center [482, 264] width 12 height 12
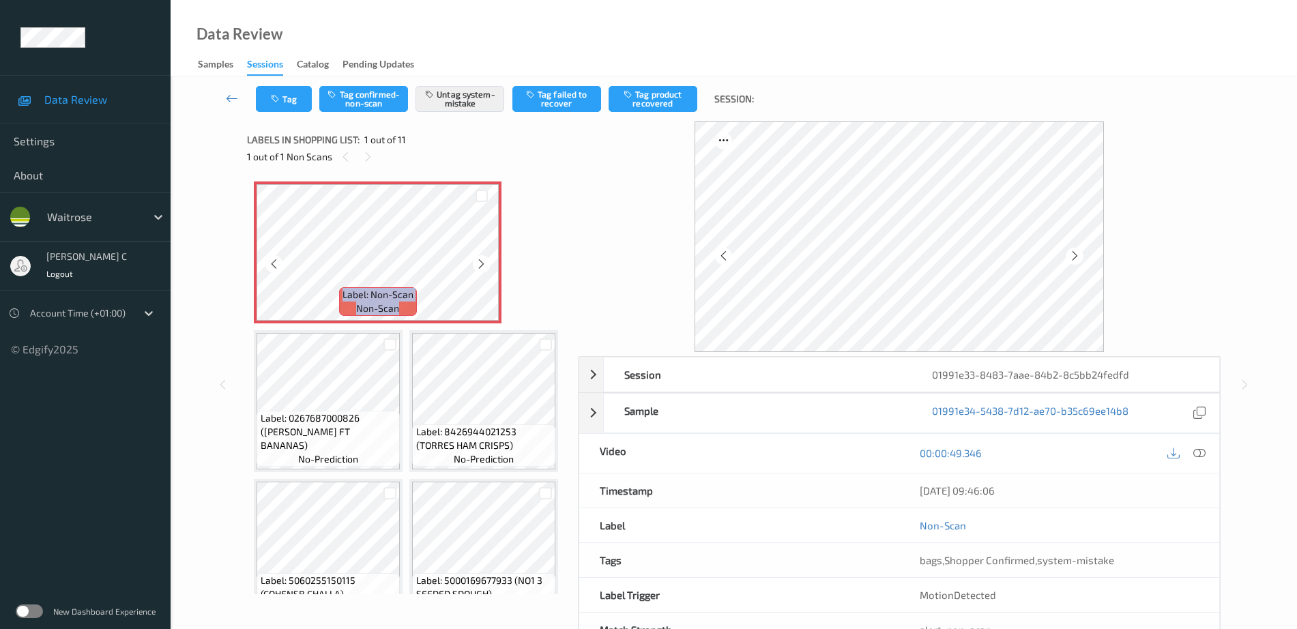
click at [476, 263] on icon at bounding box center [482, 264] width 12 height 12
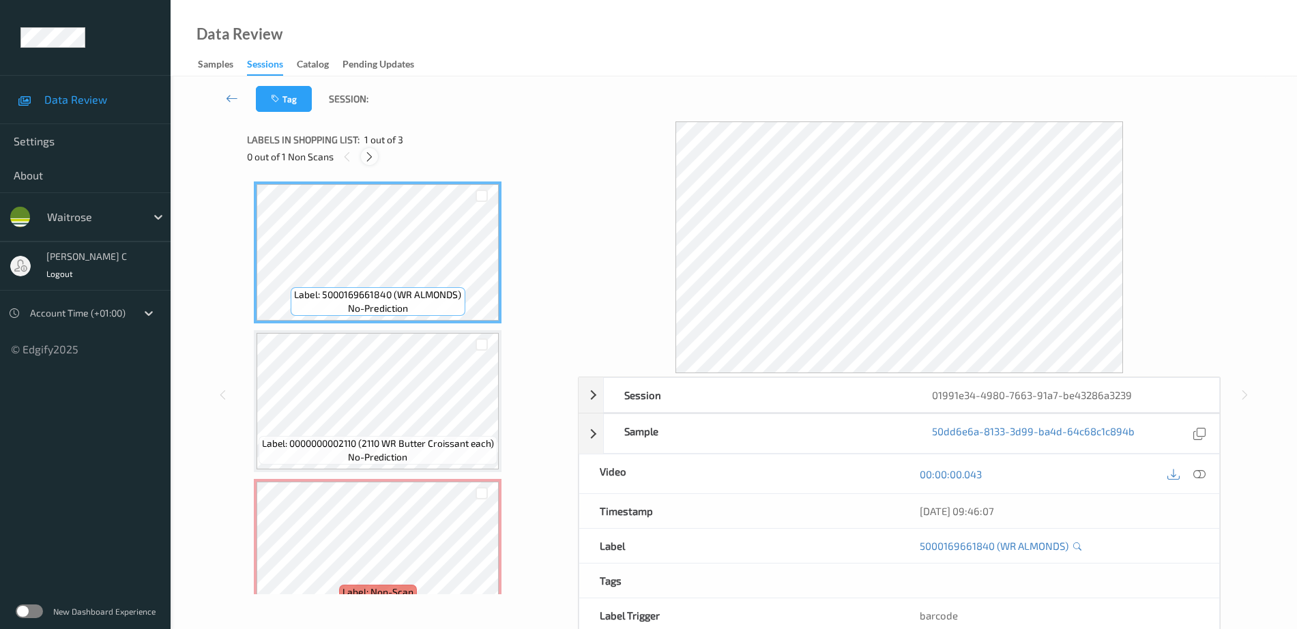
click at [363, 162] on div at bounding box center [369, 156] width 17 height 17
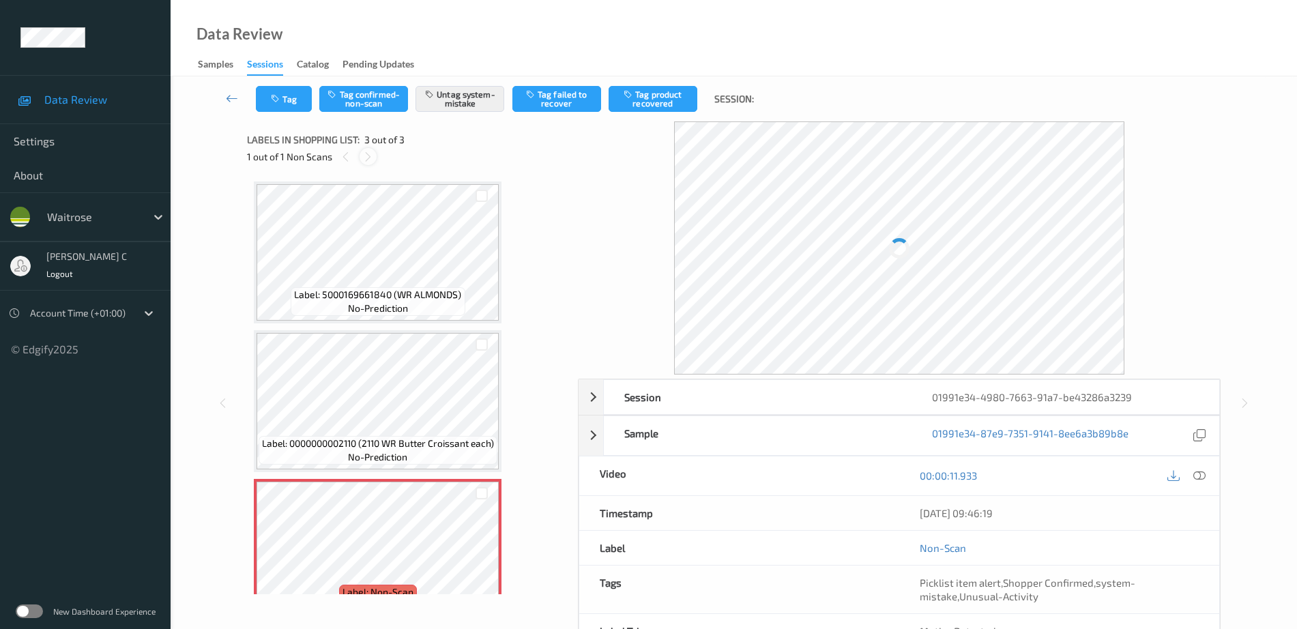
scroll to position [33, 0]
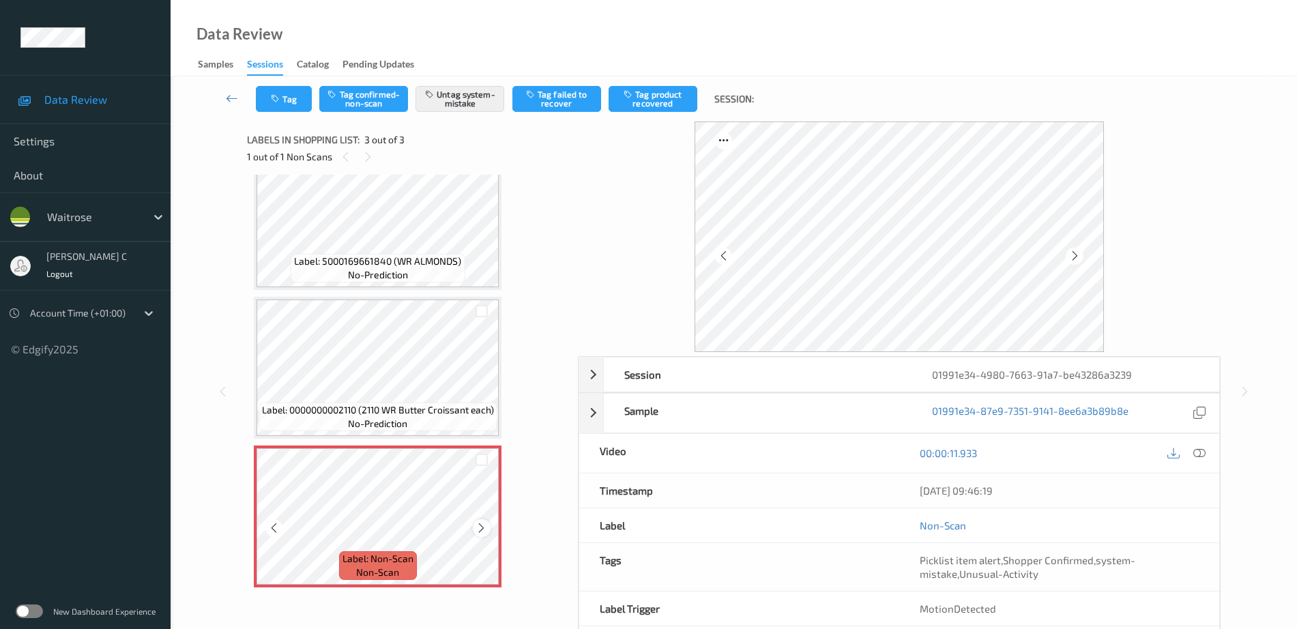
click at [480, 534] on icon at bounding box center [482, 528] width 12 height 12
click at [479, 533] on div at bounding box center [481, 527] width 17 height 17
click at [479, 533] on icon at bounding box center [482, 528] width 12 height 12
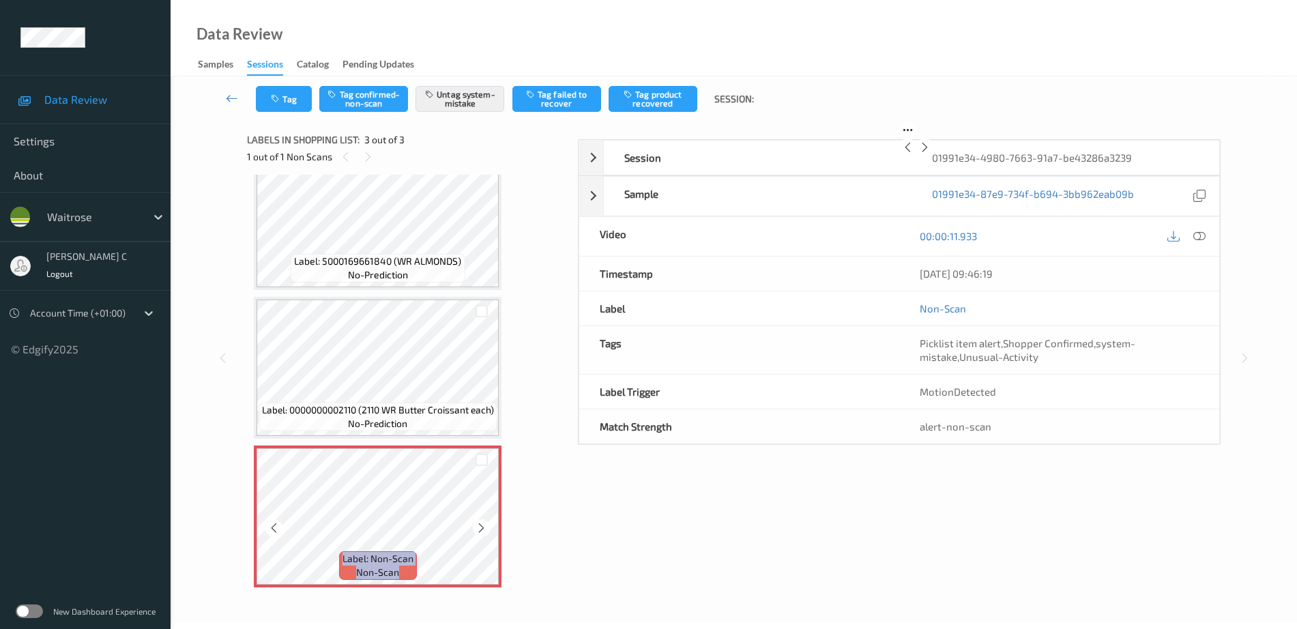
click at [479, 533] on icon at bounding box center [482, 528] width 12 height 12
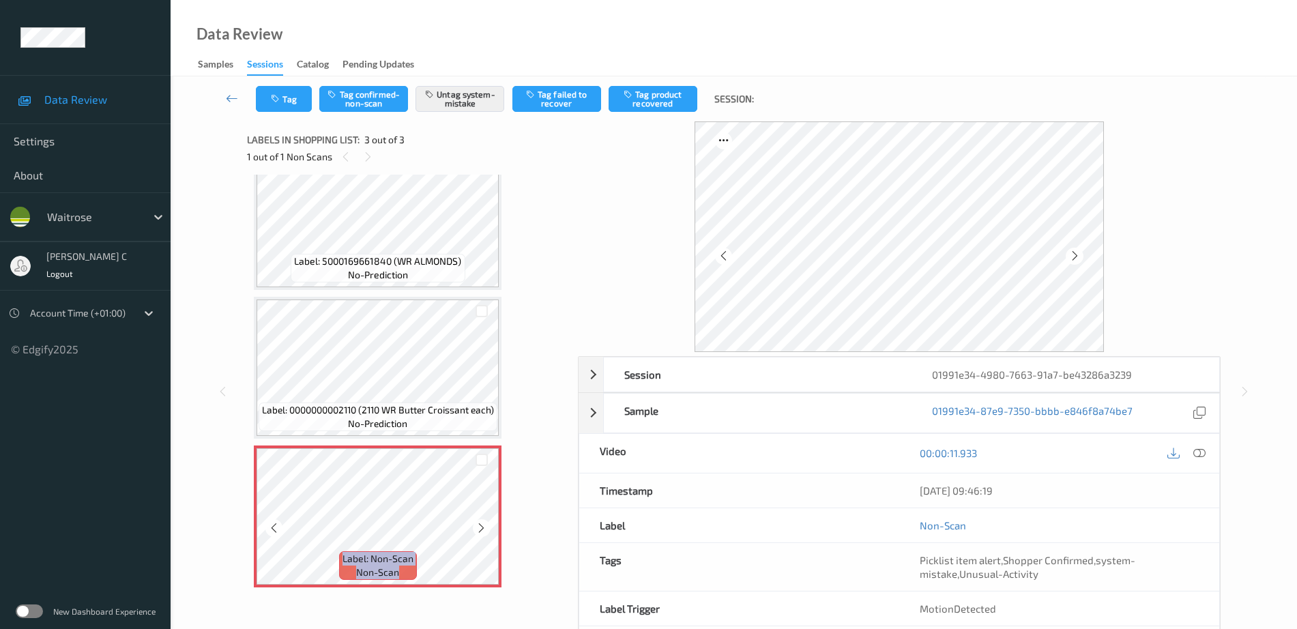
click at [479, 533] on icon at bounding box center [482, 528] width 12 height 12
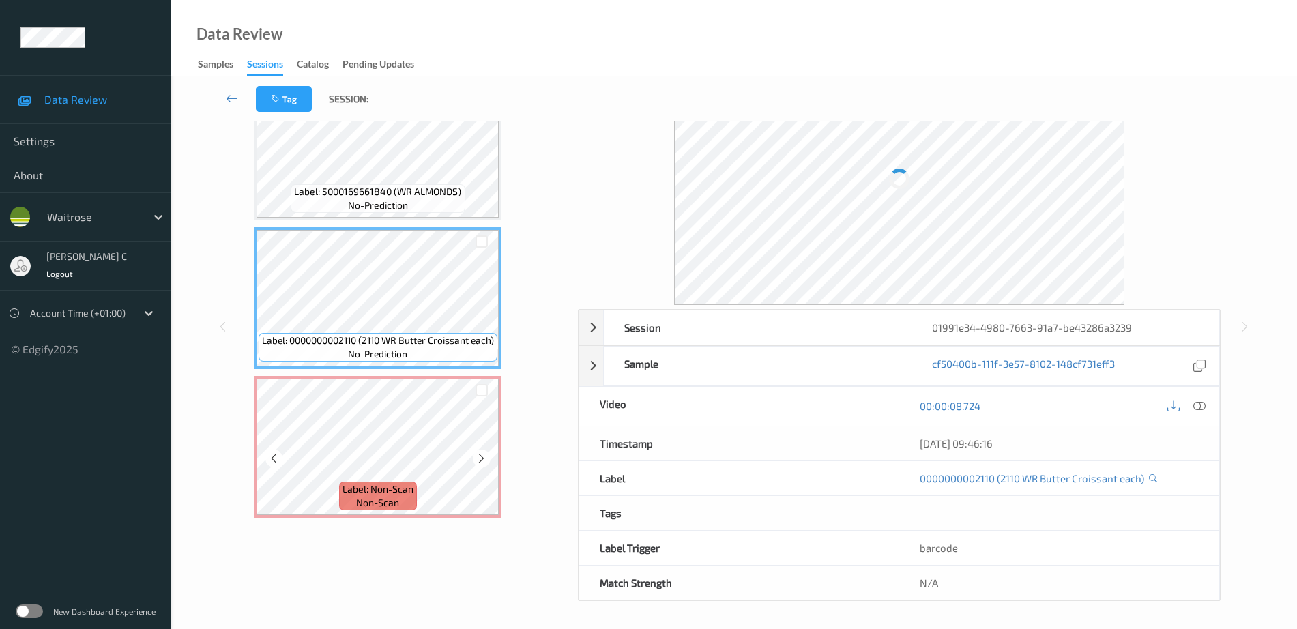
scroll to position [61, 0]
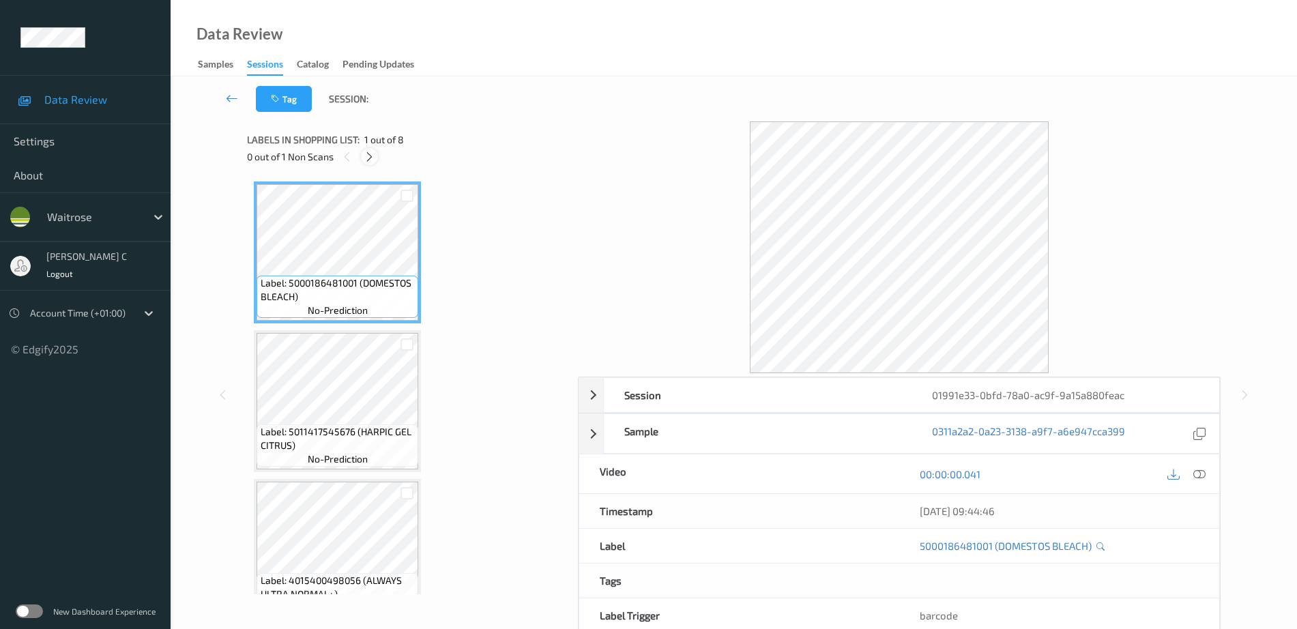
click at [366, 158] on icon at bounding box center [370, 157] width 12 height 12
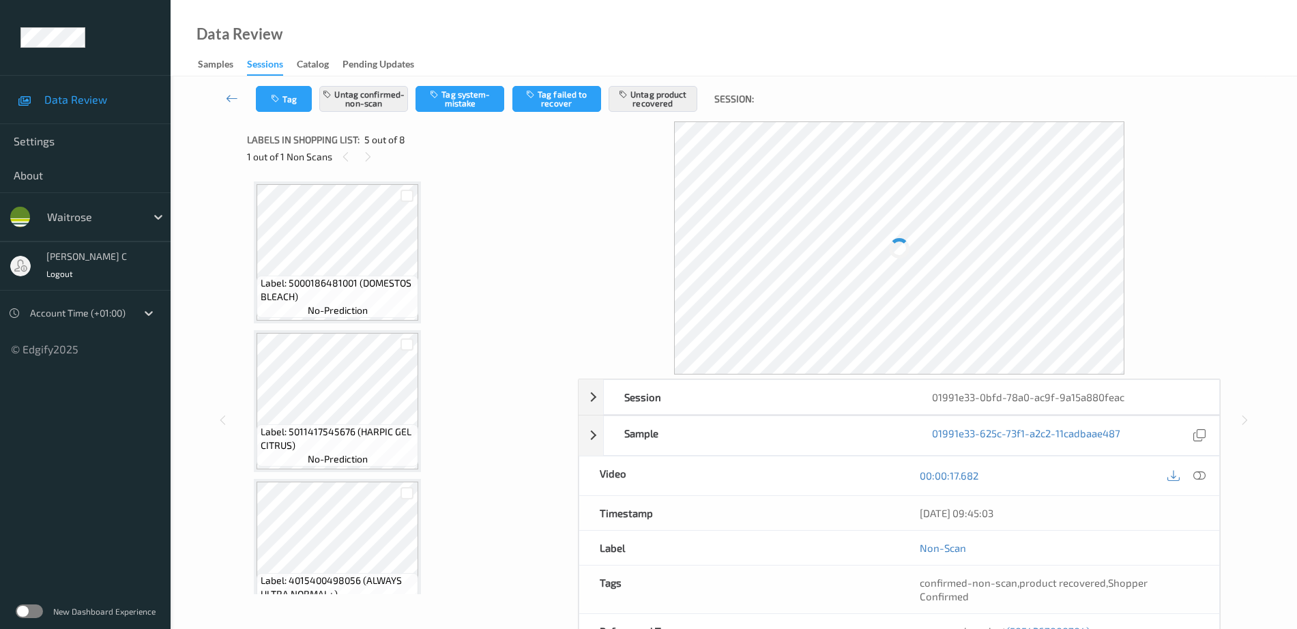
scroll to position [453, 0]
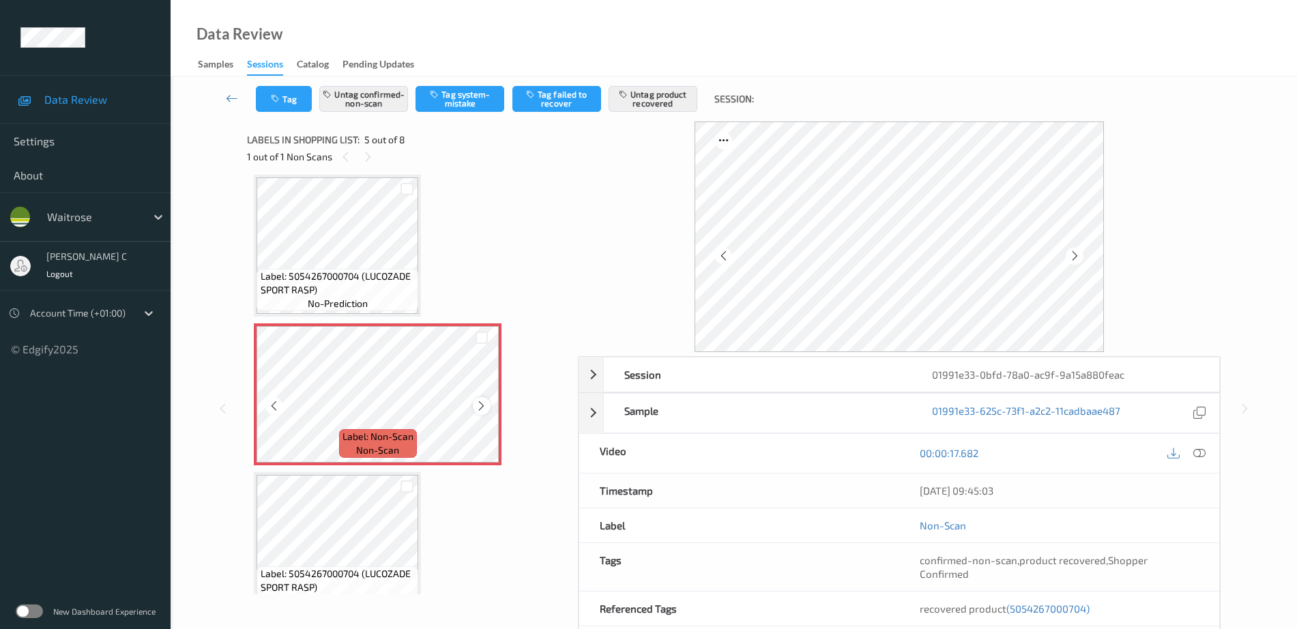
click at [484, 403] on icon at bounding box center [482, 406] width 12 height 12
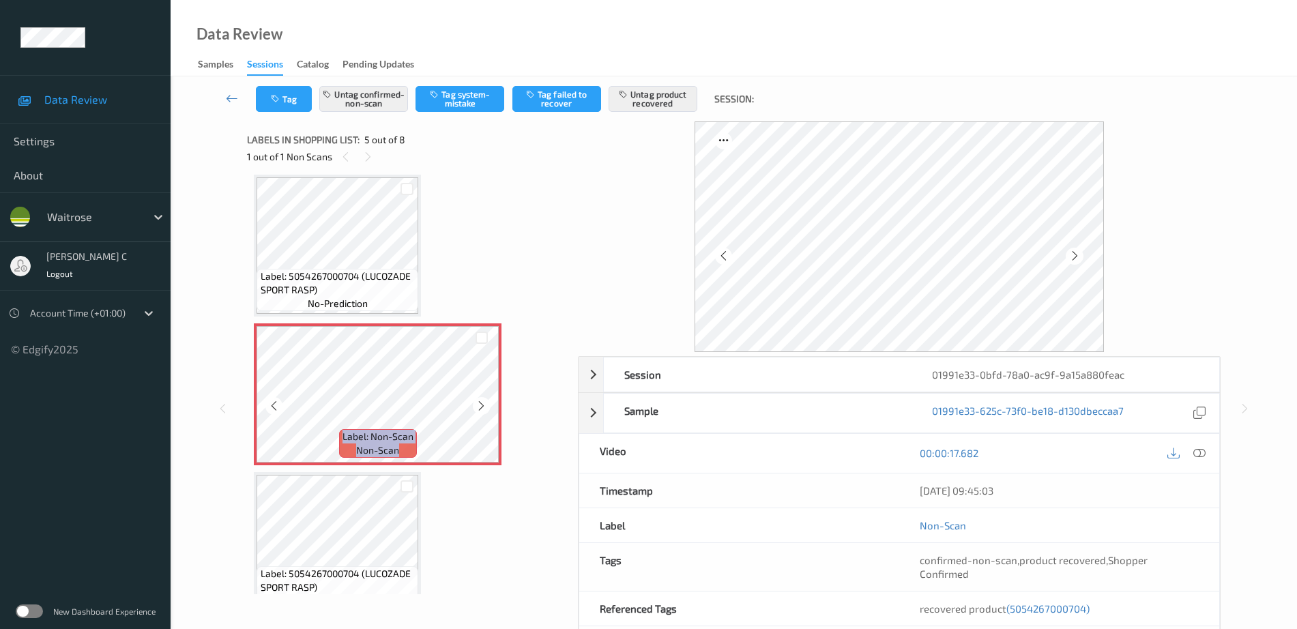
click at [484, 403] on icon at bounding box center [482, 406] width 12 height 12
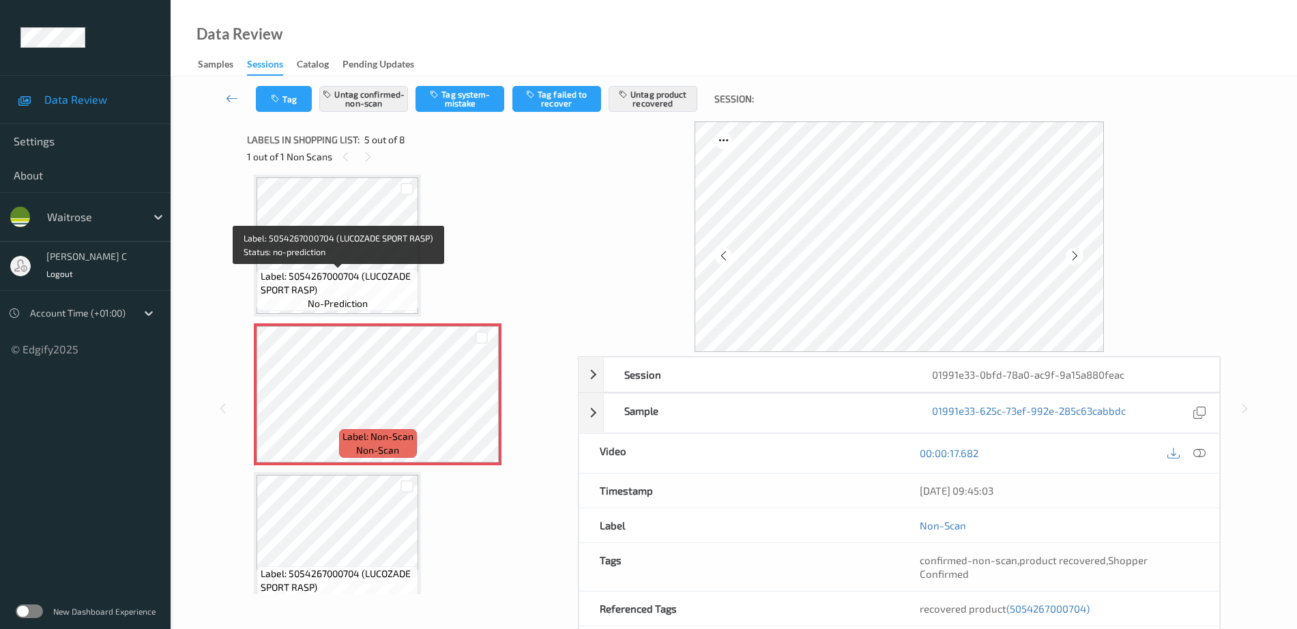
scroll to position [368, 0]
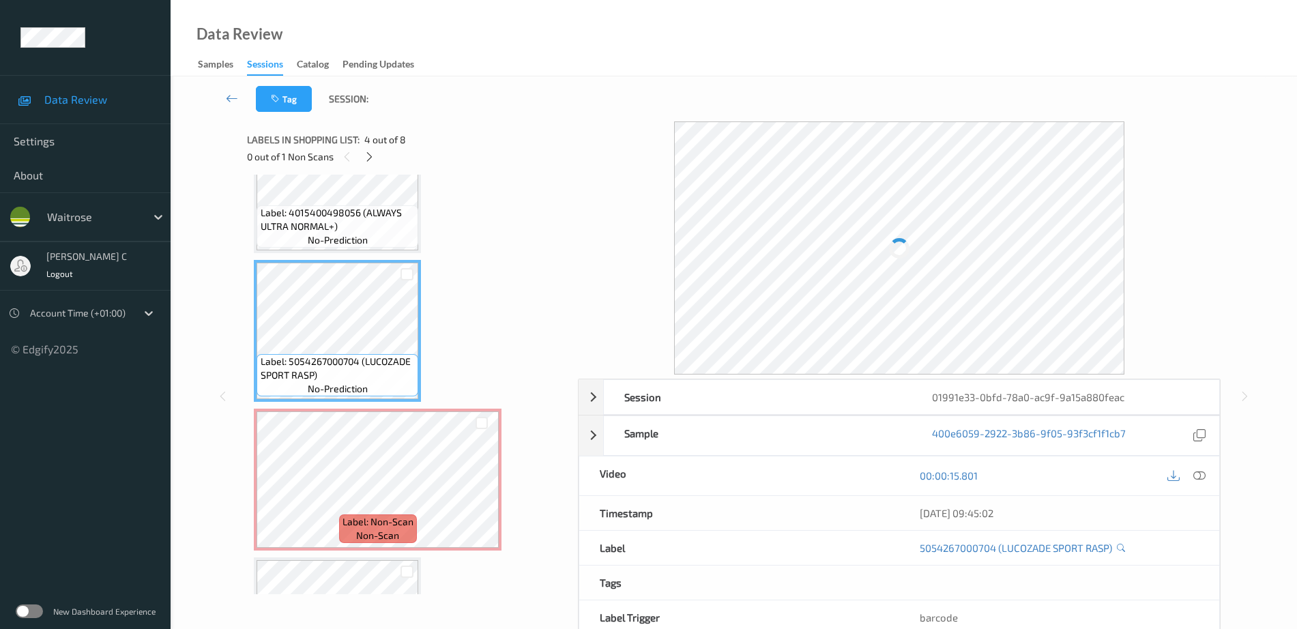
click at [313, 216] on span "Label: 4015400498056 (ALWAYS ULTRA NORMAL+)" at bounding box center [338, 219] width 155 height 27
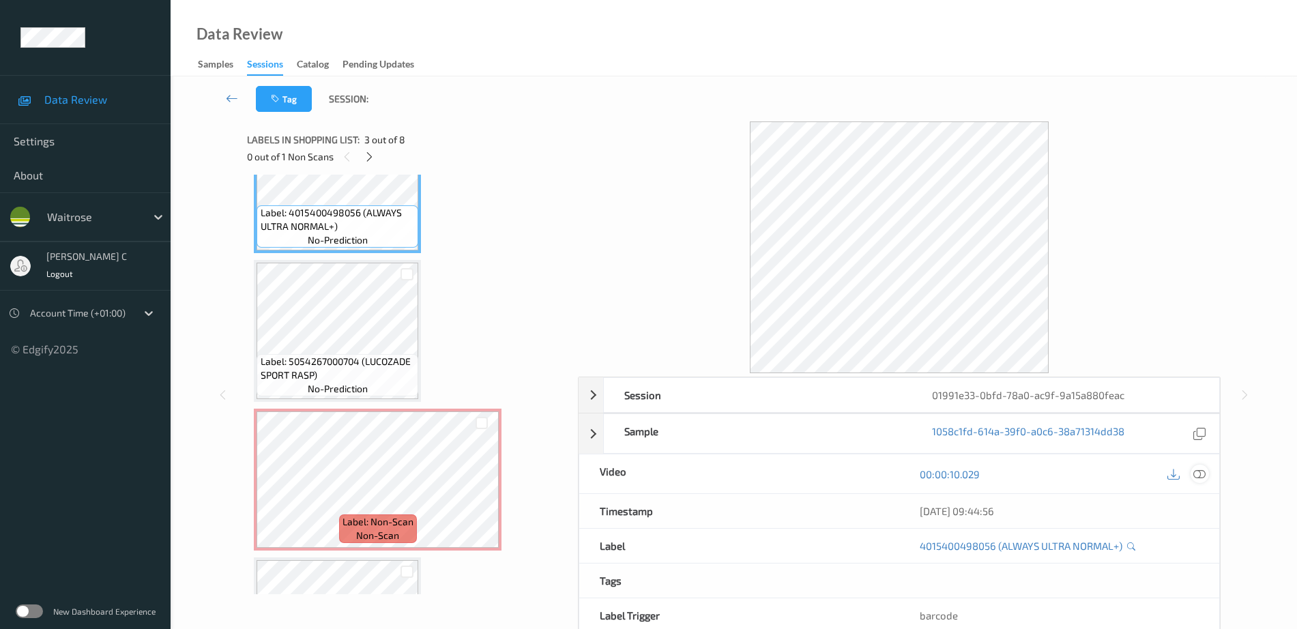
click at [1198, 470] on icon at bounding box center [1199, 474] width 12 height 12
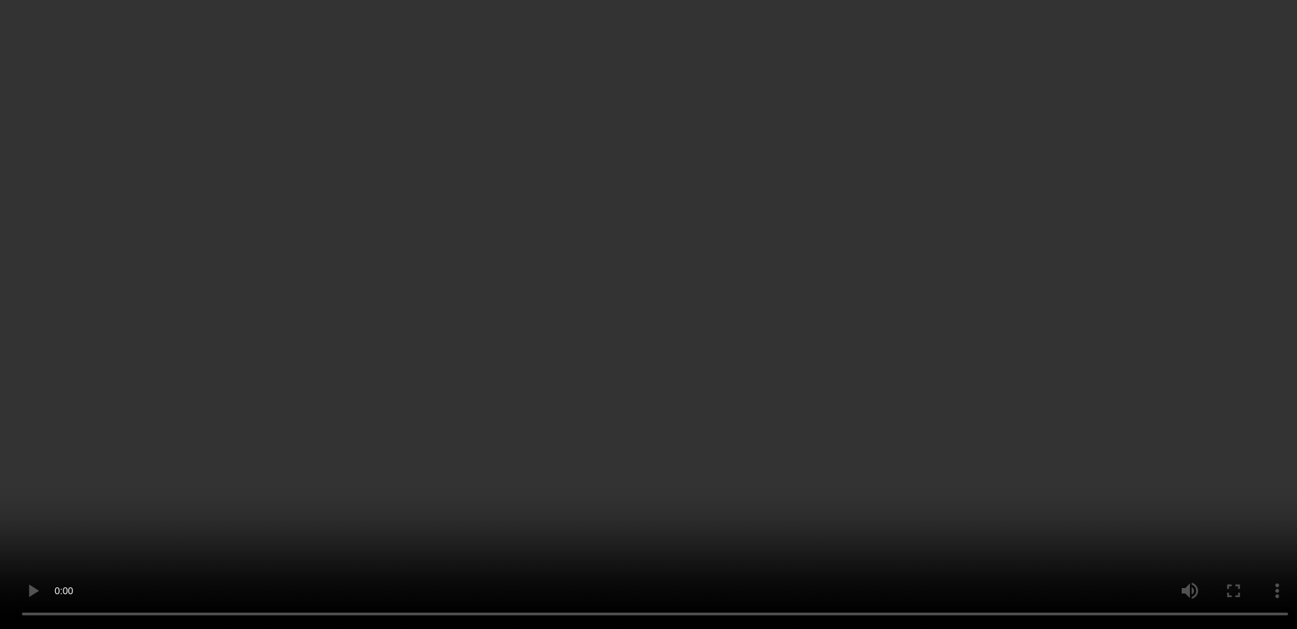
scroll to position [538, 0]
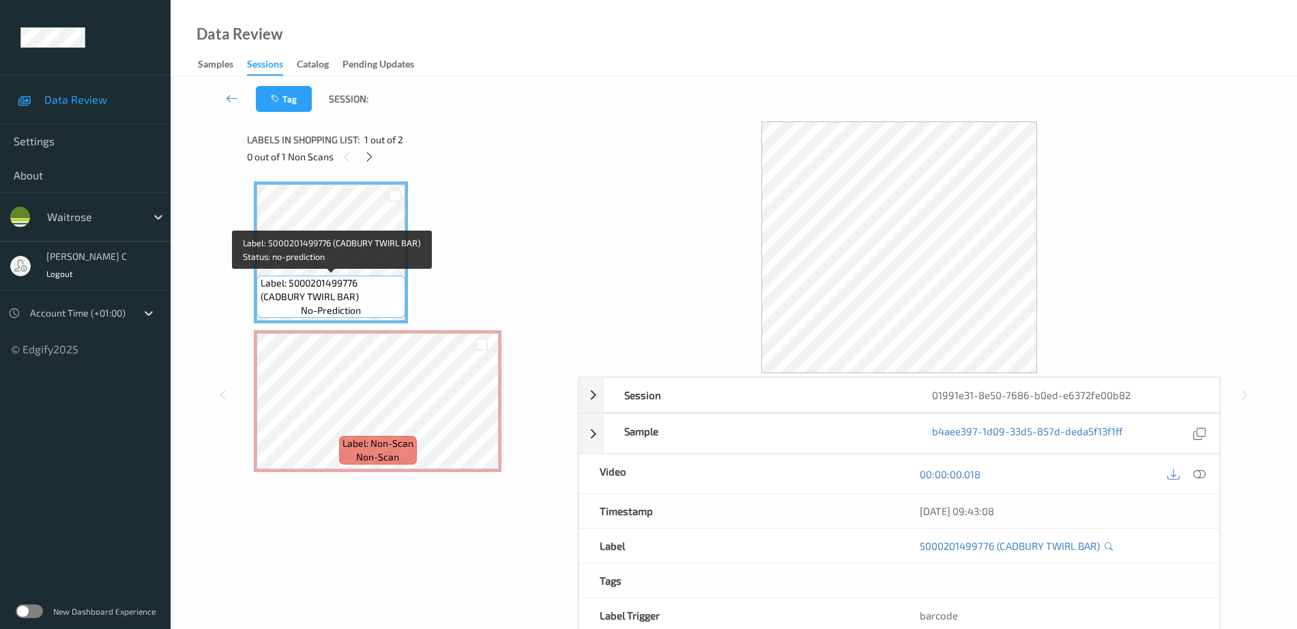
click at [337, 277] on span "Label: 5000201499776 (CADBURY TWIRL BAR)" at bounding box center [332, 289] width 142 height 27
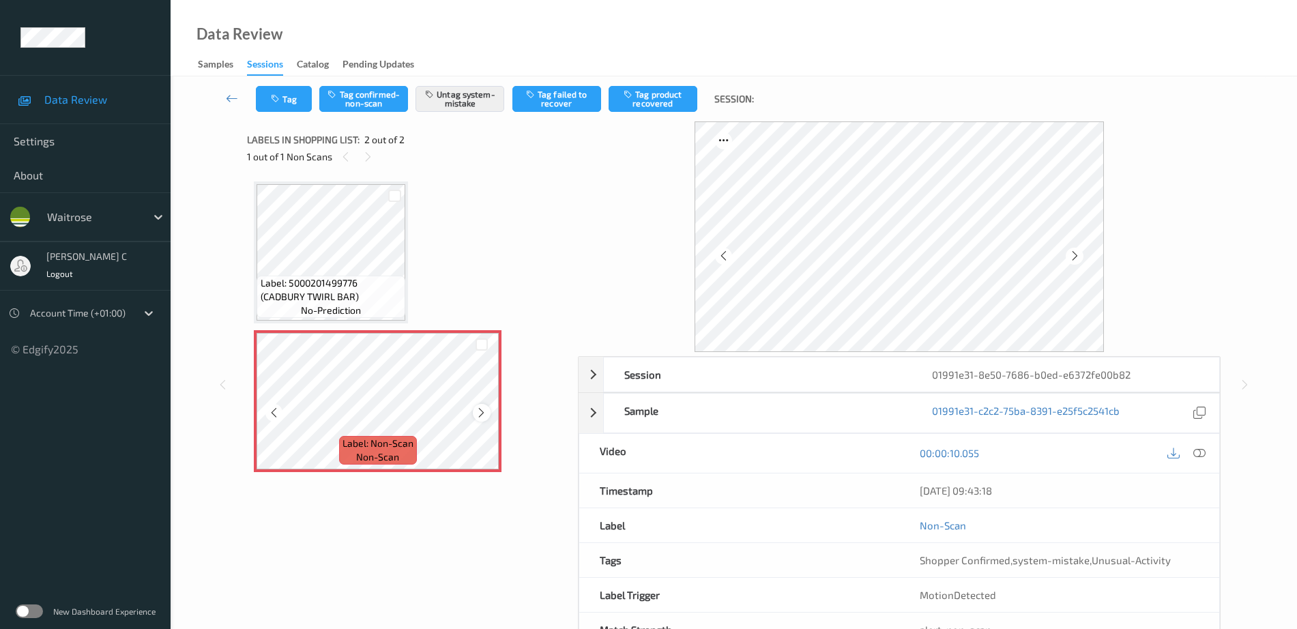
click at [484, 416] on icon at bounding box center [482, 413] width 12 height 12
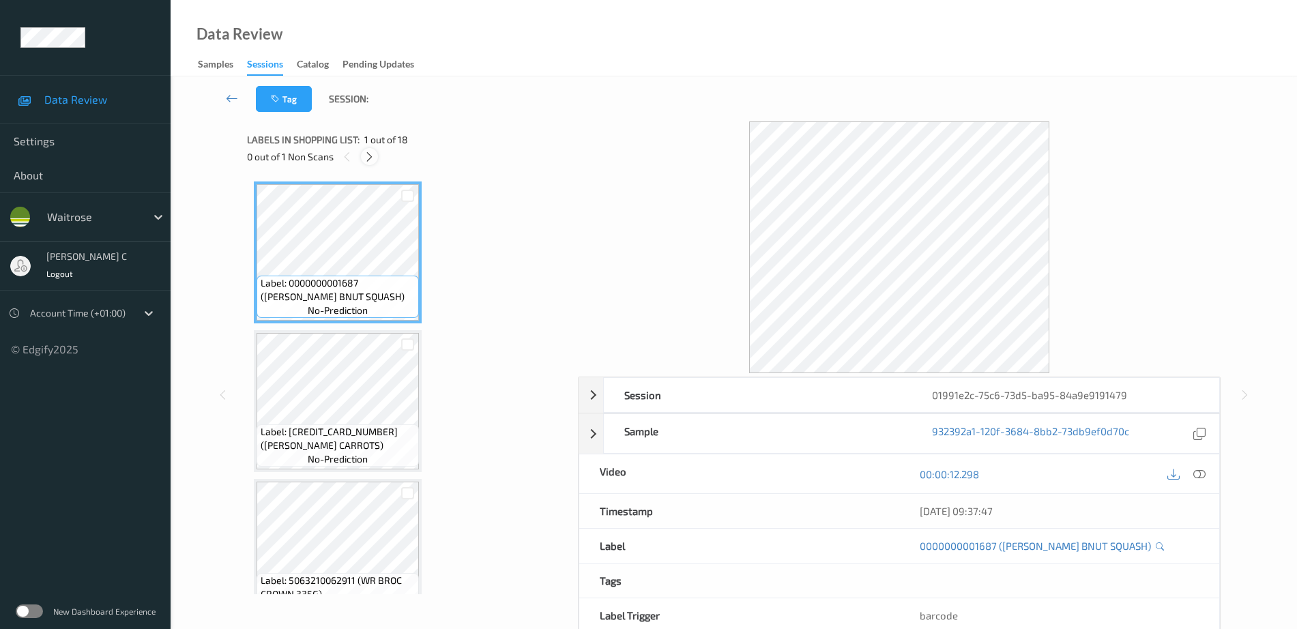
click at [364, 151] on icon at bounding box center [370, 157] width 12 height 12
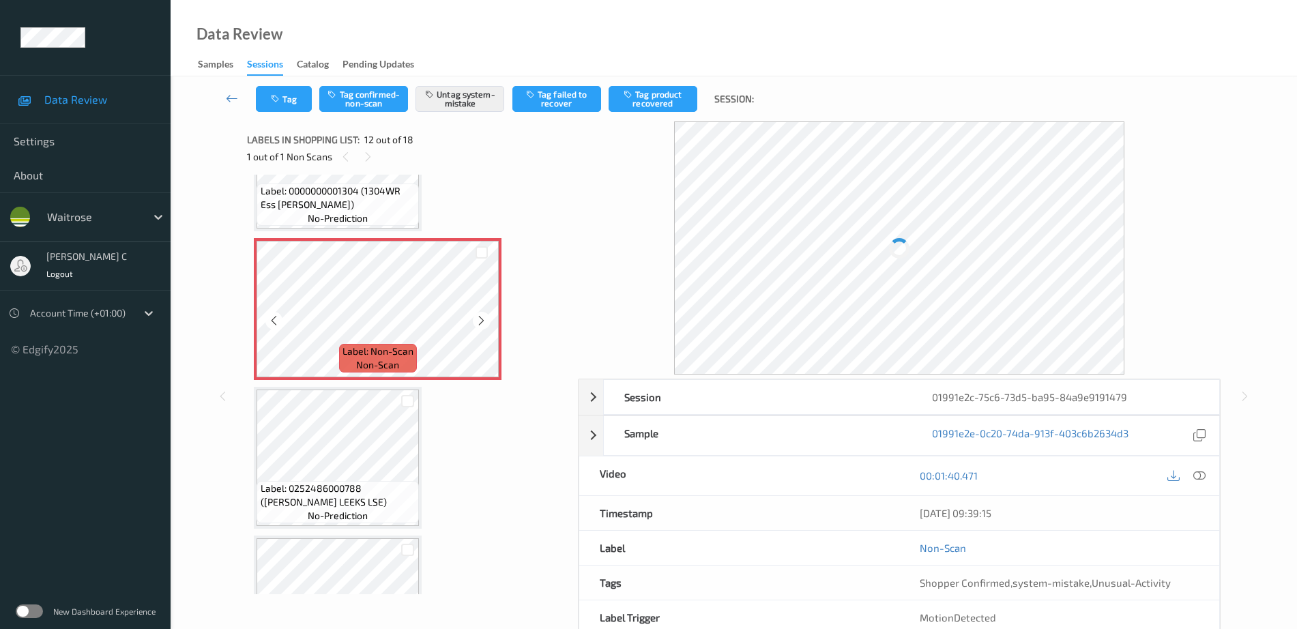
scroll to position [1409, 0]
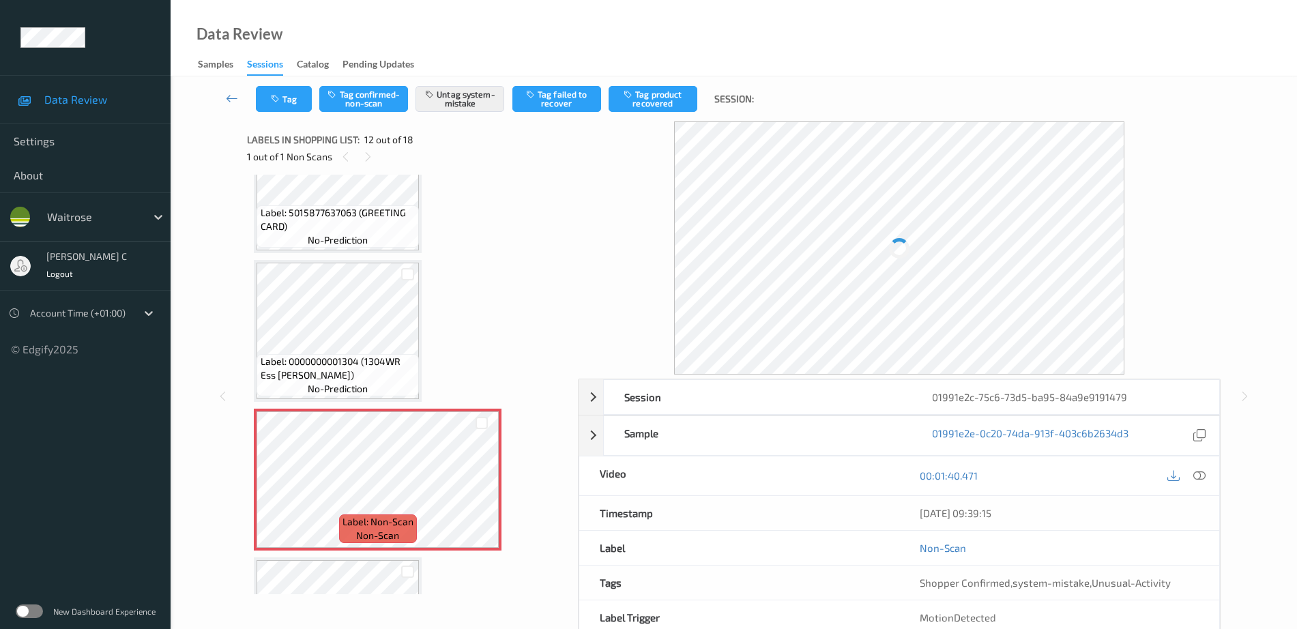
click at [338, 235] on span "no-prediction" at bounding box center [338, 240] width 60 height 14
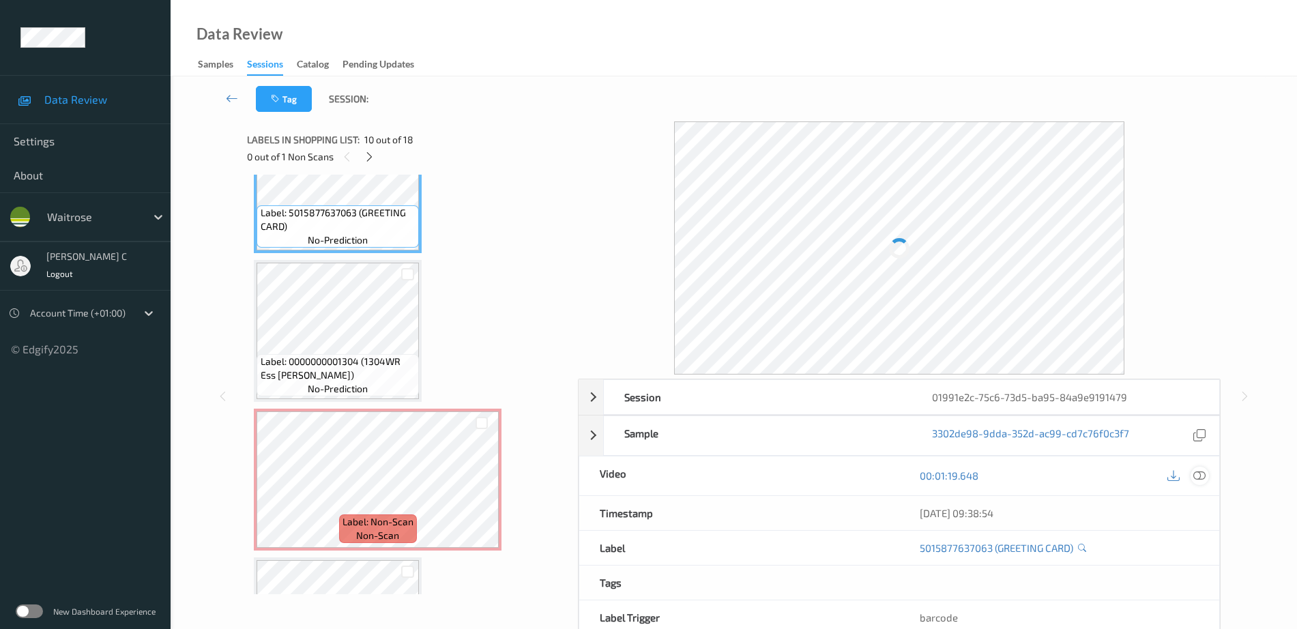
click at [1206, 475] on icon at bounding box center [1199, 475] width 12 height 12
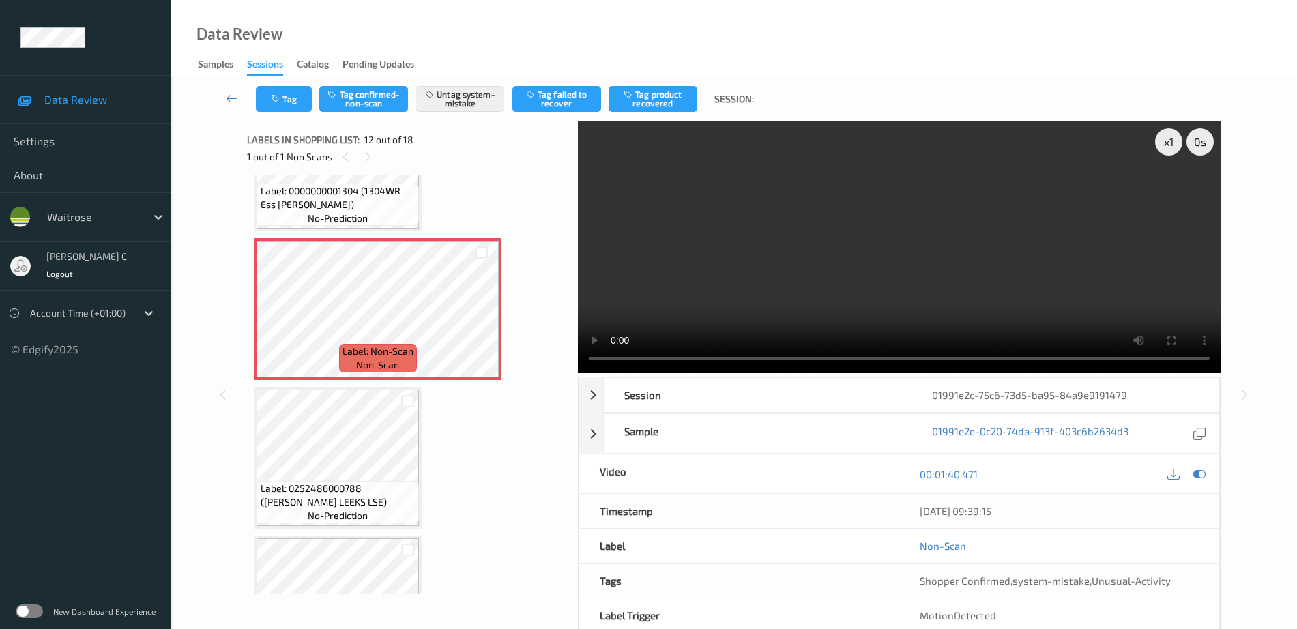
click at [316, 492] on span "Label: 0252486000788 (WR ESS LEEKS LSE)" at bounding box center [339, 495] width 156 height 27
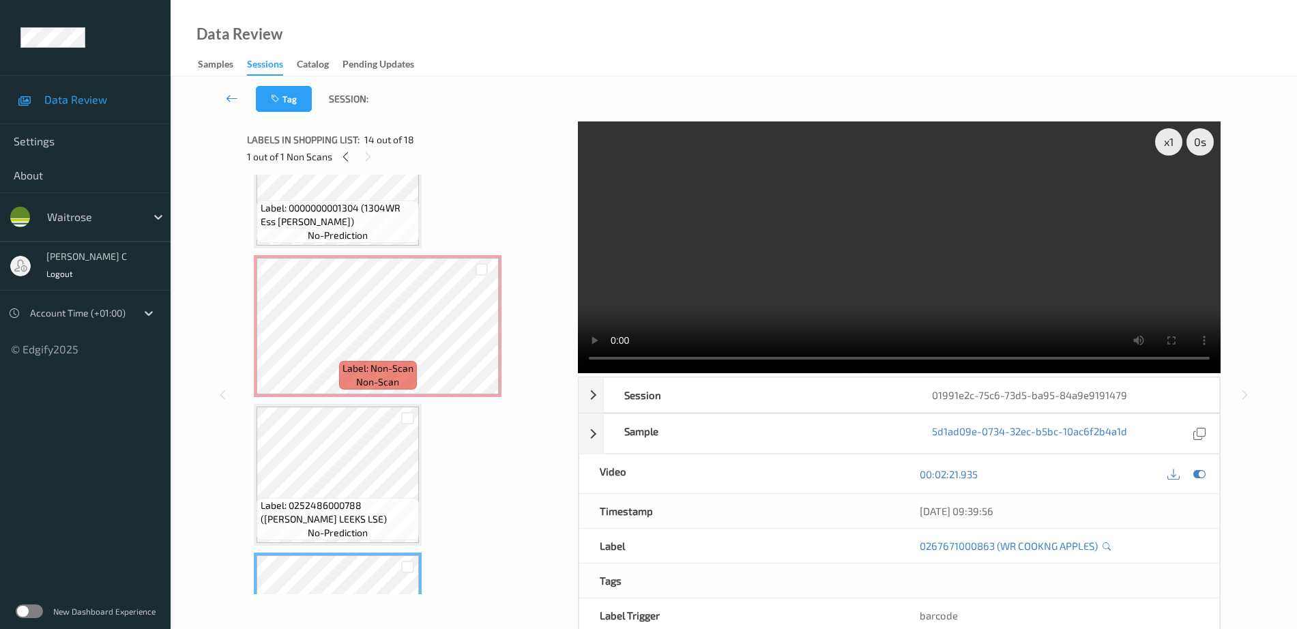
scroll to position [1494, 0]
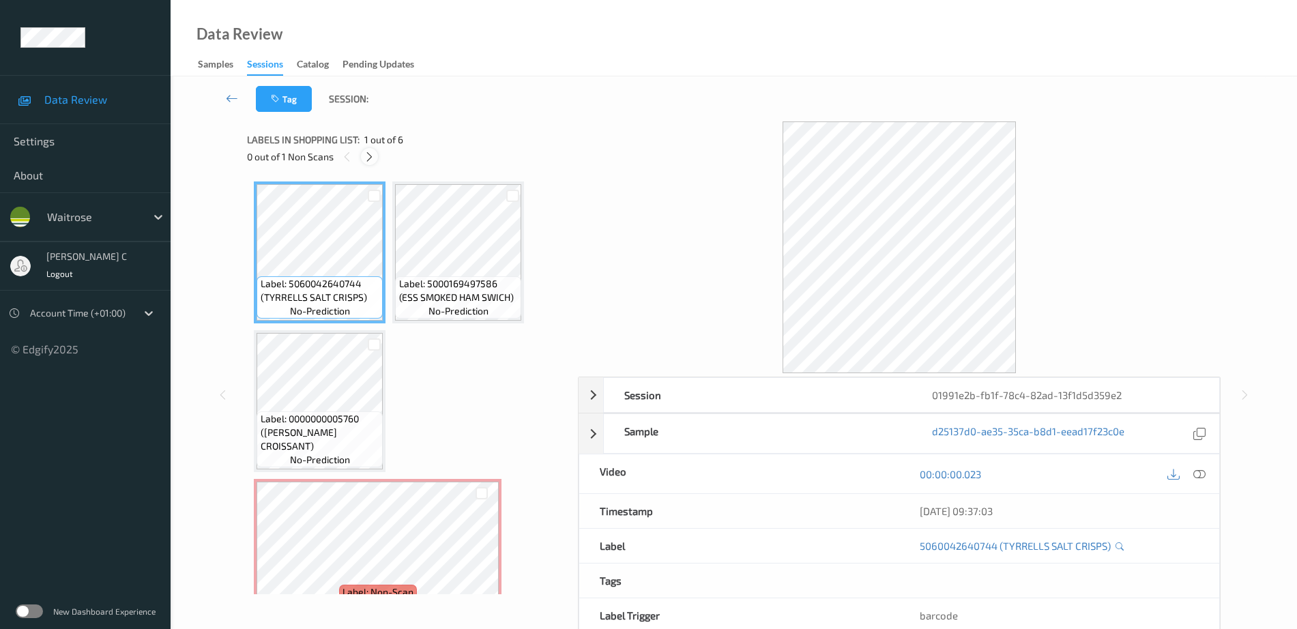
click at [373, 153] on icon at bounding box center [370, 157] width 12 height 12
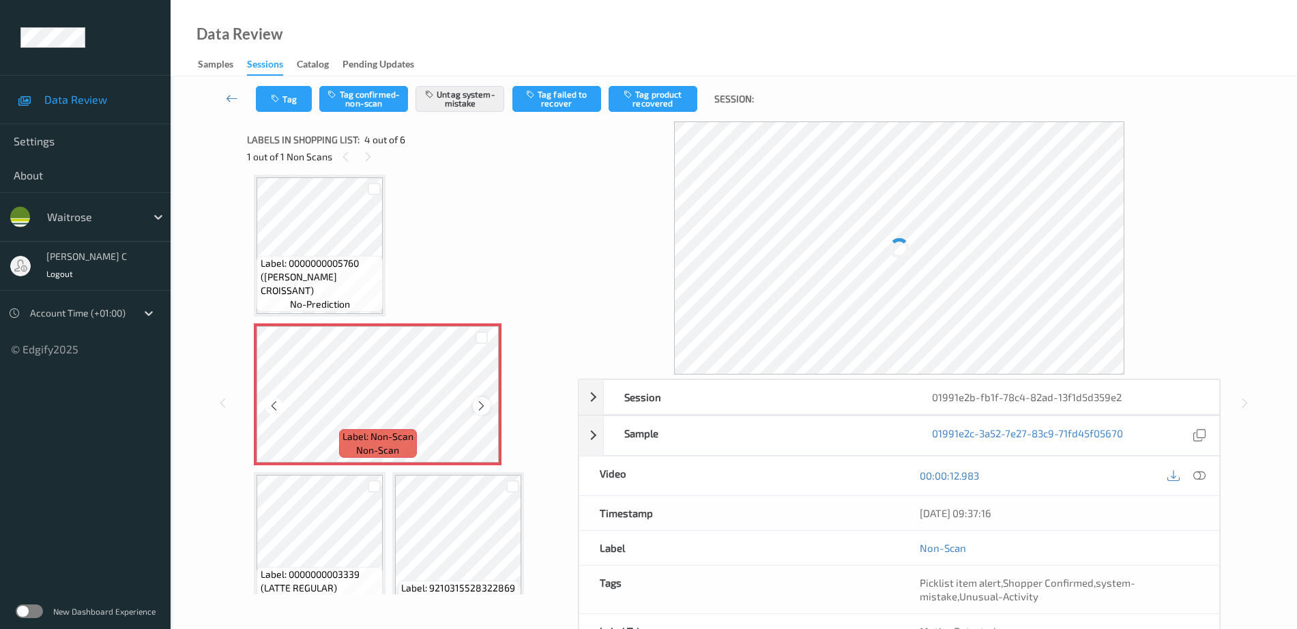
click at [478, 399] on div at bounding box center [481, 405] width 17 height 17
click at [480, 404] on icon at bounding box center [482, 406] width 12 height 12
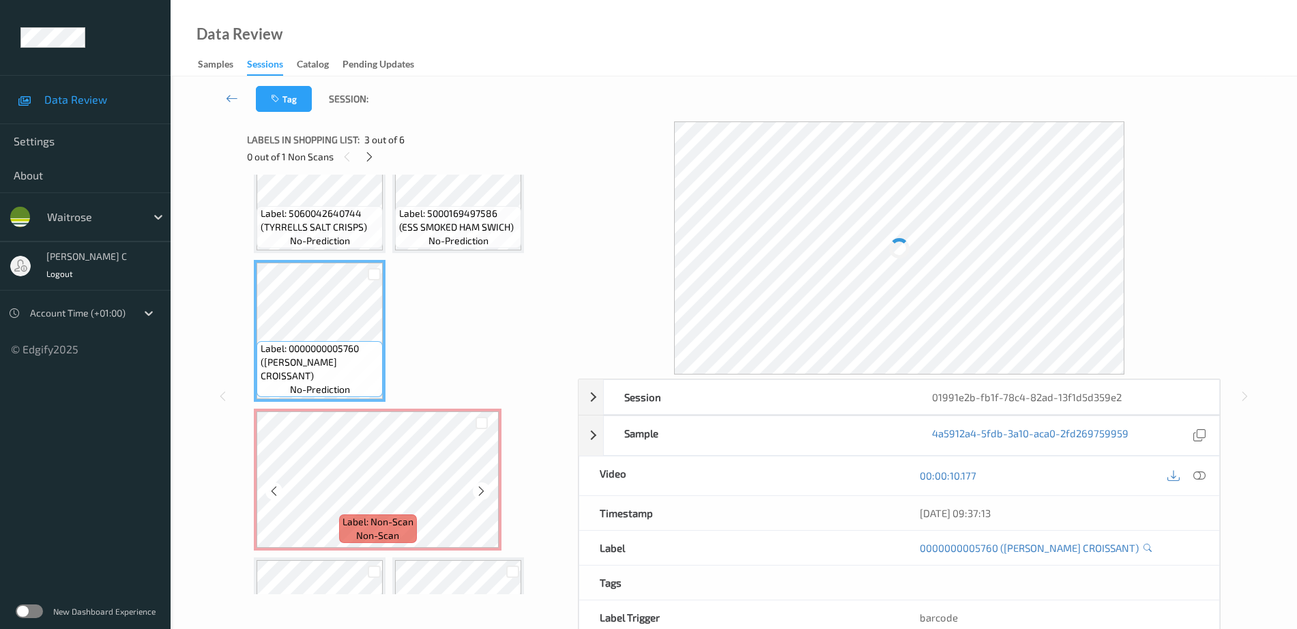
click at [364, 530] on span "non-scan" at bounding box center [377, 536] width 43 height 14
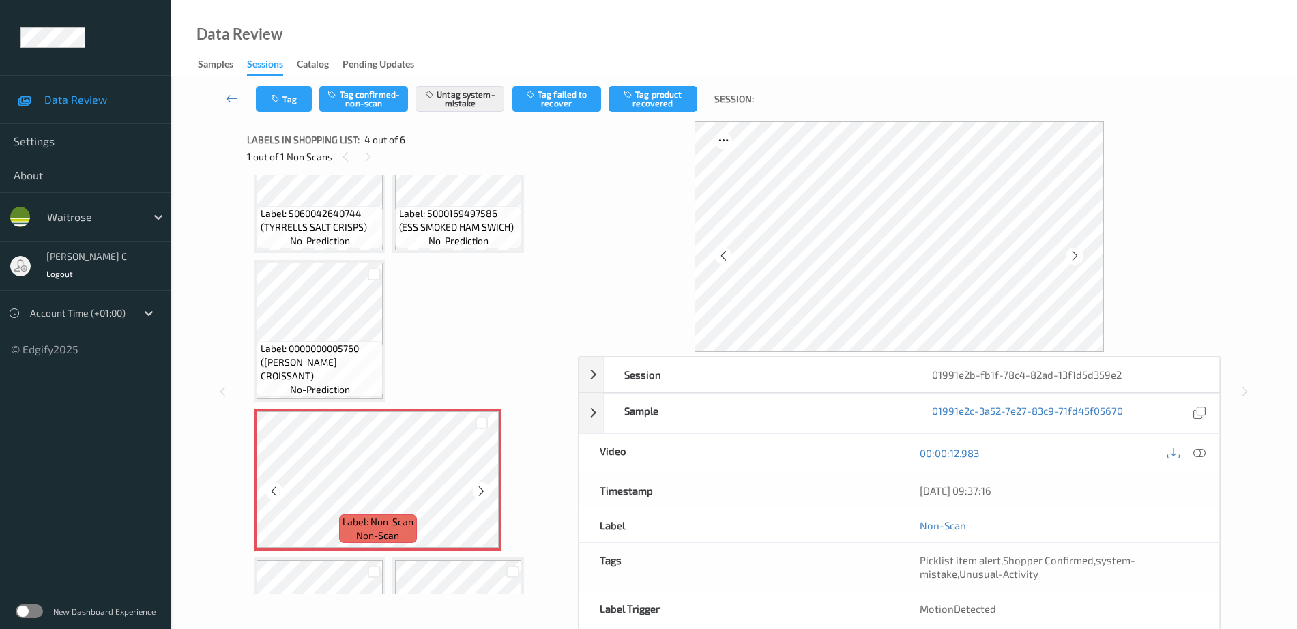
scroll to position [156, 0]
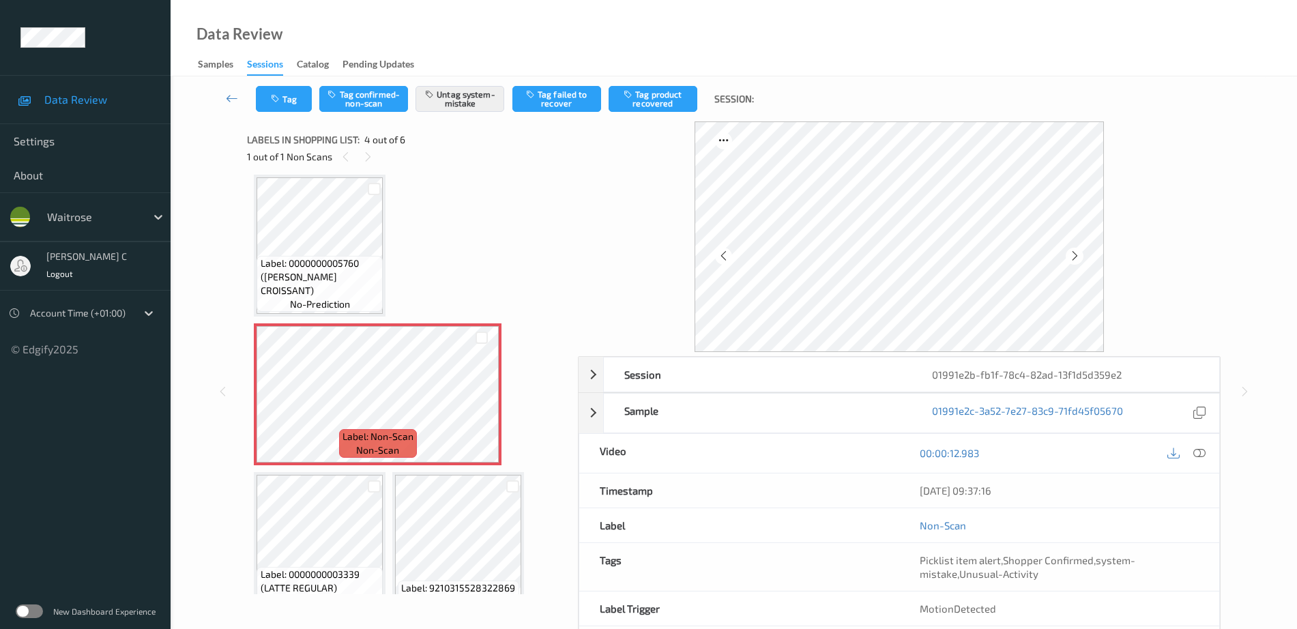
click at [300, 308] on span "no-prediction" at bounding box center [320, 305] width 60 height 14
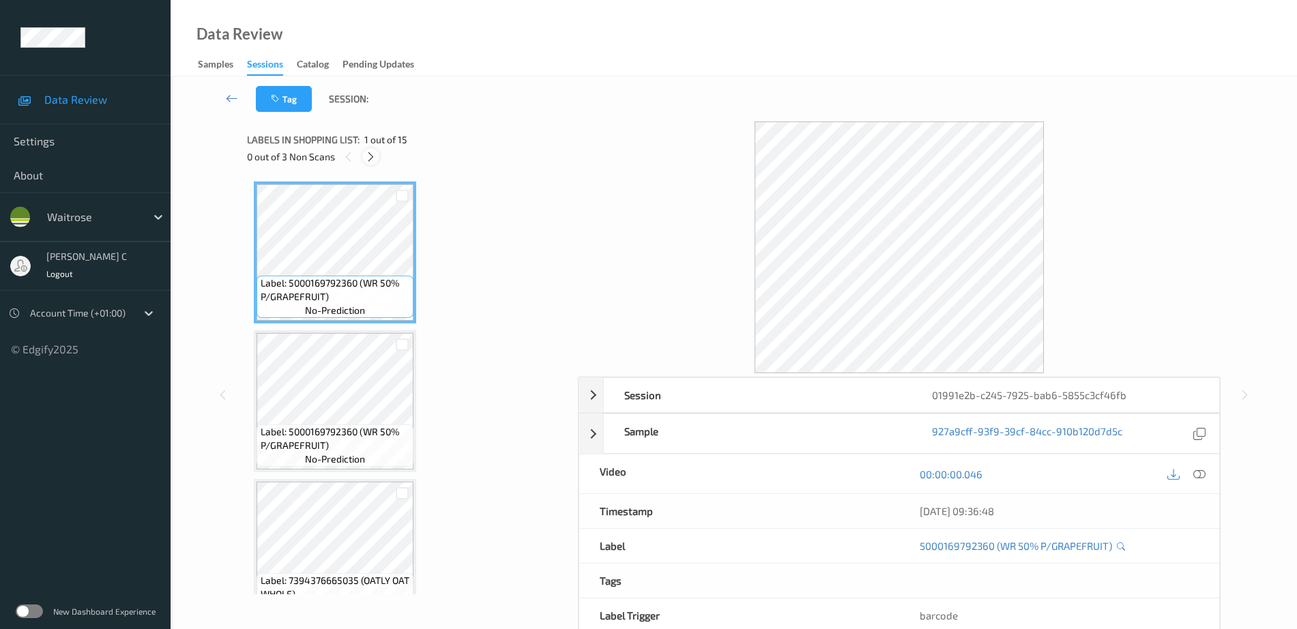
click at [368, 151] on icon at bounding box center [371, 157] width 12 height 12
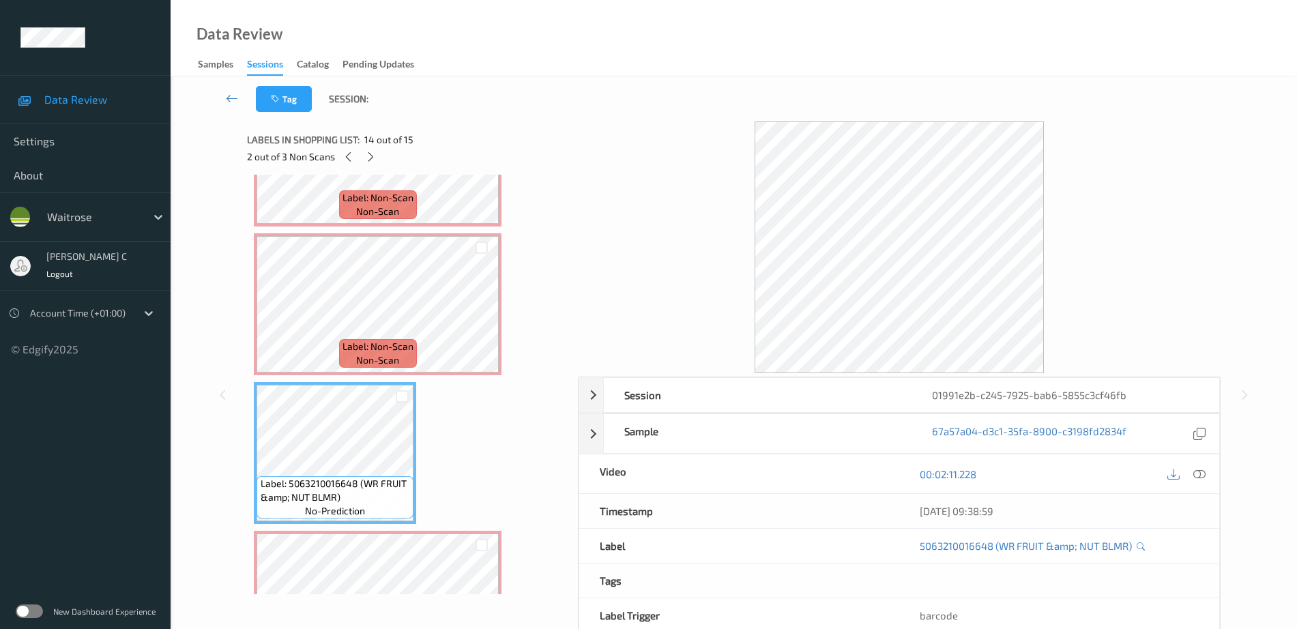
scroll to position [1819, 0]
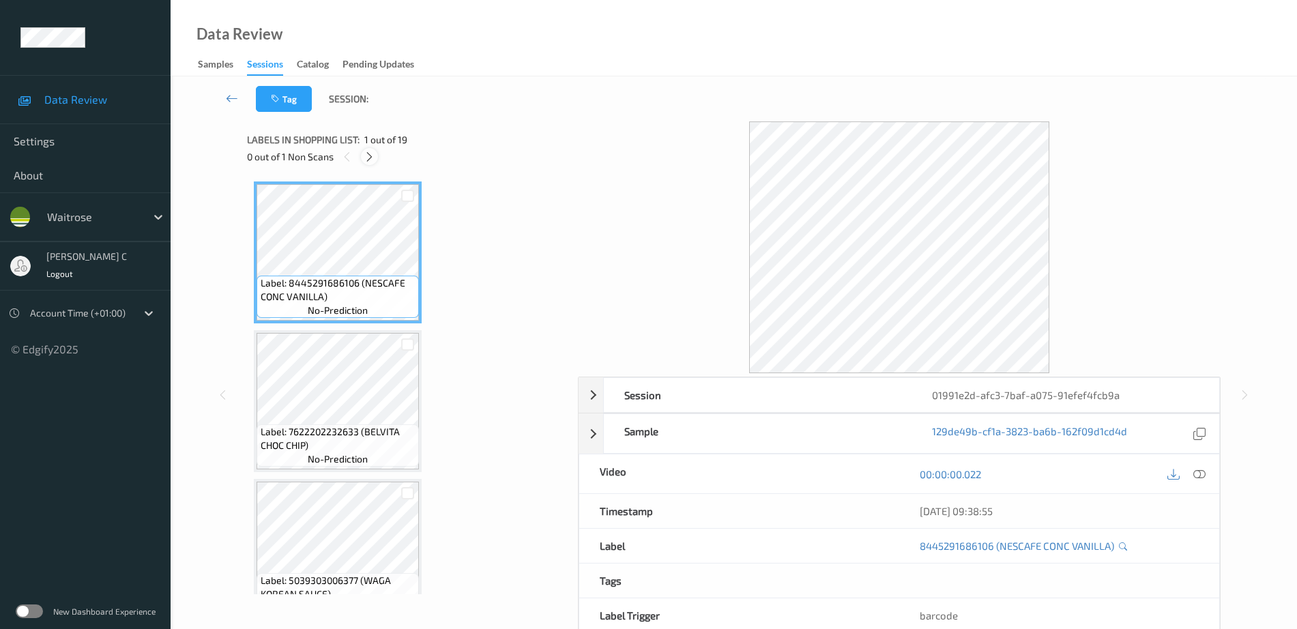
click at [368, 158] on icon at bounding box center [370, 157] width 12 height 12
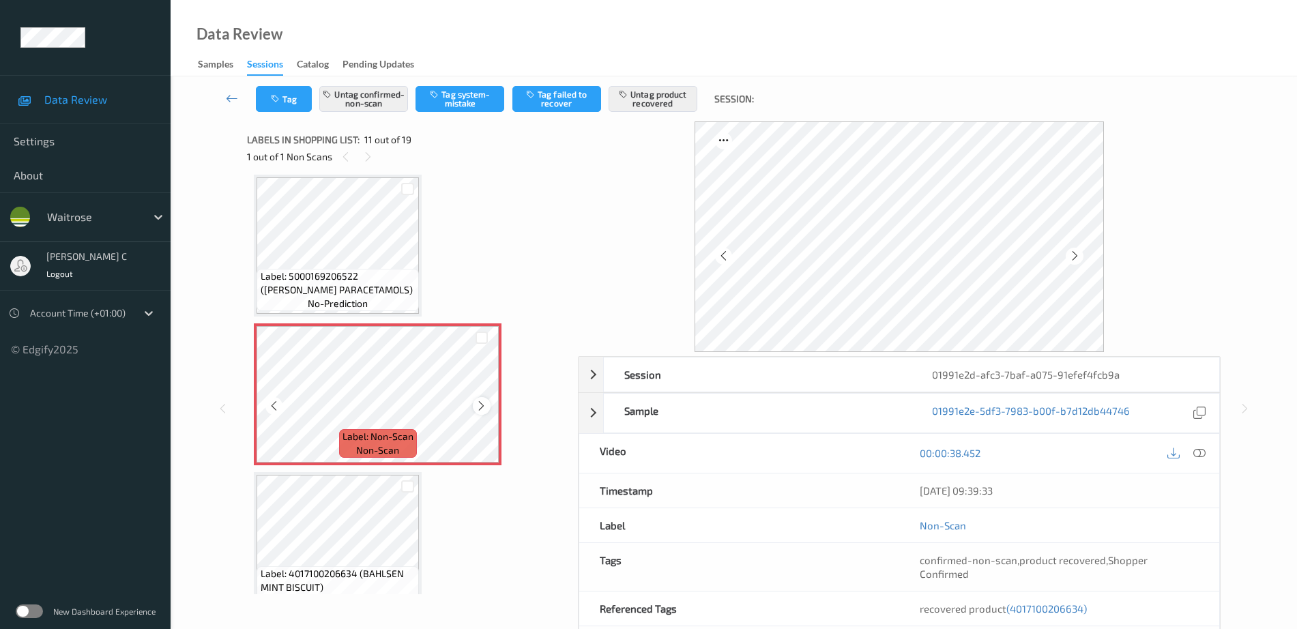
click at [478, 402] on icon at bounding box center [482, 406] width 12 height 12
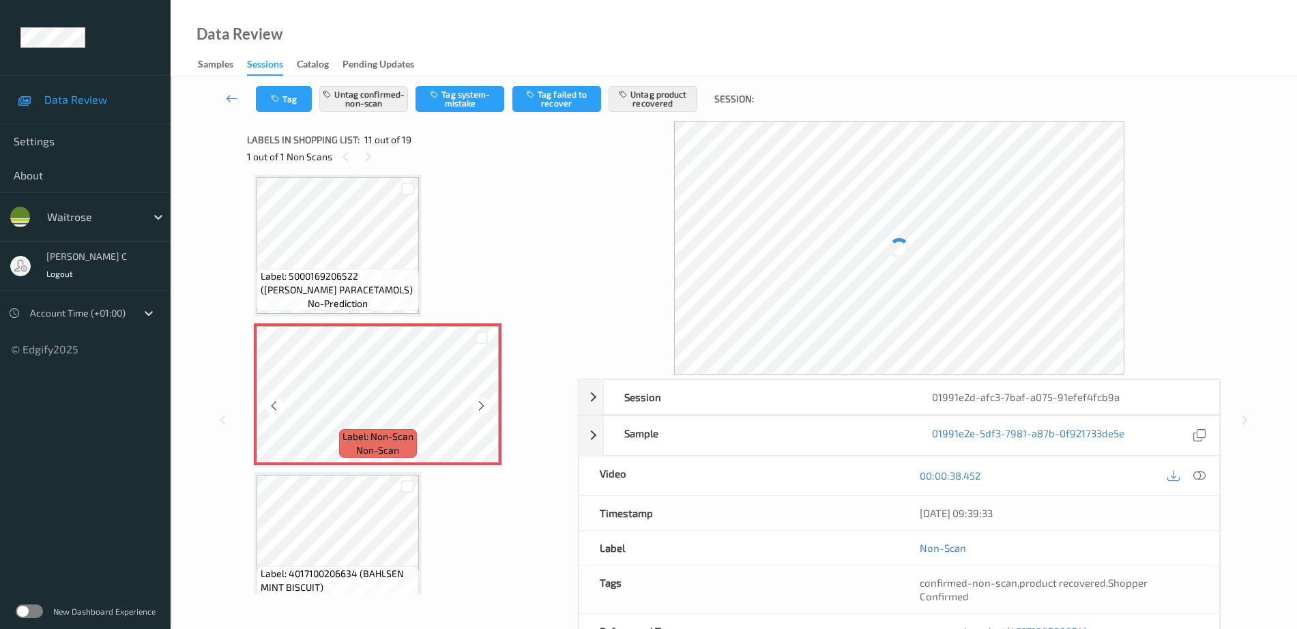
click at [478, 402] on icon at bounding box center [482, 406] width 12 height 12
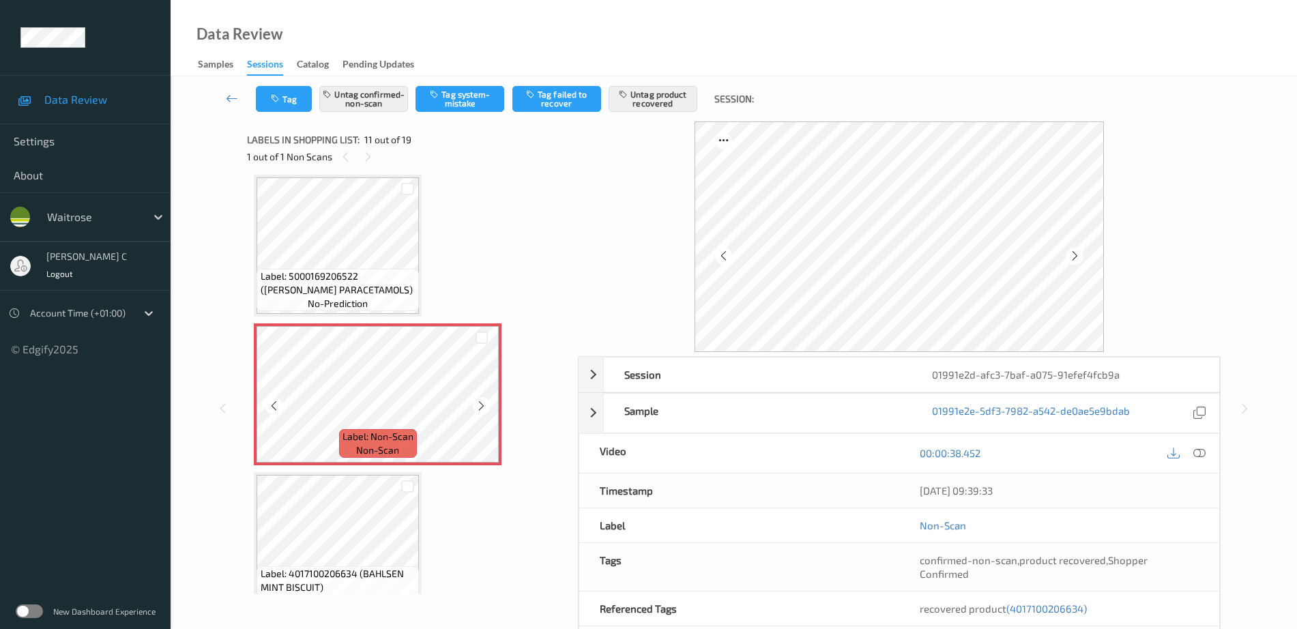
click at [478, 402] on icon at bounding box center [482, 406] width 12 height 12
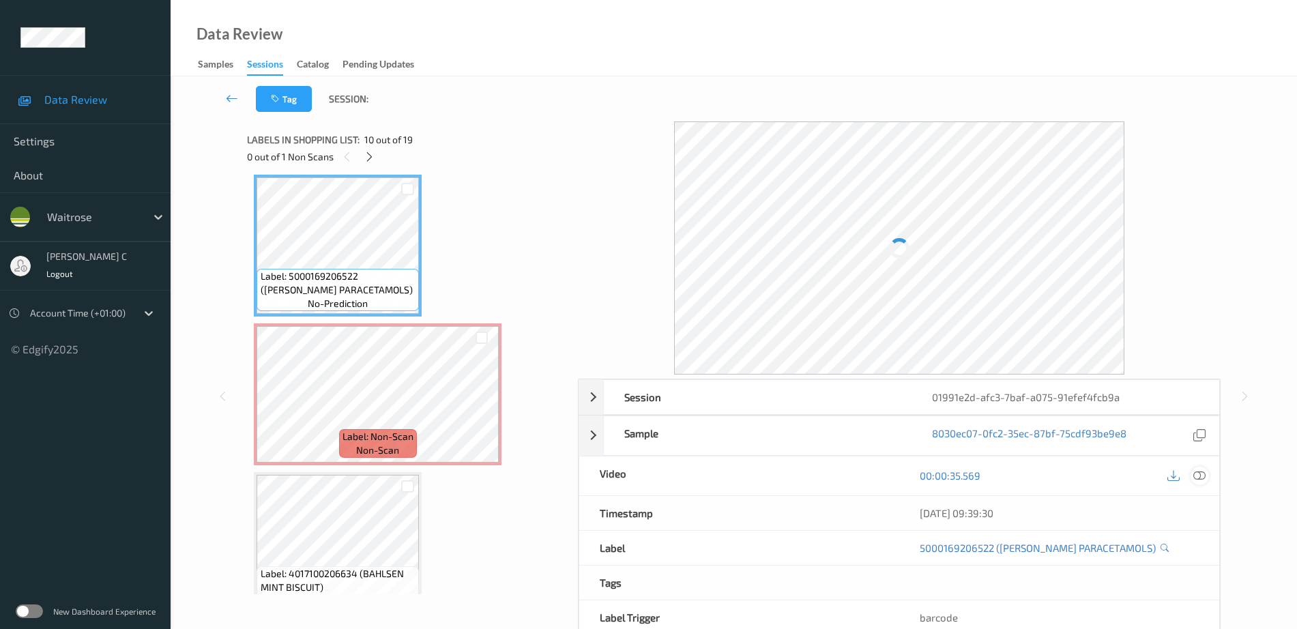
drag, startPoint x: 1202, startPoint y: 476, endPoint x: 1191, endPoint y: 488, distance: 16.4
click at [1201, 475] on icon at bounding box center [1199, 475] width 12 height 12
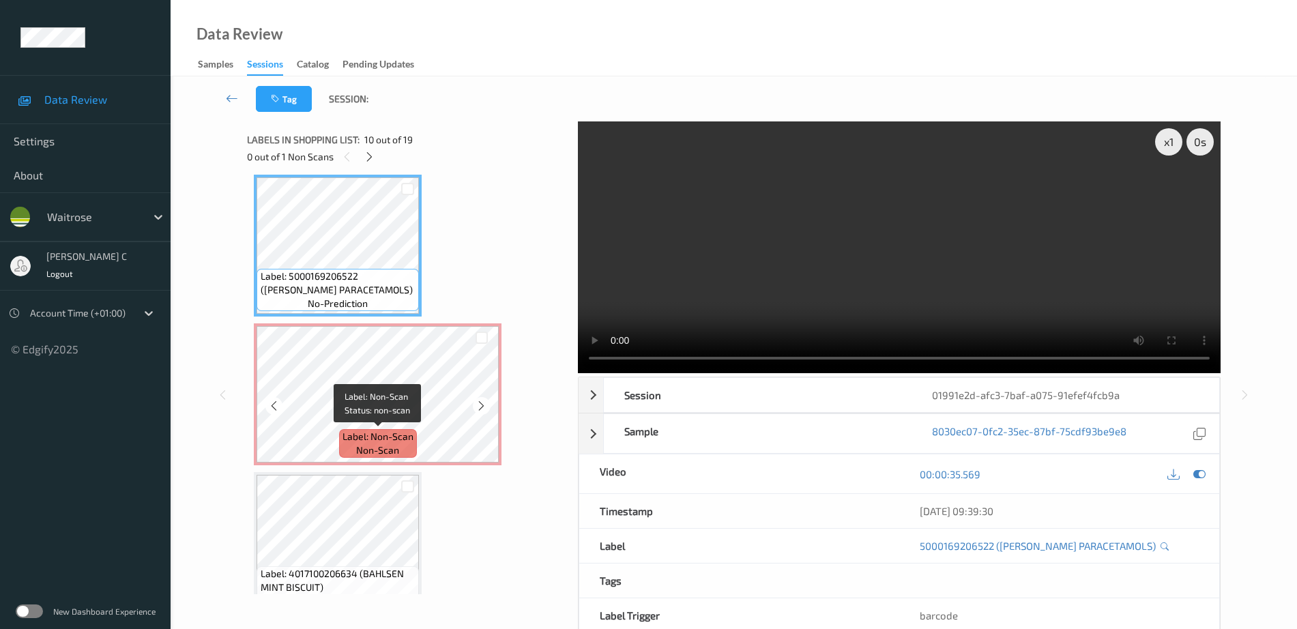
scroll to position [1431, 0]
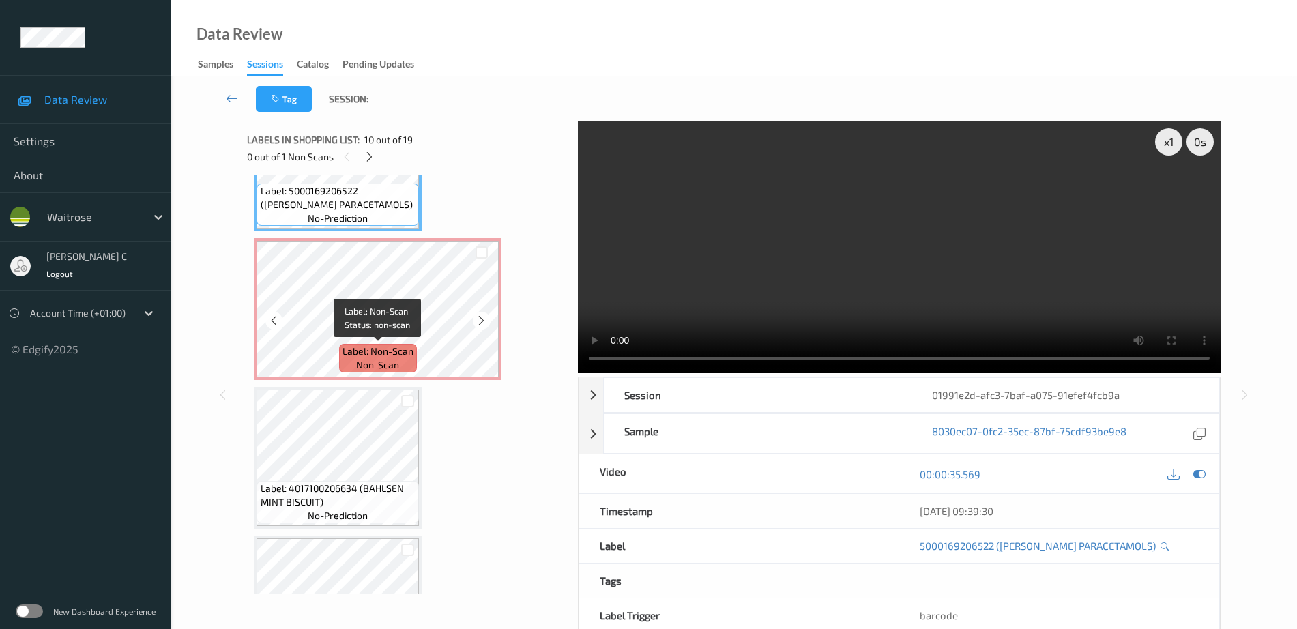
click at [396, 356] on span "Label: Non-Scan" at bounding box center [378, 352] width 71 height 14
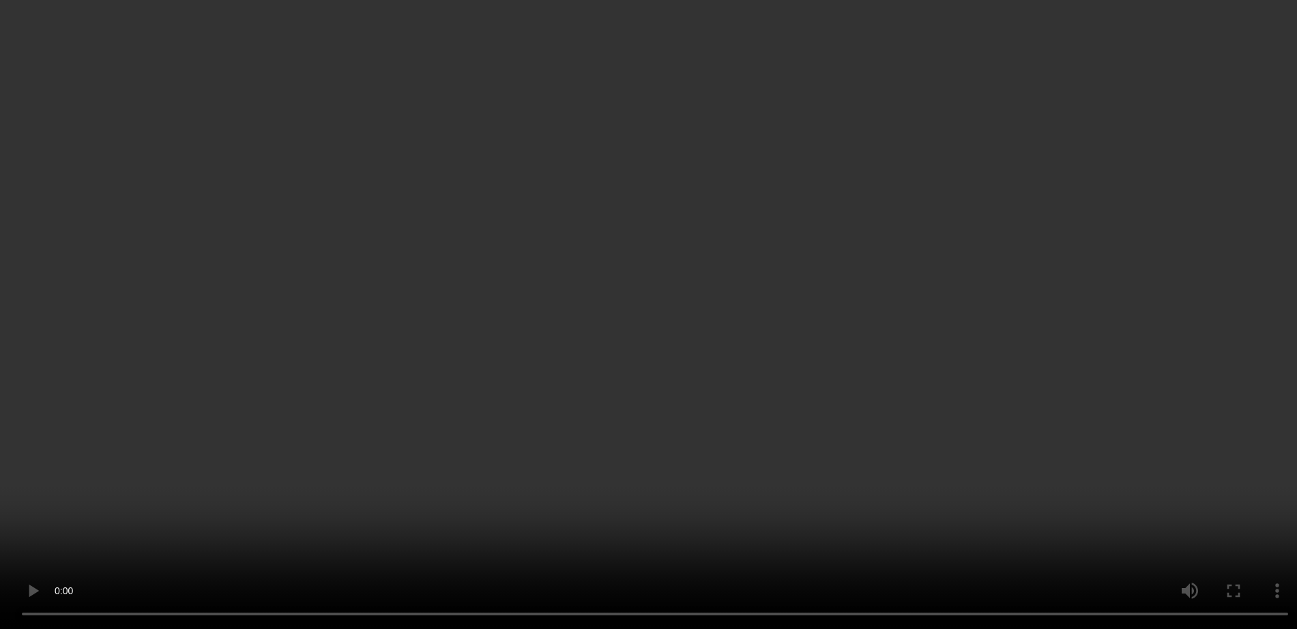
scroll to position [1516, 0]
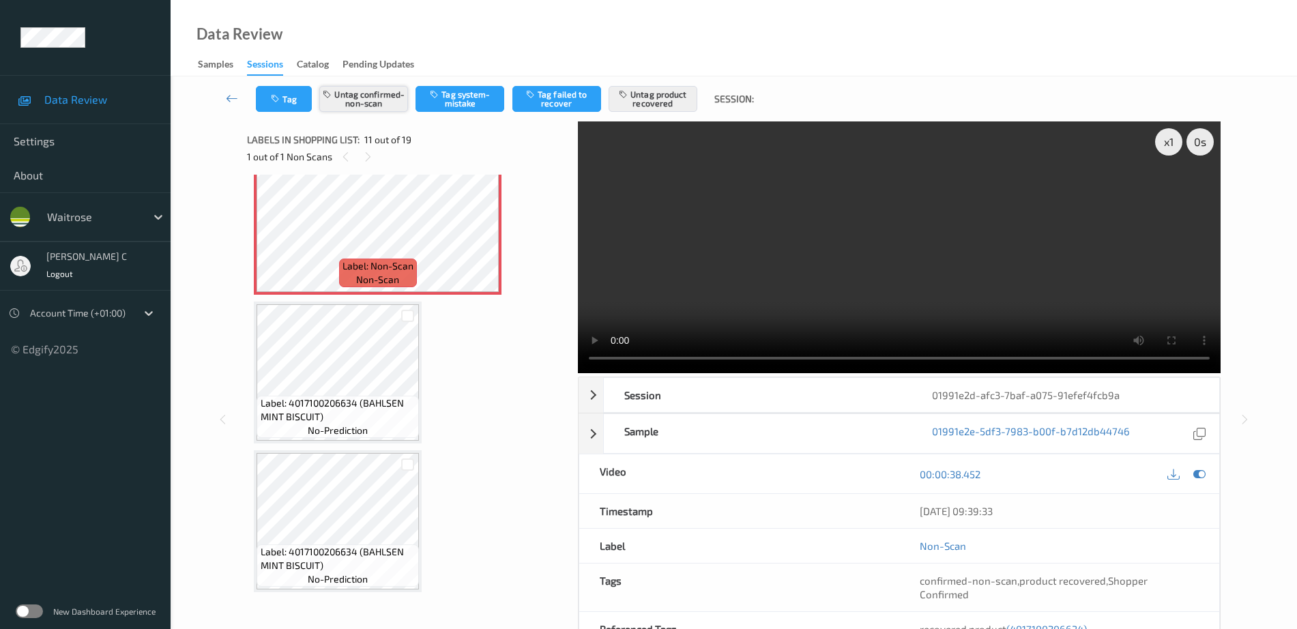
click at [362, 97] on button "Untag confirmed-non-scan" at bounding box center [363, 99] width 89 height 26
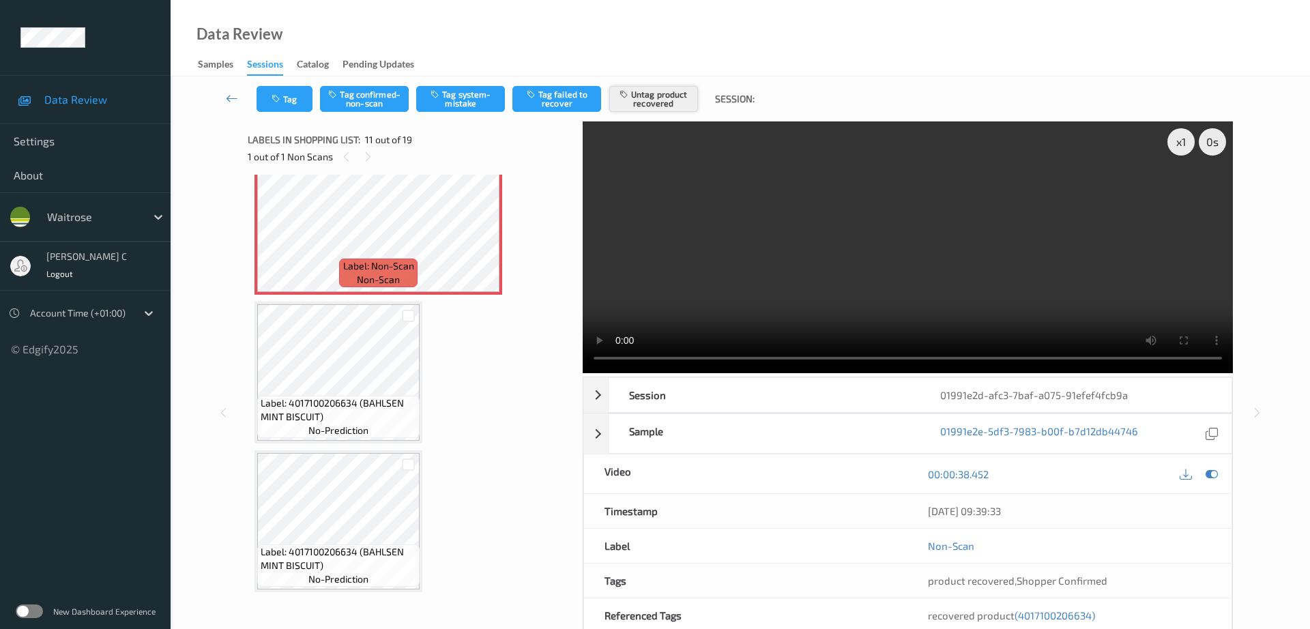
click at [656, 90] on button "Untag product recovered" at bounding box center [653, 99] width 89 height 26
click at [448, 85] on div "Tag Tag confirmed-non-scan Tag system-mistake Tag failed to recover Tag product…" at bounding box center [741, 98] width 1084 height 45
click at [454, 96] on button "Tag system-mistake" at bounding box center [460, 99] width 89 height 26
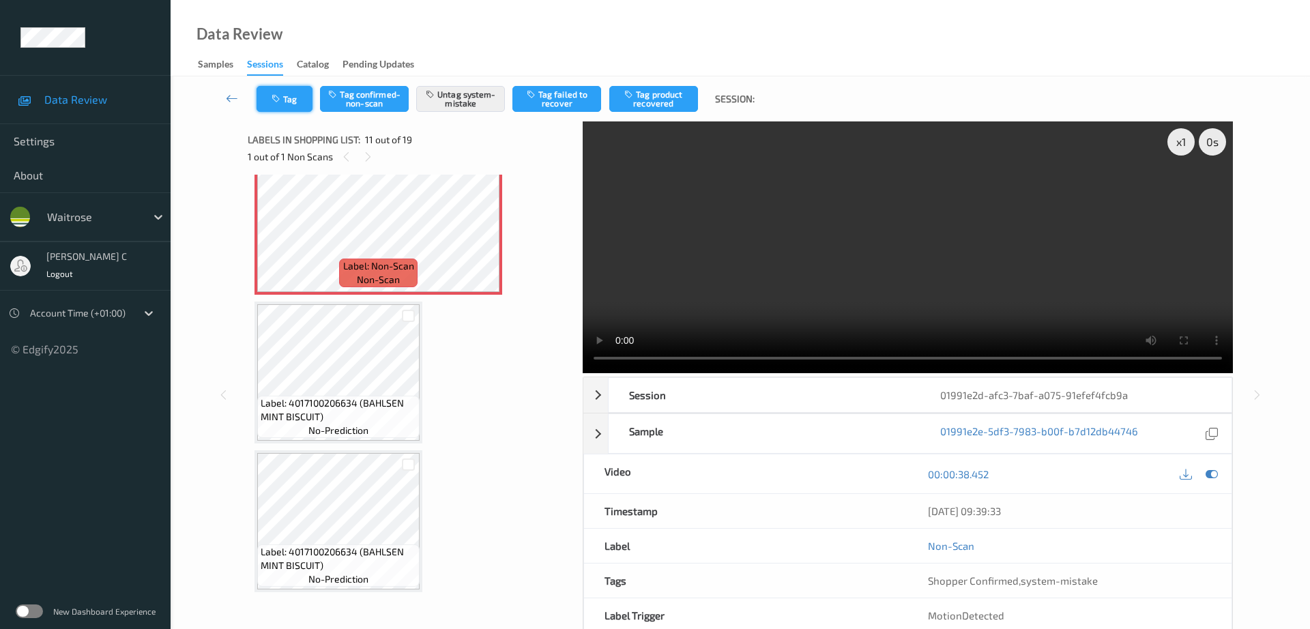
click at [285, 92] on button "Tag" at bounding box center [285, 99] width 56 height 26
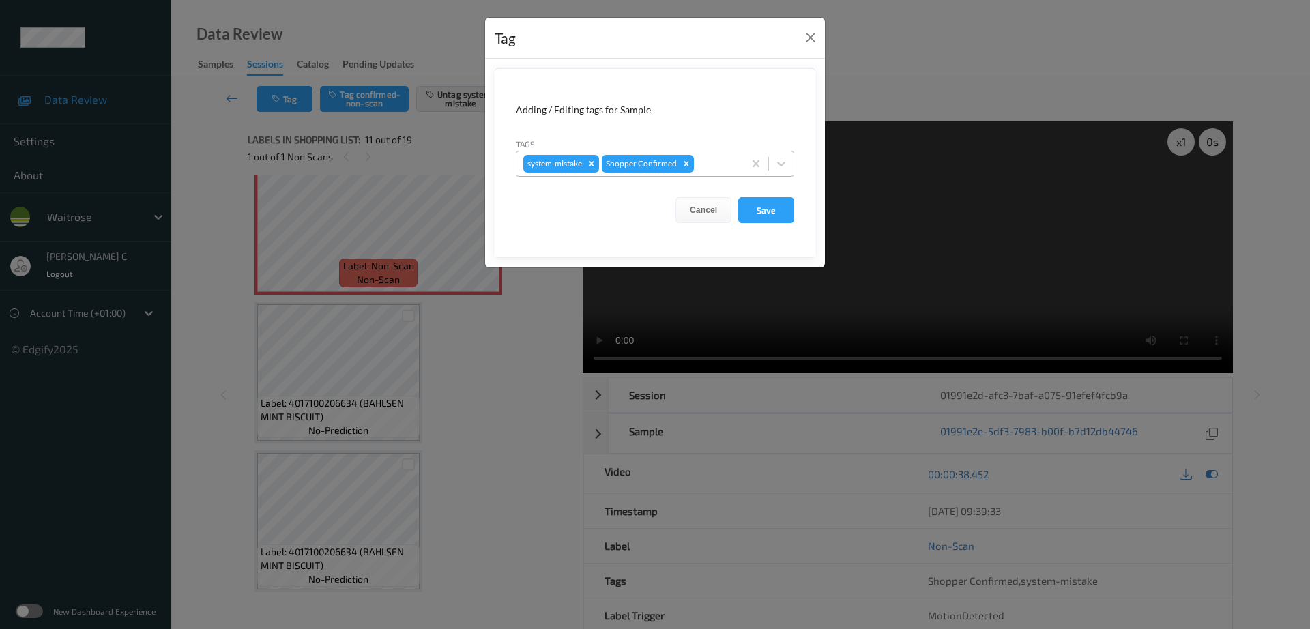
click at [709, 164] on div at bounding box center [717, 164] width 40 height 16
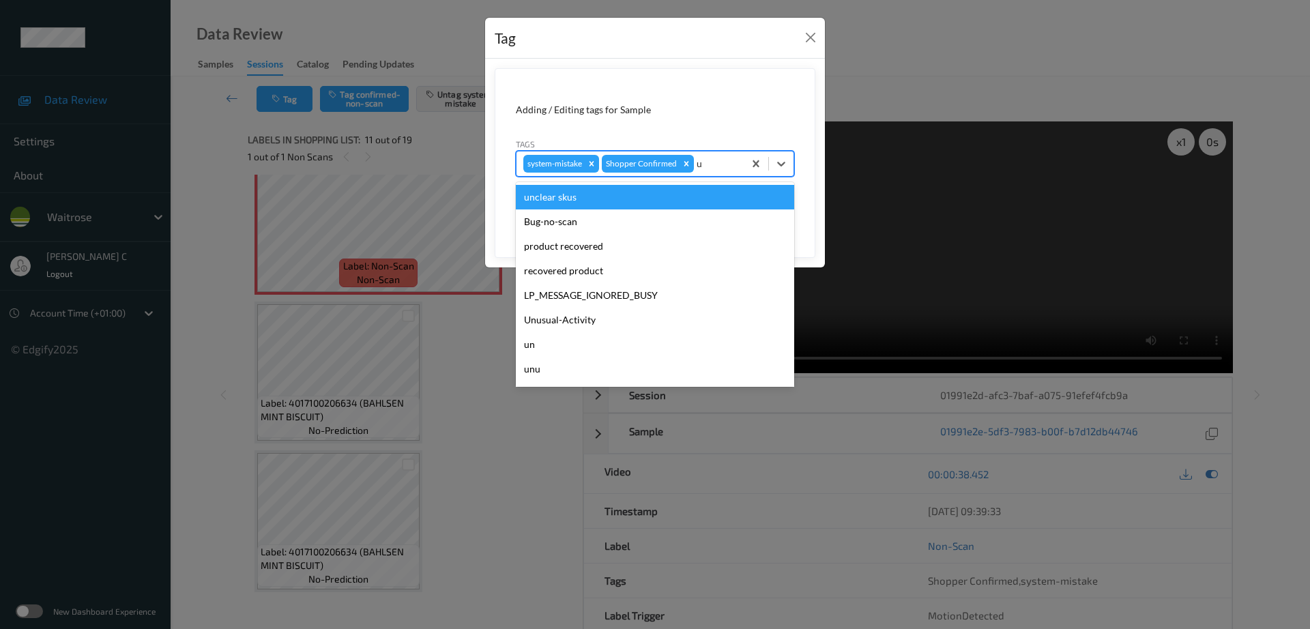
type input "un"
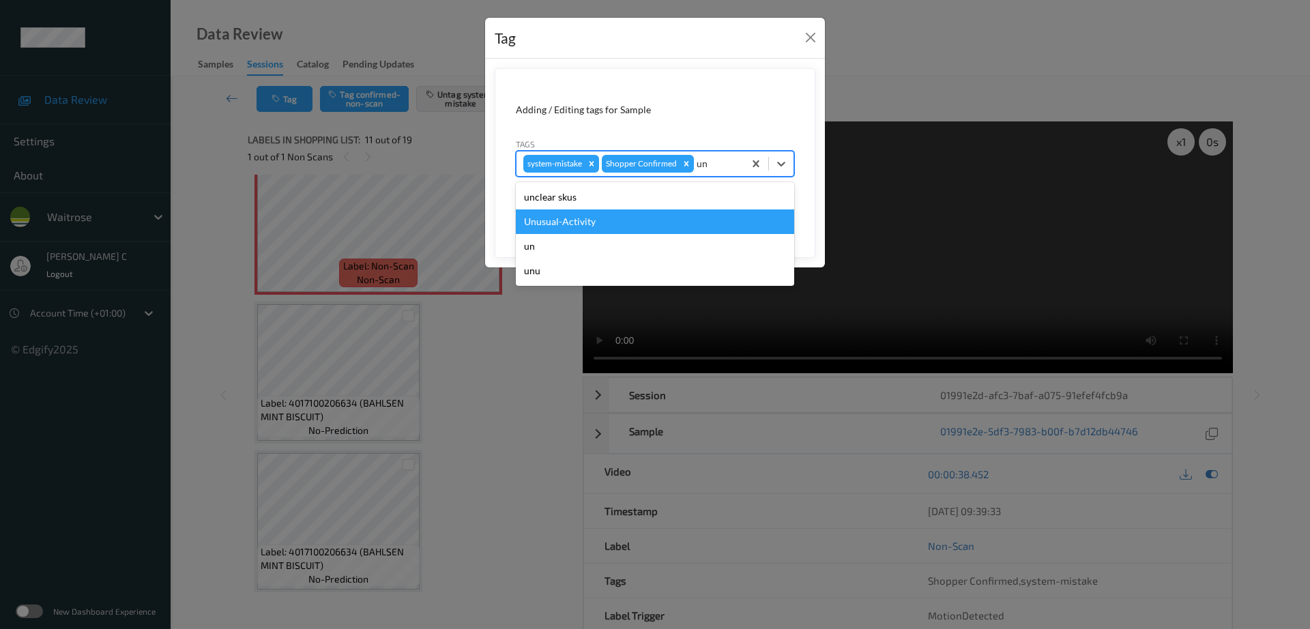
click at [648, 222] on div "Unusual-Activity" at bounding box center [655, 221] width 278 height 25
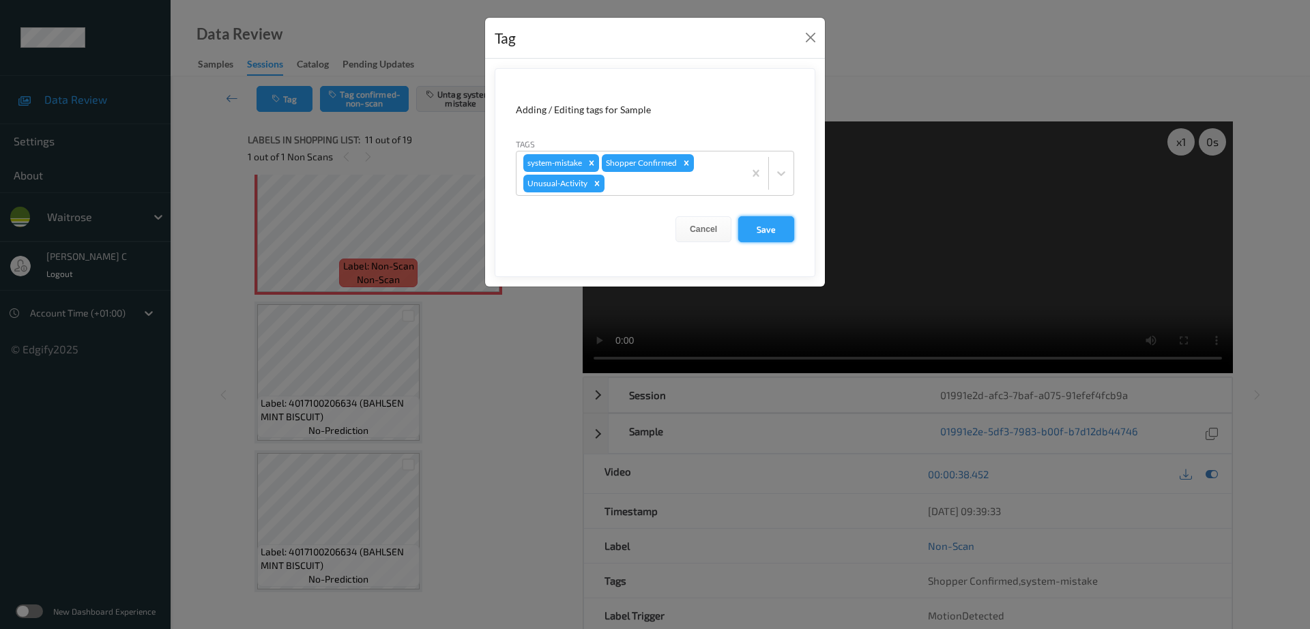
click at [779, 237] on button "Save" at bounding box center [766, 229] width 56 height 26
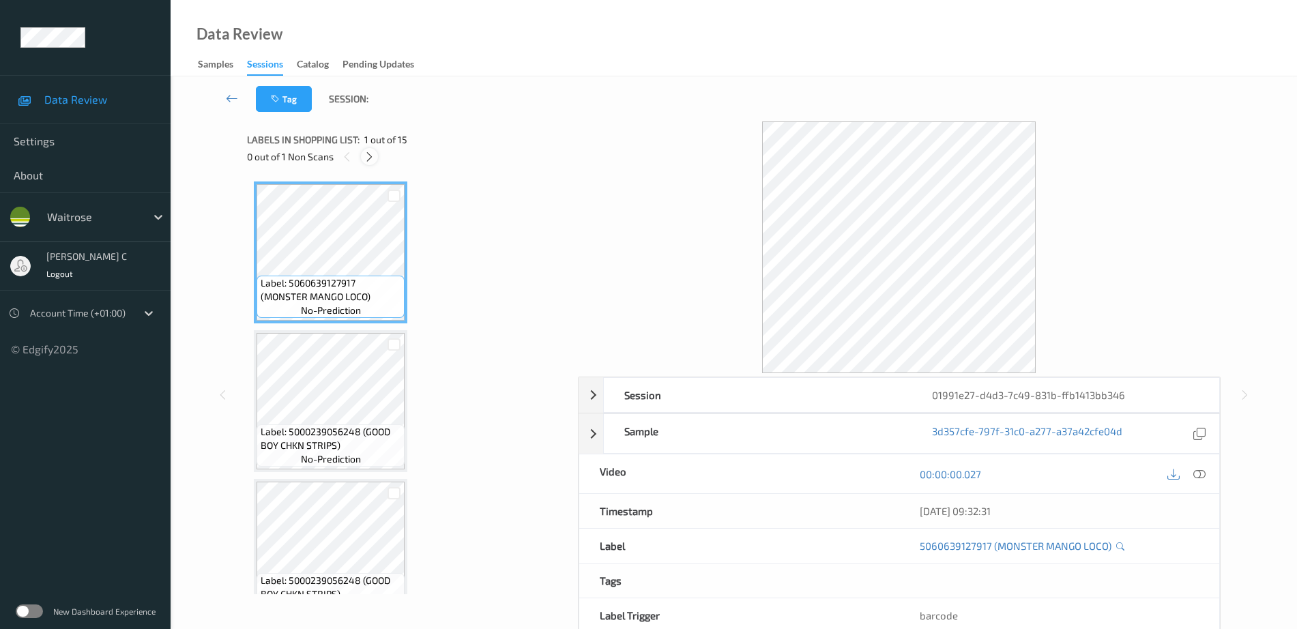
click at [368, 160] on icon at bounding box center [370, 157] width 12 height 12
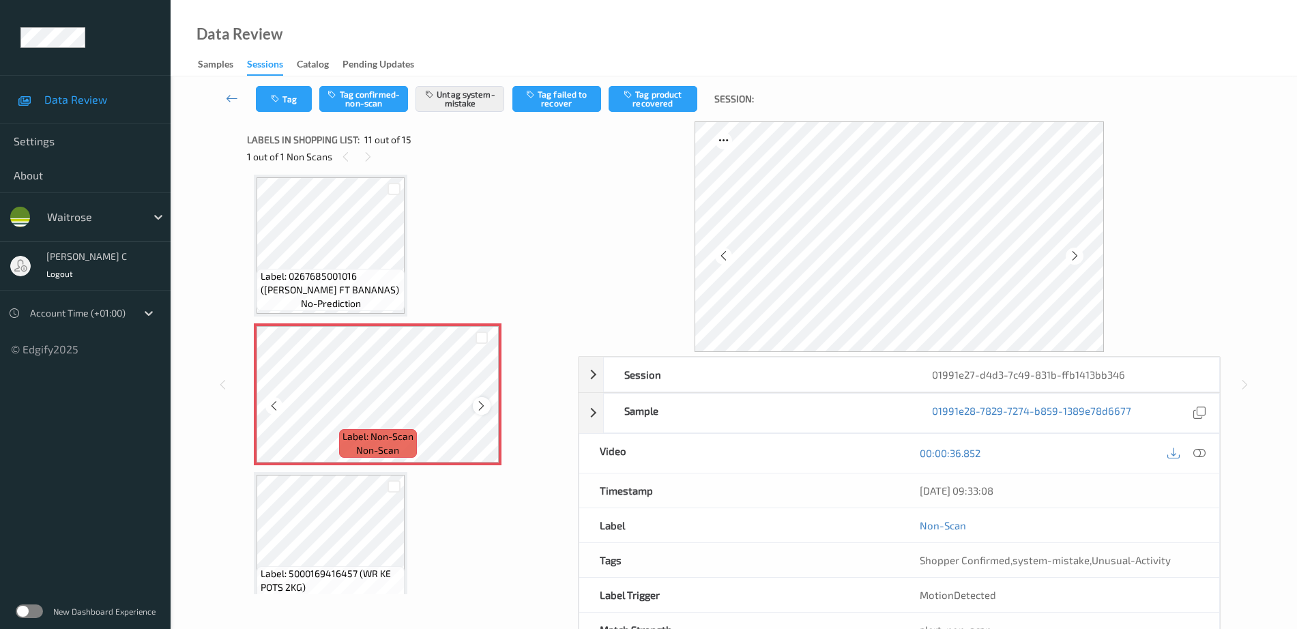
click at [484, 404] on icon at bounding box center [482, 406] width 12 height 12
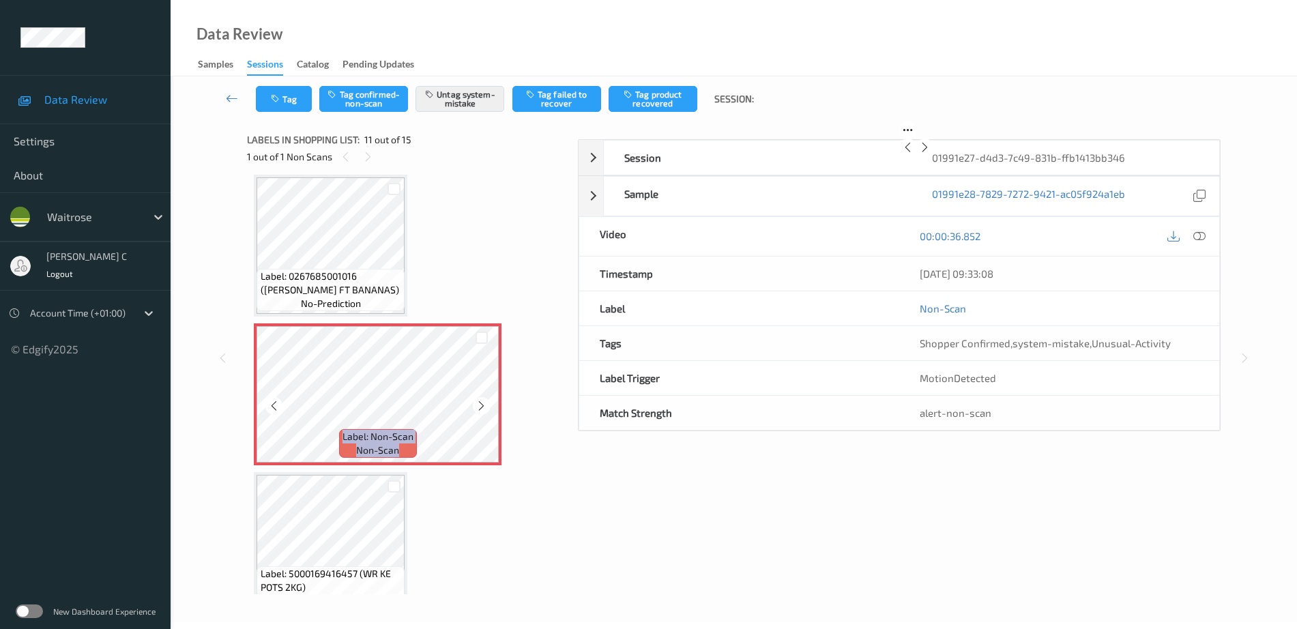
click at [484, 404] on icon at bounding box center [482, 406] width 12 height 12
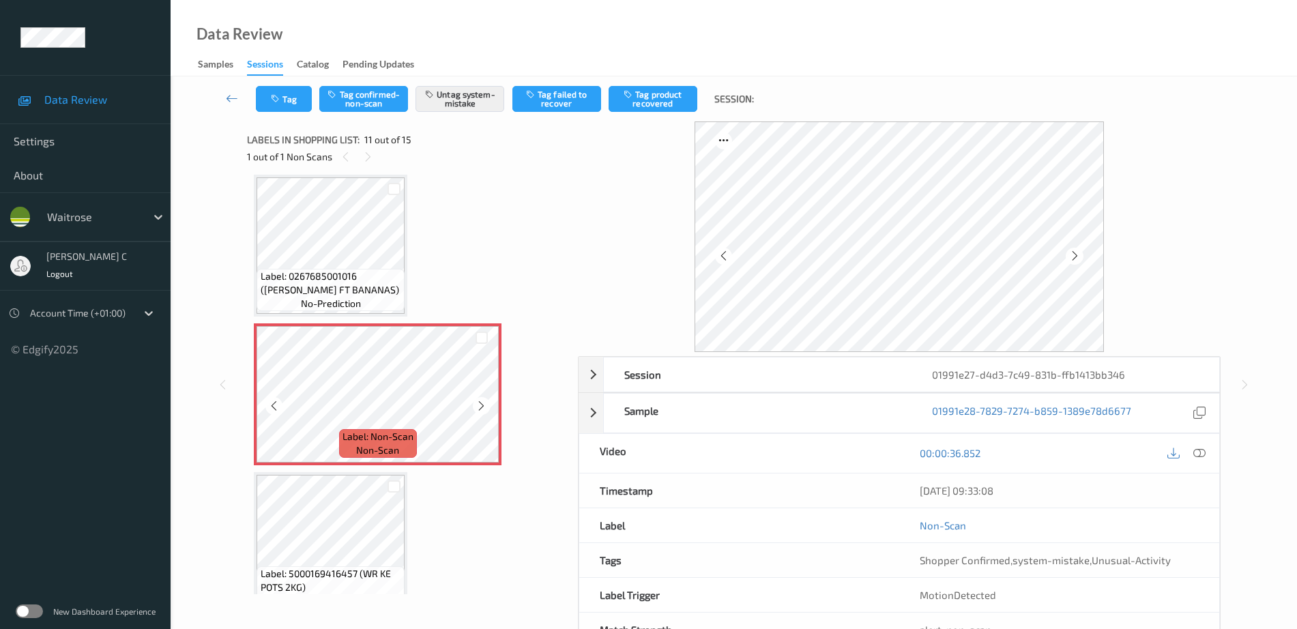
click at [334, 283] on span "Label: 0267685001016 ([PERSON_NAME] FT BANANAS)" at bounding box center [331, 283] width 141 height 27
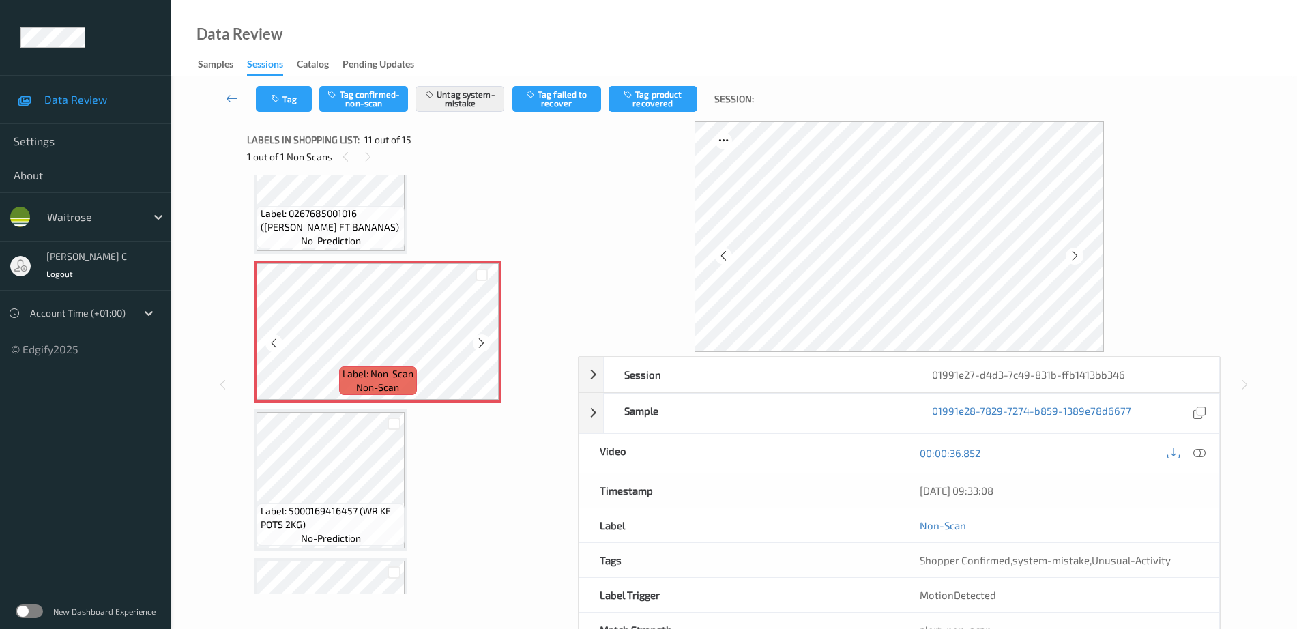
scroll to position [1431, 0]
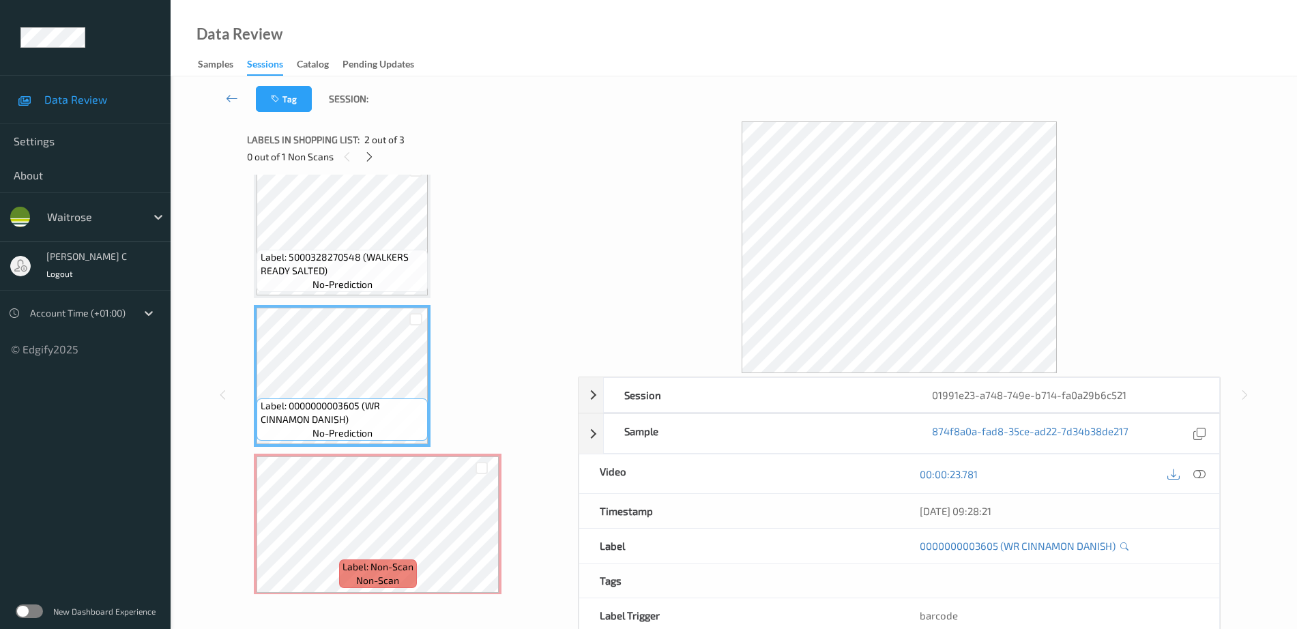
scroll to position [33, 0]
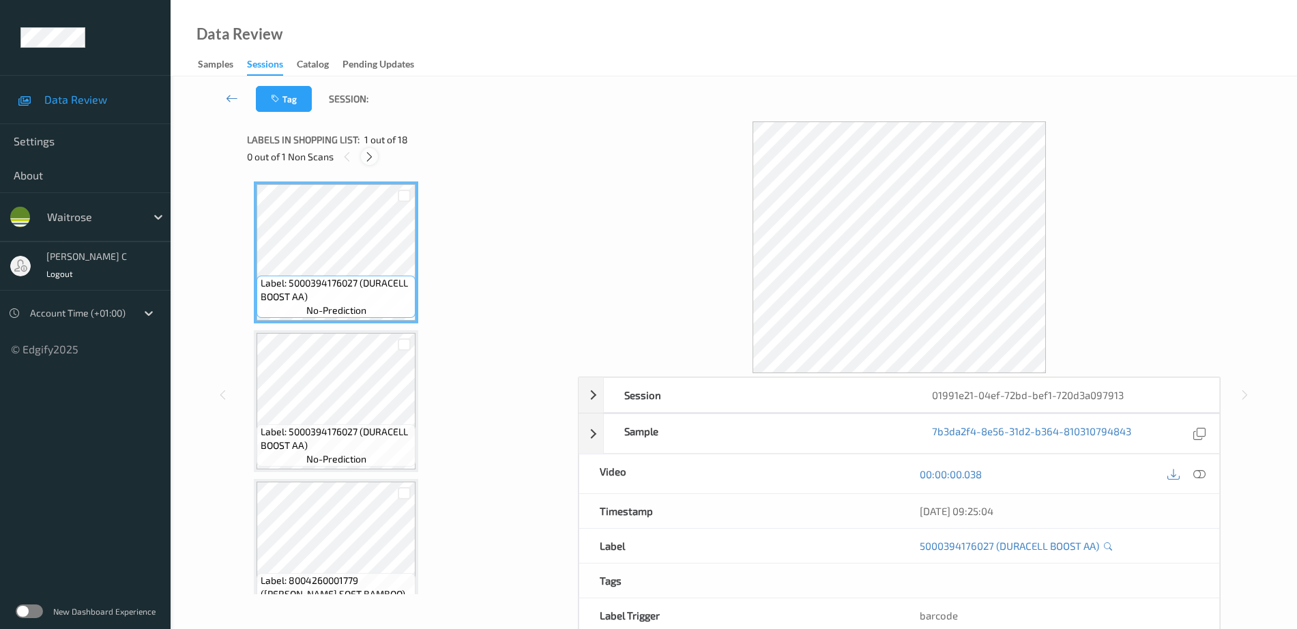
click at [371, 154] on icon at bounding box center [370, 157] width 12 height 12
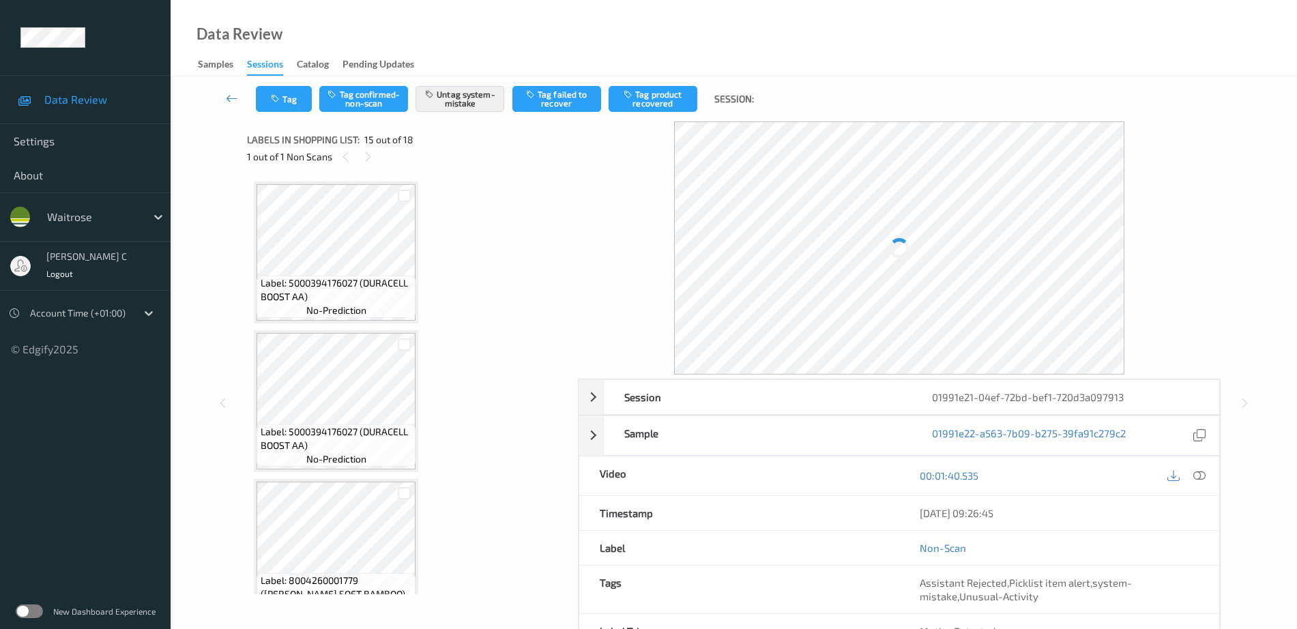
scroll to position [1941, 0]
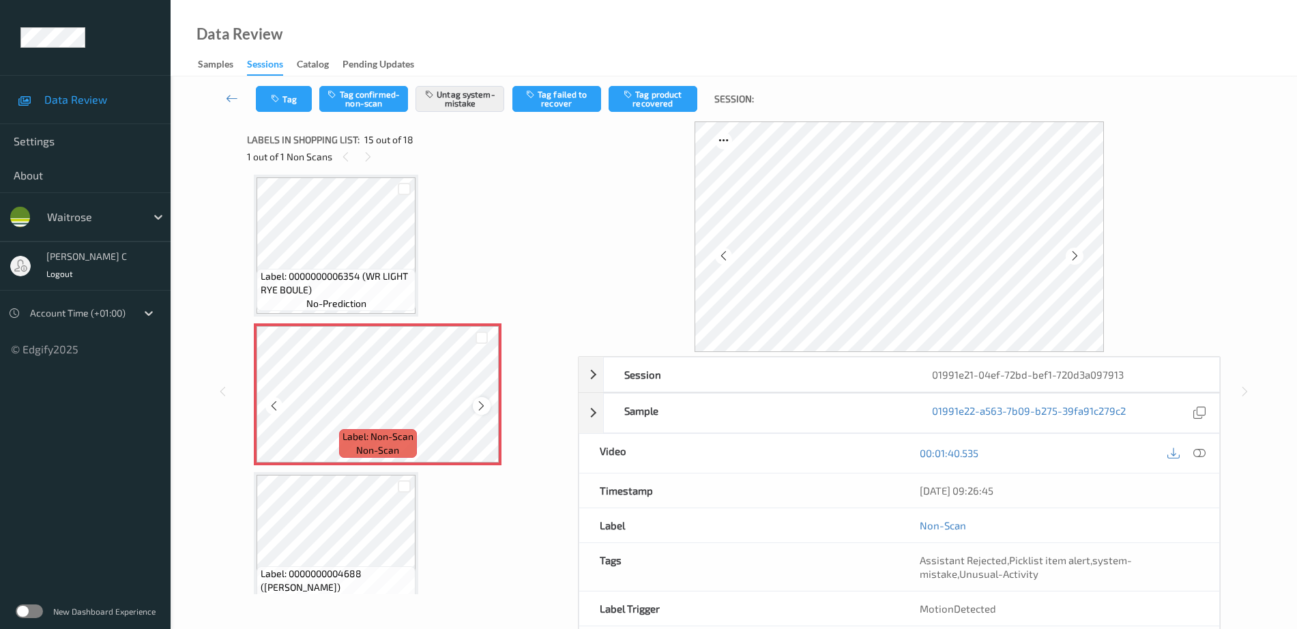
click at [486, 403] on icon at bounding box center [482, 406] width 12 height 12
click at [376, 269] on div "Label: 0000000006354 (WR LIGHT RYE BOULE) no-prediction" at bounding box center [336, 290] width 159 height 42
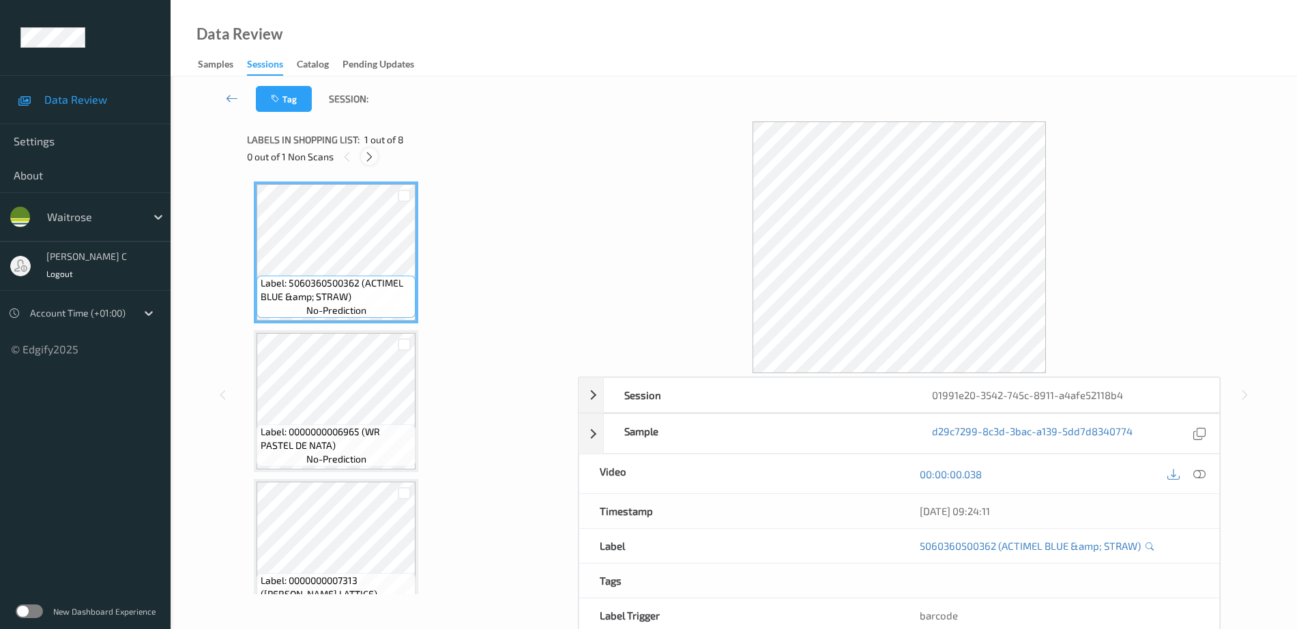
click at [376, 156] on div at bounding box center [369, 156] width 17 height 17
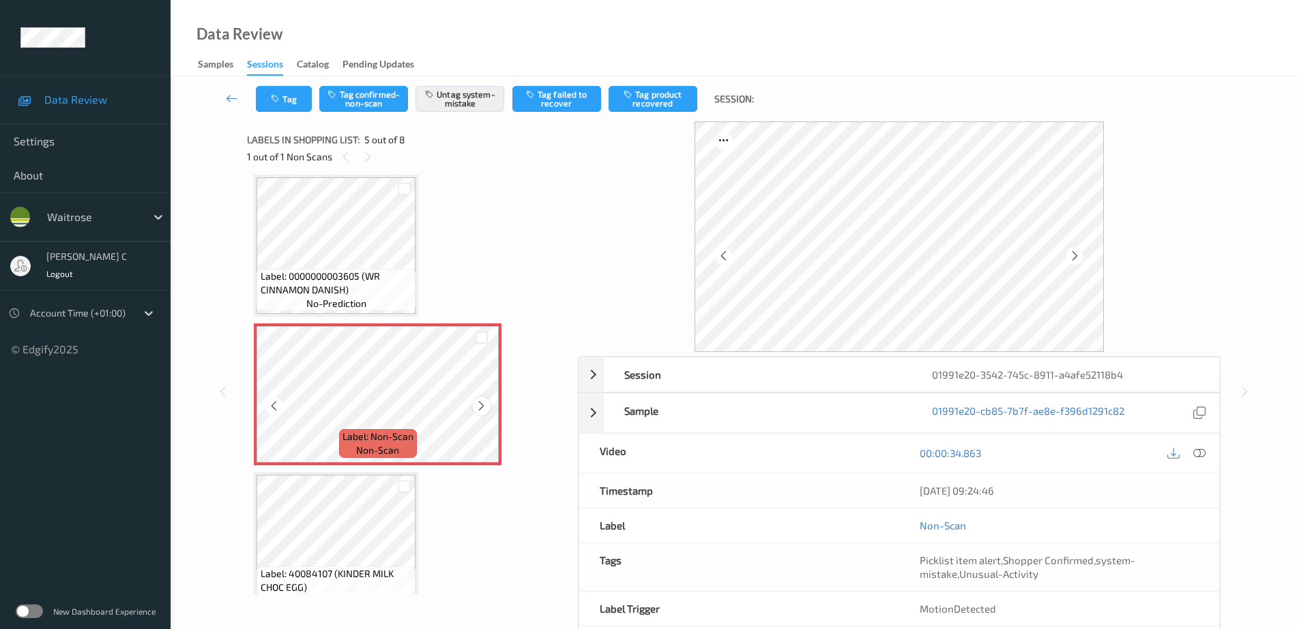
click at [485, 411] on icon at bounding box center [482, 406] width 12 height 12
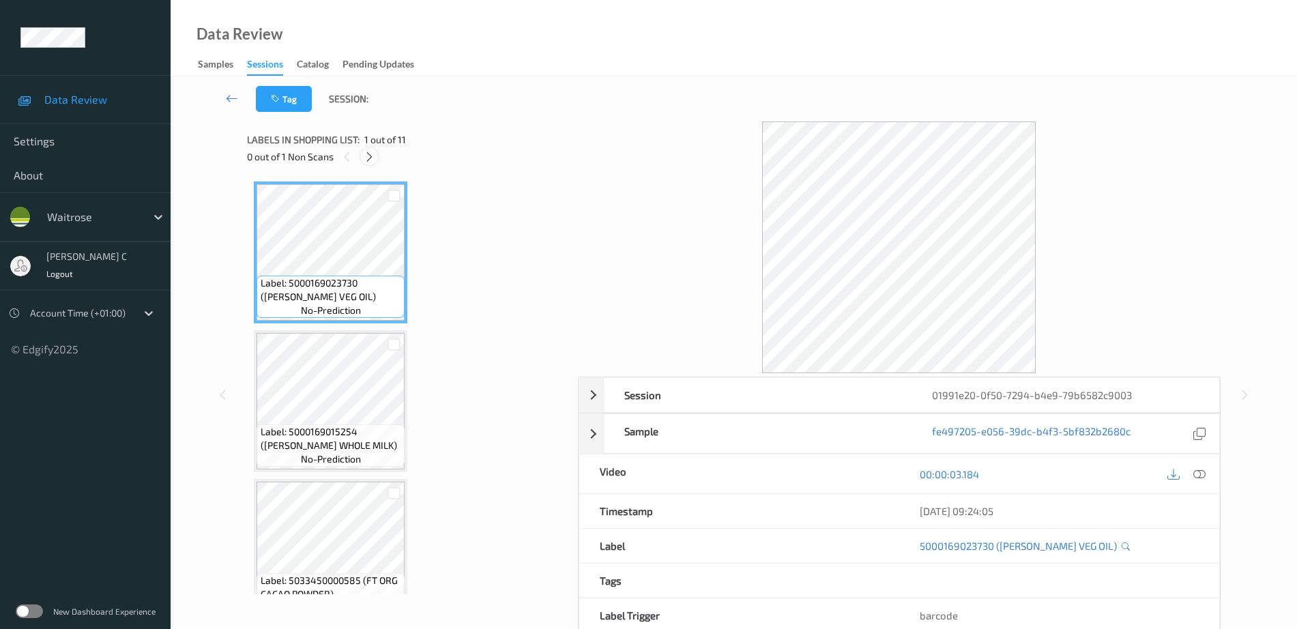
click at [366, 163] on div at bounding box center [369, 156] width 17 height 17
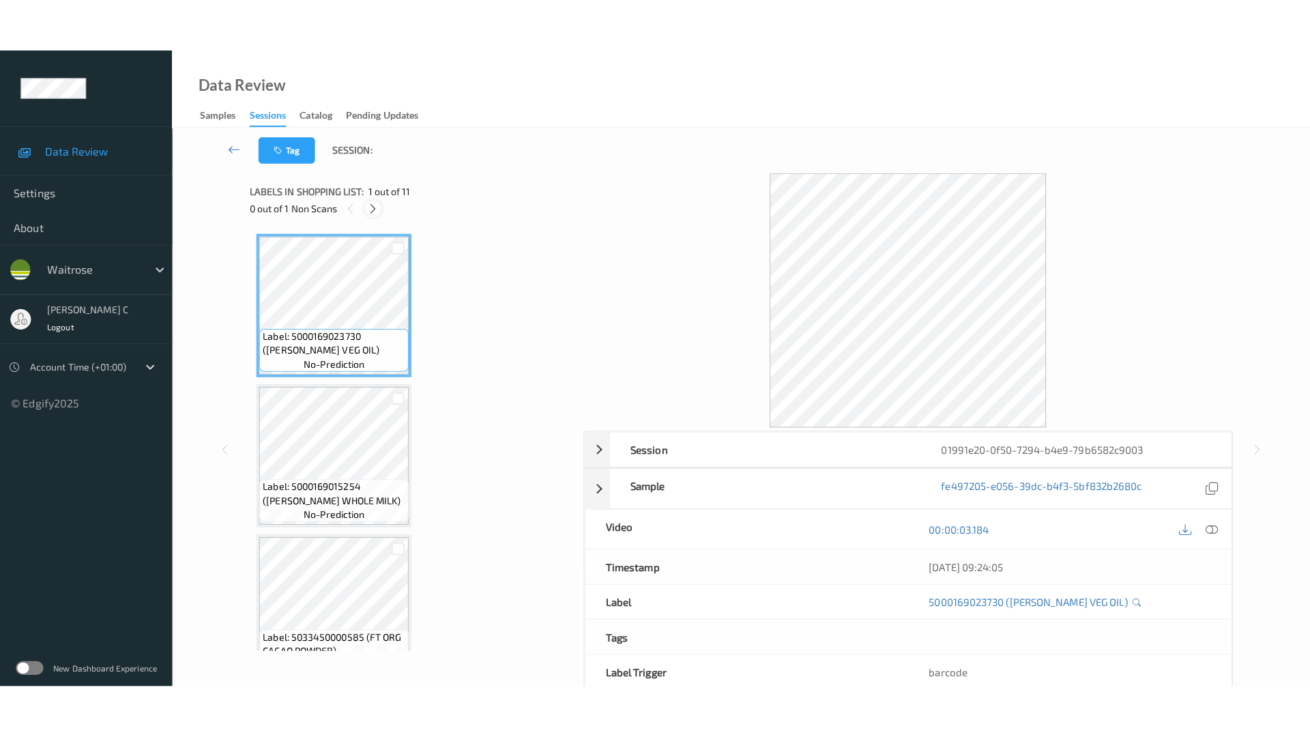
scroll to position [1197, 0]
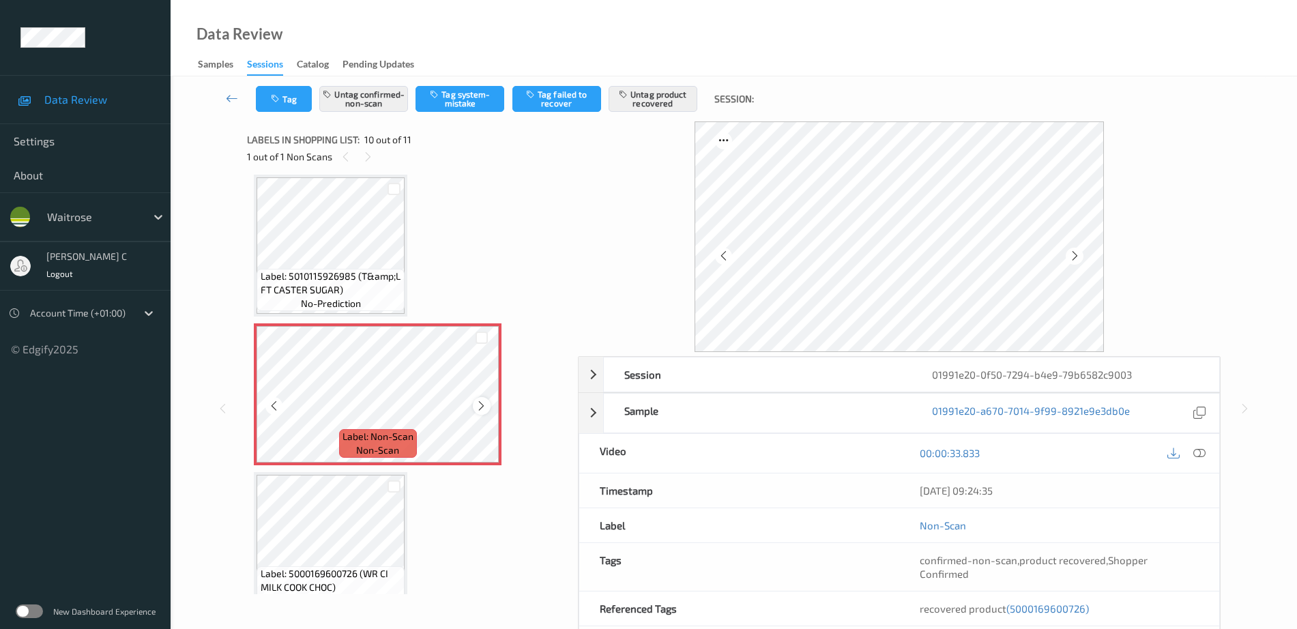
click at [482, 409] on icon at bounding box center [482, 406] width 12 height 12
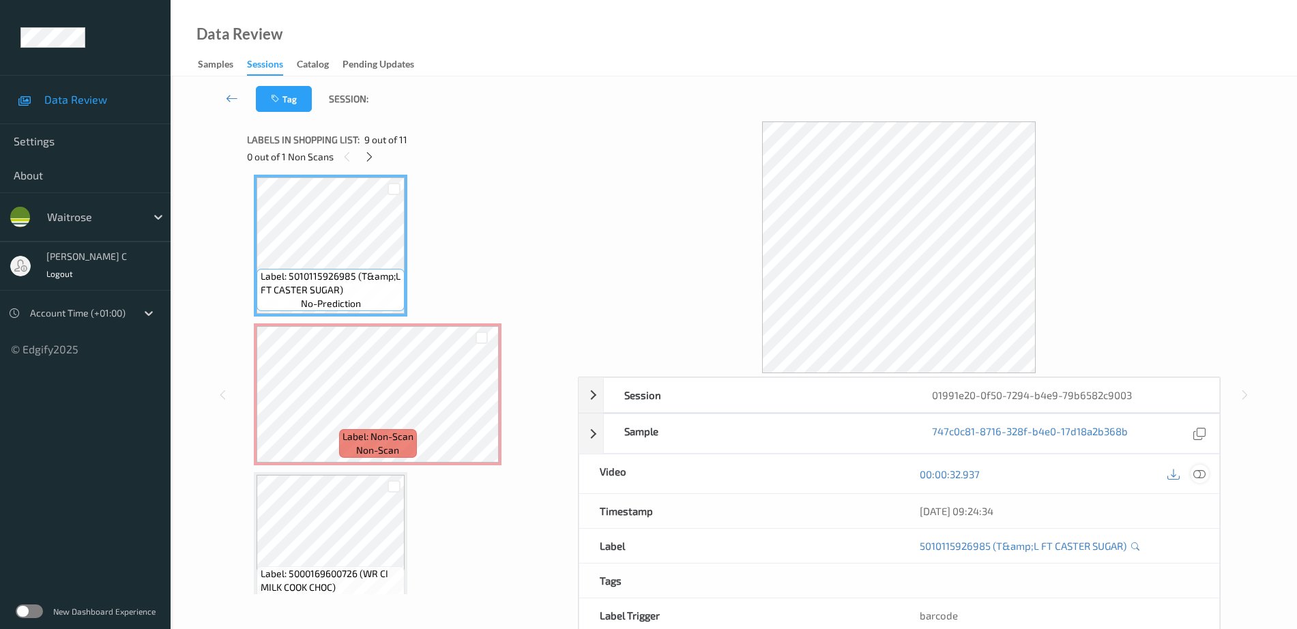
click at [1198, 476] on icon at bounding box center [1199, 474] width 12 height 12
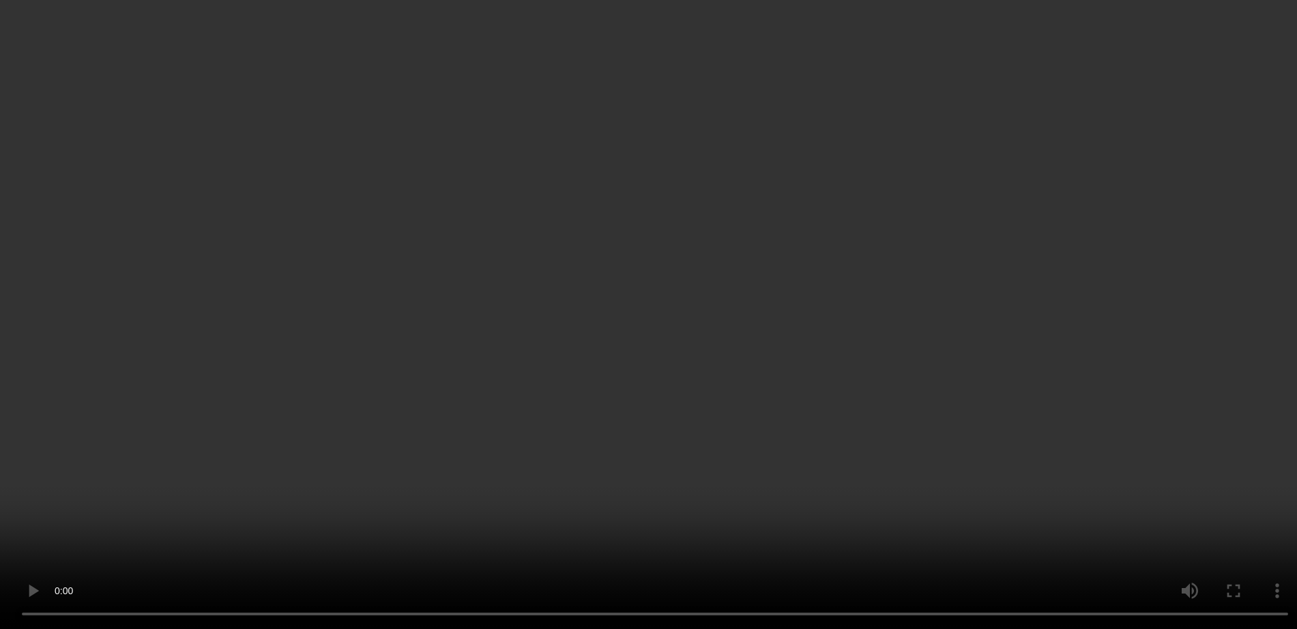
scroll to position [1223, 0]
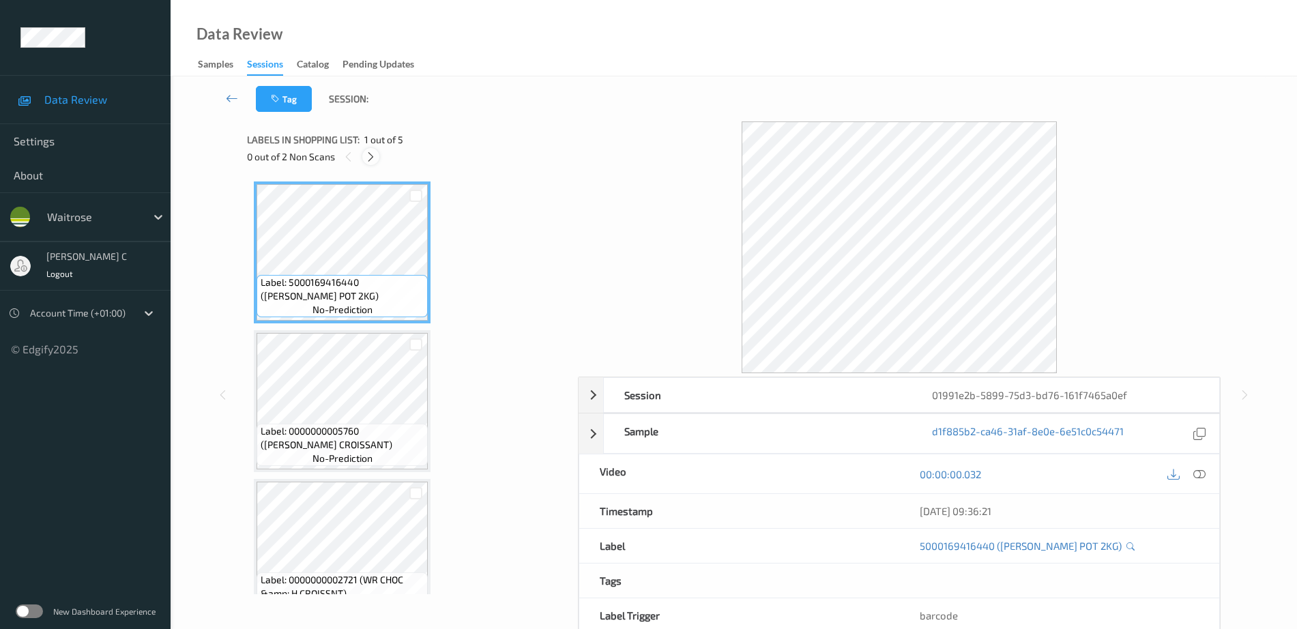
click at [369, 156] on icon at bounding box center [371, 157] width 12 height 12
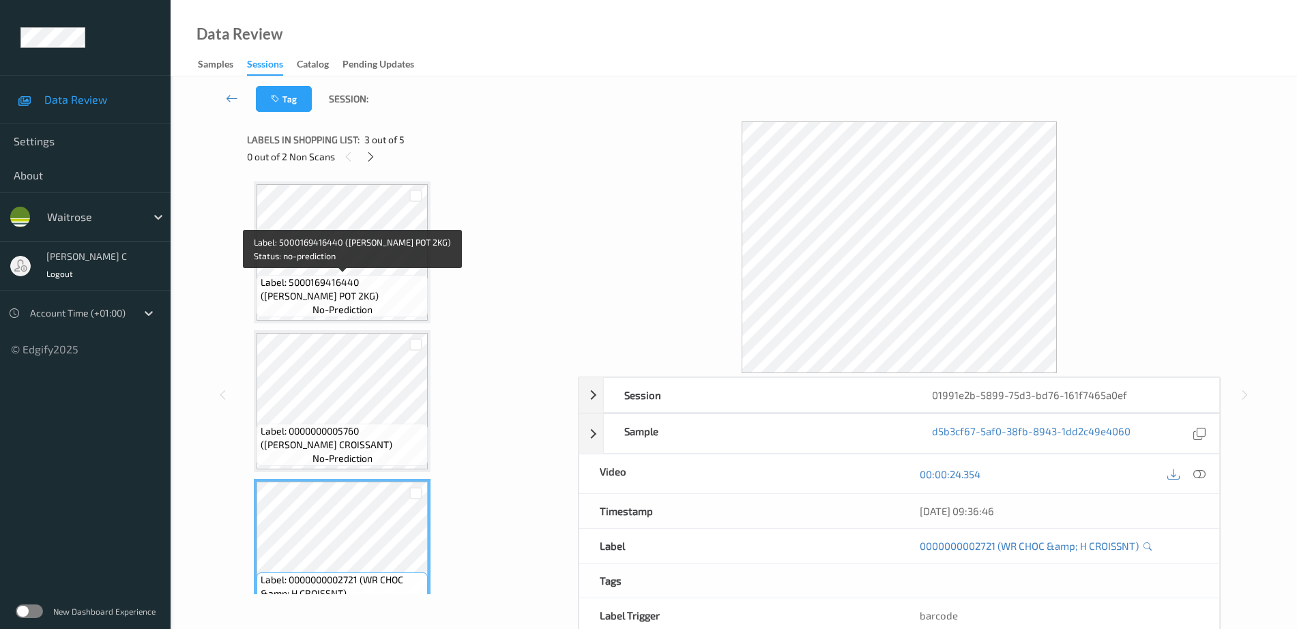
click at [342, 300] on span "Label: 5000169416440 ([PERSON_NAME] POT 2KG)" at bounding box center [343, 289] width 164 height 27
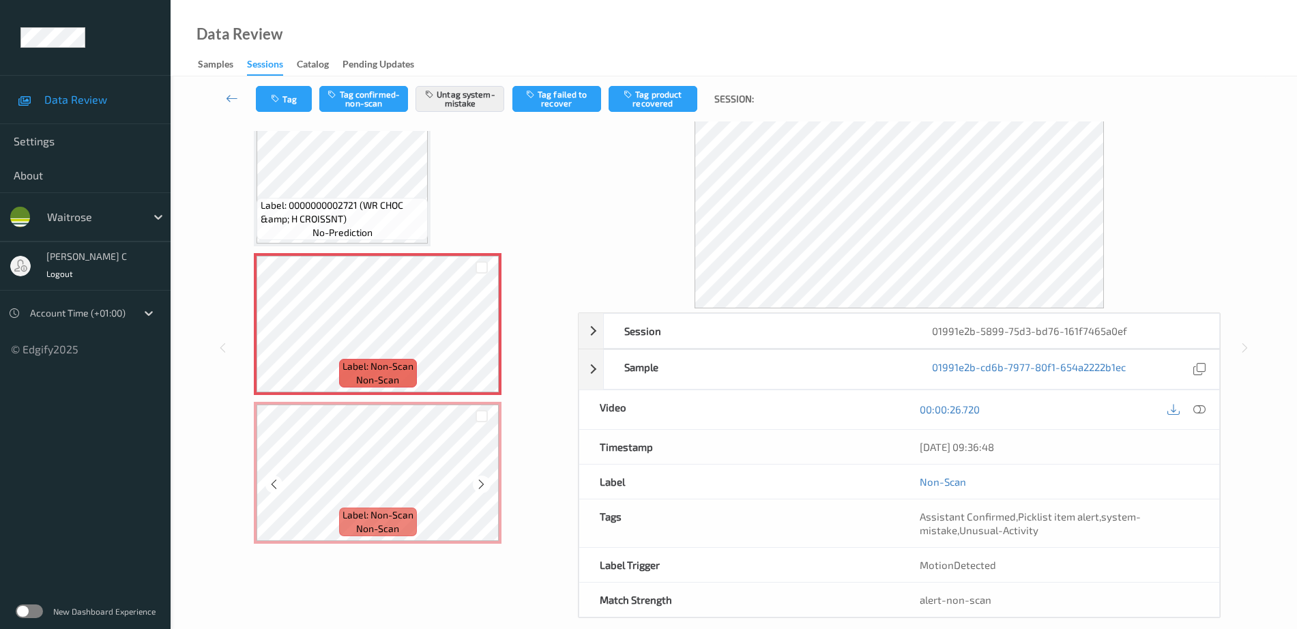
scroll to position [61, 0]
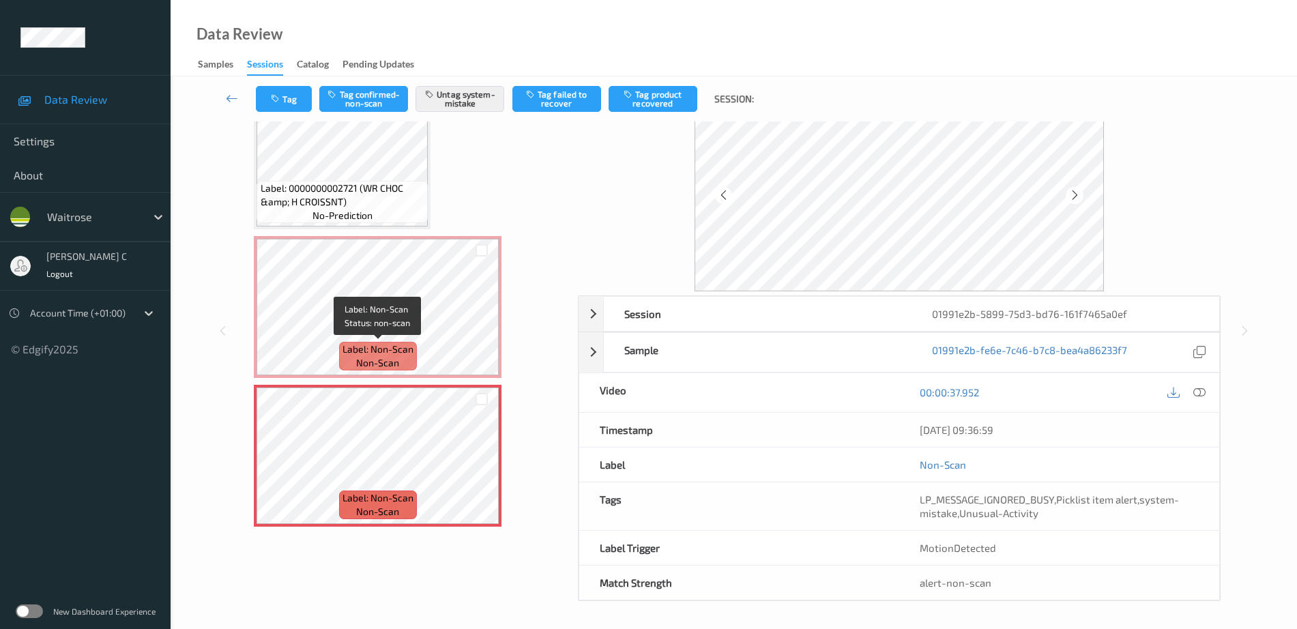
click at [345, 351] on span "Label: Non-Scan" at bounding box center [378, 350] width 71 height 14
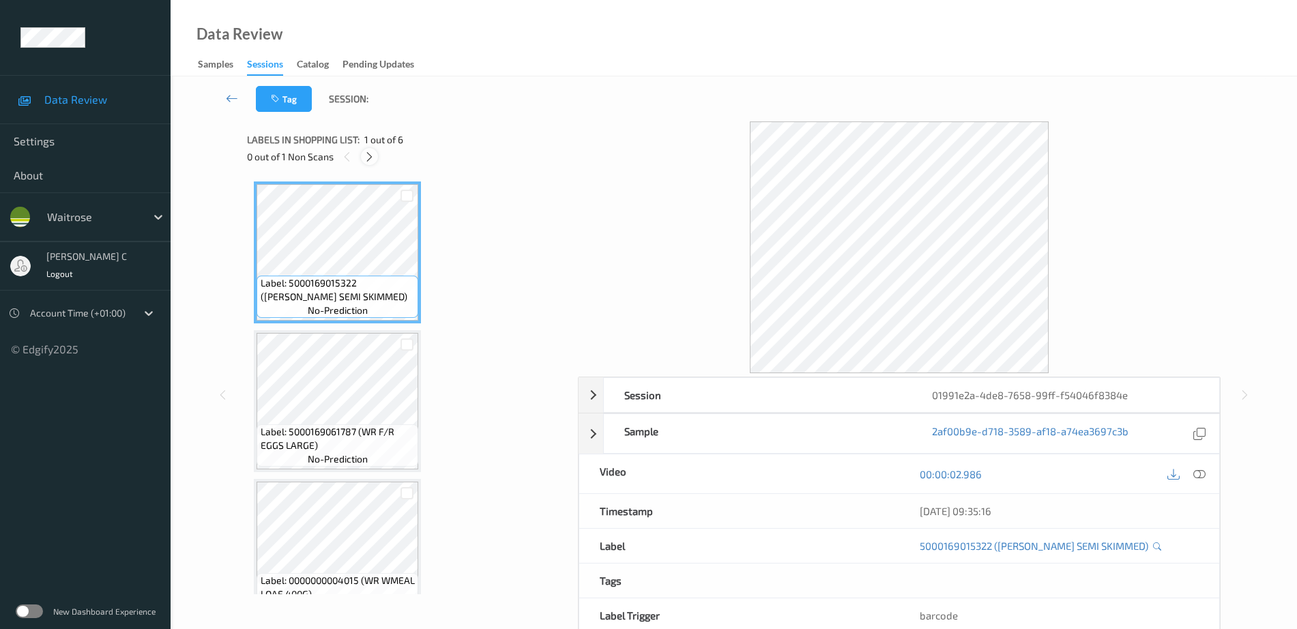
click at [364, 154] on icon at bounding box center [370, 157] width 12 height 12
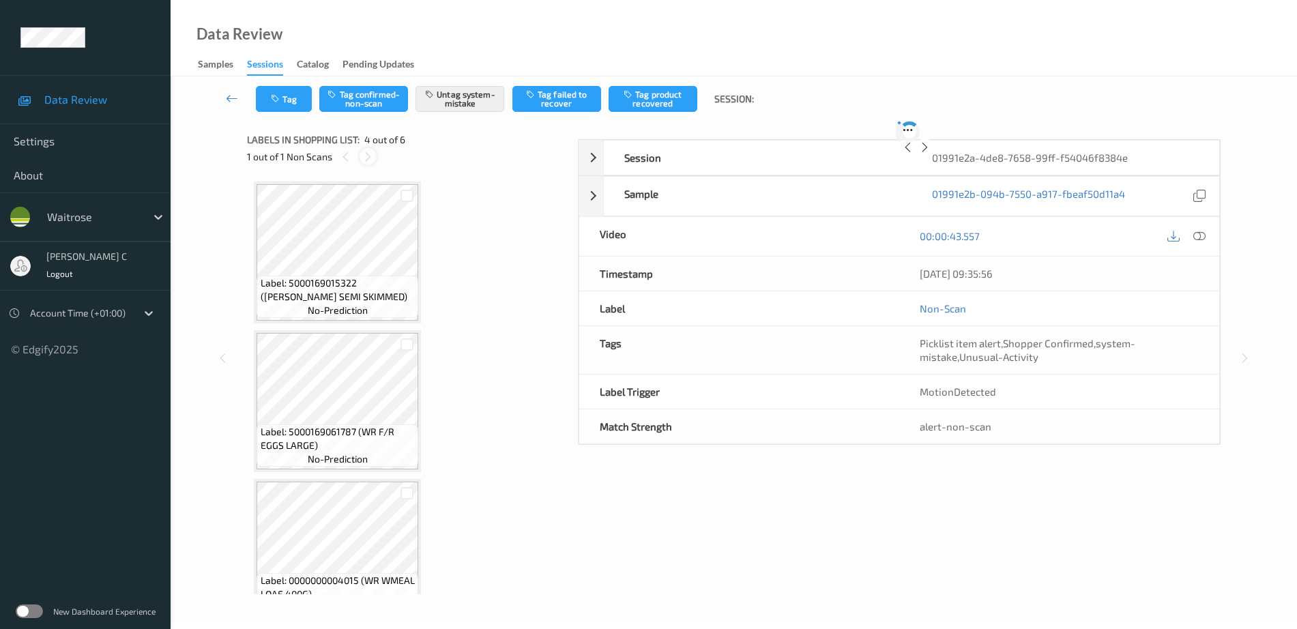
scroll to position [304, 0]
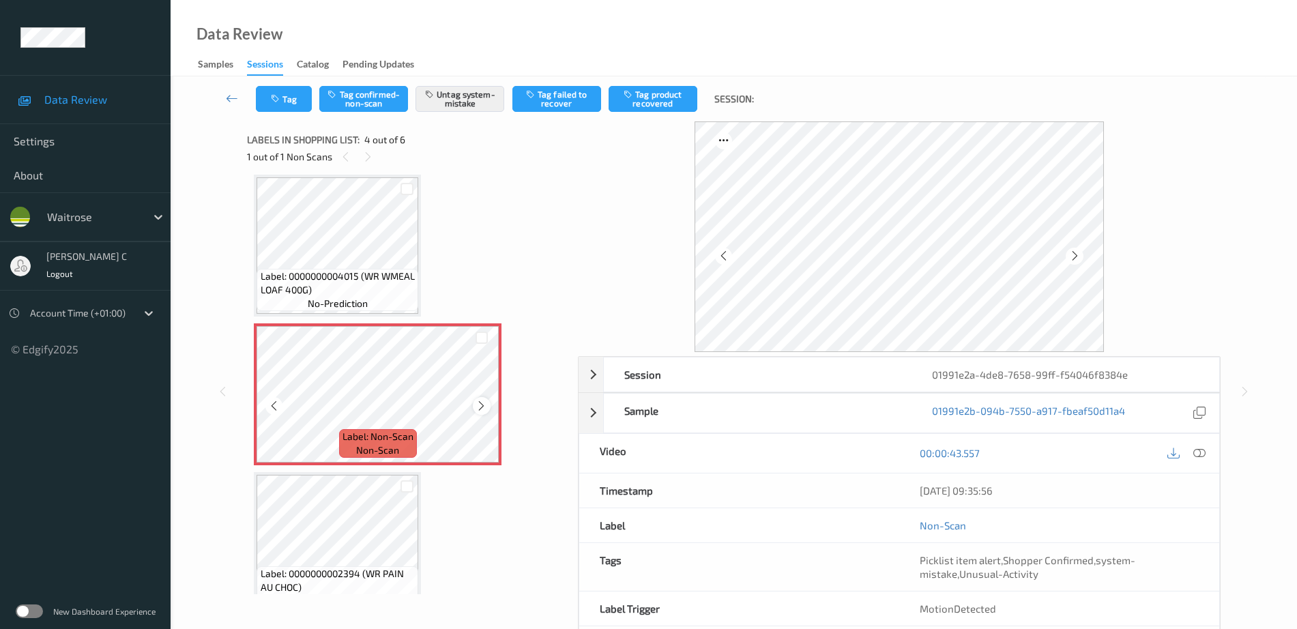
click at [482, 401] on icon at bounding box center [482, 406] width 12 height 12
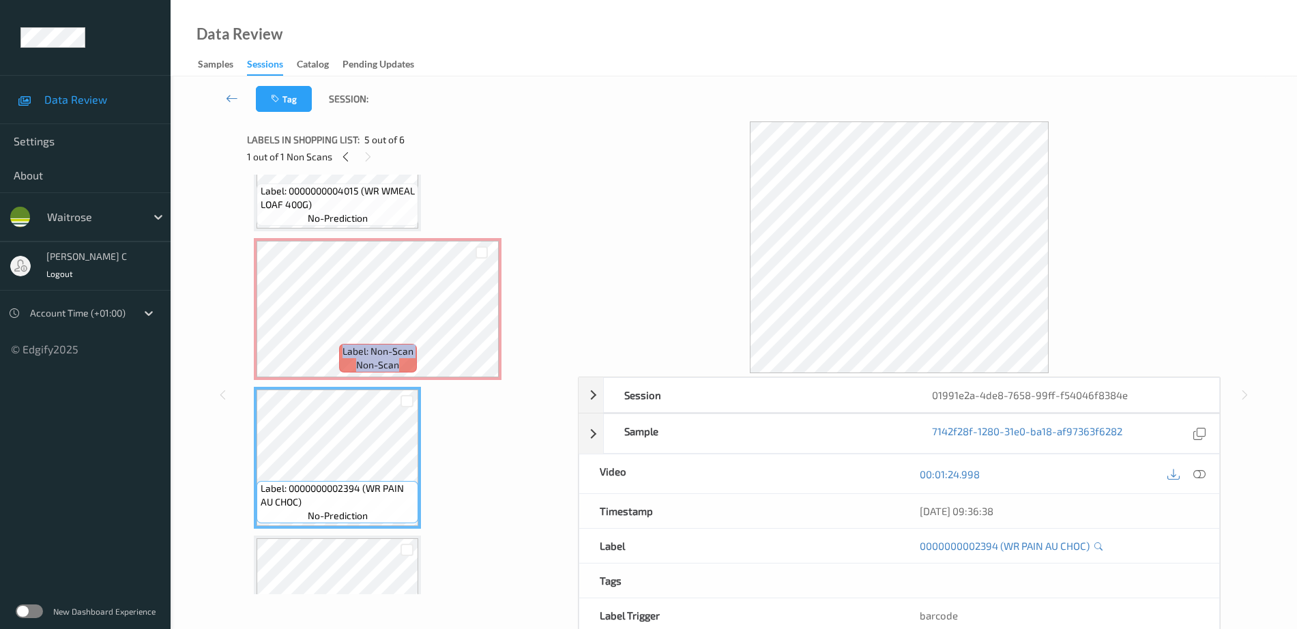
scroll to position [480, 0]
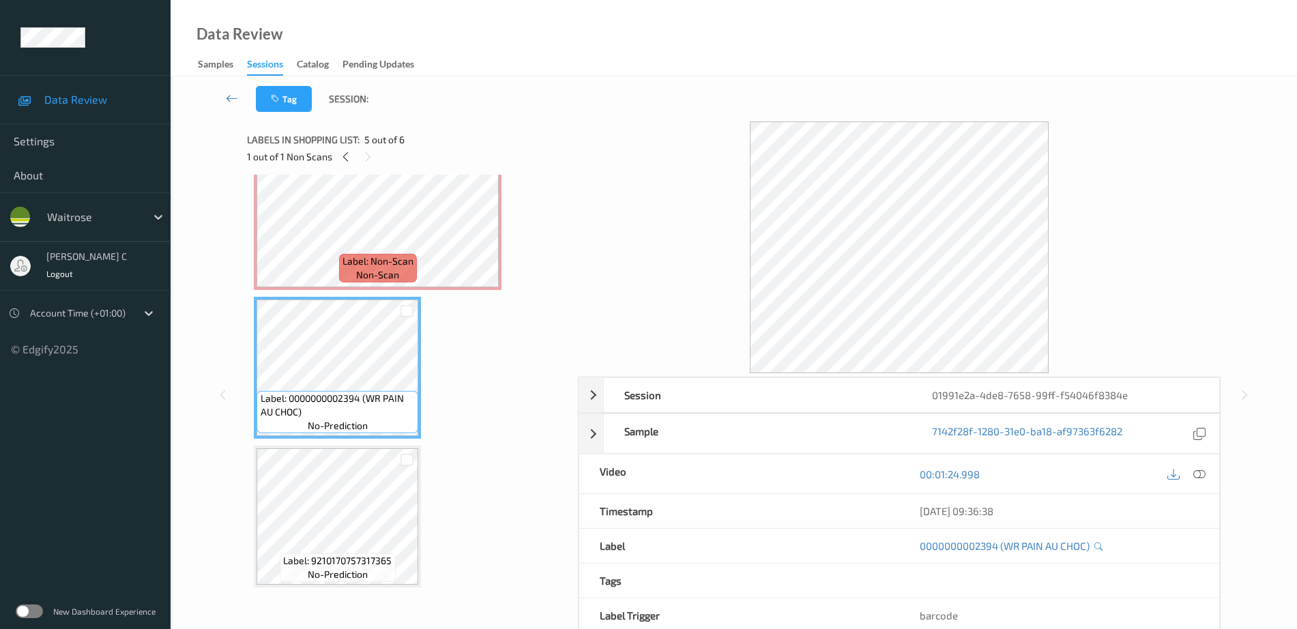
click at [310, 293] on div "Label: 5000169015322 (WR ESS SEMI SKIMMED) no-prediction Label: 5000169061787 (…" at bounding box center [408, 145] width 308 height 886
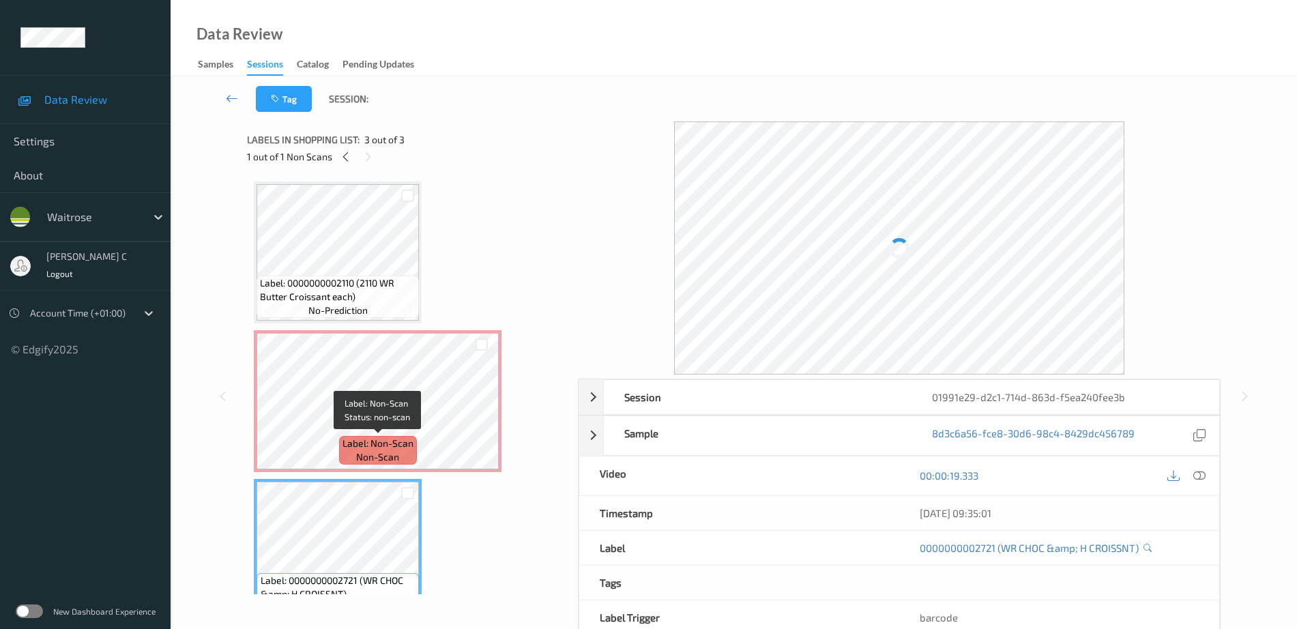
click at [349, 278] on span "Label: 0000000002110 (2110 WR Butter Croissant each)" at bounding box center [338, 289] width 156 height 27
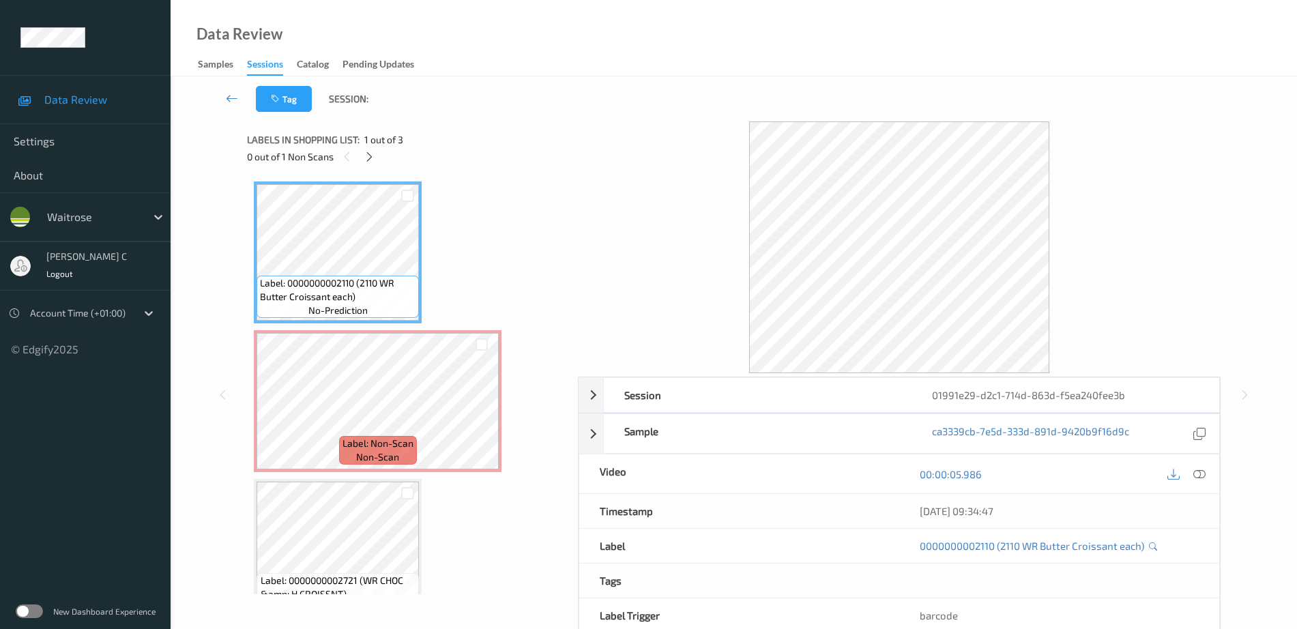
drag, startPoint x: 1205, startPoint y: 470, endPoint x: 1171, endPoint y: 491, distance: 40.1
click at [1204, 470] on icon at bounding box center [1199, 474] width 12 height 12
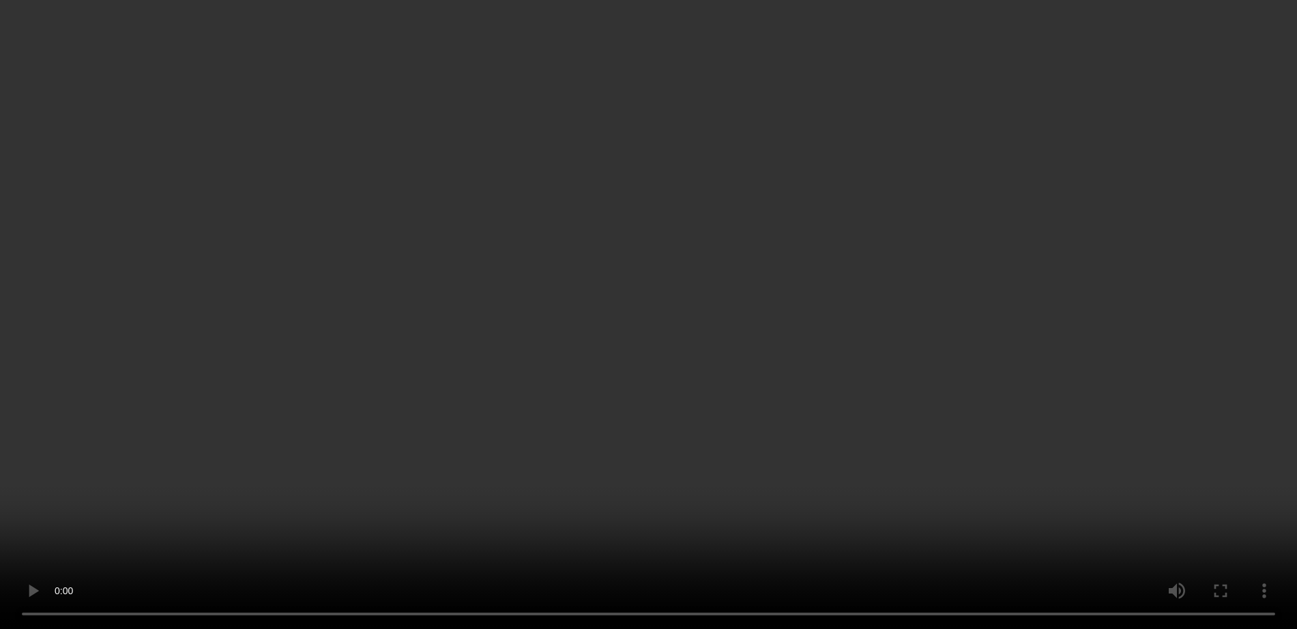
scroll to position [33, 0]
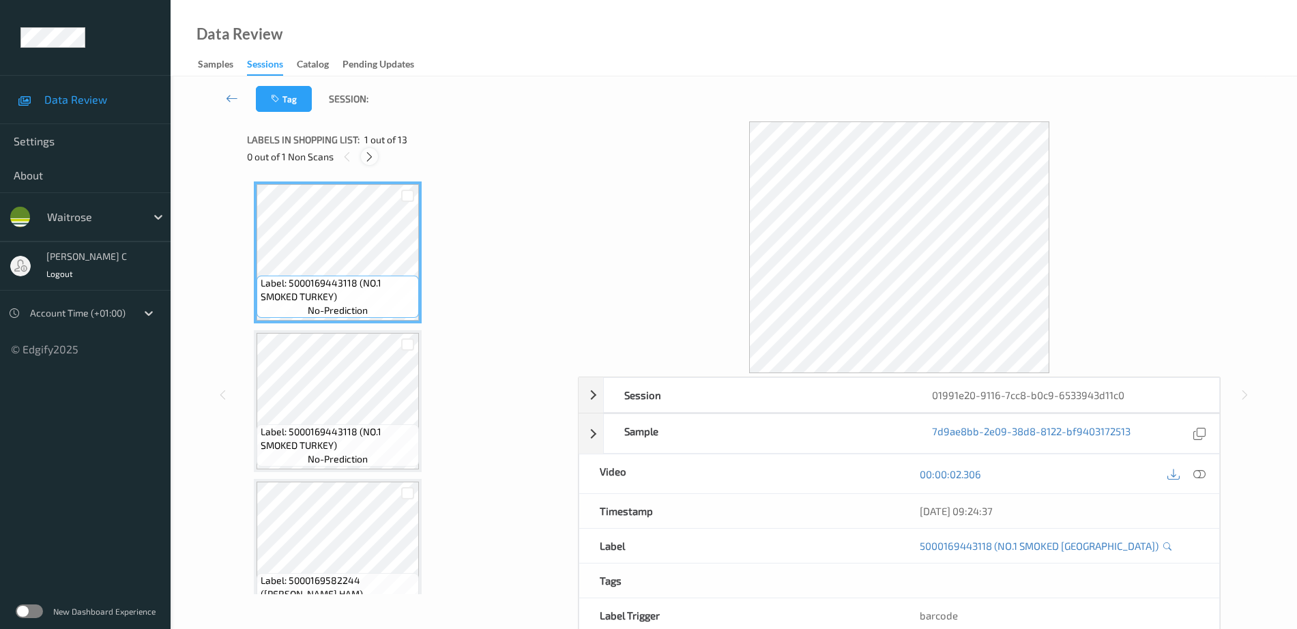
click at [363, 154] on div at bounding box center [369, 156] width 17 height 17
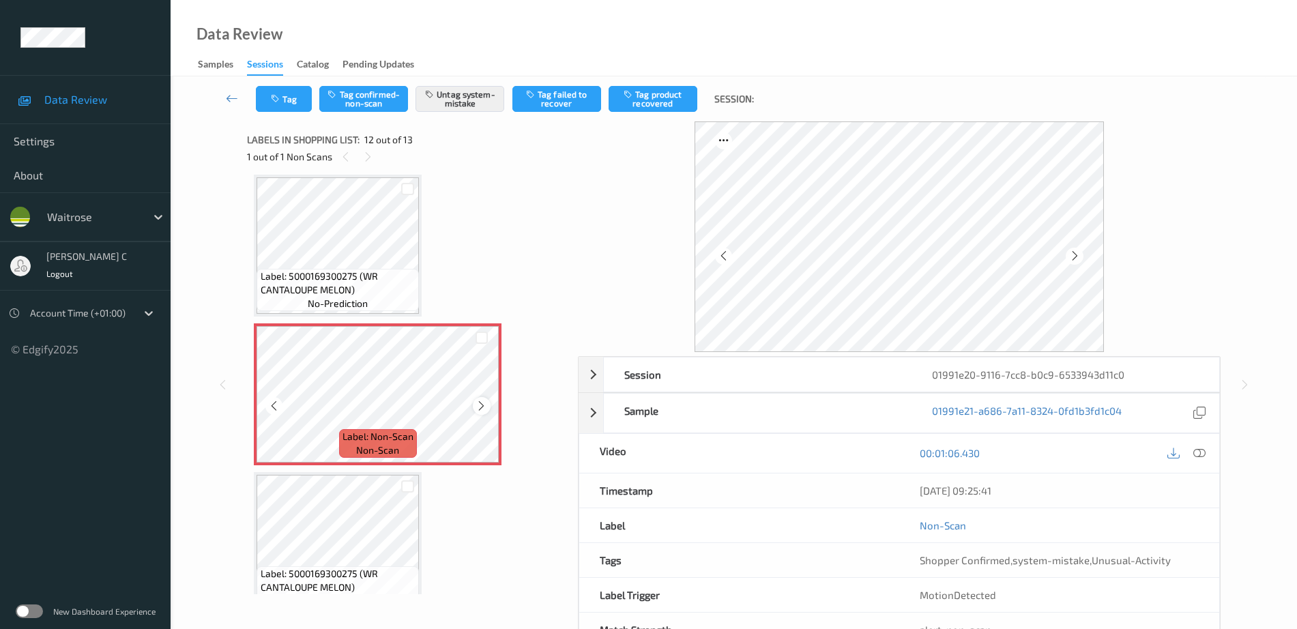
click at [481, 398] on div at bounding box center [481, 405] width 17 height 17
